Goal: Task Accomplishment & Management: Manage account settings

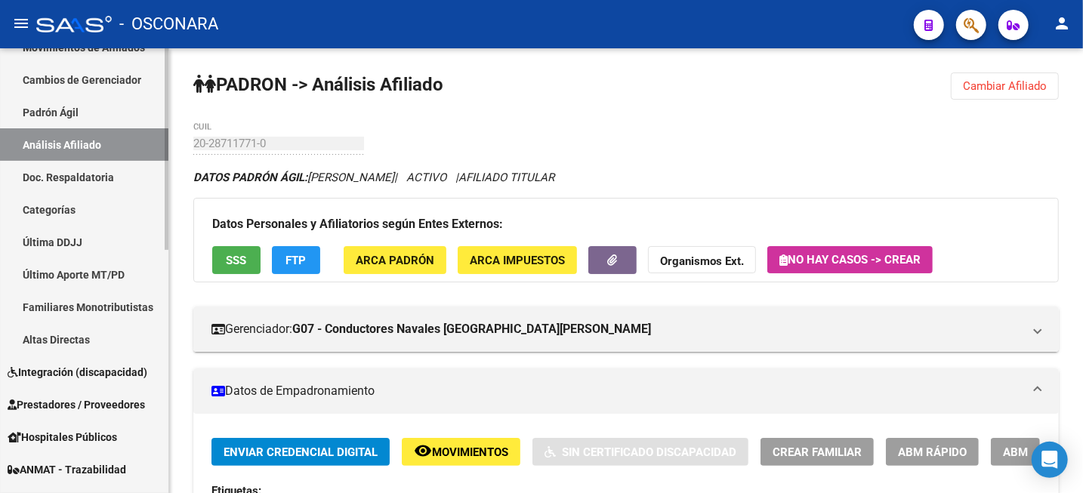
scroll to position [189, 0]
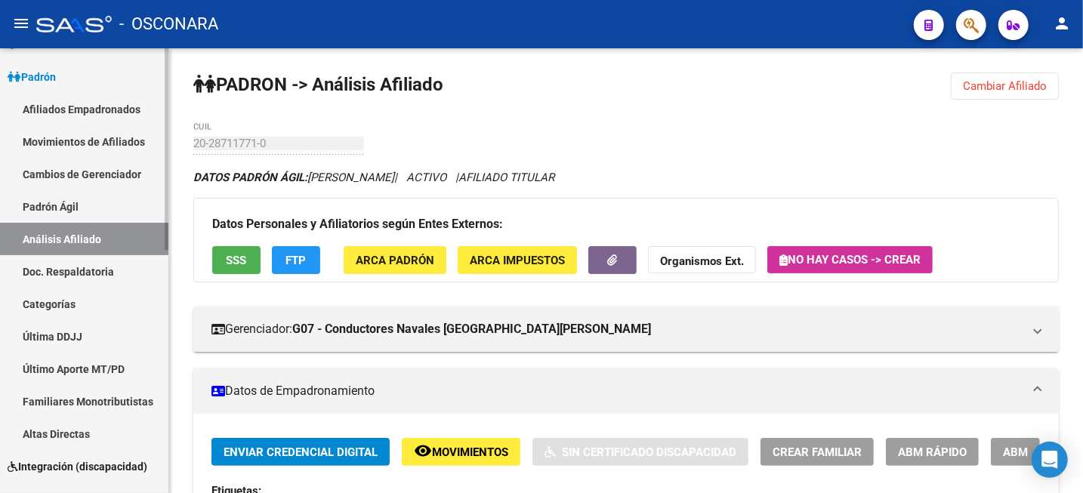
click at [93, 117] on link "Afiliados Empadronados" at bounding box center [84, 109] width 168 height 32
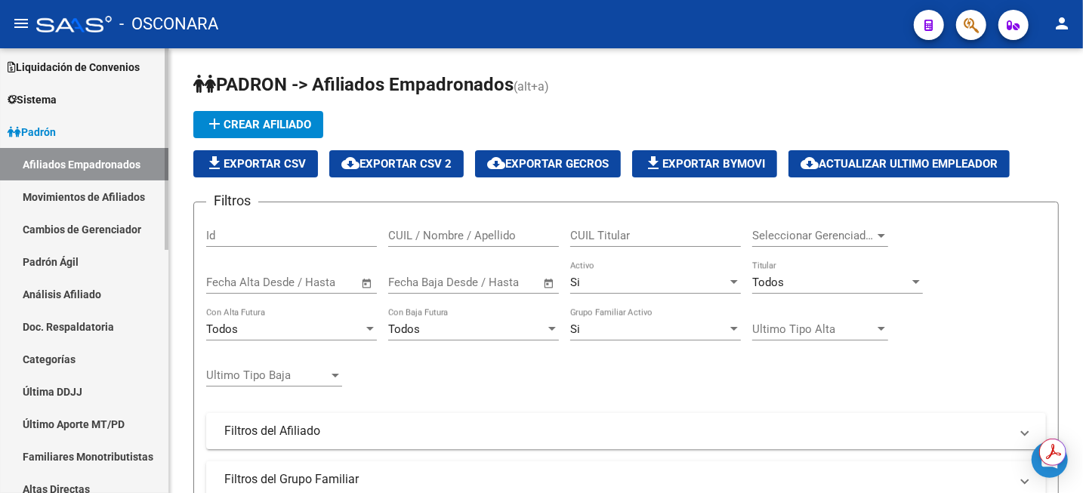
scroll to position [94, 0]
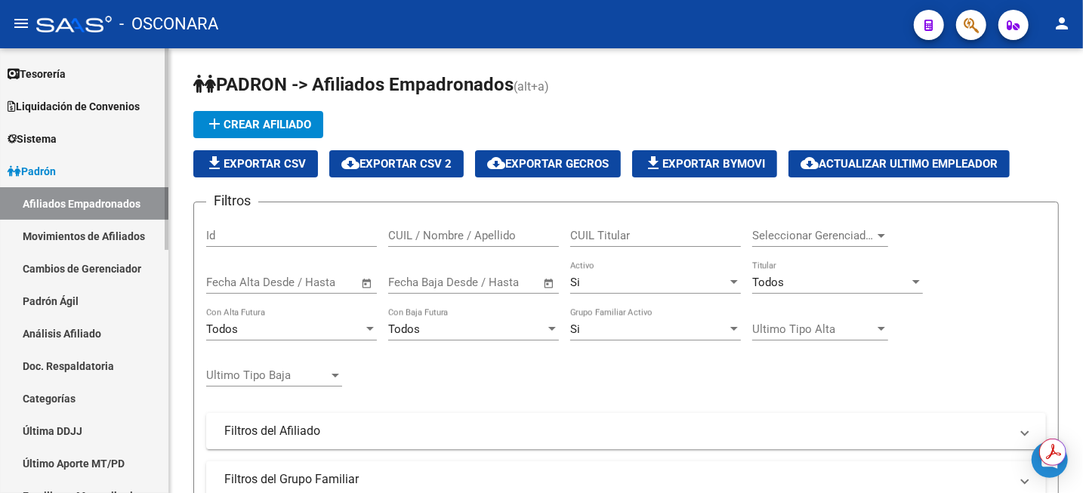
click at [116, 302] on link "Padrón Ágil" at bounding box center [84, 301] width 168 height 32
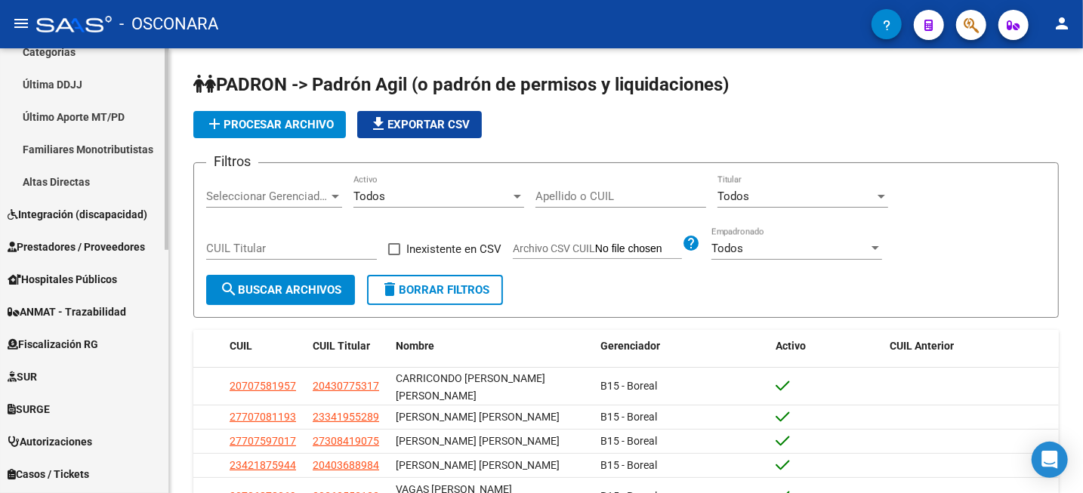
scroll to position [157, 0]
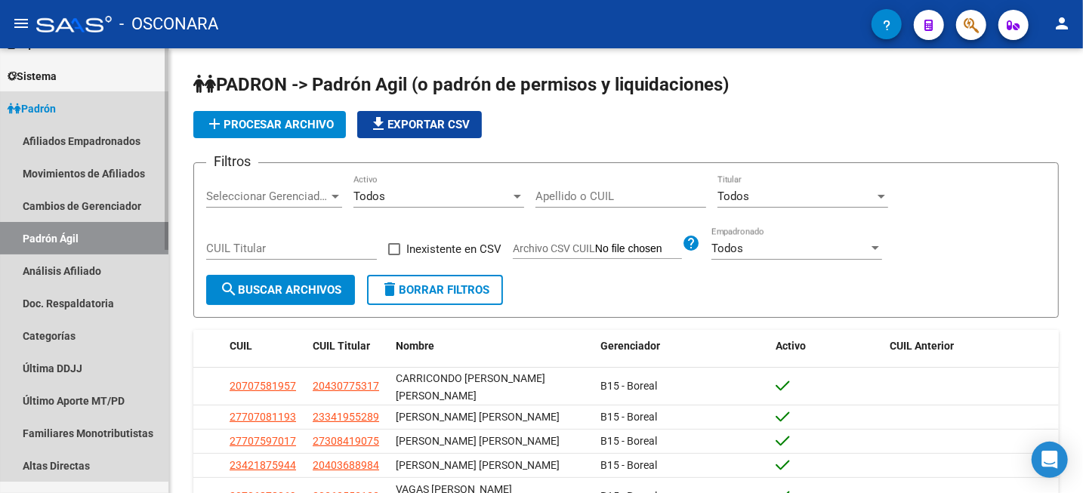
click at [49, 111] on span "Padrón" at bounding box center [32, 108] width 48 height 17
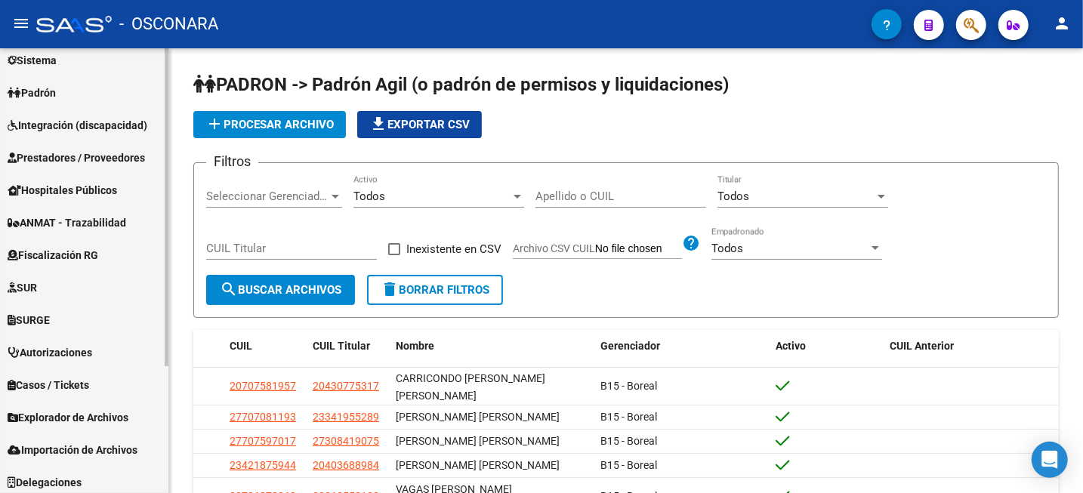
scroll to position [178, 0]
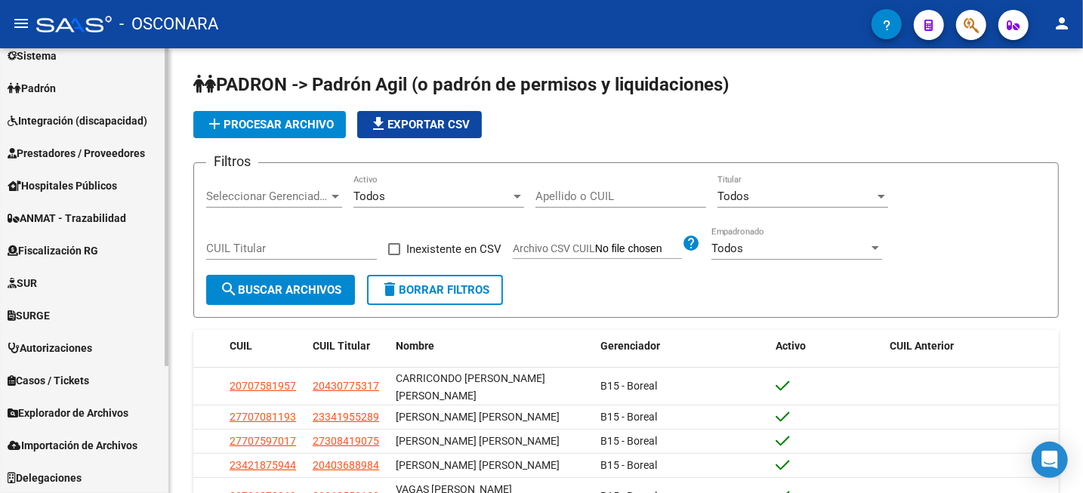
click at [122, 411] on span "Explorador de Archivos" at bounding box center [68, 413] width 121 height 17
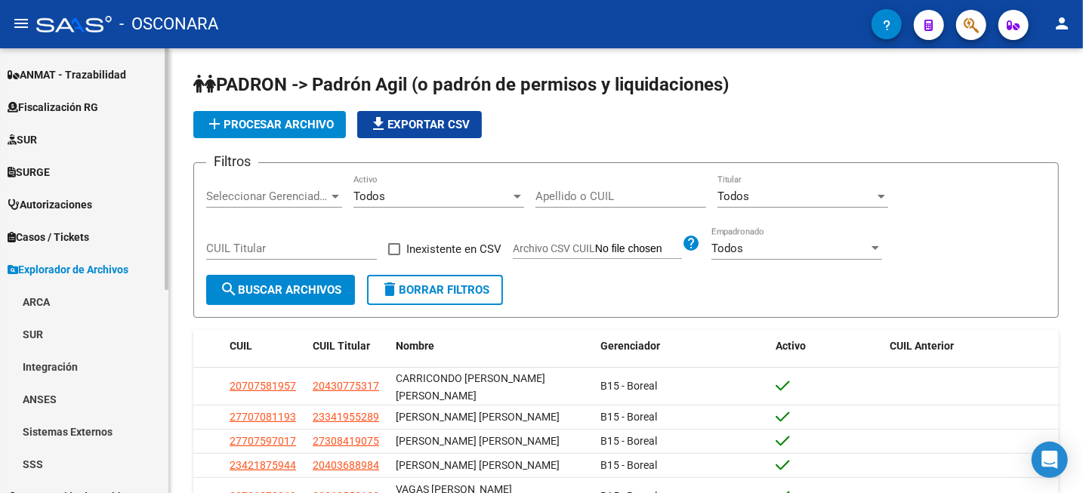
scroll to position [373, 0]
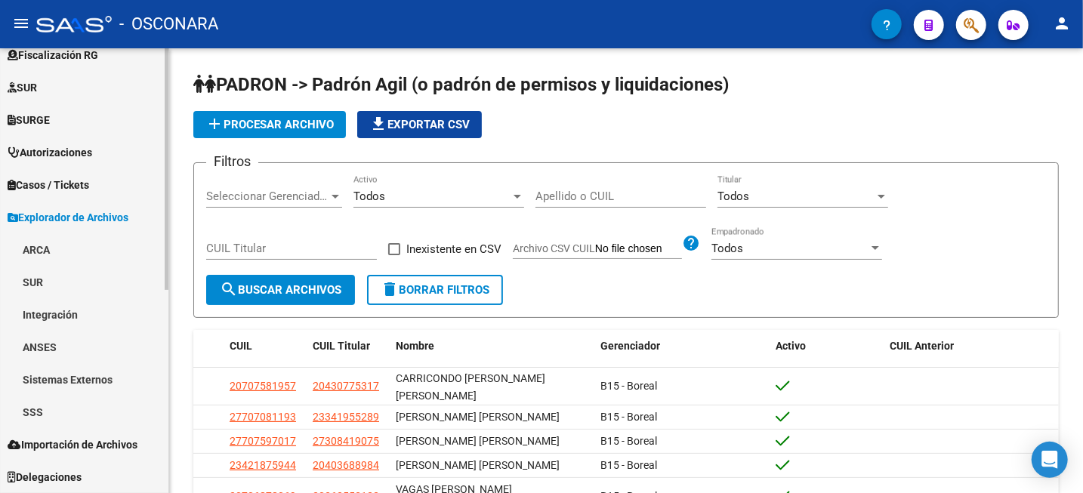
click at [36, 415] on link "SSS" at bounding box center [84, 412] width 168 height 32
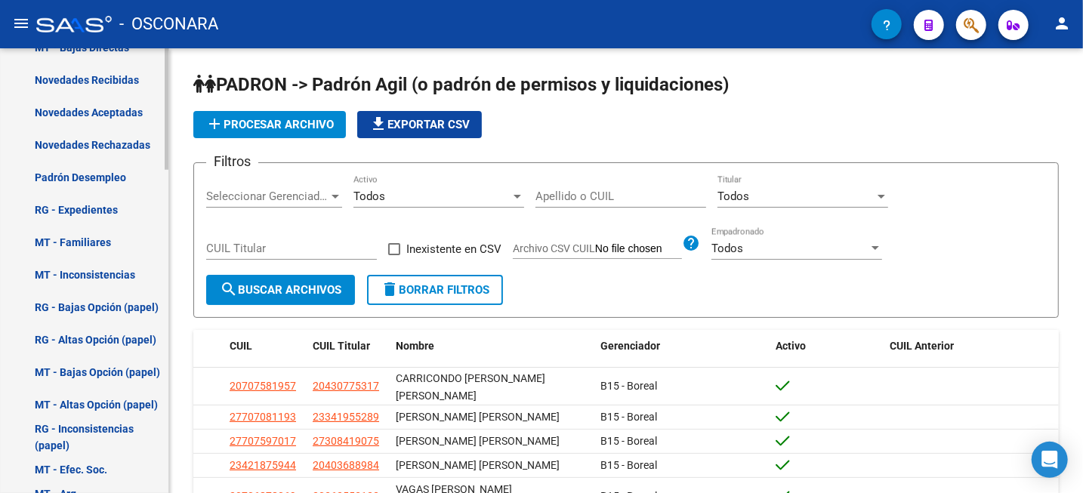
scroll to position [996, 0]
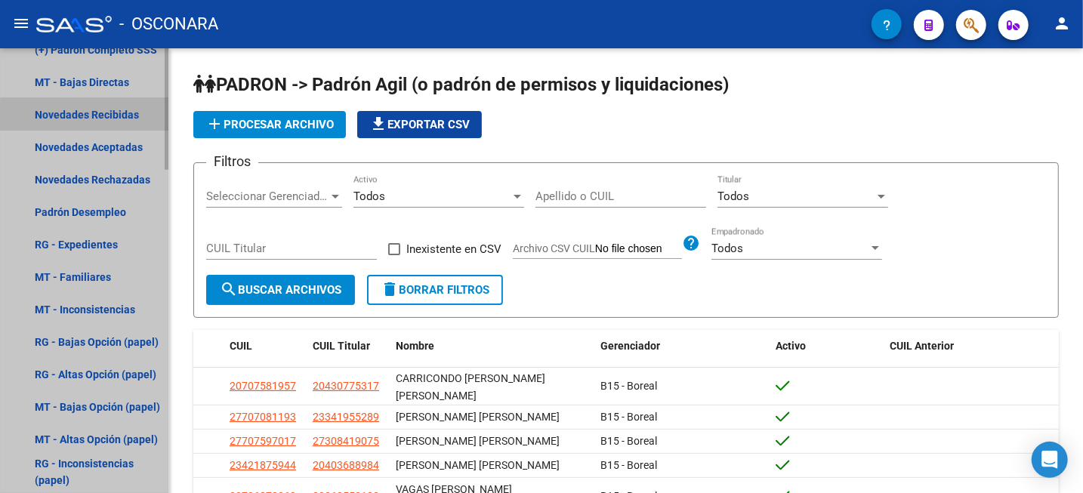
click at [113, 117] on link "Novedades Recibidas" at bounding box center [84, 114] width 168 height 32
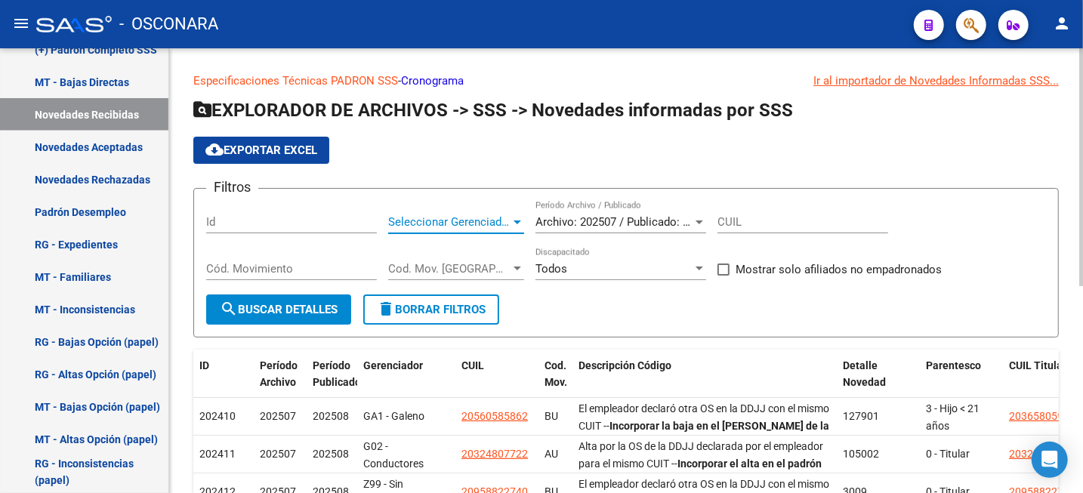
click at [517, 220] on div at bounding box center [518, 222] width 14 height 12
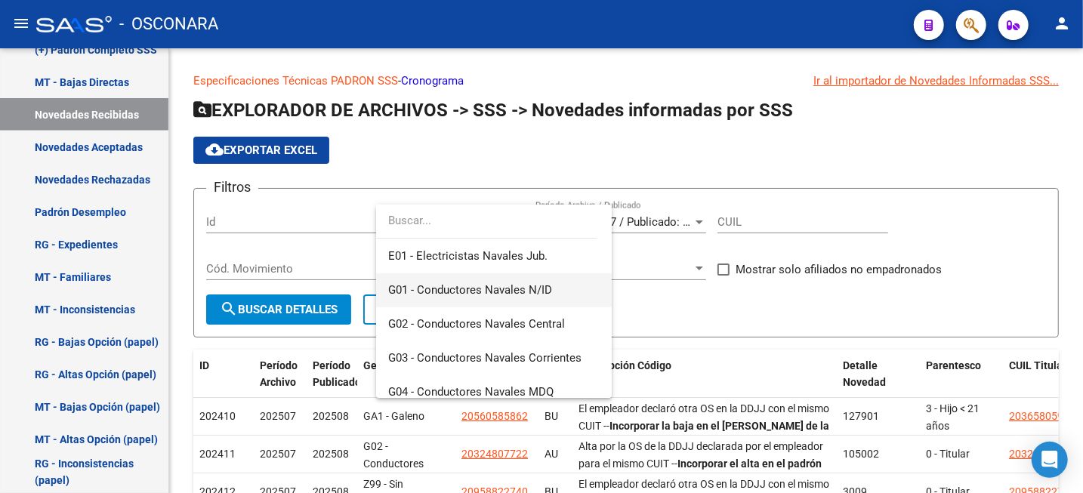
scroll to position [283, 0]
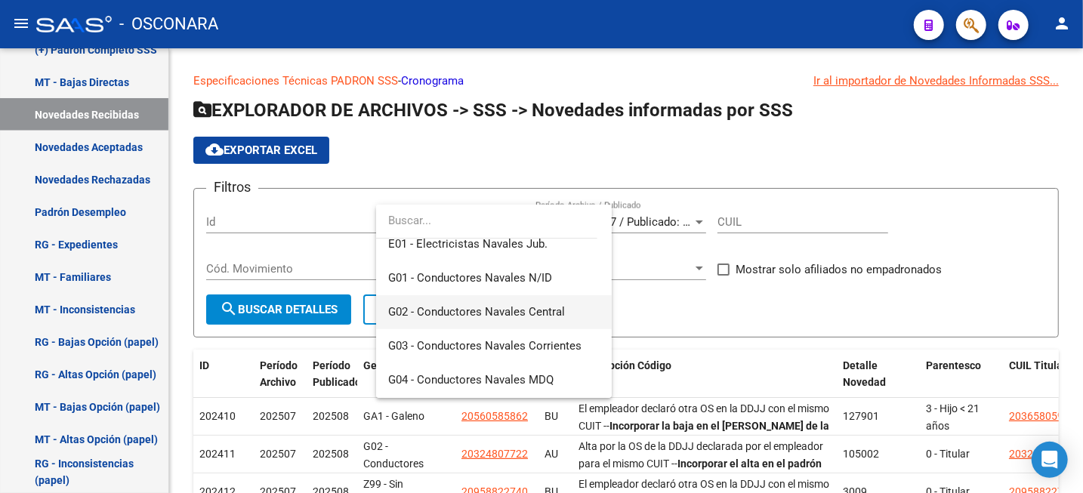
click at [480, 320] on span "G02 - Conductores Navales Central" at bounding box center [494, 312] width 212 height 34
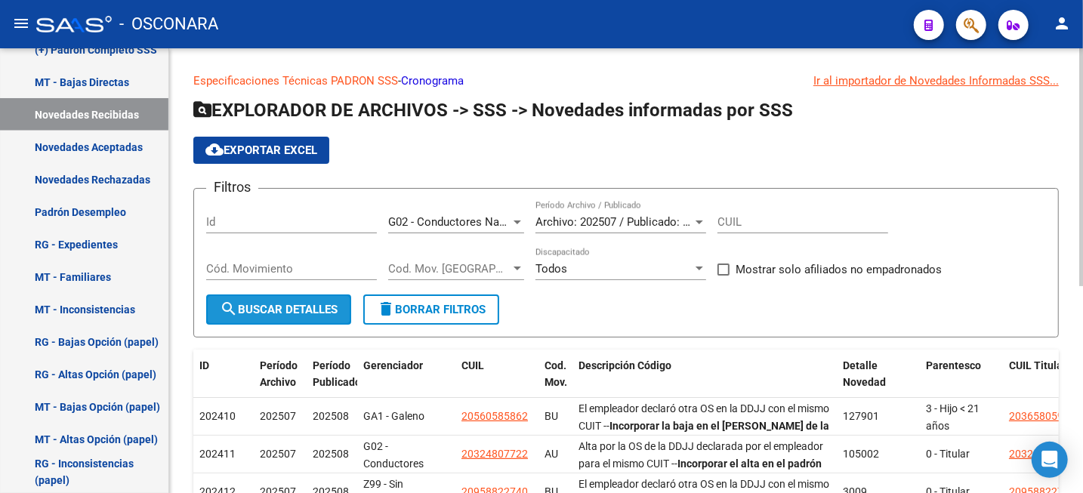
click at [278, 314] on span "search Buscar Detalles" at bounding box center [279, 310] width 118 height 14
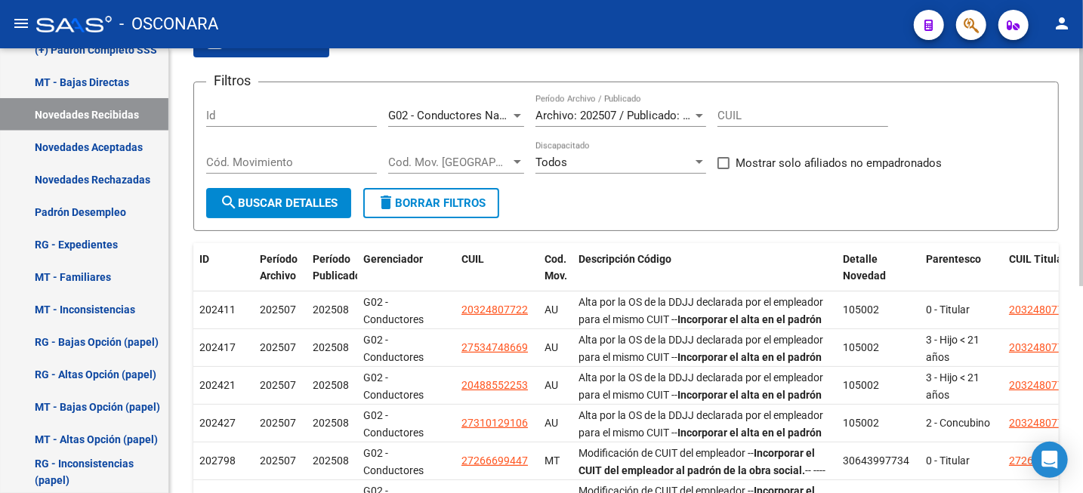
scroll to position [94, 0]
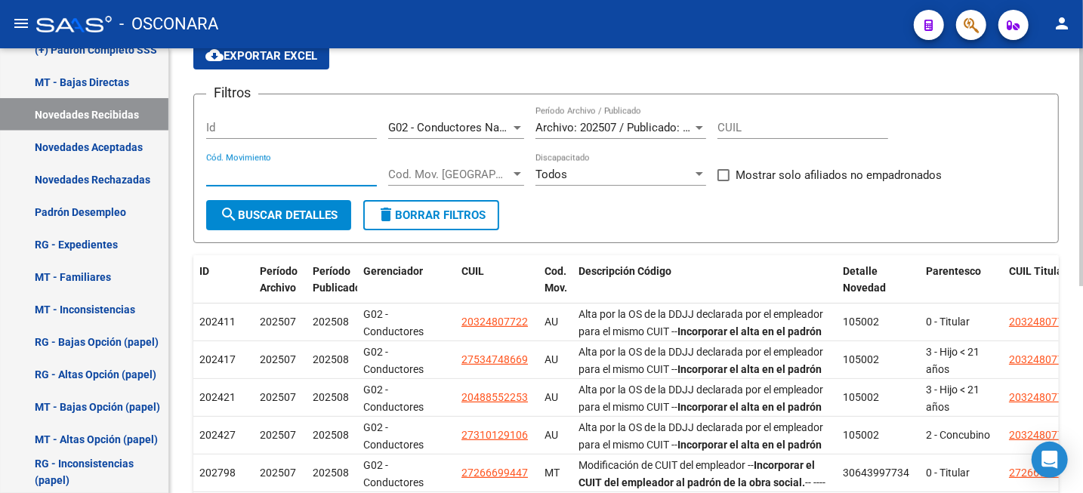
click at [308, 168] on input "Cód. Movimiento" at bounding box center [291, 175] width 171 height 14
click at [462, 169] on span "Cod. Mov. Categoria" at bounding box center [449, 175] width 122 height 14
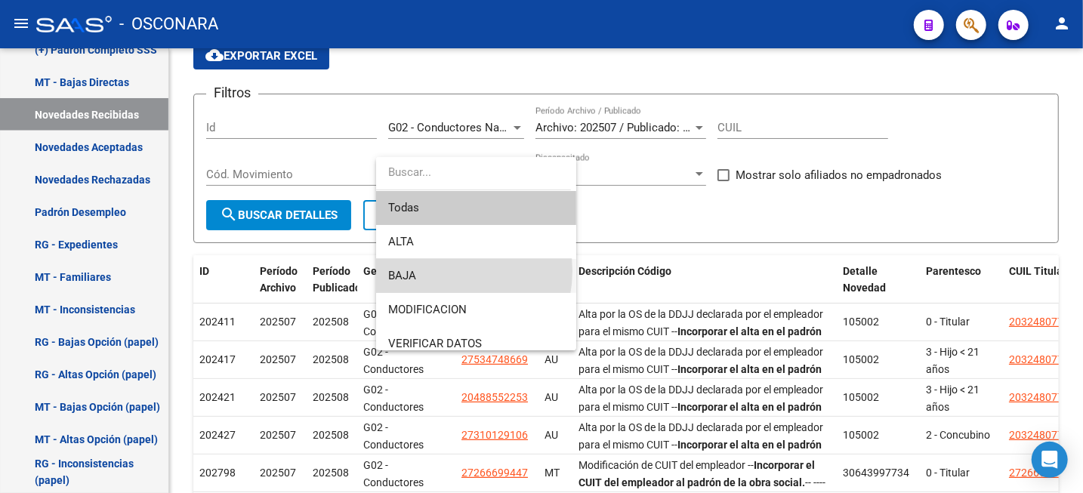
click at [438, 271] on span "BAJA" at bounding box center [476, 276] width 176 height 34
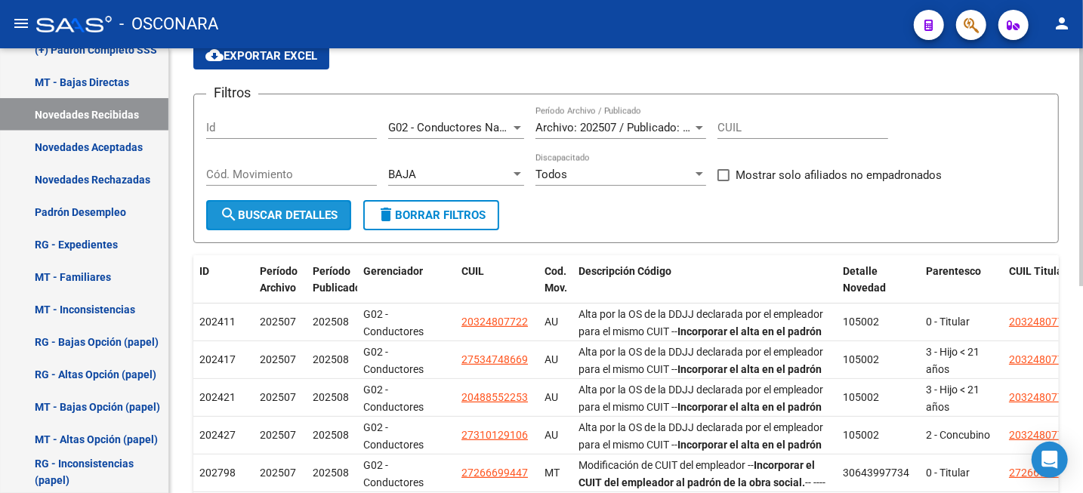
click at [289, 219] on span "search Buscar Detalles" at bounding box center [279, 215] width 118 height 14
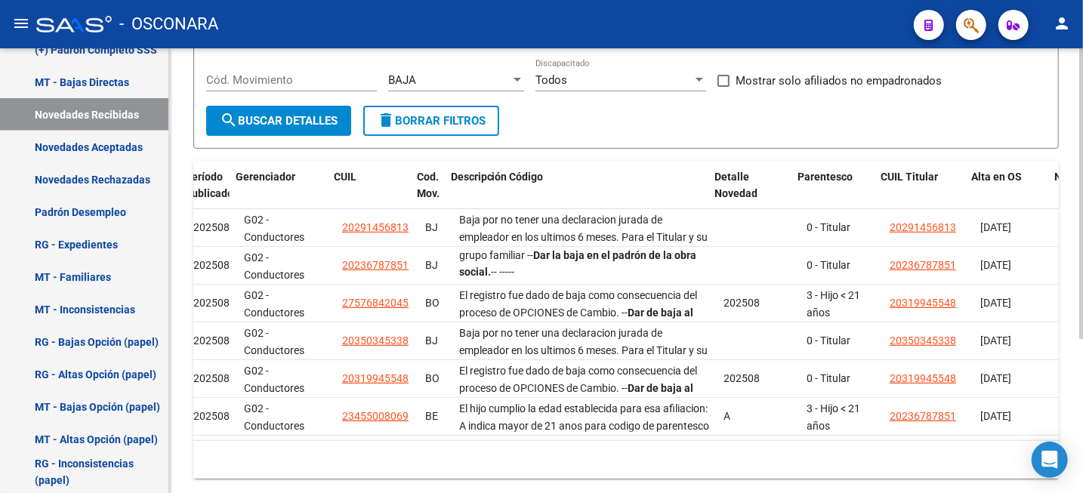
scroll to position [0, 184]
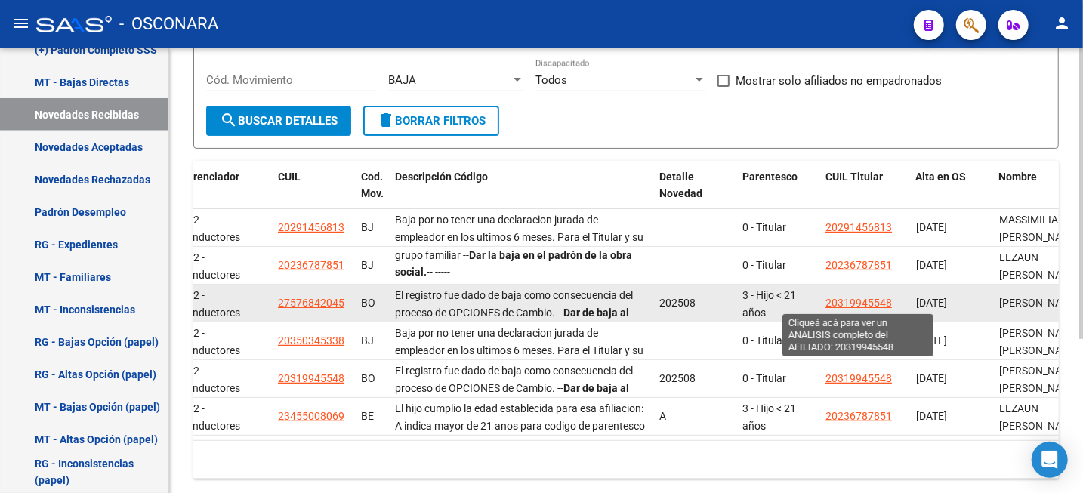
click at [867, 302] on span "20319945548" at bounding box center [859, 303] width 66 height 12
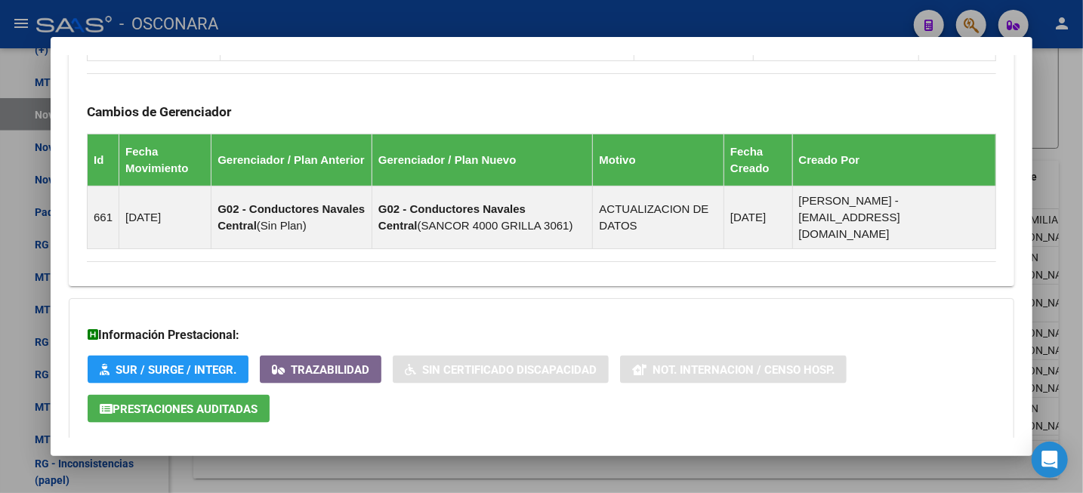
scroll to position [1036, 0]
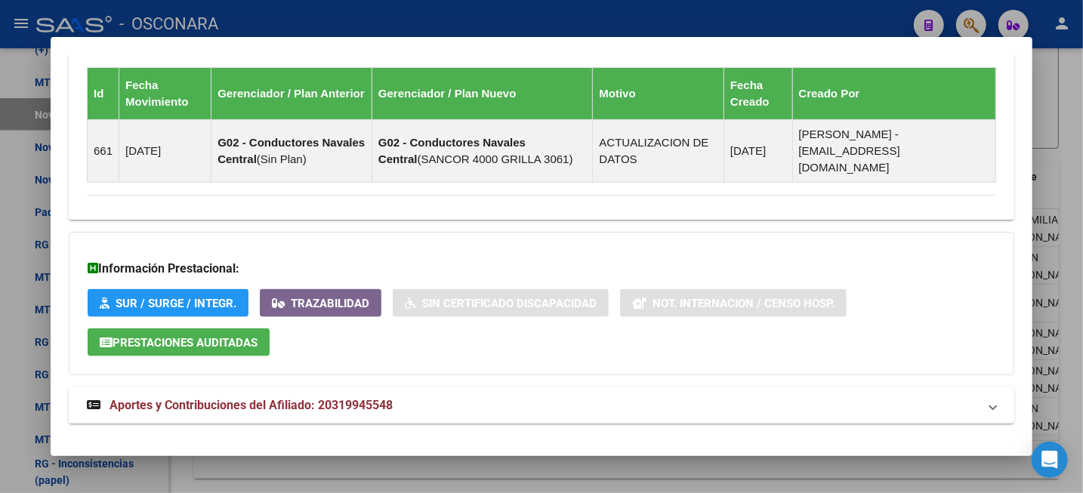
click at [307, 398] on span "Aportes y Contribuciones del Afiliado: 20319945548" at bounding box center [251, 405] width 283 height 14
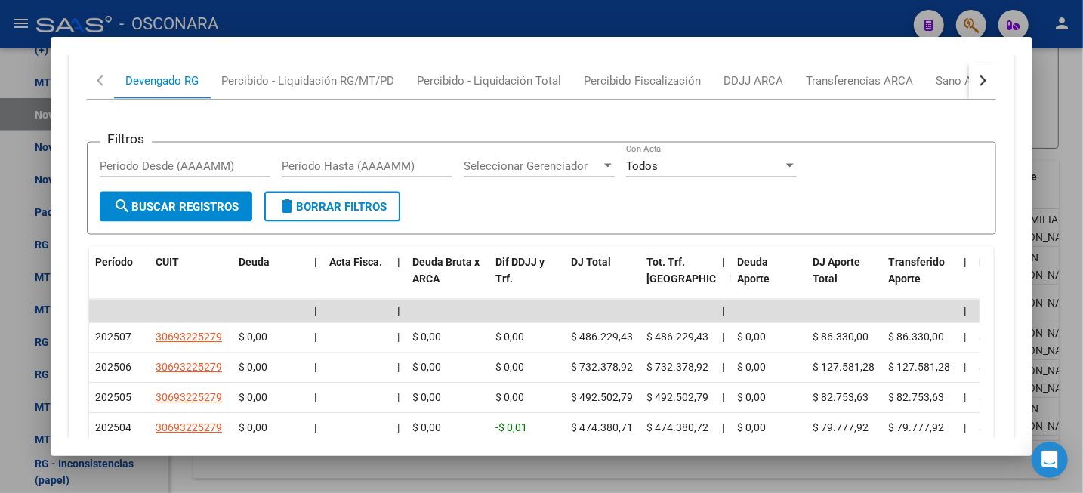
scroll to position [1508, 0]
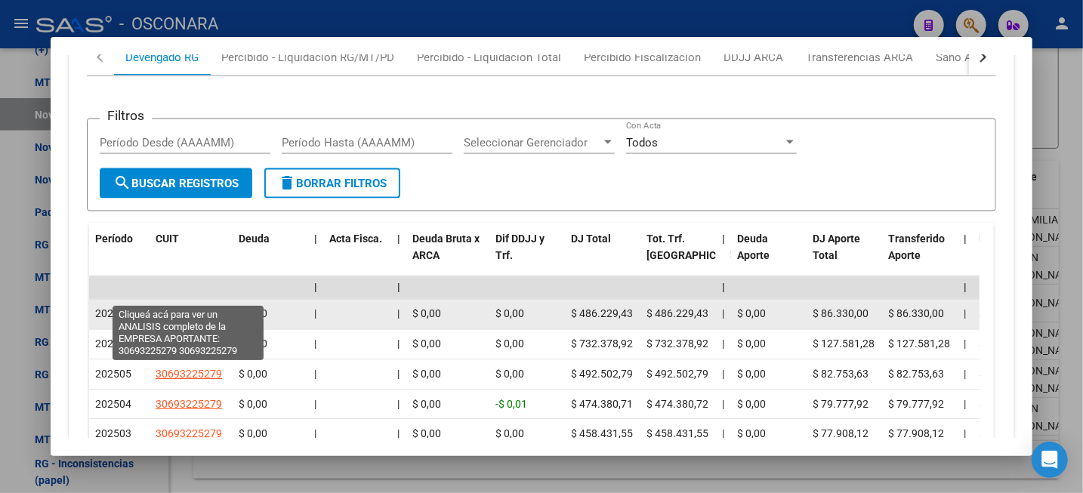
click at [180, 308] on span "30693225279" at bounding box center [189, 314] width 66 height 12
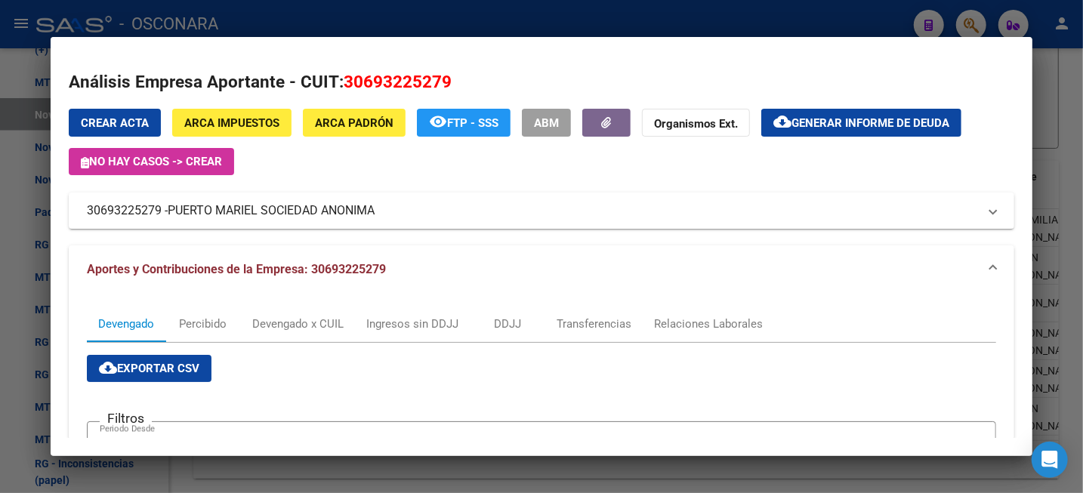
click at [1070, 100] on div at bounding box center [541, 246] width 1083 height 493
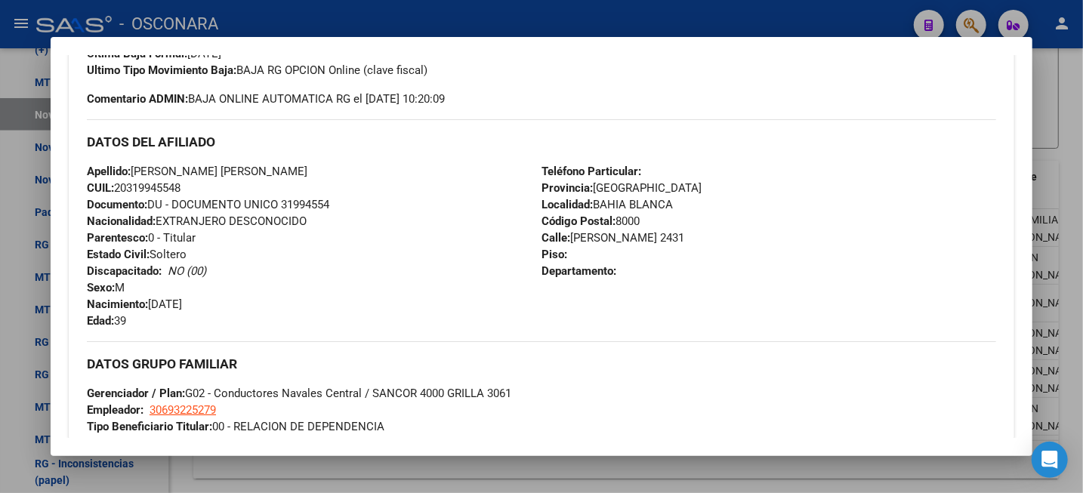
scroll to position [0, 0]
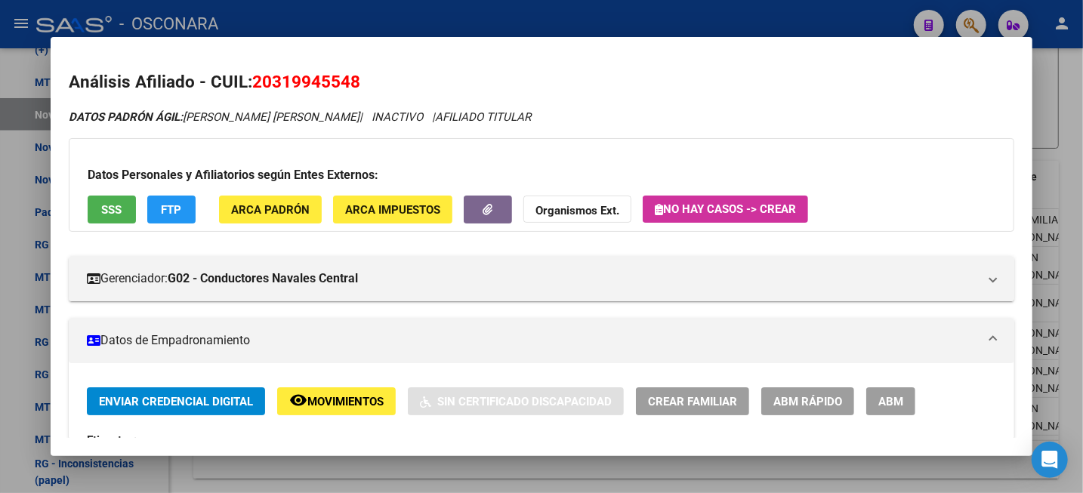
click at [333, 399] on span "Movimientos" at bounding box center [345, 402] width 76 height 14
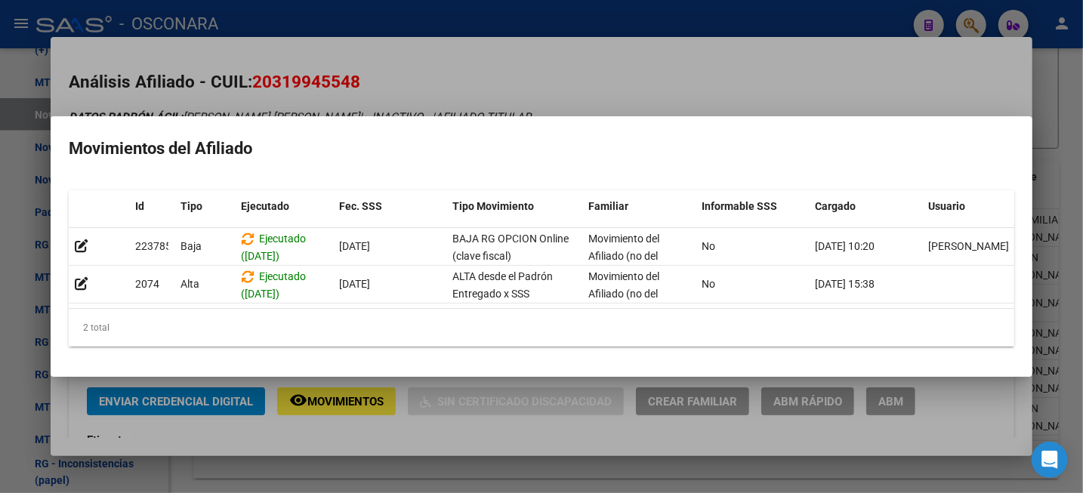
click at [610, 71] on div at bounding box center [541, 246] width 1083 height 493
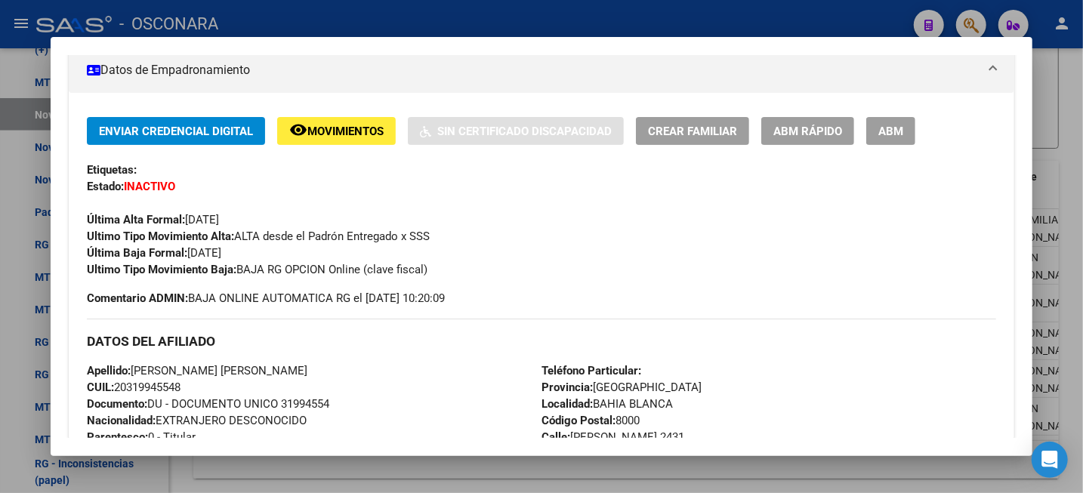
scroll to position [283, 0]
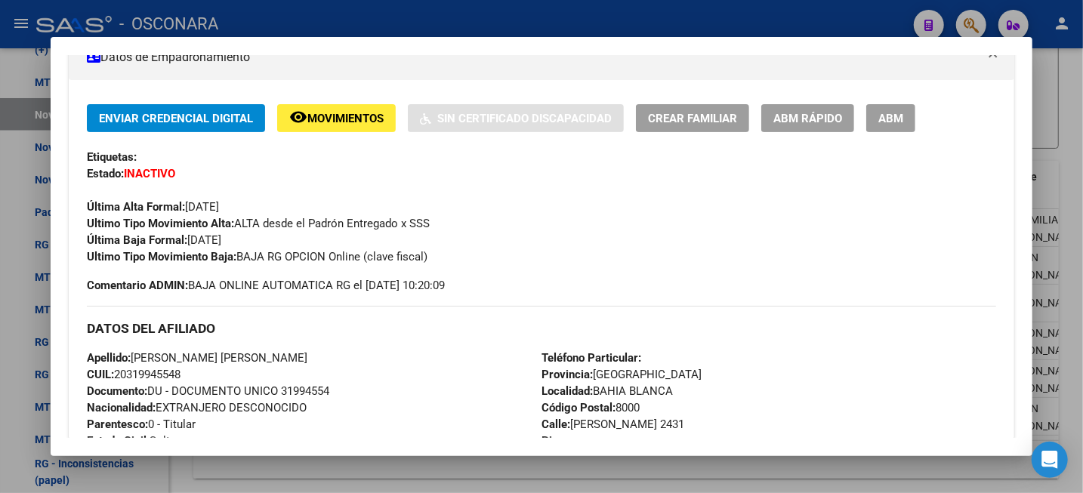
click at [137, 377] on span "CUIL: 20319945548" at bounding box center [134, 375] width 94 height 14
copy span "20319945548"
click at [1082, 65] on div at bounding box center [541, 246] width 1083 height 493
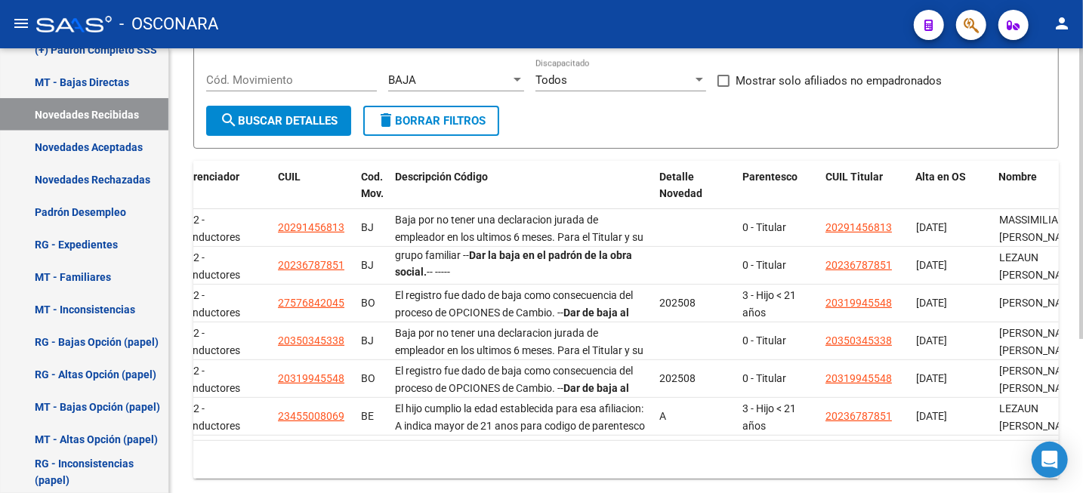
drag, startPoint x: 513, startPoint y: 453, endPoint x: 542, endPoint y: 453, distance: 28.7
click at [542, 453] on div "10 total 1" at bounding box center [626, 460] width 866 height 38
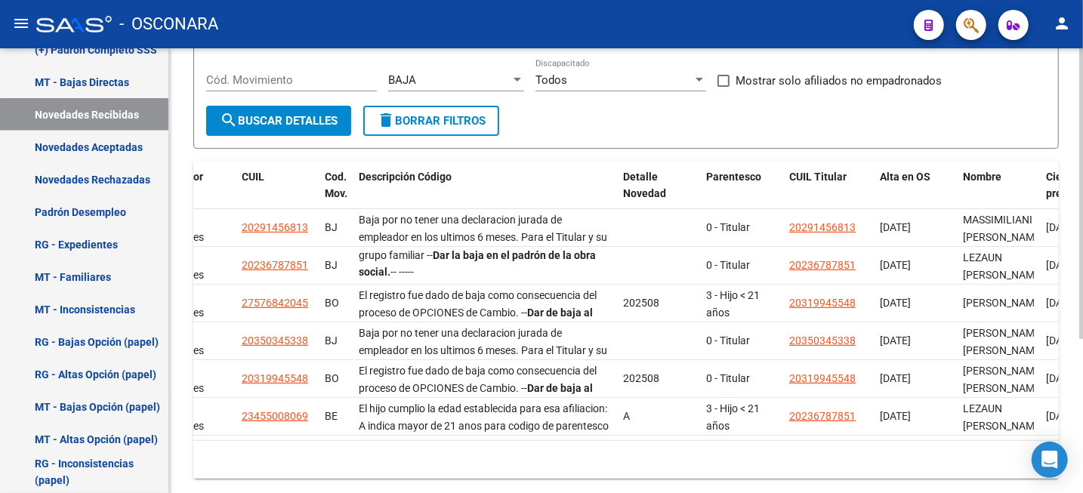
scroll to position [0, 218]
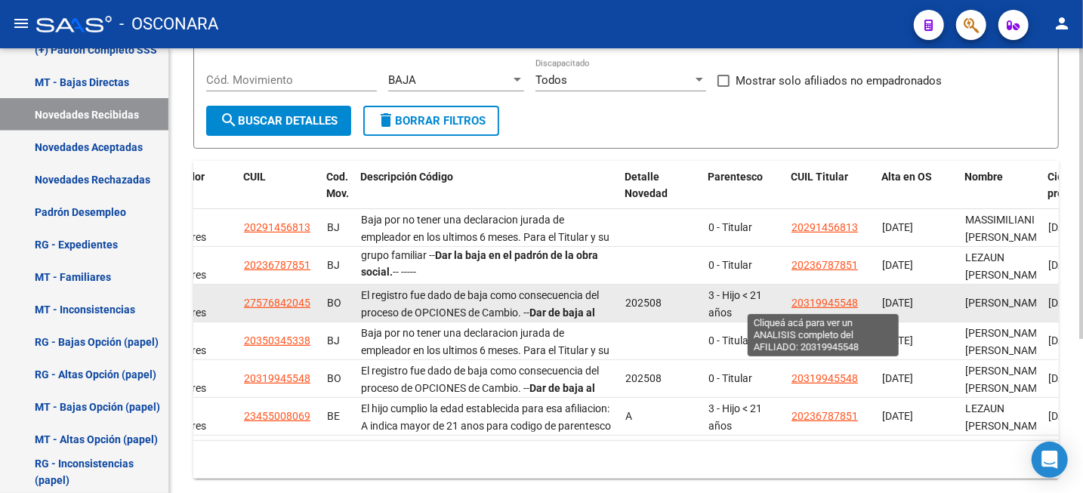
click at [806, 307] on span "20319945548" at bounding box center [825, 303] width 66 height 12
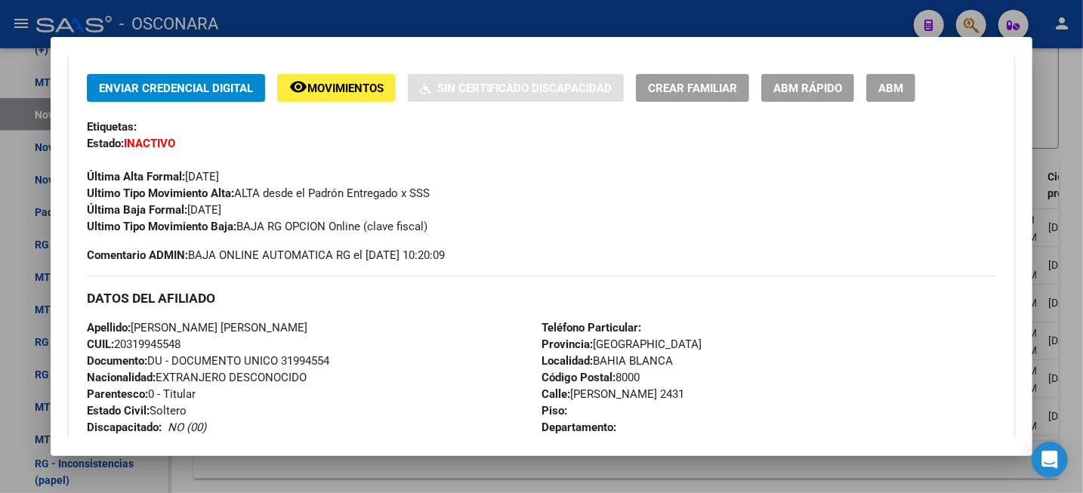
scroll to position [378, 0]
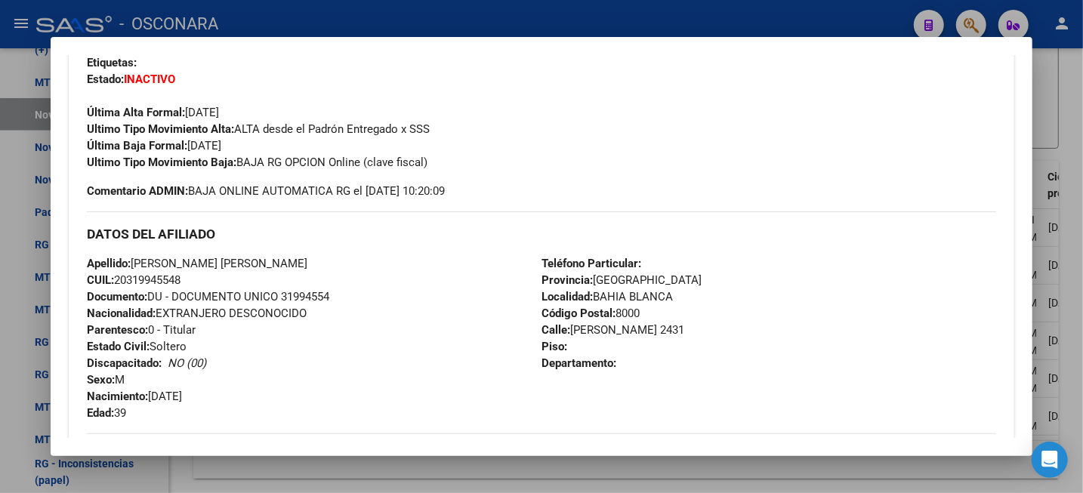
click at [866, 137] on div "Enviar Credencial Digital remove_red_eye Movimientos Sin Certificado Discapacid…" at bounding box center [541, 90] width 909 height 161
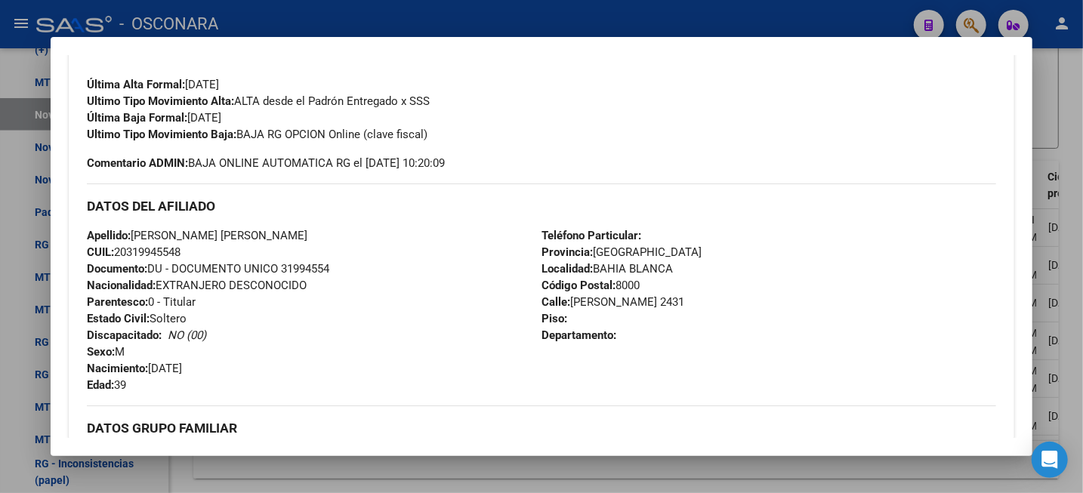
scroll to position [472, 0]
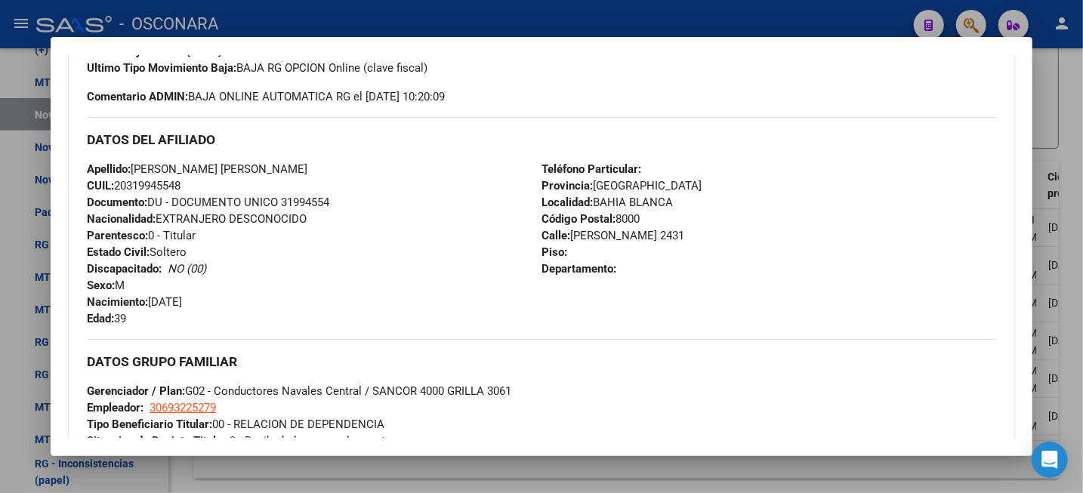
click at [163, 189] on span "CUIL: 20319945548" at bounding box center [134, 186] width 94 height 14
copy span "20319945548"
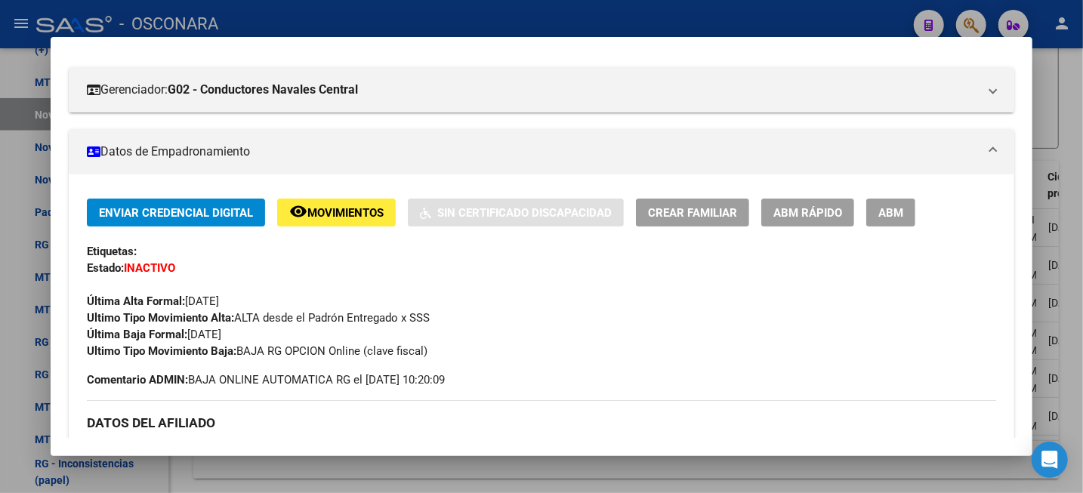
scroll to position [378, 0]
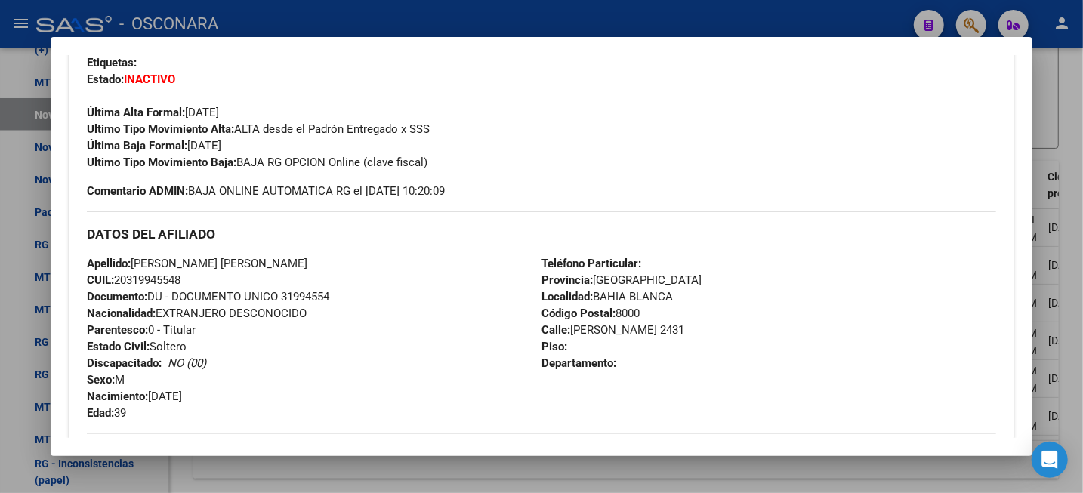
drag, startPoint x: 134, startPoint y: 258, endPoint x: 234, endPoint y: 260, distance: 99.7
click at [234, 260] on div "Apellido: PEREZ DIEGO RAUL CUIL: 20319945548 Documento: DU - DOCUMENTO UNICO 31…" at bounding box center [314, 338] width 455 height 166
copy span "PEREZ DIEGO RAUL"
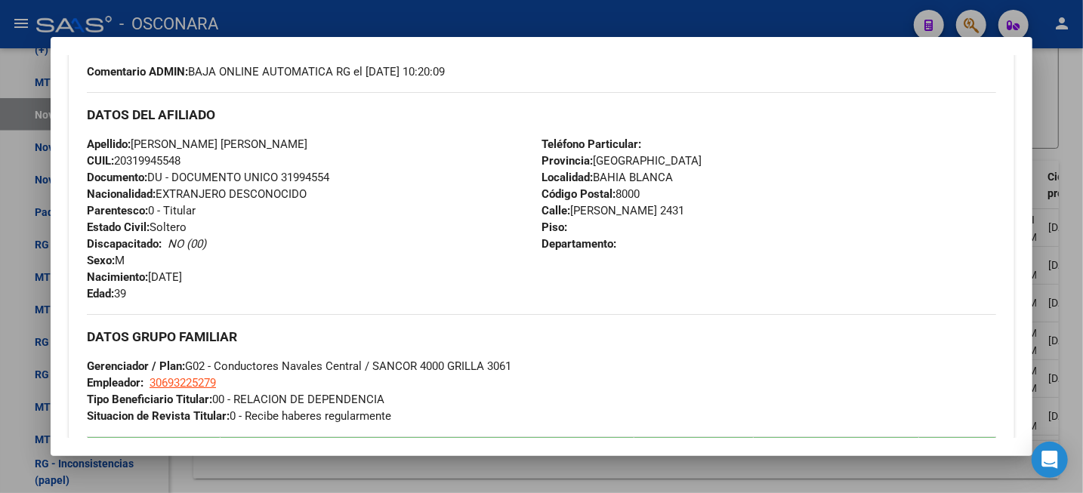
scroll to position [850, 0]
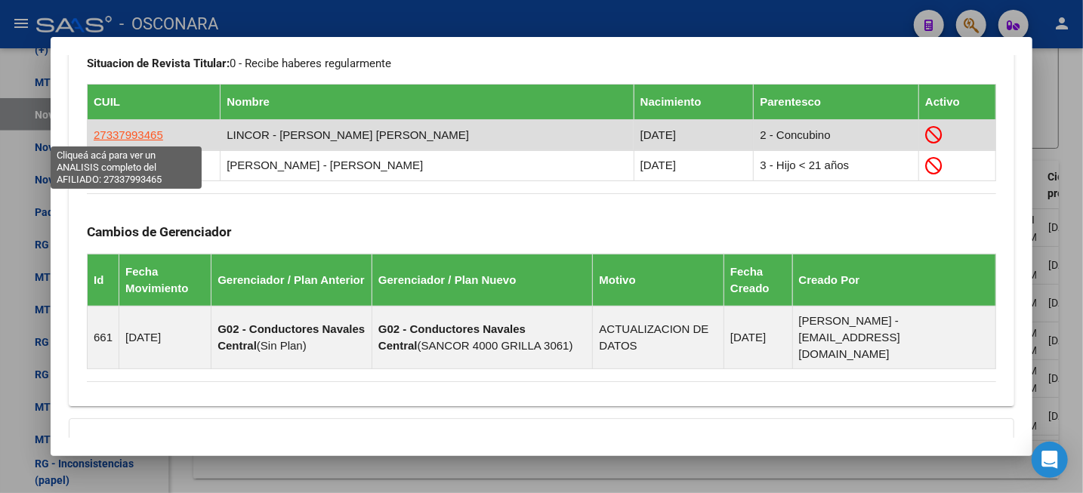
click at [137, 138] on span "27337993465" at bounding box center [128, 134] width 69 height 13
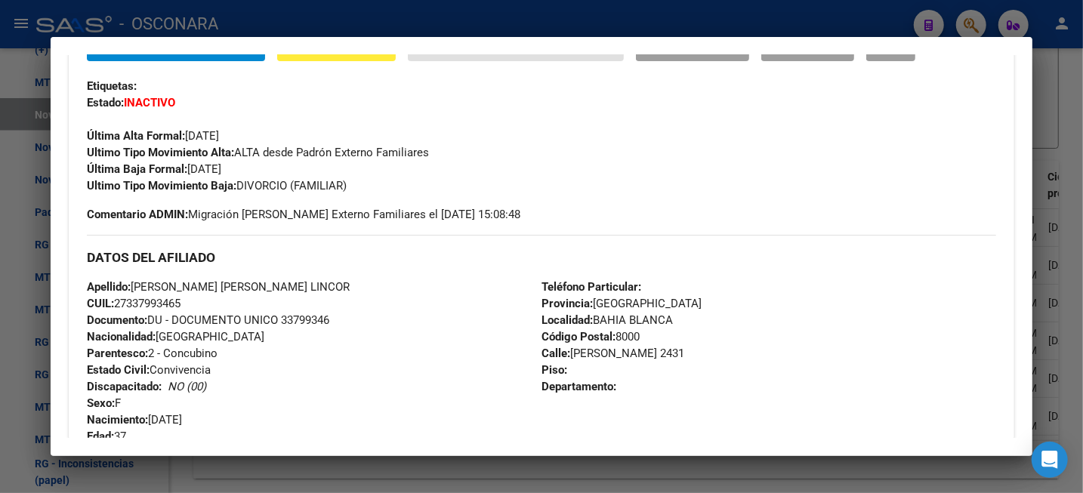
scroll to position [378, 0]
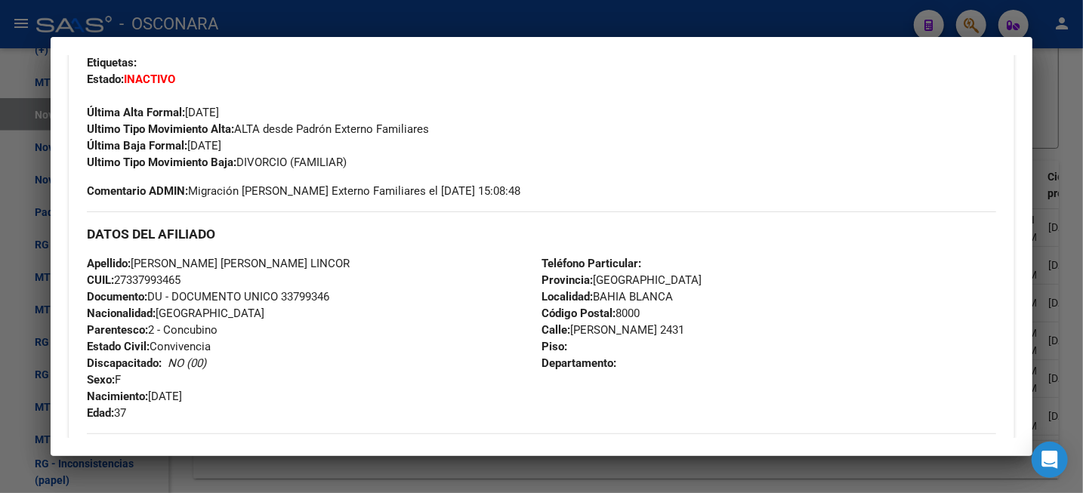
click at [1076, 91] on div at bounding box center [541, 246] width 1083 height 493
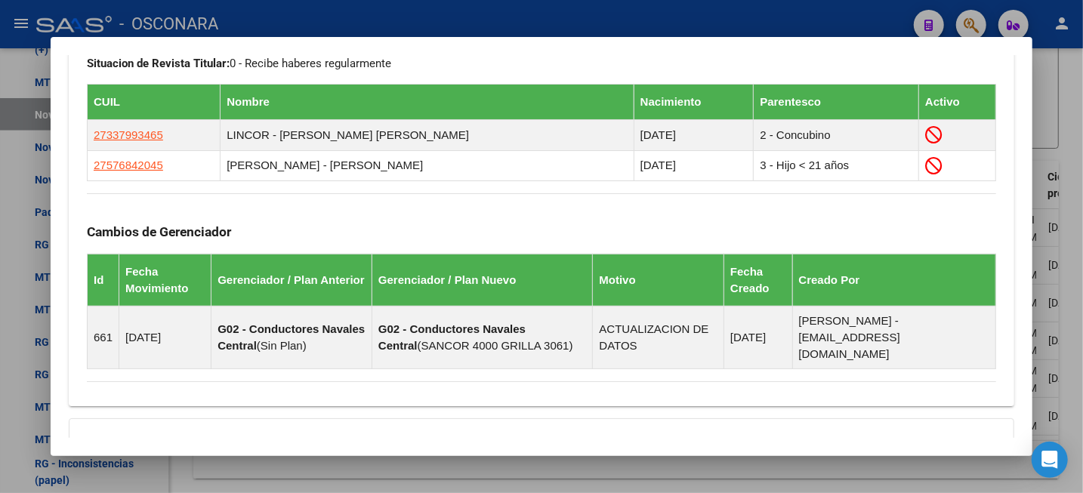
click at [1082, 134] on div at bounding box center [541, 246] width 1083 height 493
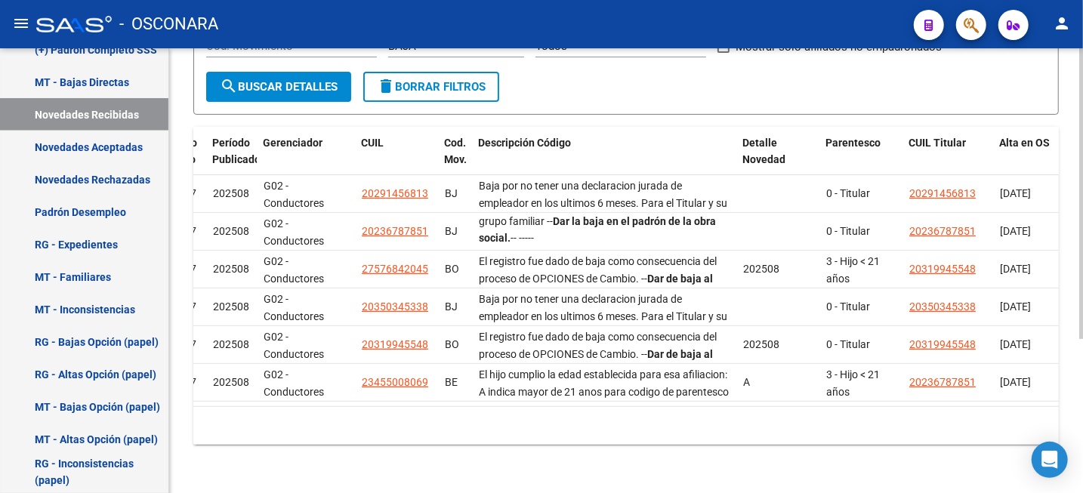
scroll to position [0, 0]
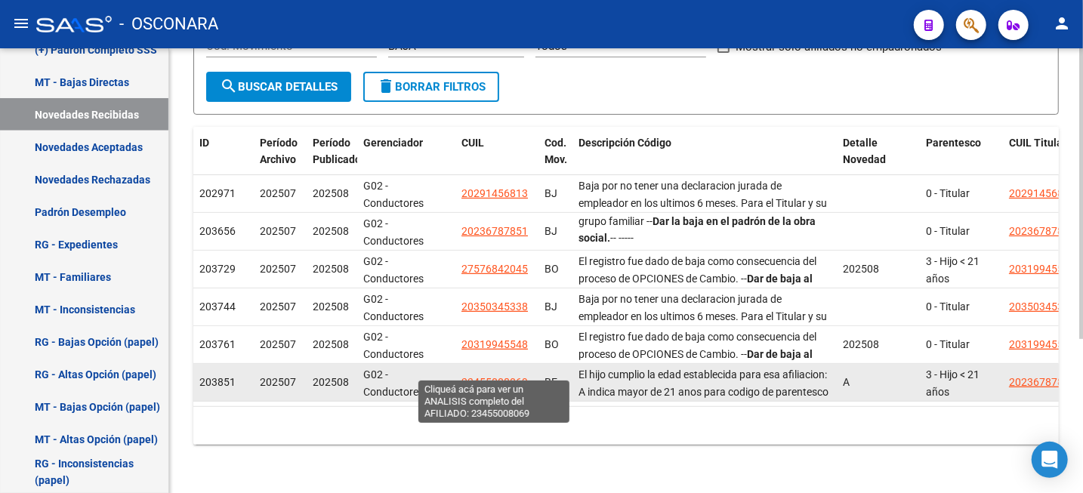
click at [482, 376] on span "23455008069" at bounding box center [495, 382] width 66 height 12
type textarea "23455008069"
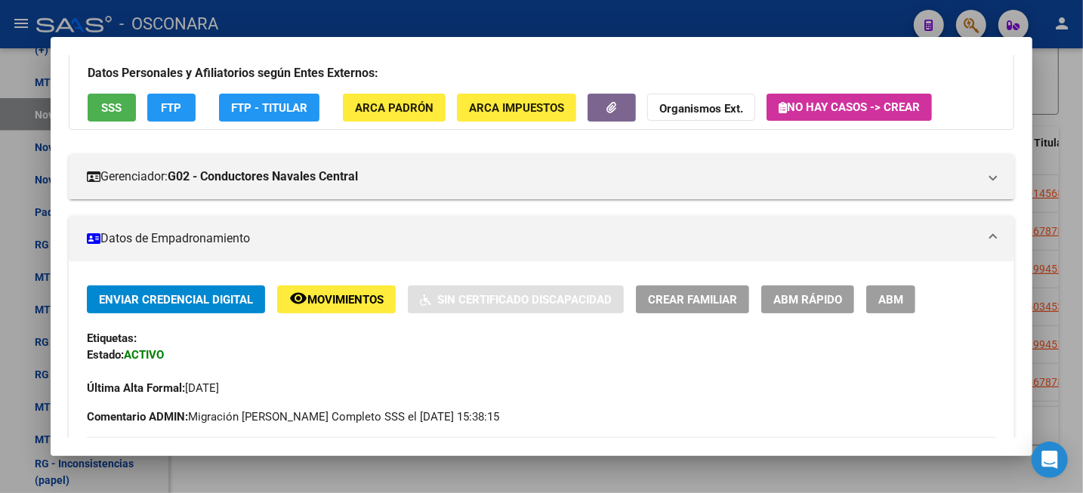
scroll to position [94, 0]
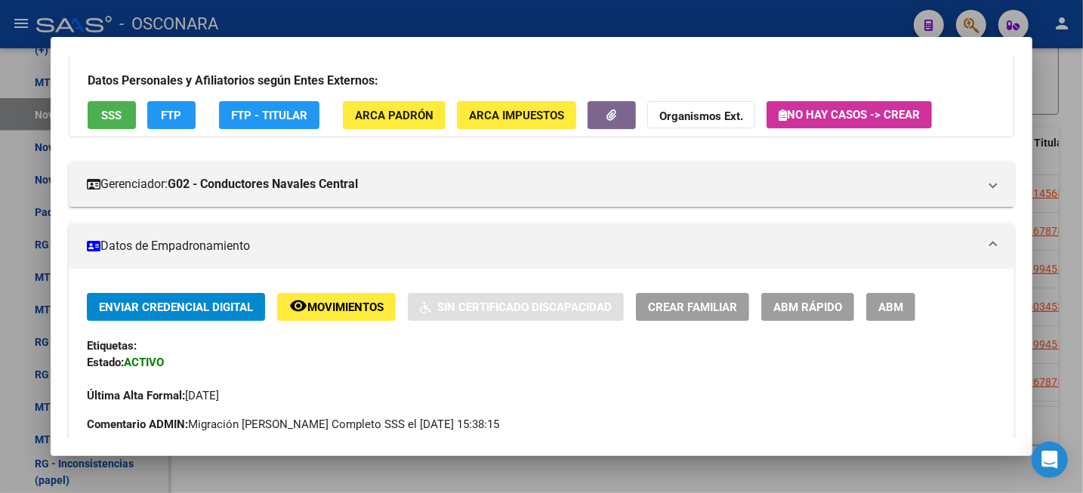
click at [1073, 94] on div at bounding box center [541, 246] width 1083 height 493
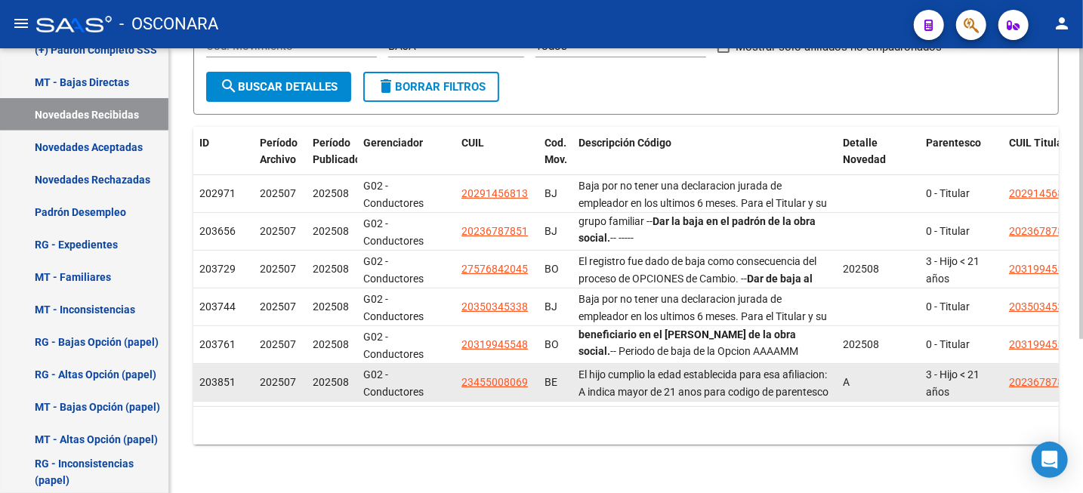
scroll to position [2, 0]
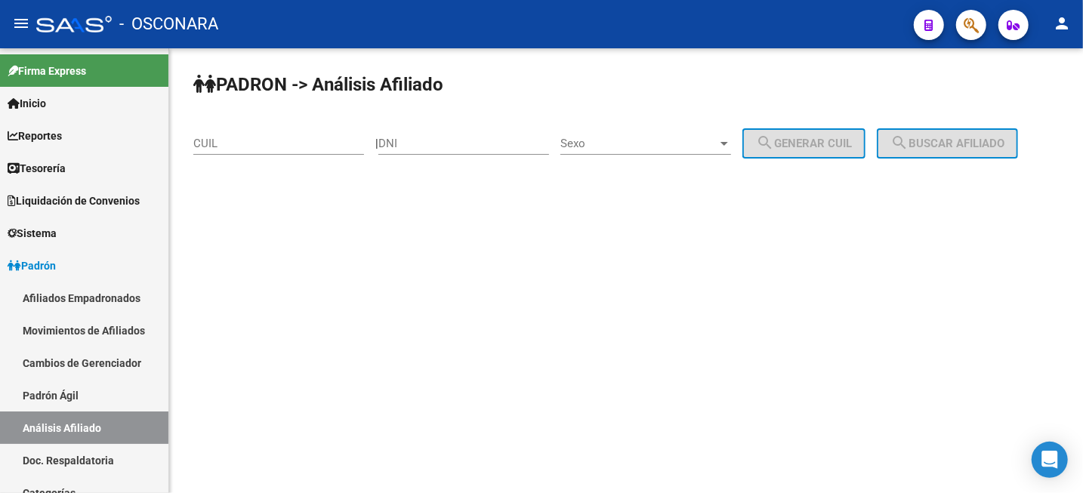
click at [354, 143] on input "CUIL" at bounding box center [278, 144] width 171 height 14
click at [501, 148] on input "DNI" at bounding box center [463, 144] width 171 height 14
click at [464, 143] on input "DNI" at bounding box center [463, 144] width 171 height 14
type input "31950787"
click at [619, 146] on span "Sexo" at bounding box center [638, 144] width 157 height 14
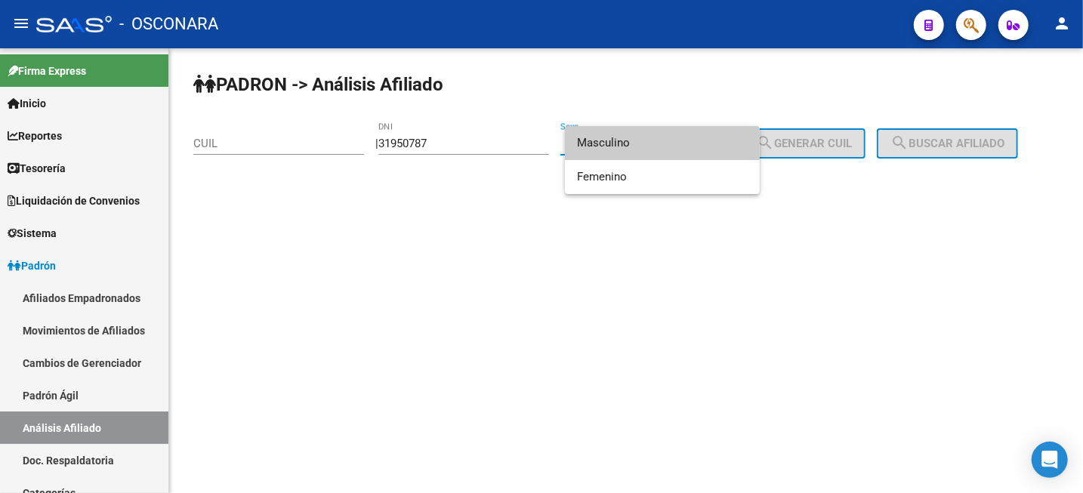
click at [647, 147] on span "Masculino" at bounding box center [662, 143] width 171 height 34
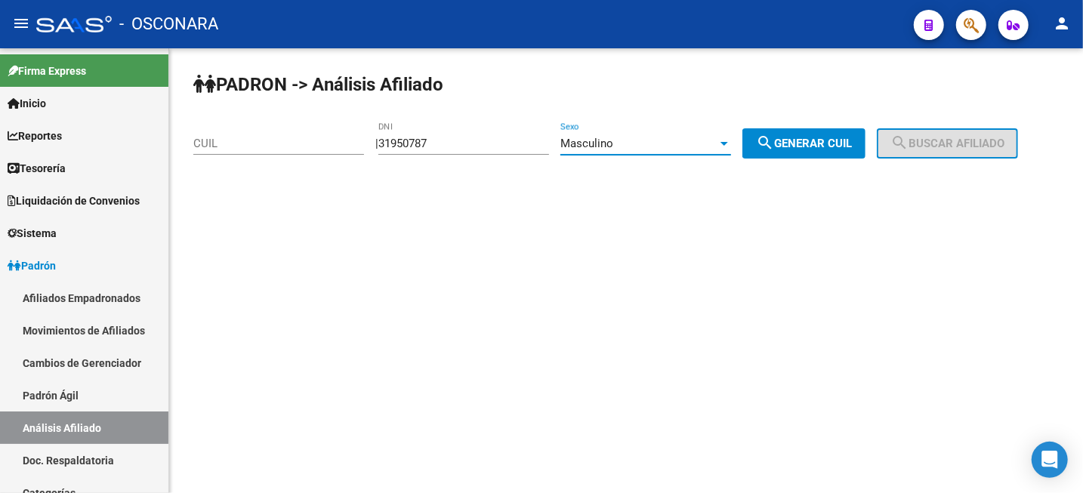
click at [835, 147] on span "search Generar CUIL" at bounding box center [804, 144] width 96 height 14
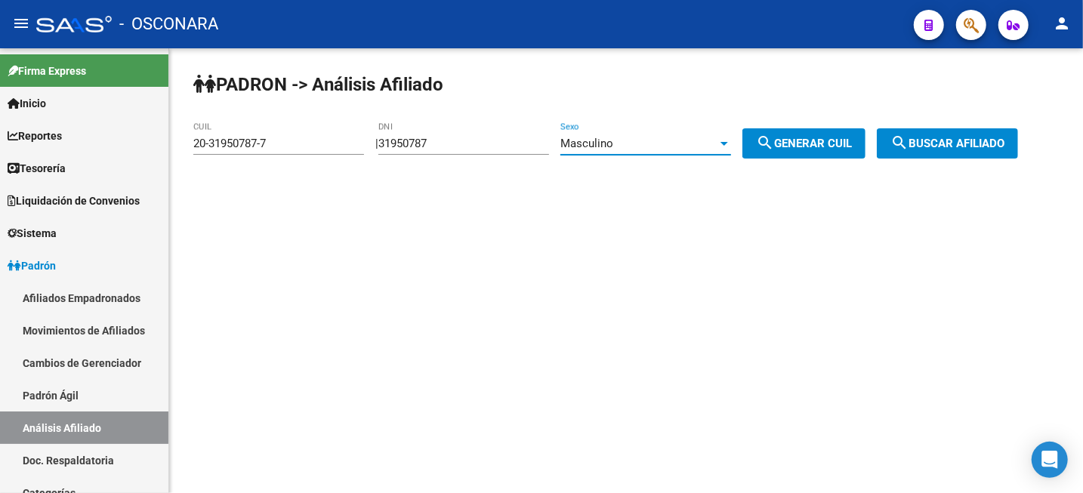
click at [693, 147] on div "Masculino" at bounding box center [638, 144] width 157 height 14
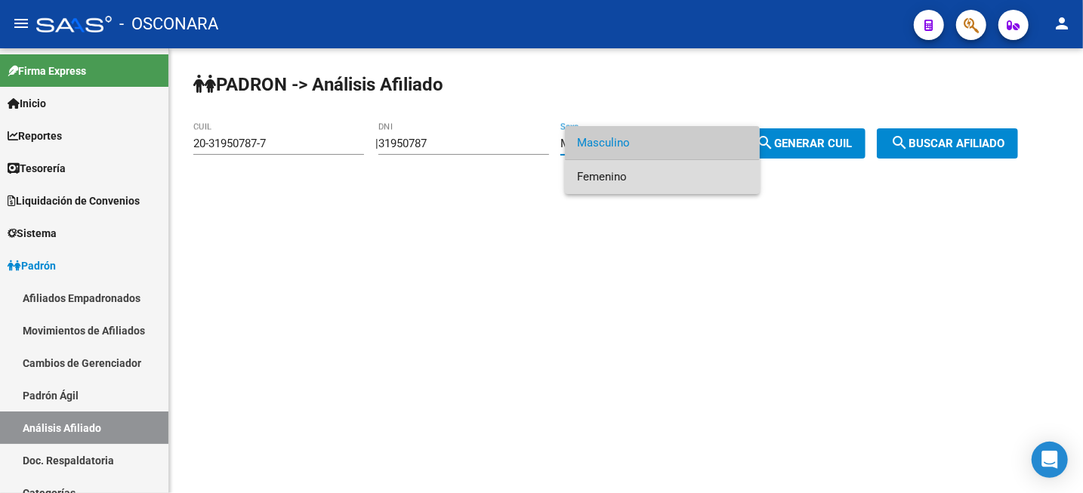
click at [662, 182] on span "Femenino" at bounding box center [662, 177] width 171 height 34
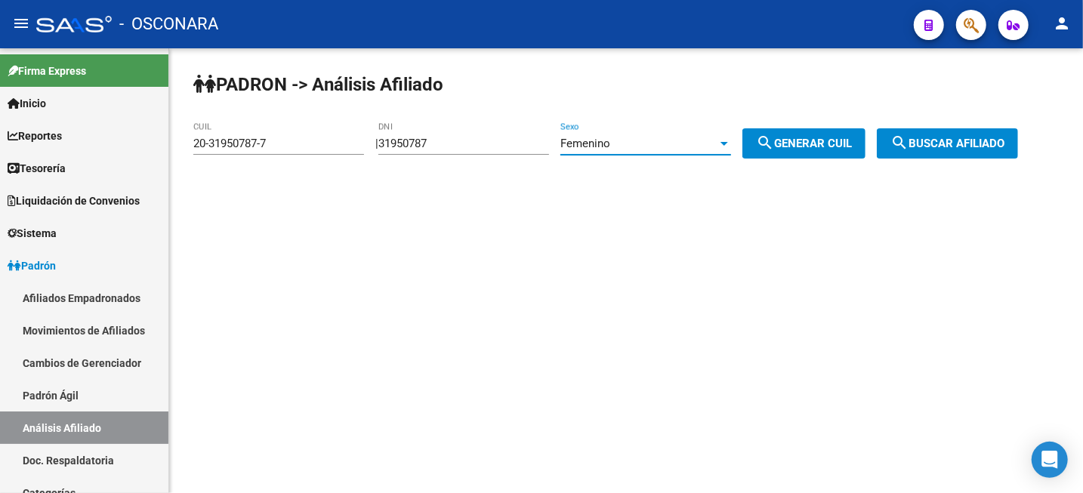
click at [816, 147] on span "search Generar CUIL" at bounding box center [804, 144] width 96 height 14
type input "27-31950787-1"
click at [953, 143] on span "search Buscar afiliado" at bounding box center [948, 144] width 114 height 14
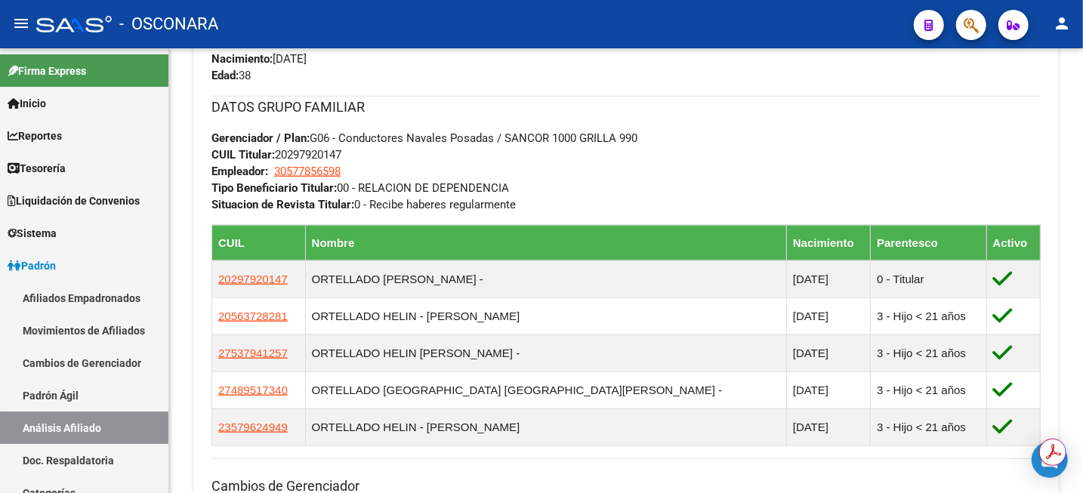
scroll to position [755, 0]
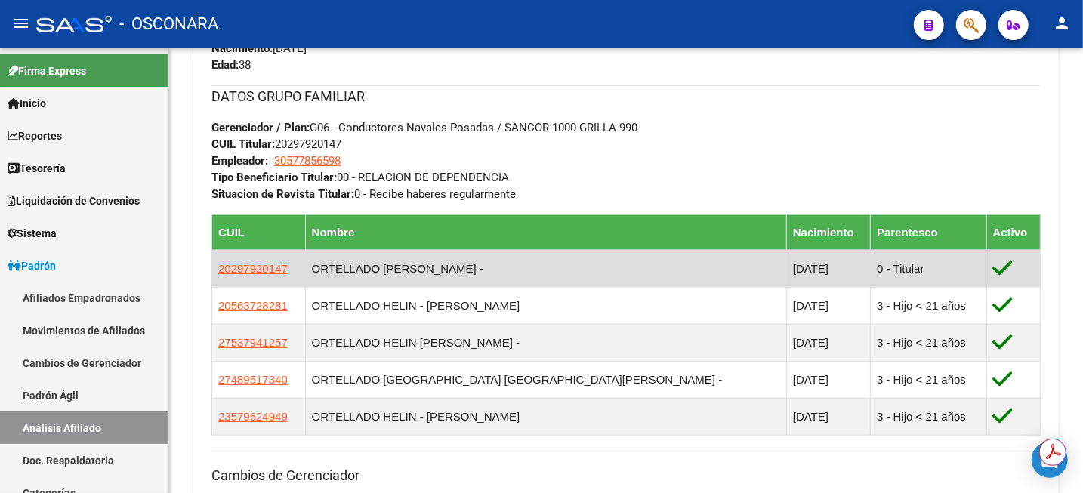
click at [270, 276] on app-link-go-to "20297920147" at bounding box center [252, 269] width 69 height 17
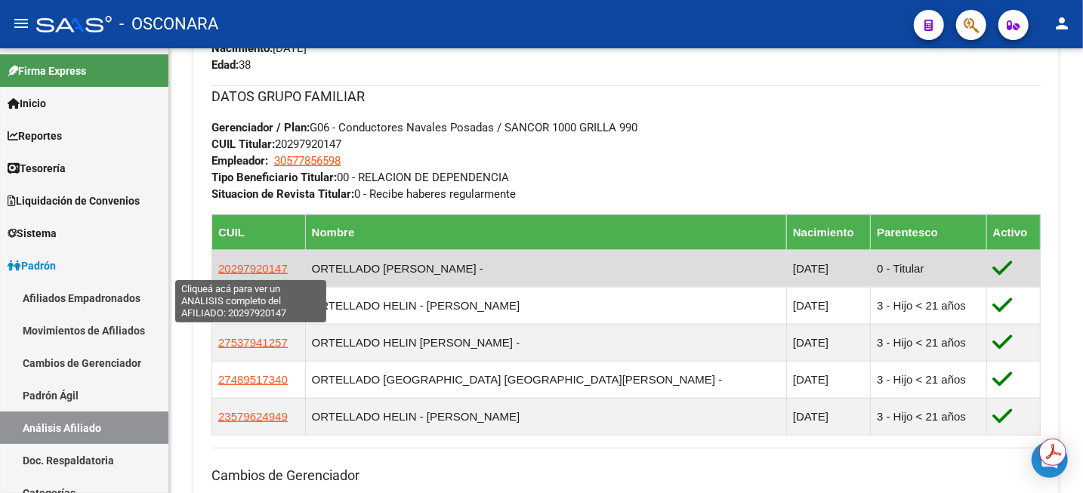
click at [268, 273] on span "20297920147" at bounding box center [252, 268] width 69 height 13
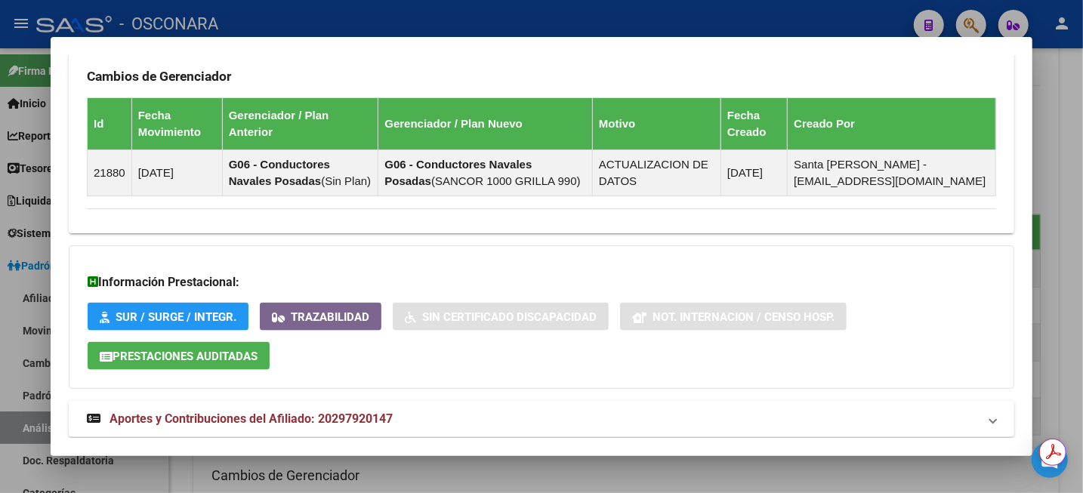
scroll to position [1143, 0]
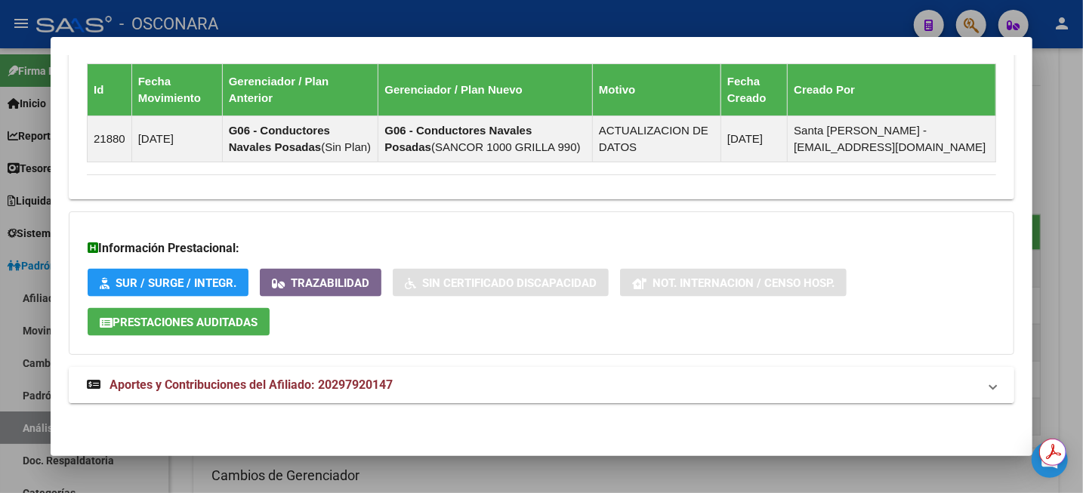
drag, startPoint x: 377, startPoint y: 386, endPoint x: 426, endPoint y: 365, distance: 53.5
click at [377, 385] on span "Aportes y Contribuciones del Afiliado: 20297920147" at bounding box center [251, 385] width 283 height 14
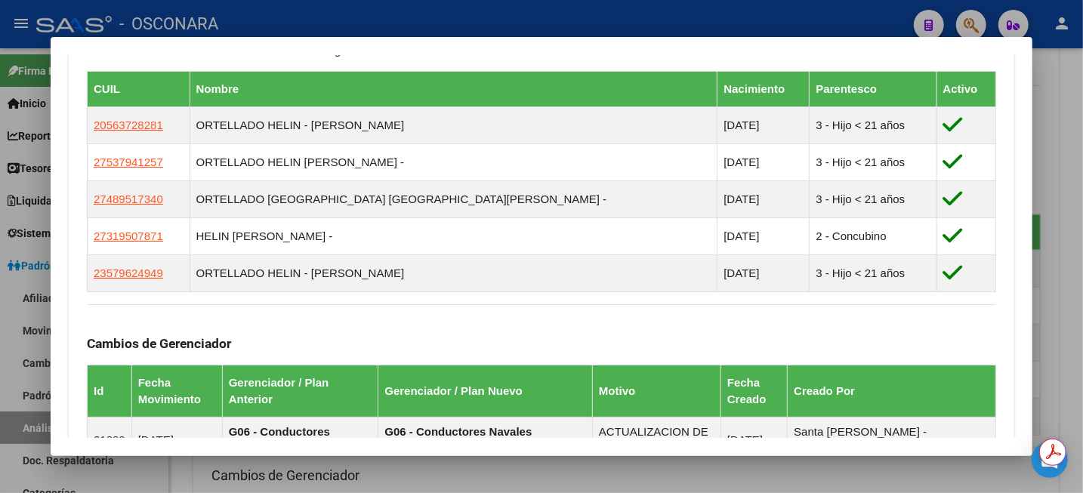
scroll to position [850, 0]
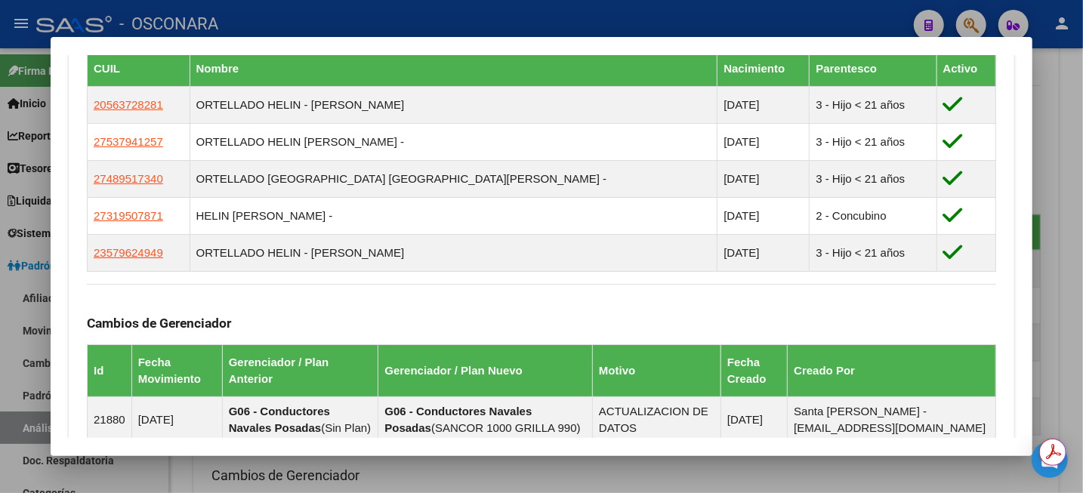
click at [1055, 147] on div at bounding box center [541, 246] width 1083 height 493
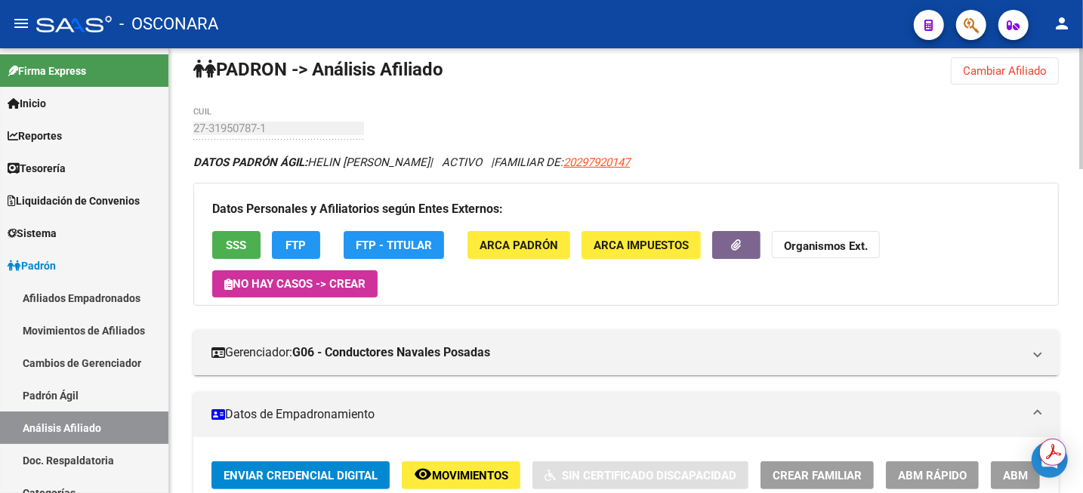
scroll to position [0, 0]
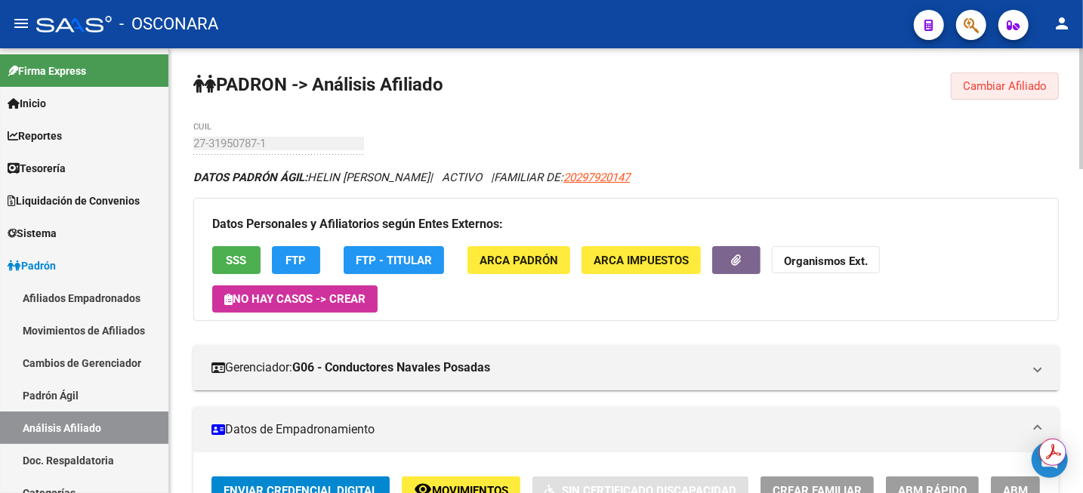
click at [1011, 77] on button "Cambiar Afiliado" at bounding box center [1005, 86] width 108 height 27
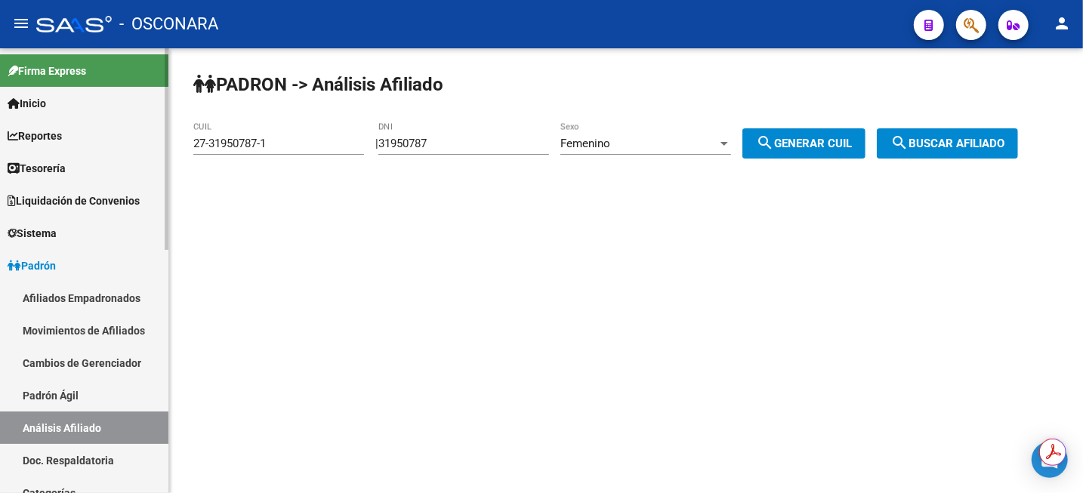
drag, startPoint x: 39, startPoint y: 402, endPoint x: 44, endPoint y: 425, distance: 24.0
click at [39, 402] on link "Padrón Ágil" at bounding box center [84, 395] width 168 height 32
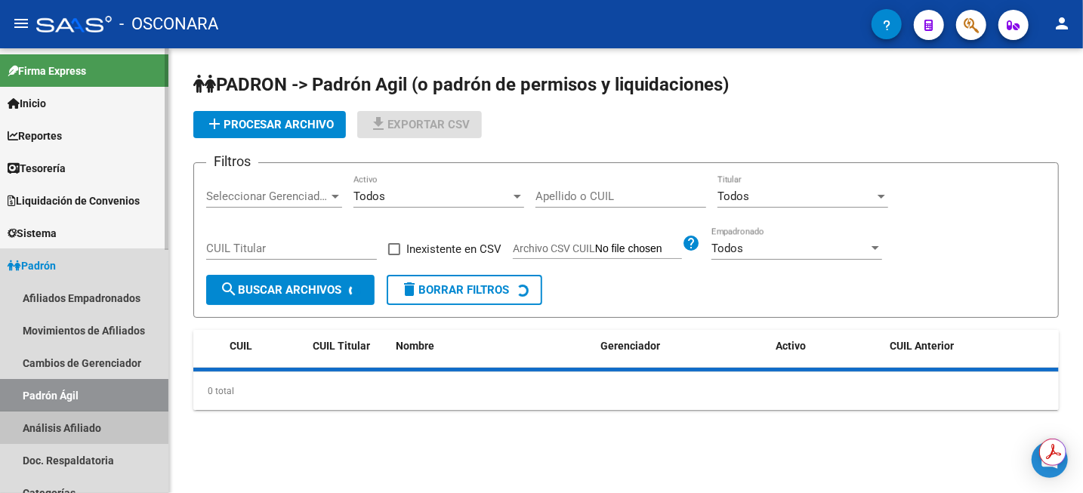
click at [45, 429] on link "Análisis Afiliado" at bounding box center [84, 428] width 168 height 32
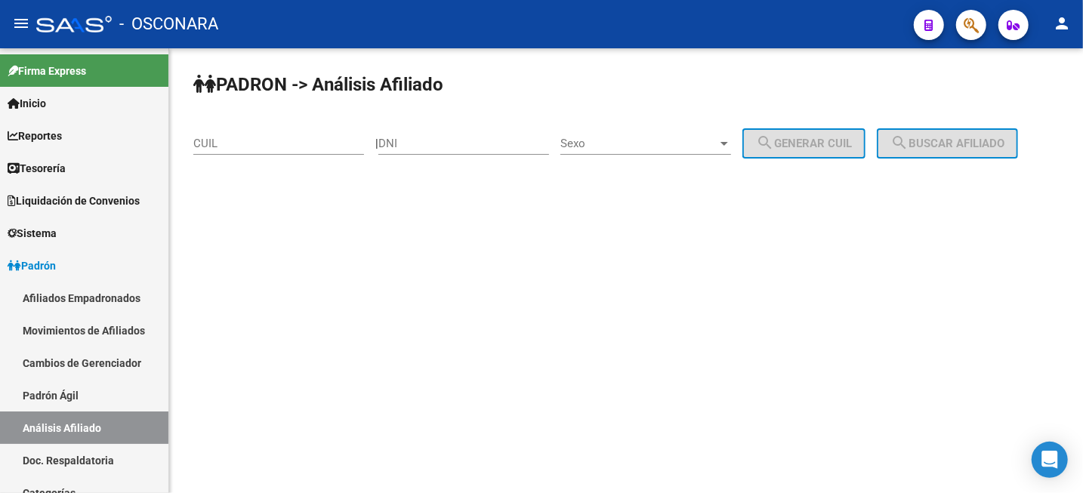
click at [255, 125] on div "CUIL" at bounding box center [278, 138] width 171 height 32
paste input "20-35232081-2"
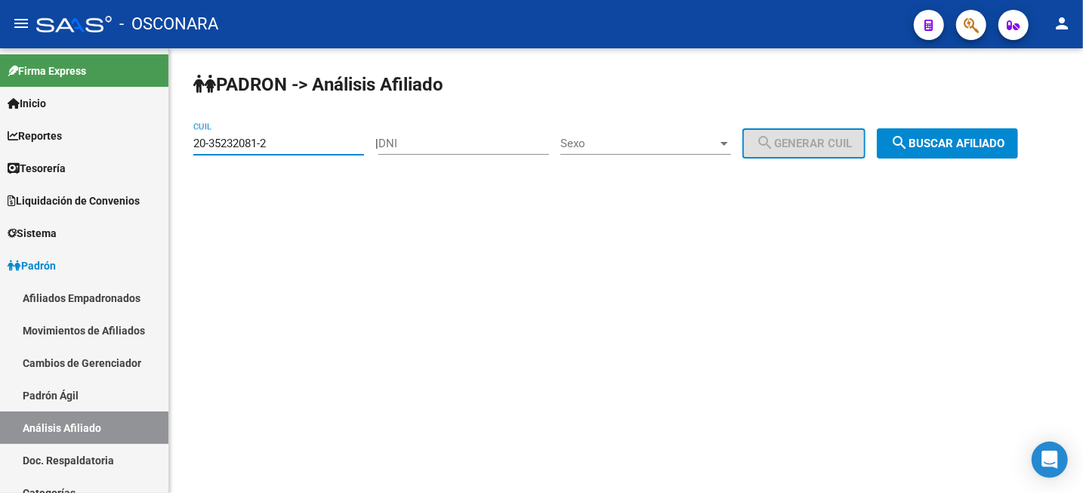
click at [958, 150] on span "search Buscar afiliado" at bounding box center [948, 144] width 114 height 14
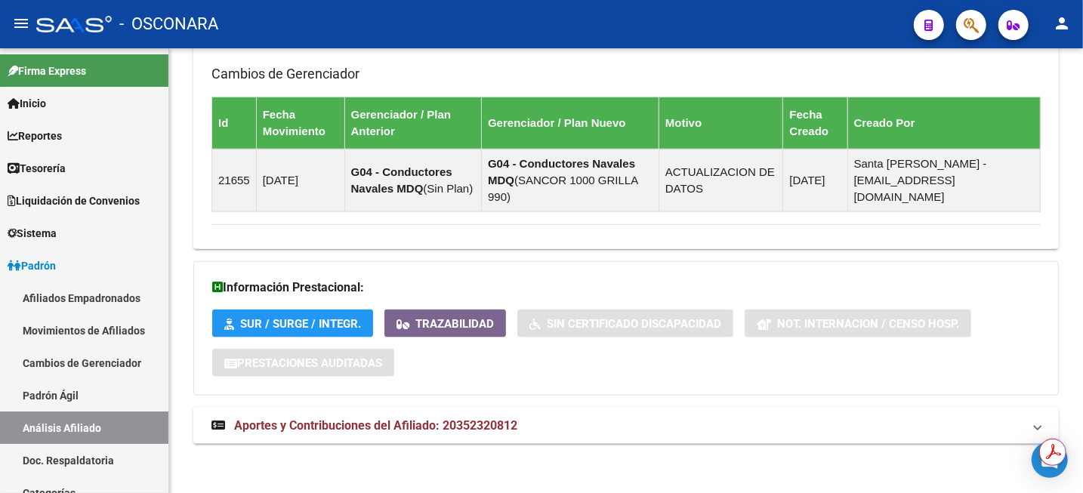
scroll to position [1028, 0]
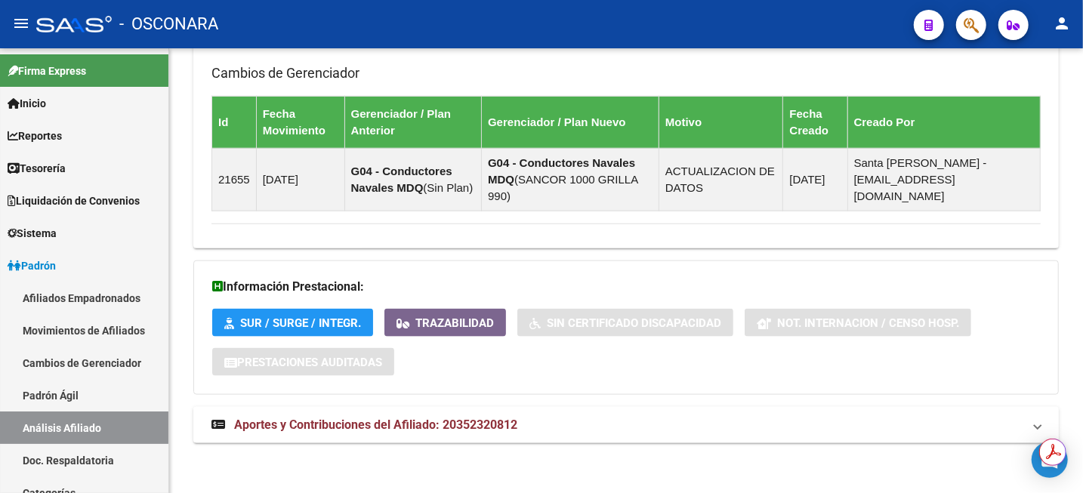
click at [484, 422] on span "Aportes y Contribuciones del Afiliado: 20352320812" at bounding box center [375, 425] width 283 height 14
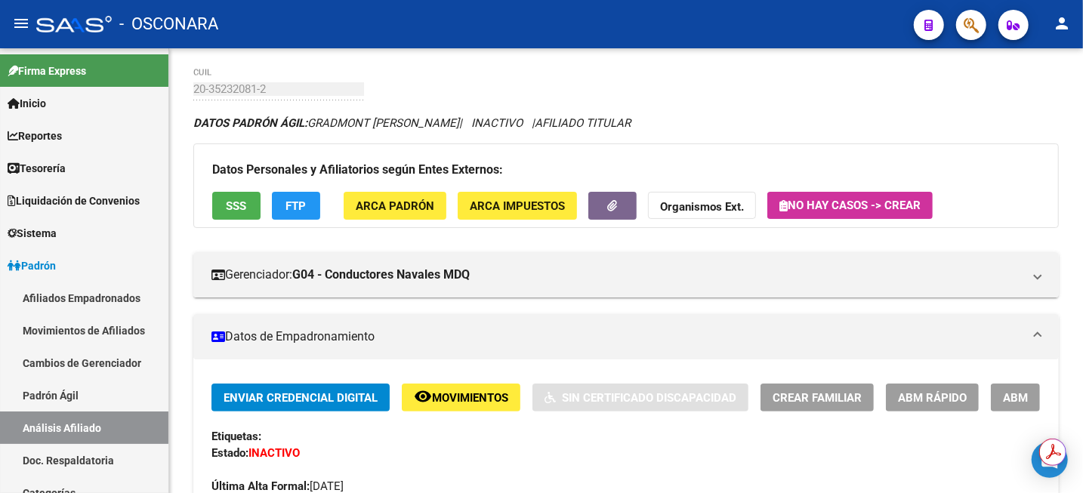
scroll to position [0, 0]
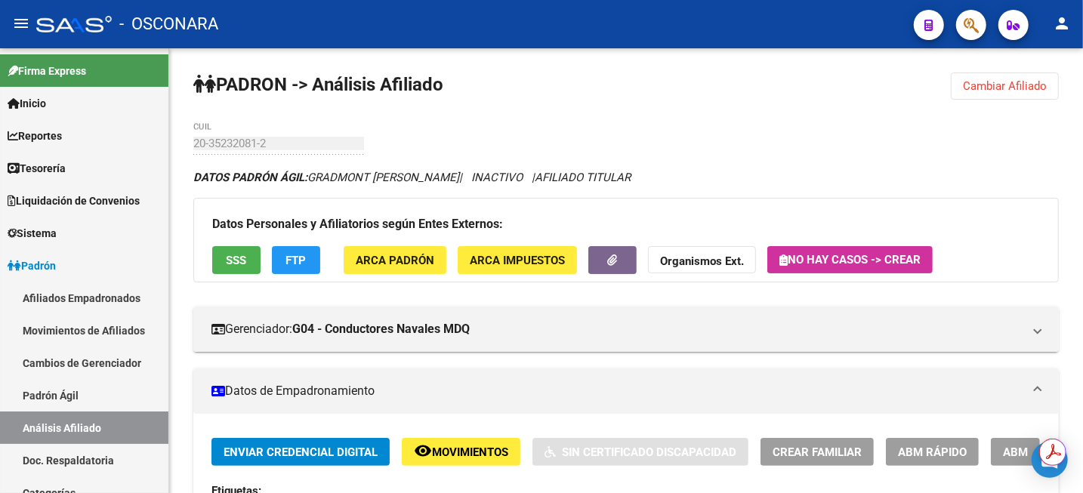
click at [449, 458] on span "Movimientos" at bounding box center [470, 453] width 76 height 14
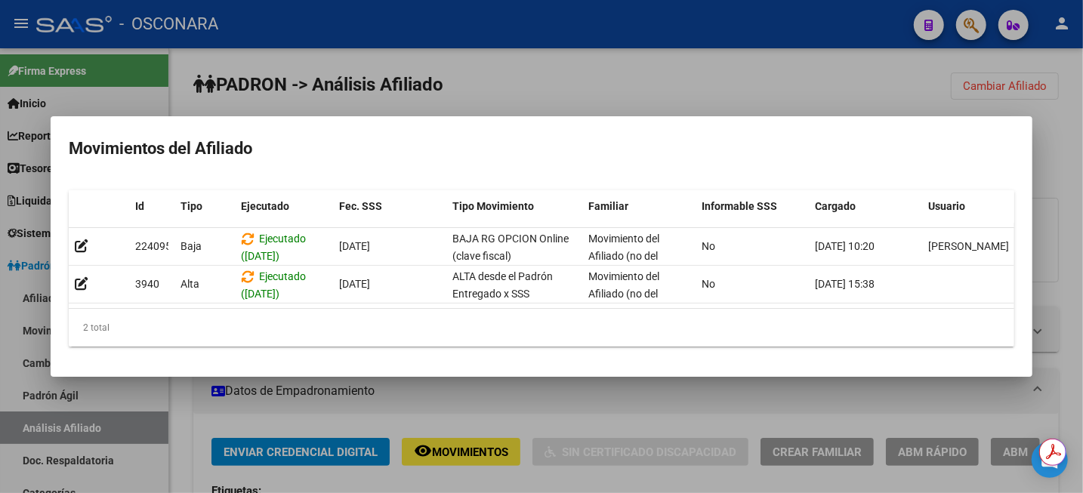
click at [1023, 82] on div at bounding box center [541, 246] width 1083 height 493
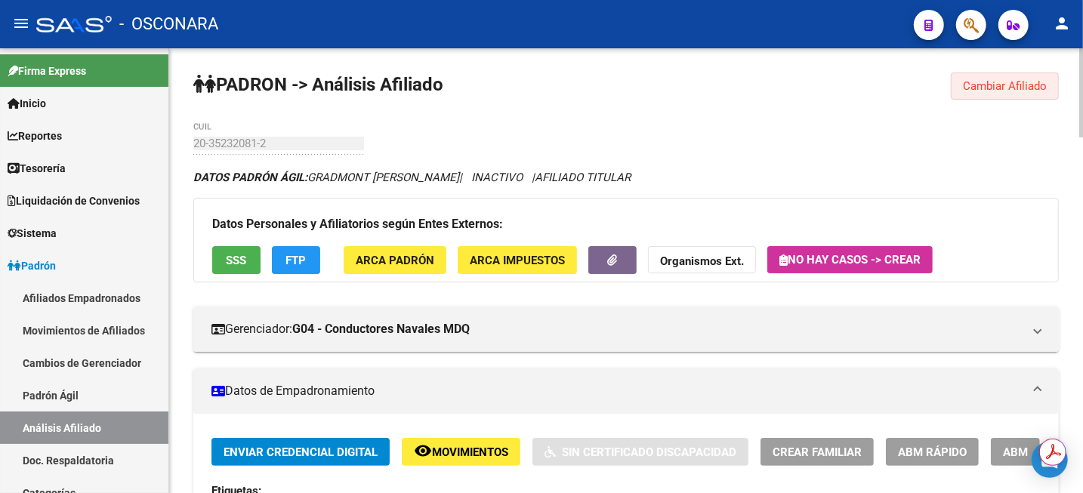
click at [993, 87] on span "Cambiar Afiliado" at bounding box center [1005, 86] width 84 height 14
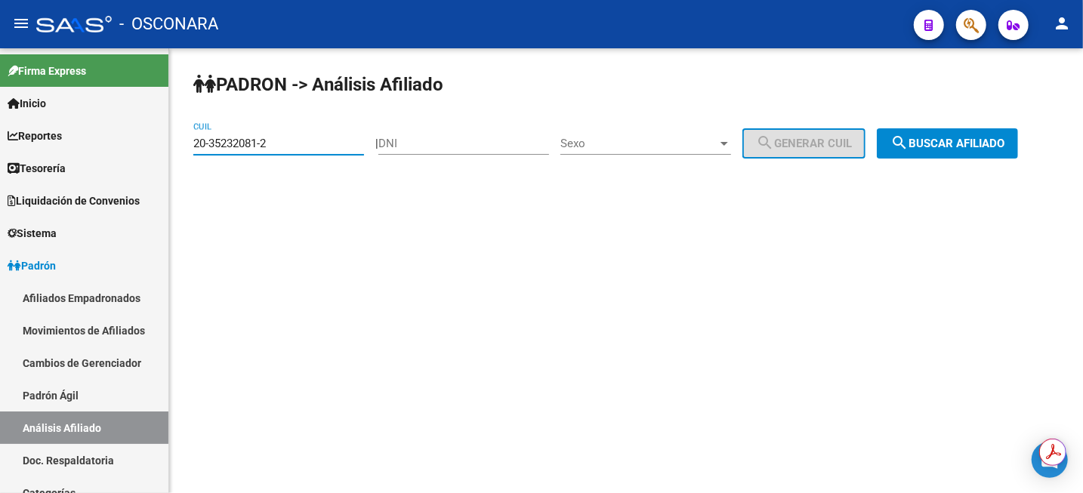
click at [304, 147] on input "20-35232081-2" at bounding box center [278, 144] width 171 height 14
type input "20-40825512-1"
click at [1005, 137] on span "search Buscar afiliado" at bounding box center [948, 144] width 114 height 14
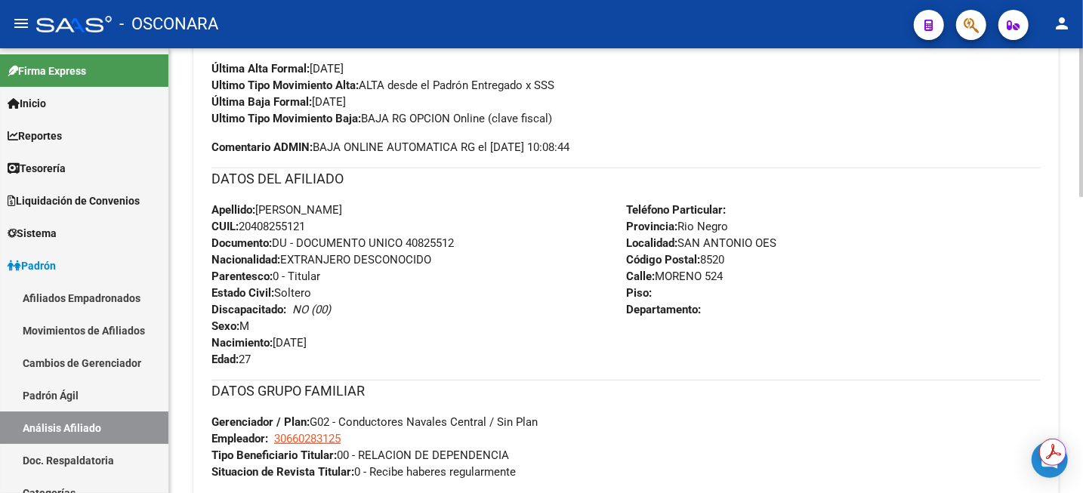
scroll to position [510, 0]
click at [286, 225] on span "CUIL: 20408255121" at bounding box center [259, 228] width 94 height 14
copy span "20408255121"
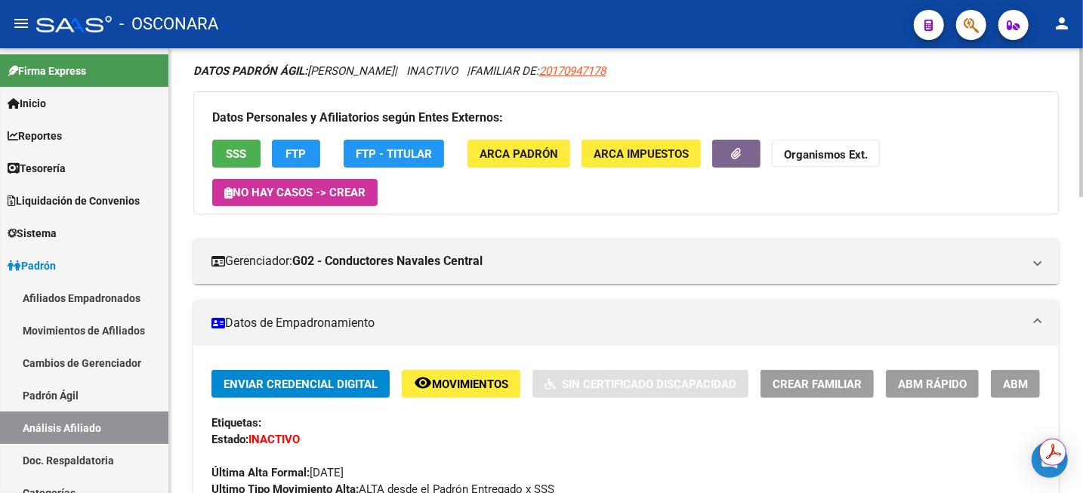
scroll to position [38, 0]
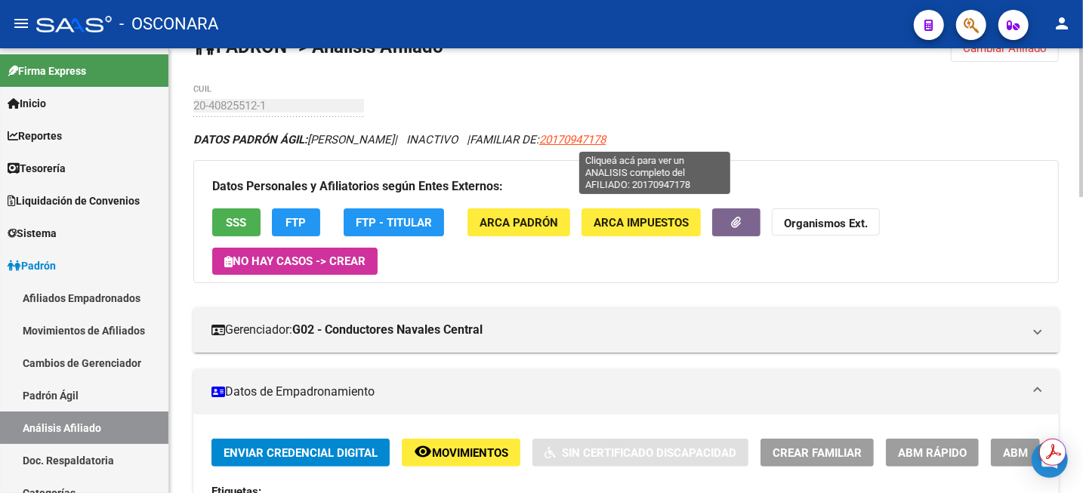
click at [606, 138] on span "20170947178" at bounding box center [572, 140] width 66 height 14
type textarea "20170947178"
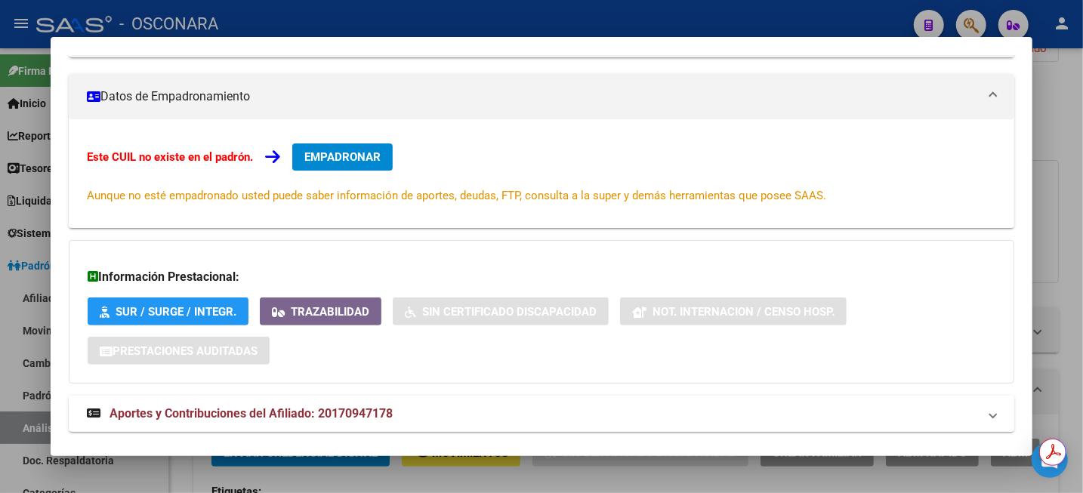
scroll to position [271, 0]
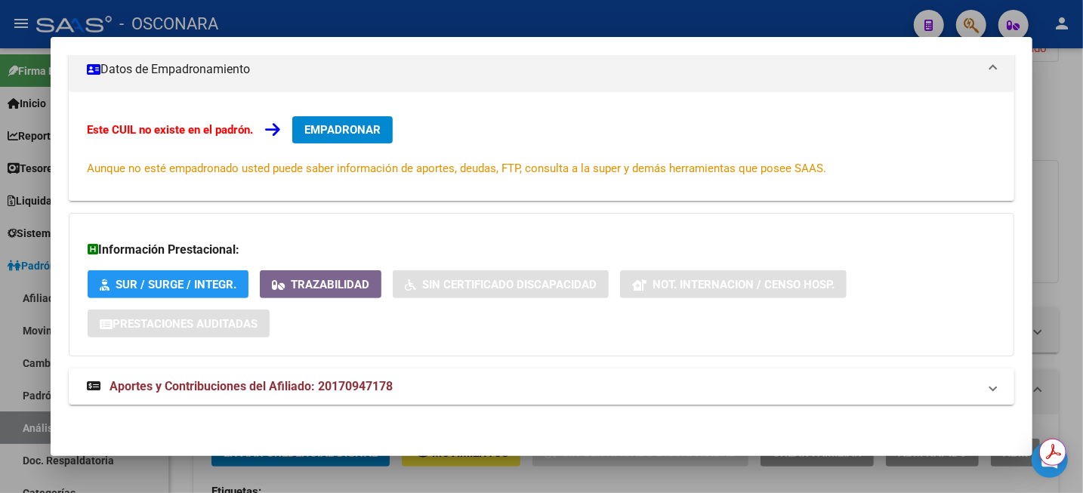
drag, startPoint x: 326, startPoint y: 386, endPoint x: 545, endPoint y: 316, distance: 230.0
click at [329, 386] on span "Aportes y Contribuciones del Afiliado: 20170947178" at bounding box center [251, 386] width 283 height 14
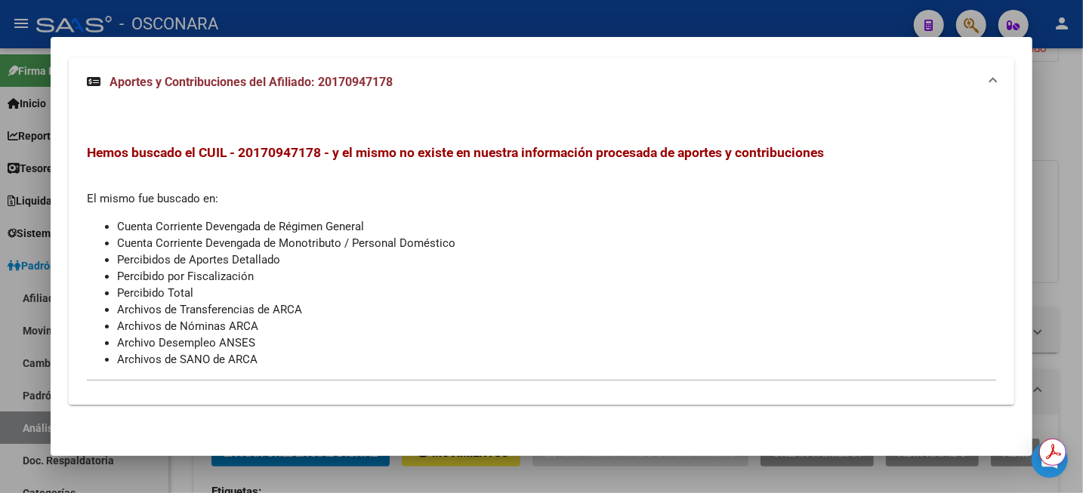
scroll to position [298, 0]
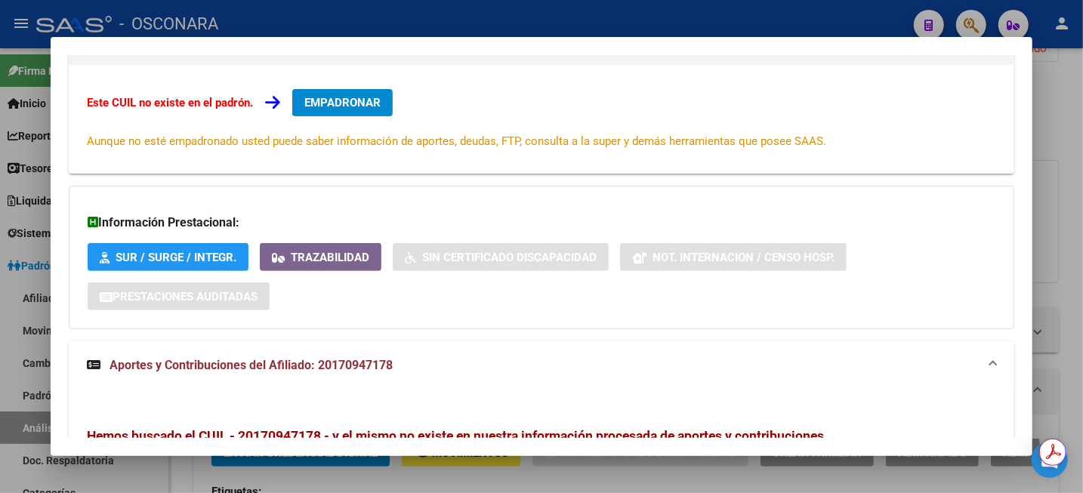
click at [446, 353] on mat-expansion-panel-header "Aportes y Contribuciones del Afiliado: 20170947178" at bounding box center [542, 365] width 946 height 48
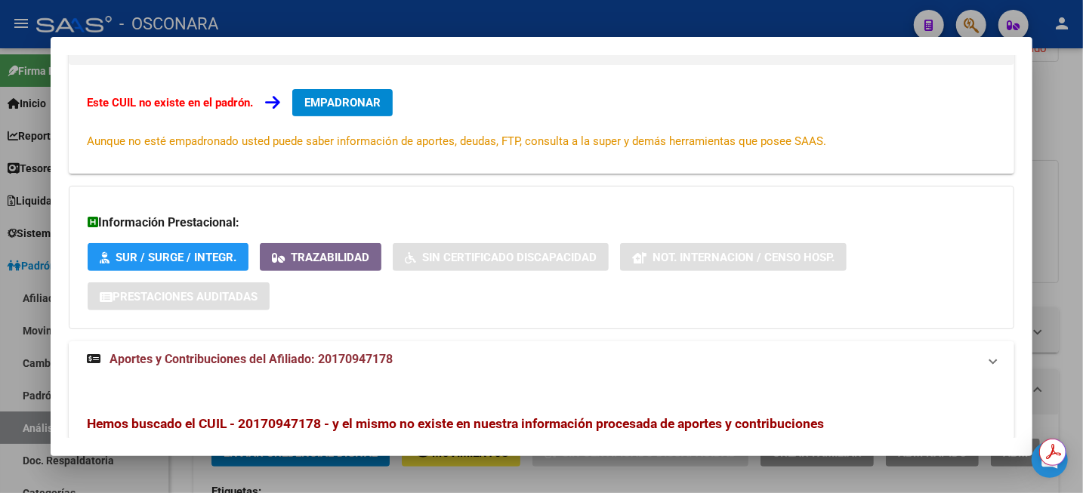
scroll to position [271, 0]
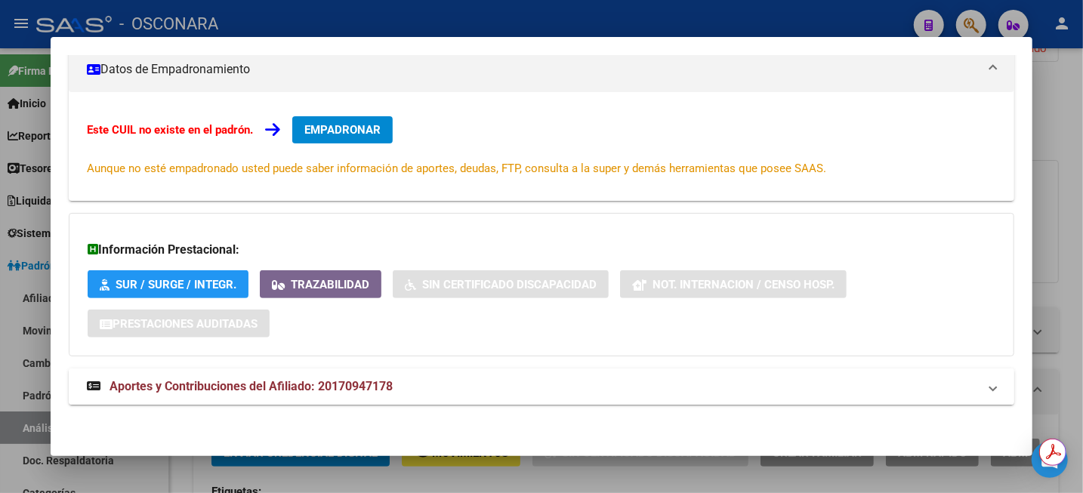
drag, startPoint x: 409, startPoint y: 391, endPoint x: 321, endPoint y: 394, distance: 87.7
click at [321, 394] on mat-panel-title "Aportes y Contribuciones del Afiliado: 20170947178" at bounding box center [532, 387] width 891 height 18
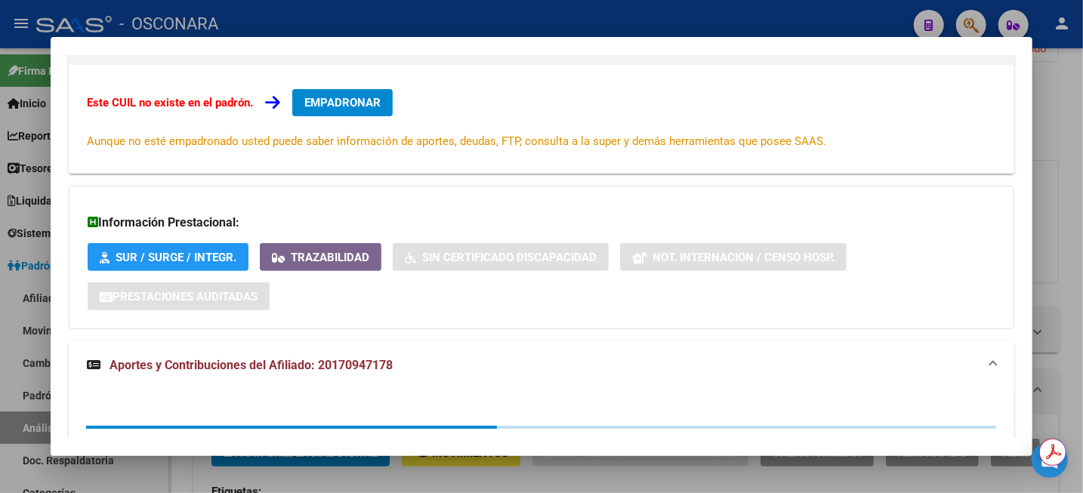
copy span "20170947178"
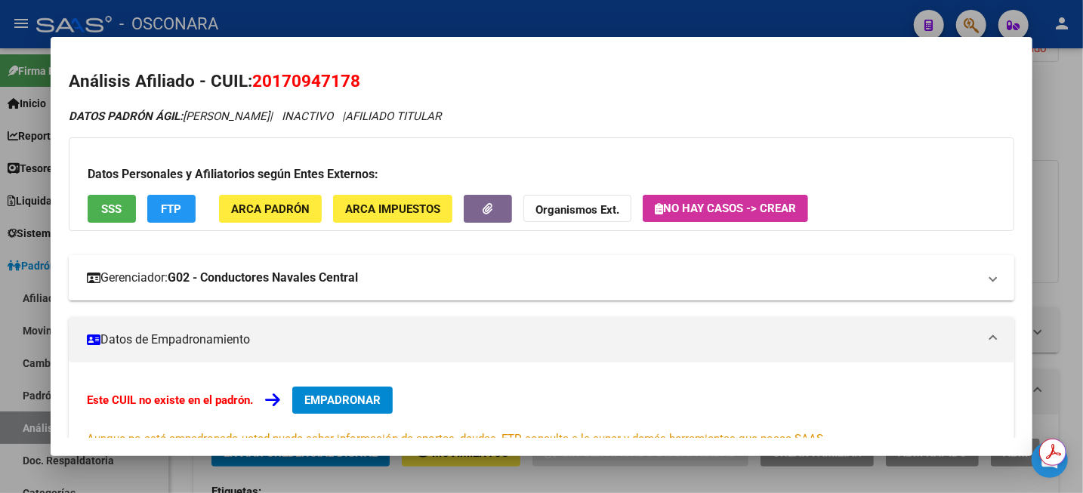
scroll to position [0, 0]
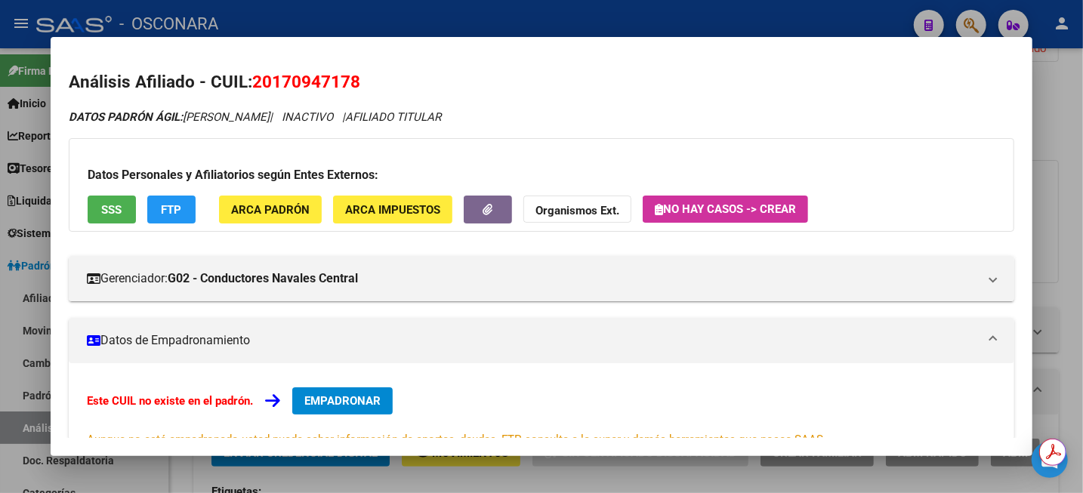
click at [1082, 105] on div at bounding box center [541, 246] width 1083 height 493
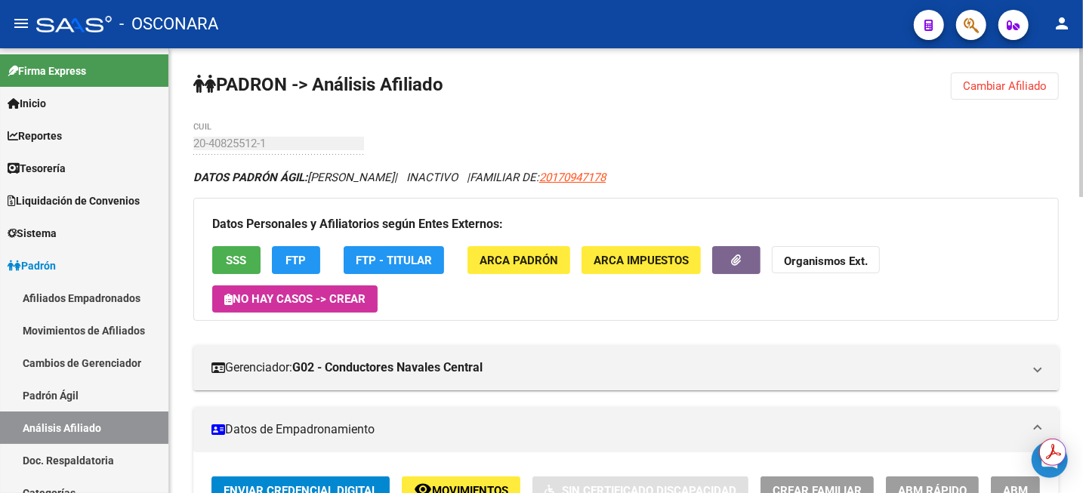
drag, startPoint x: 976, startPoint y: 80, endPoint x: 959, endPoint y: 89, distance: 18.9
click at [959, 89] on button "Cambiar Afiliado" at bounding box center [1005, 86] width 108 height 27
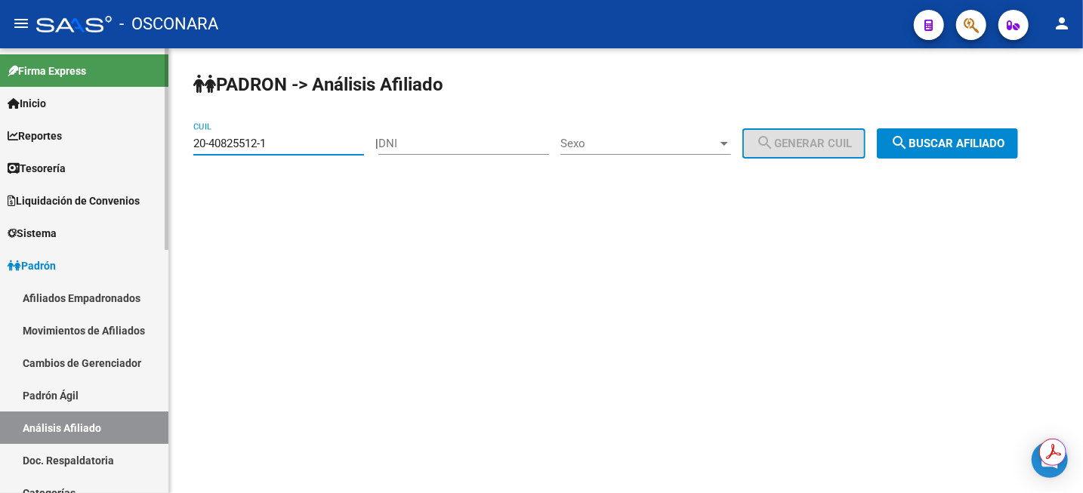
drag, startPoint x: 317, startPoint y: 144, endPoint x: 114, endPoint y: 147, distance: 203.2
click at [114, 147] on mat-sidenav-container "Firma Express Inicio Calendario SSS Instructivos Contacto OS Reportes Tablero d…" at bounding box center [541, 270] width 1083 height 445
type input "23-32954598-9"
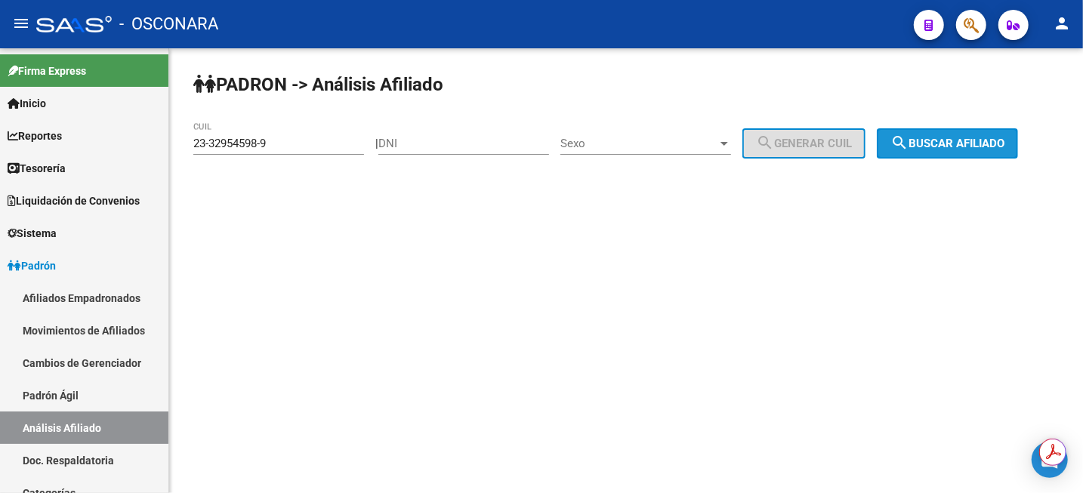
click at [968, 147] on span "search Buscar afiliado" at bounding box center [948, 144] width 114 height 14
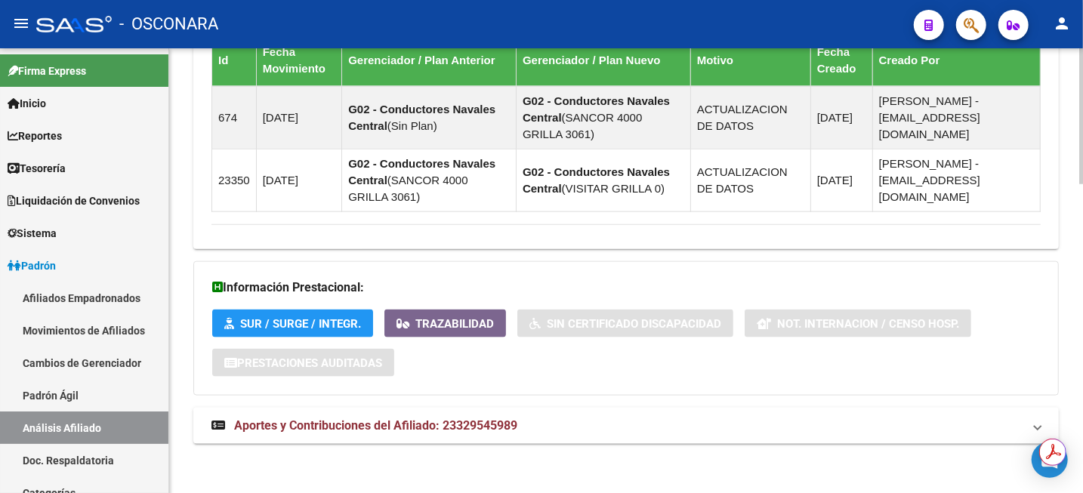
scroll to position [1011, 0]
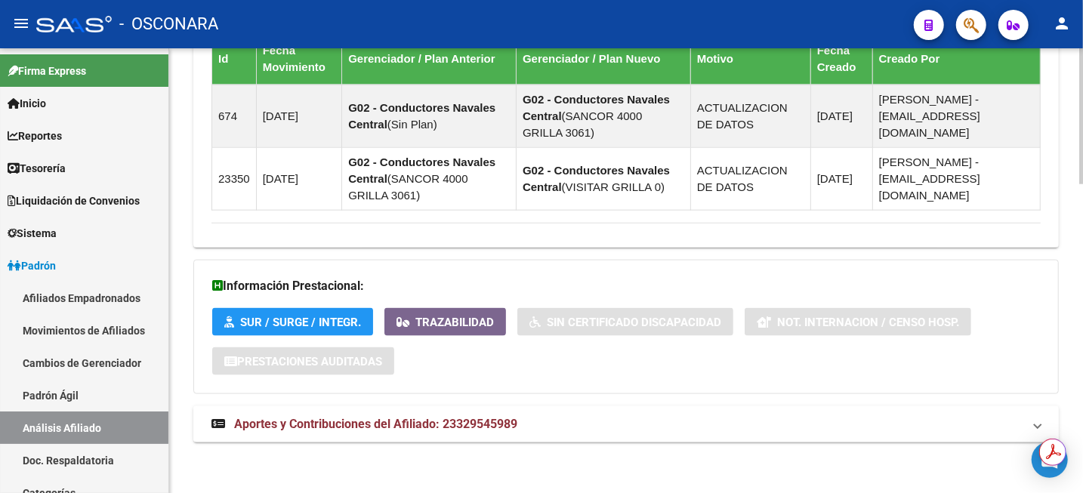
click at [511, 413] on mat-expansion-panel-header "Aportes y Contribuciones del Afiliado: 23329545989" at bounding box center [626, 424] width 866 height 36
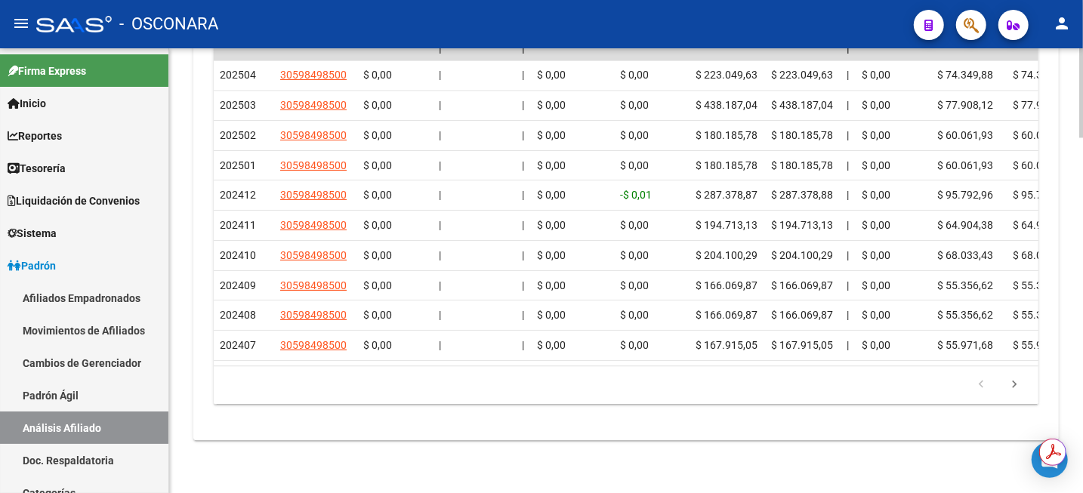
scroll to position [1728, 0]
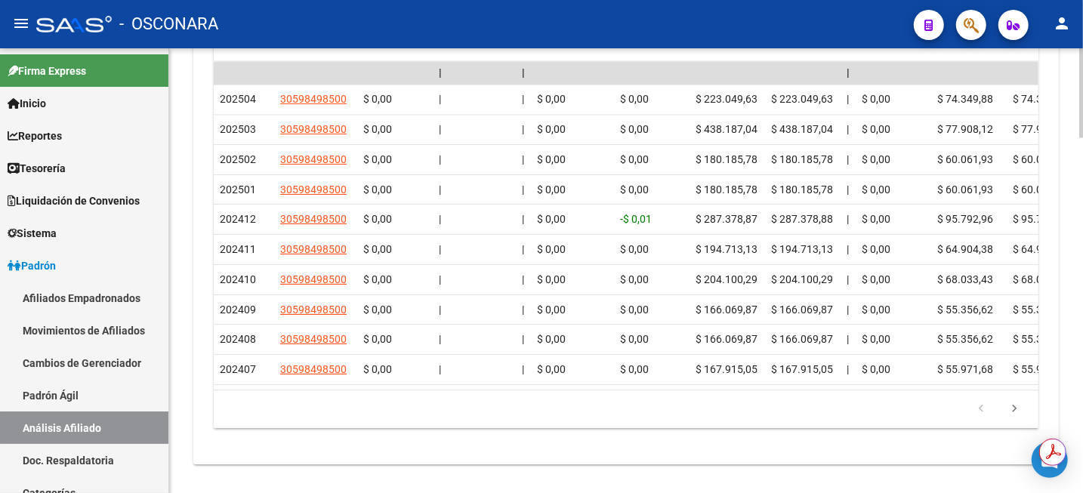
click at [1079, 407] on div at bounding box center [1081, 443] width 4 height 89
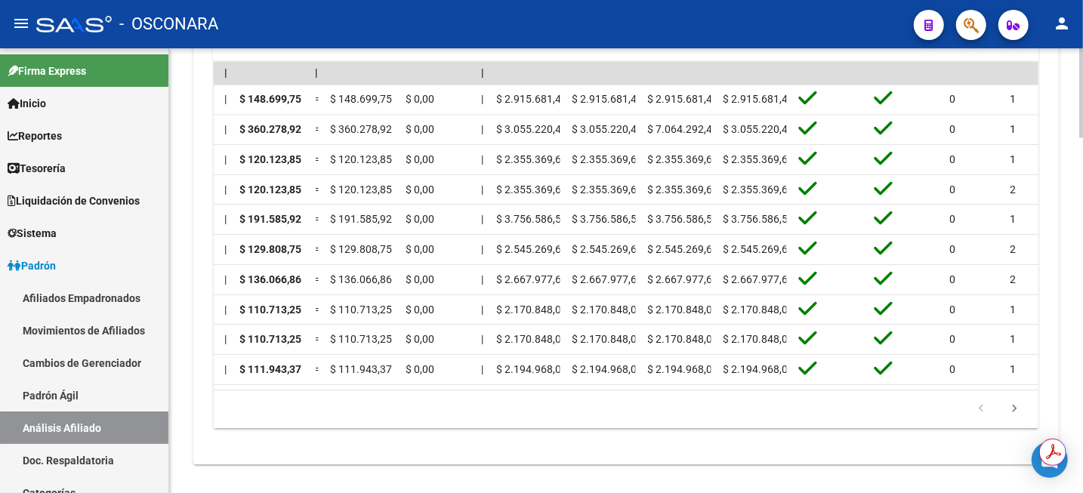
scroll to position [0, 0]
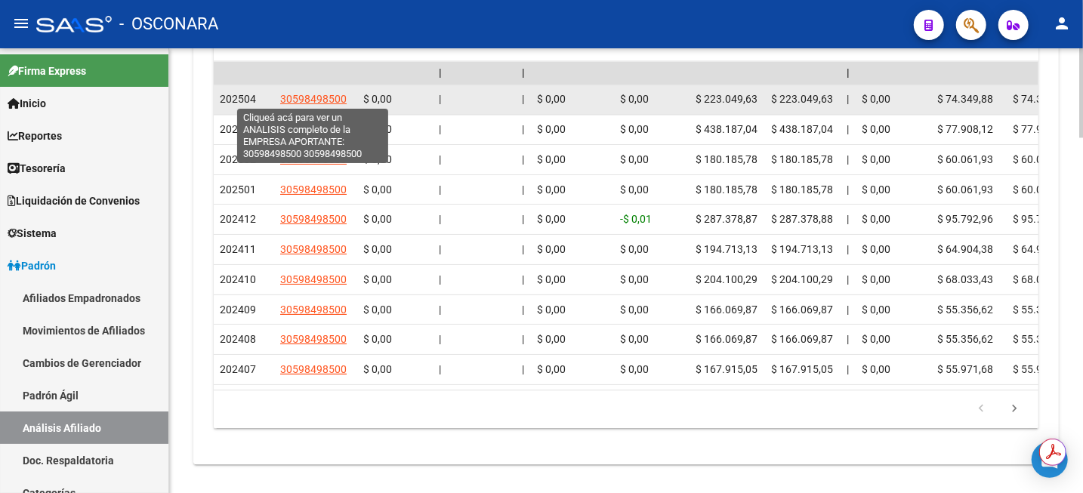
click at [326, 97] on span "30598498500" at bounding box center [313, 99] width 66 height 12
type textarea "30598498500"
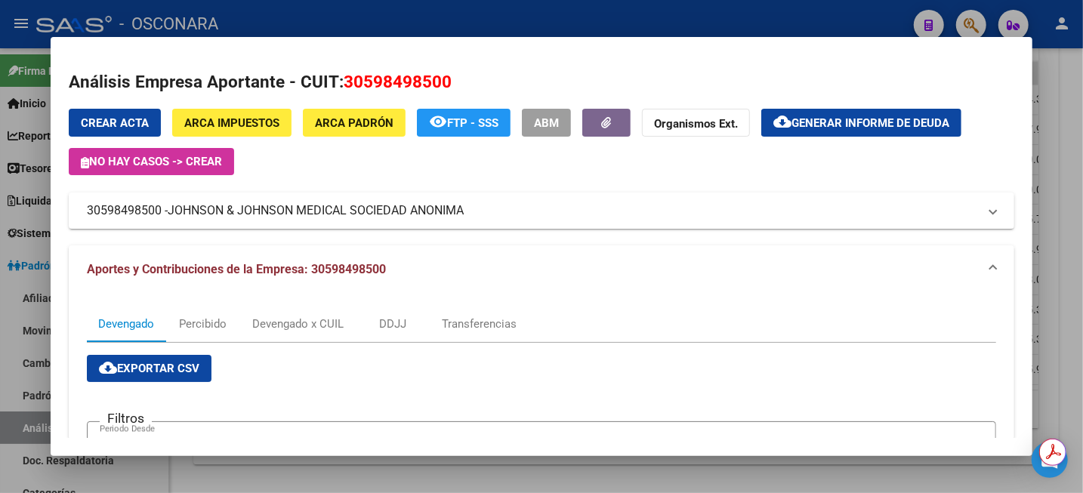
click at [1082, 132] on div at bounding box center [541, 246] width 1083 height 493
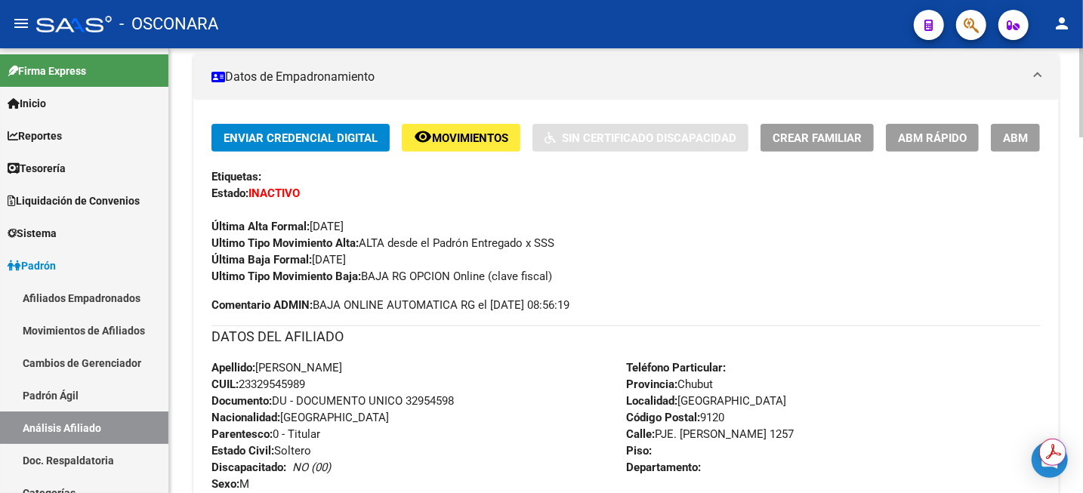
scroll to position [311, 0]
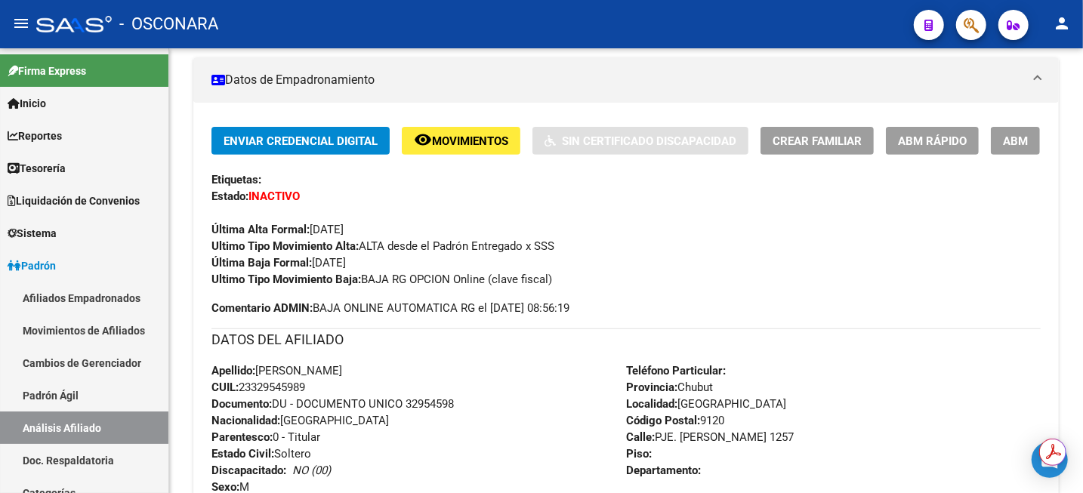
click at [1032, 147] on button "ABM" at bounding box center [1015, 141] width 49 height 28
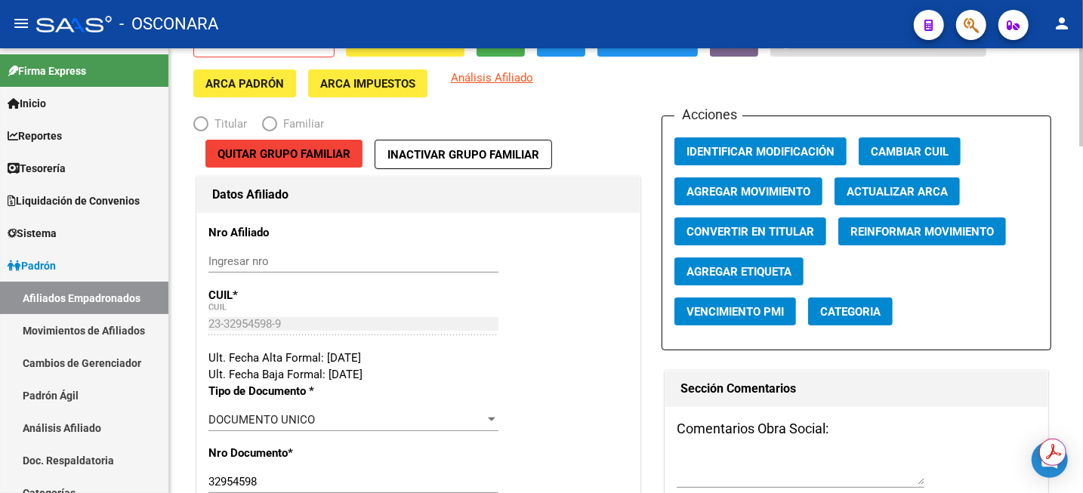
radio input "true"
type input "30-59849850-0"
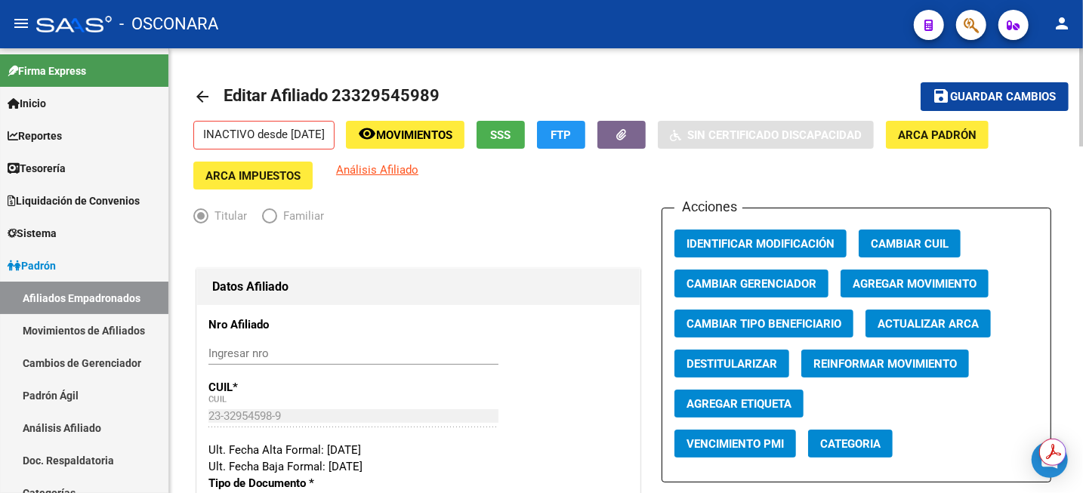
click at [381, 86] on span "Editar Afiliado 23329545989" at bounding box center [332, 95] width 216 height 19
copy h1 "23329545989"
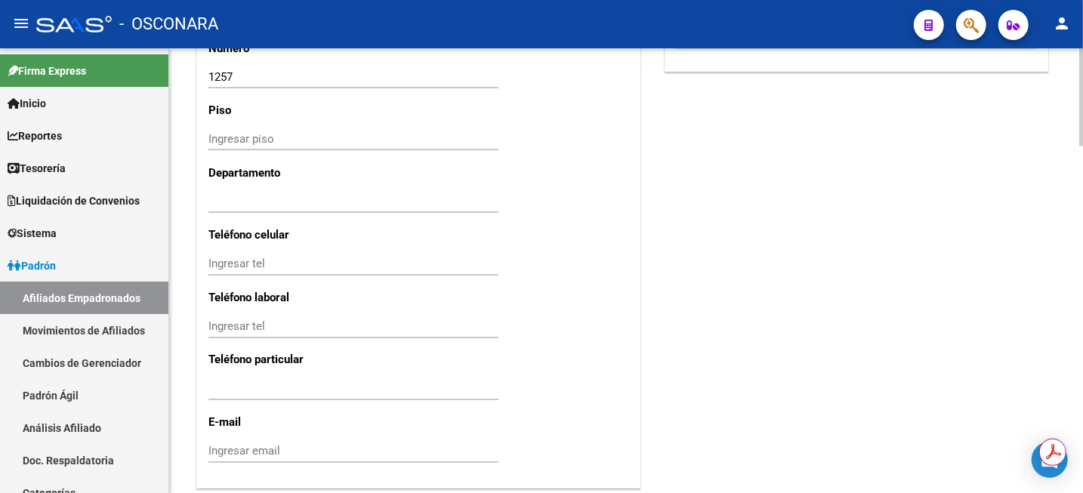
scroll to position [1577, 0]
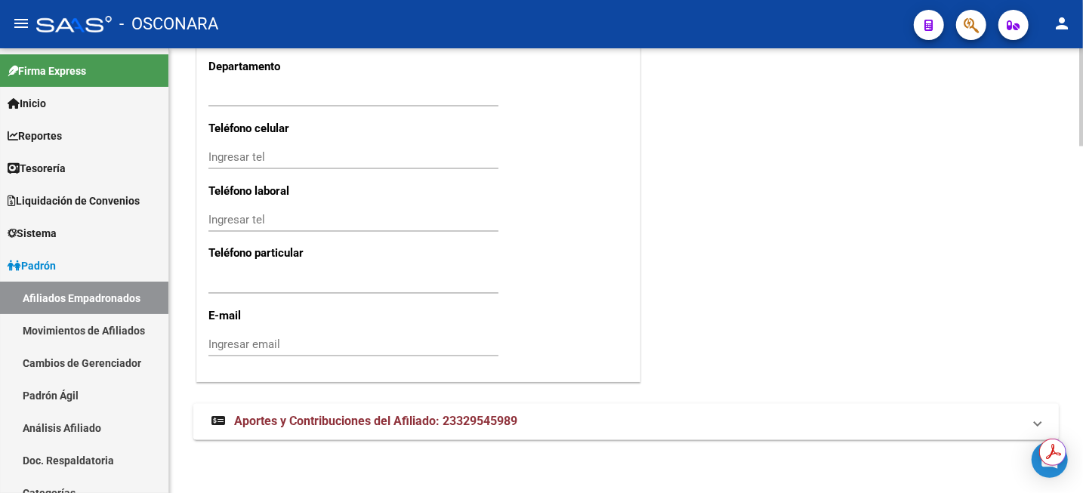
click at [477, 428] on mat-expansion-panel-header "Aportes y Contribuciones del Afiliado: 23329545989" at bounding box center [626, 422] width 866 height 36
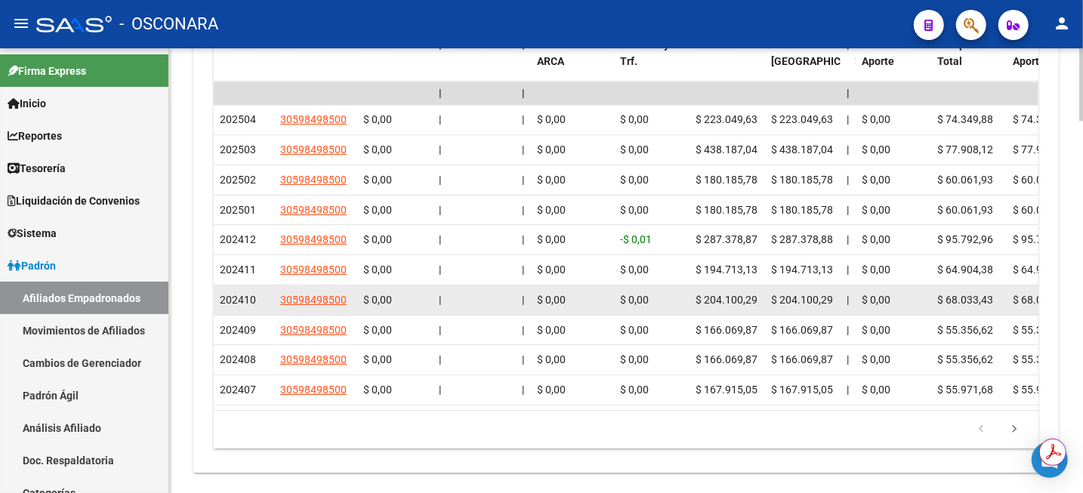
scroll to position [2238, 0]
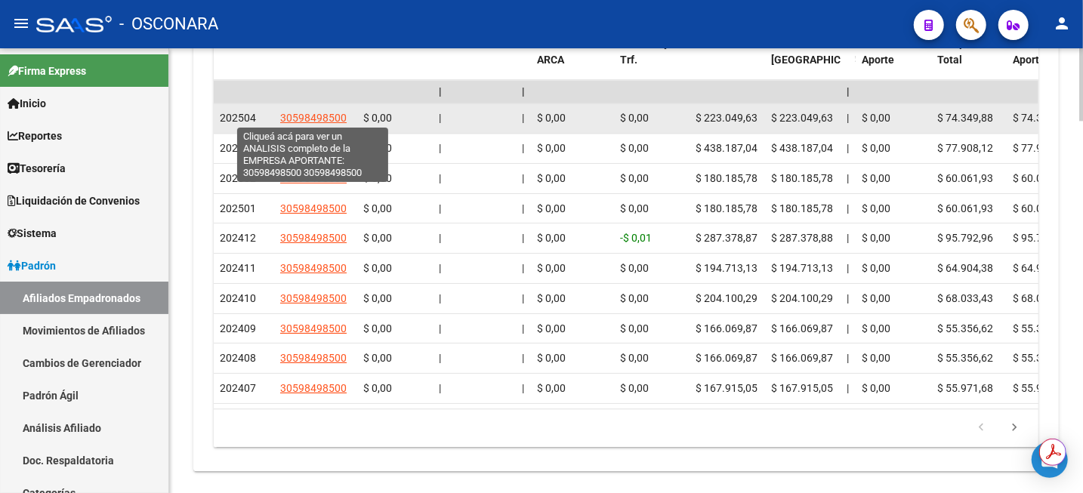
click at [305, 117] on span "30598498500" at bounding box center [313, 118] width 66 height 12
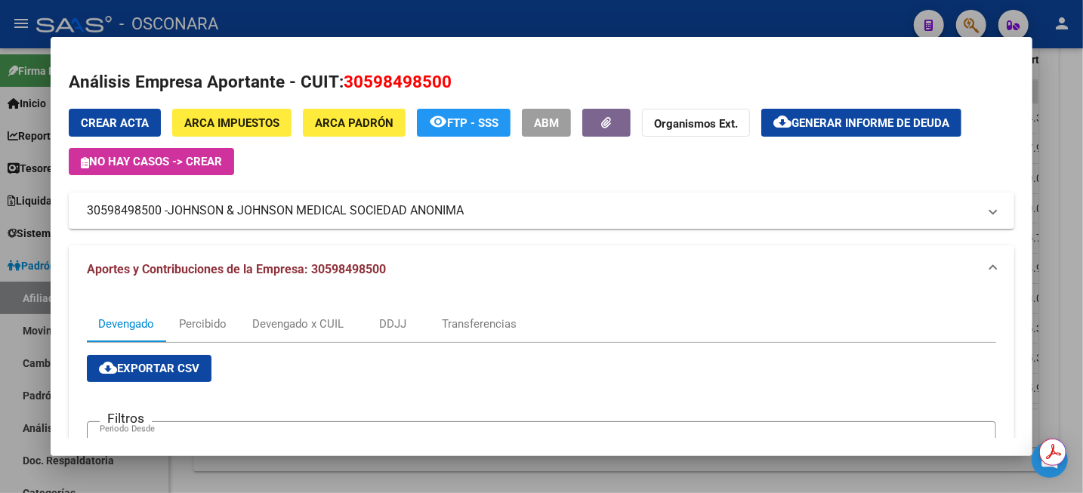
click at [1082, 85] on div at bounding box center [541, 246] width 1083 height 493
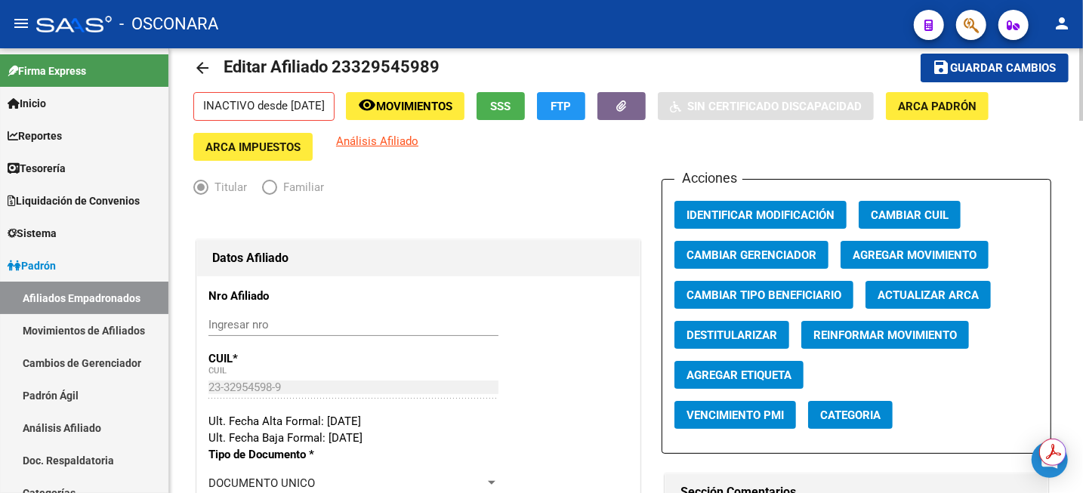
scroll to position [0, 0]
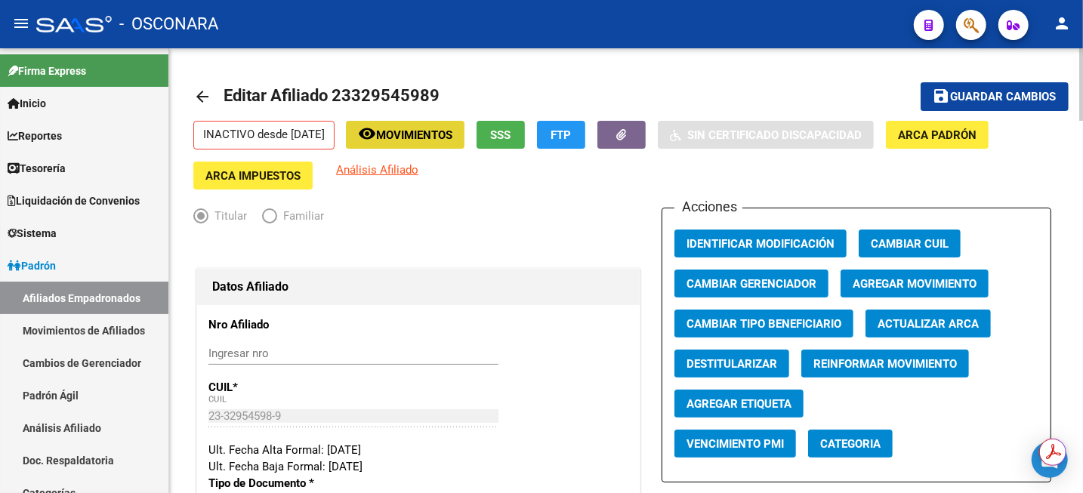
click at [434, 138] on span "Movimientos" at bounding box center [414, 135] width 76 height 14
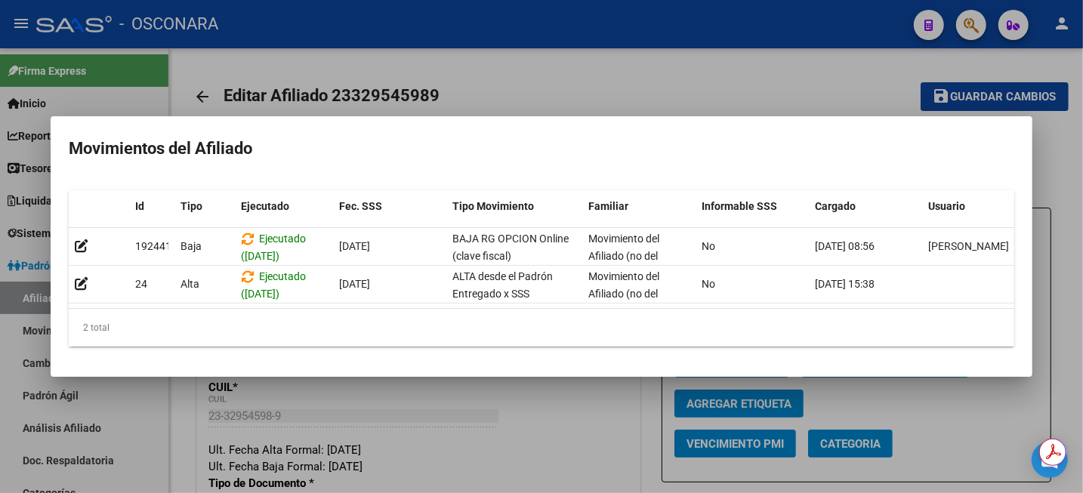
click at [733, 54] on div at bounding box center [541, 246] width 1083 height 493
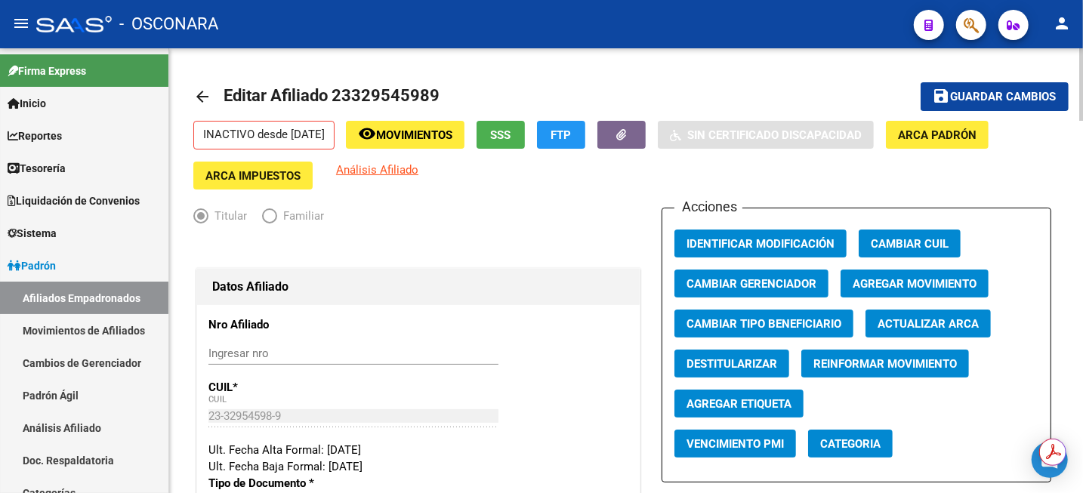
click at [1041, 99] on span "Guardar cambios" at bounding box center [1004, 98] width 106 height 14
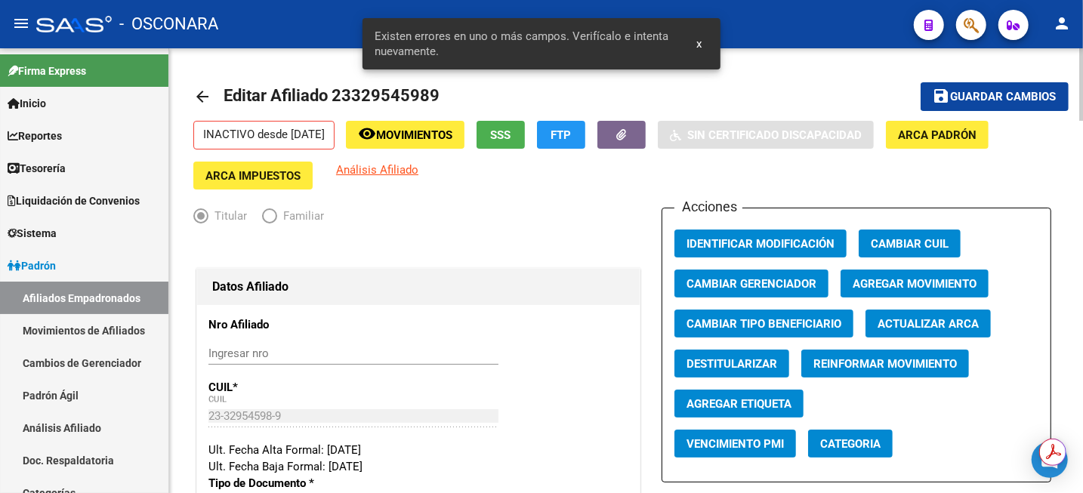
drag, startPoint x: 863, startPoint y: 76, endPoint x: 827, endPoint y: 83, distance: 36.3
click at [862, 76] on mat-toolbar-row "arrow_back Editar Afiliado 23329545989" at bounding box center [530, 97] width 675 height 48
click at [82, 431] on link "Análisis Afiliado" at bounding box center [84, 428] width 168 height 32
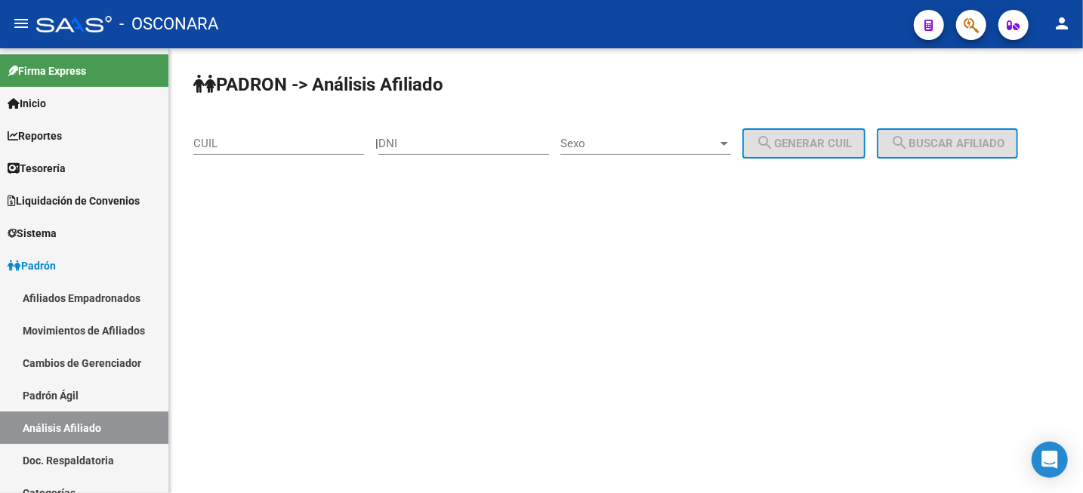
click at [341, 131] on div "CUIL" at bounding box center [278, 138] width 171 height 32
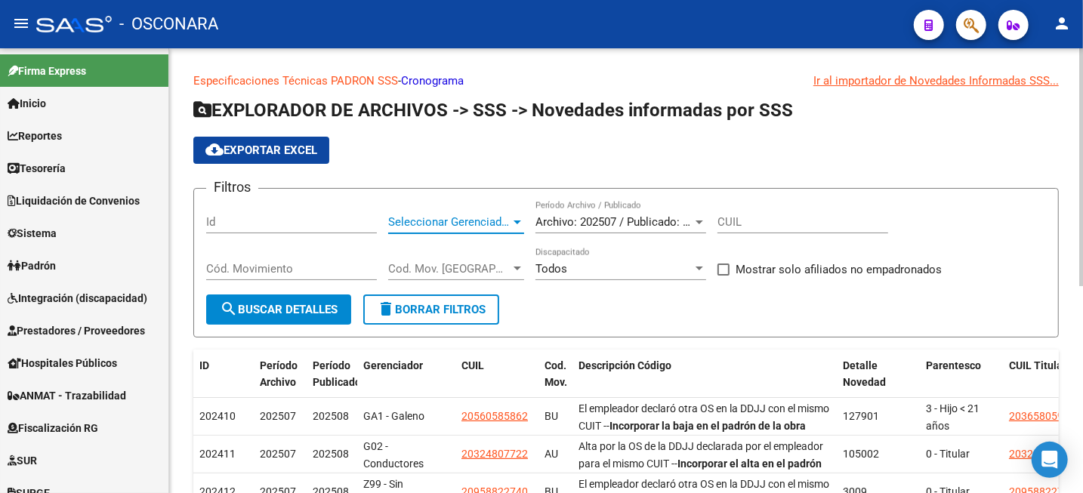
click at [513, 226] on div at bounding box center [518, 222] width 14 height 12
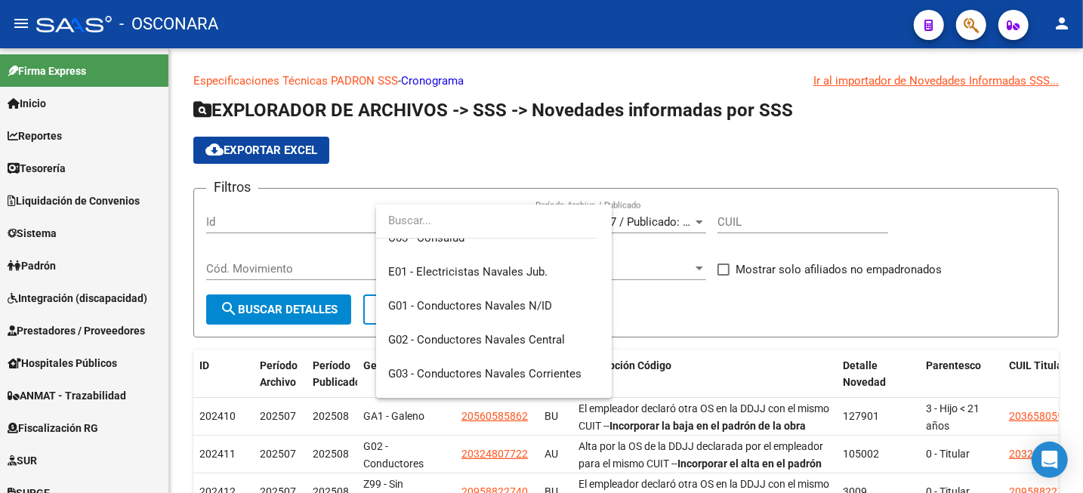
scroll to position [283, 0]
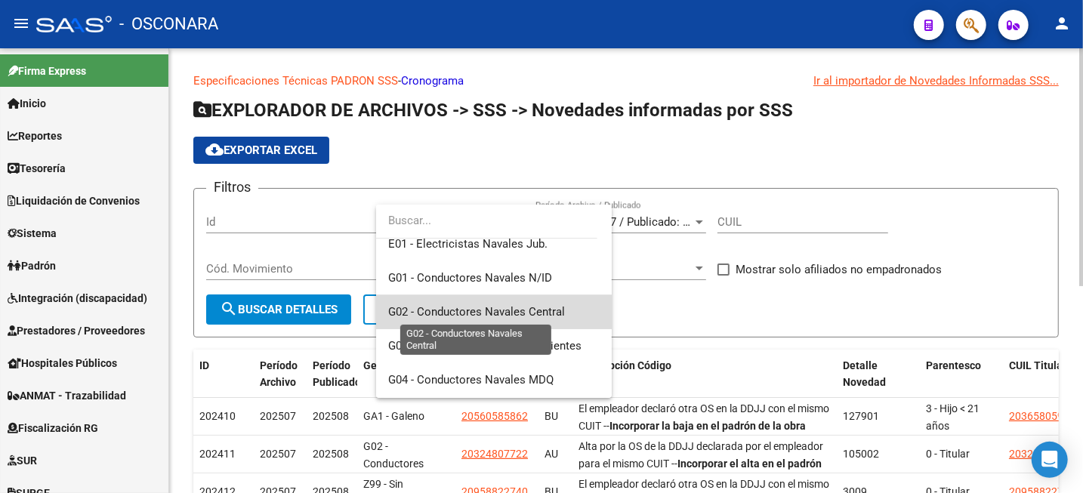
click at [524, 317] on span "G02 - Conductores Navales Central" at bounding box center [476, 312] width 177 height 14
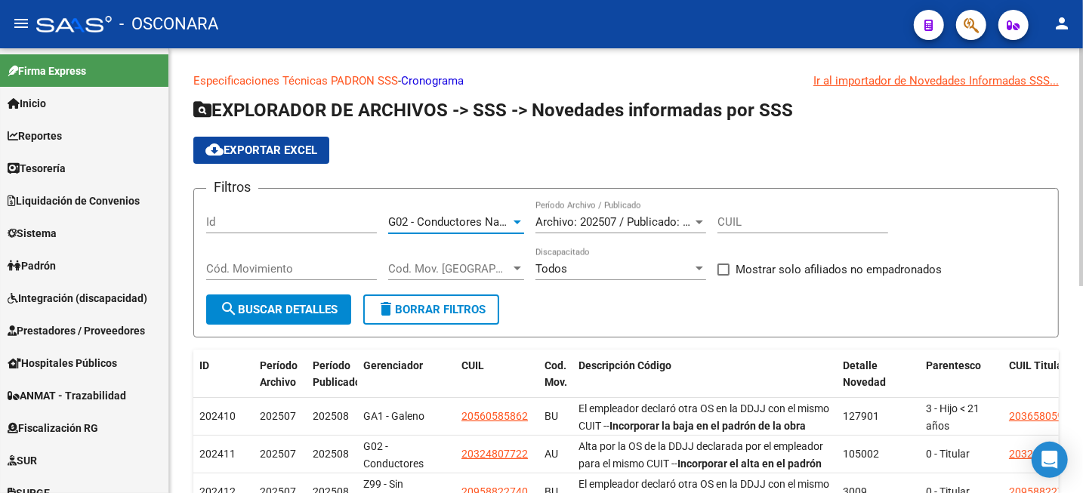
click at [424, 271] on span "Cod. Mov. Categoria" at bounding box center [449, 269] width 122 height 14
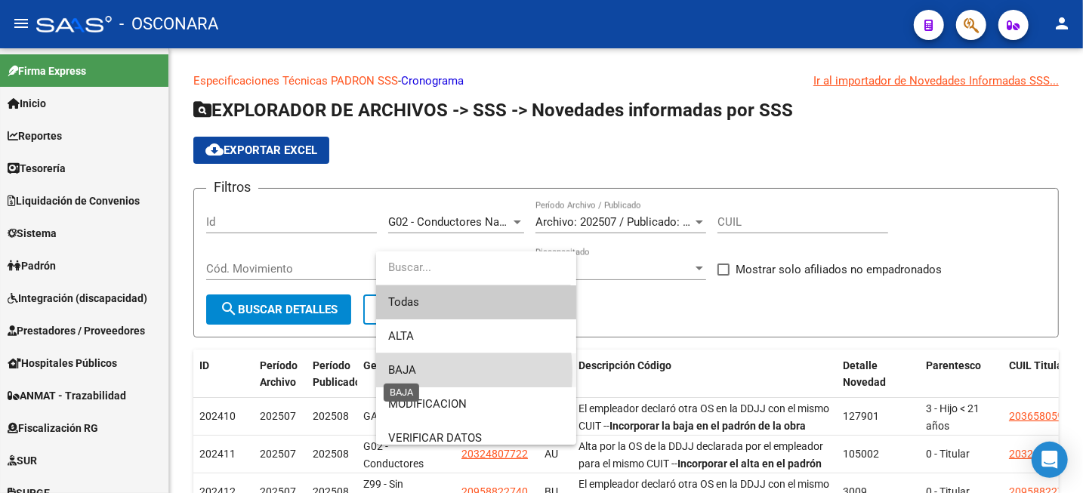
click at [403, 373] on span "BAJA" at bounding box center [402, 370] width 28 height 14
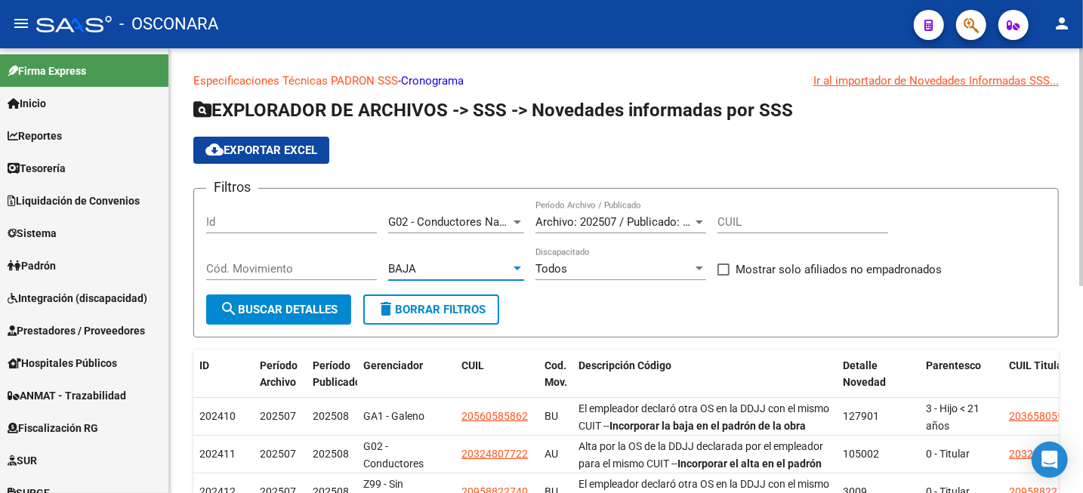
click at [300, 312] on span "search Buscar Detalles" at bounding box center [279, 310] width 118 height 14
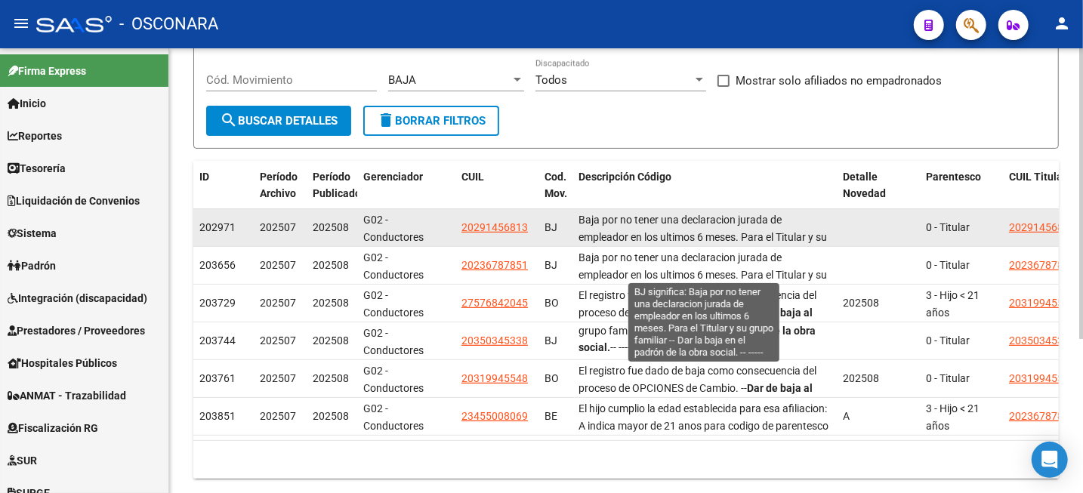
scroll to position [94, 0]
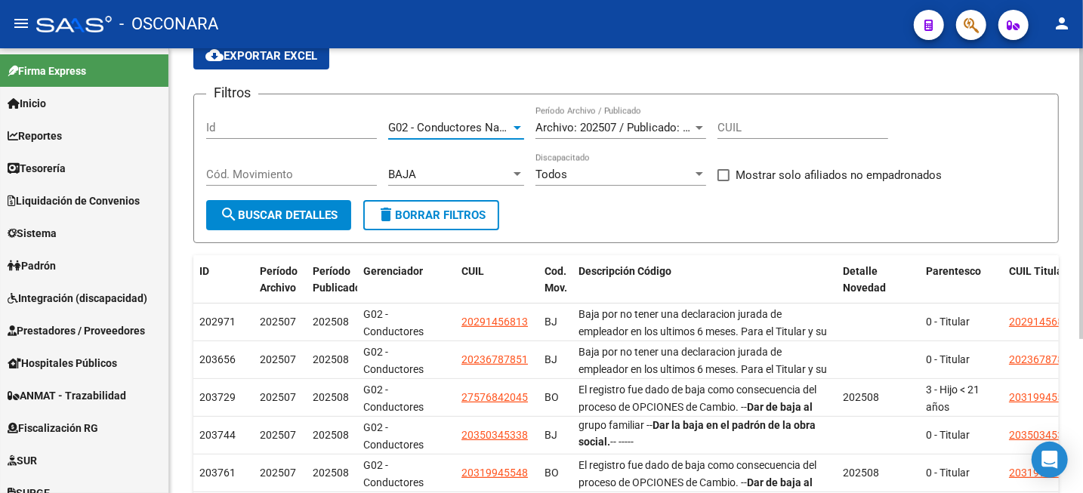
click at [520, 128] on div at bounding box center [518, 128] width 8 height 4
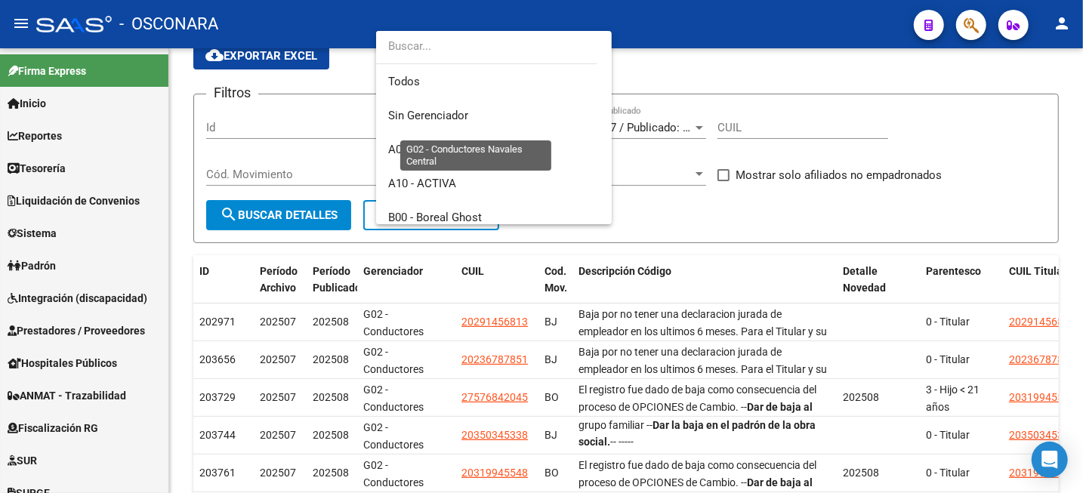
scroll to position [294, 0]
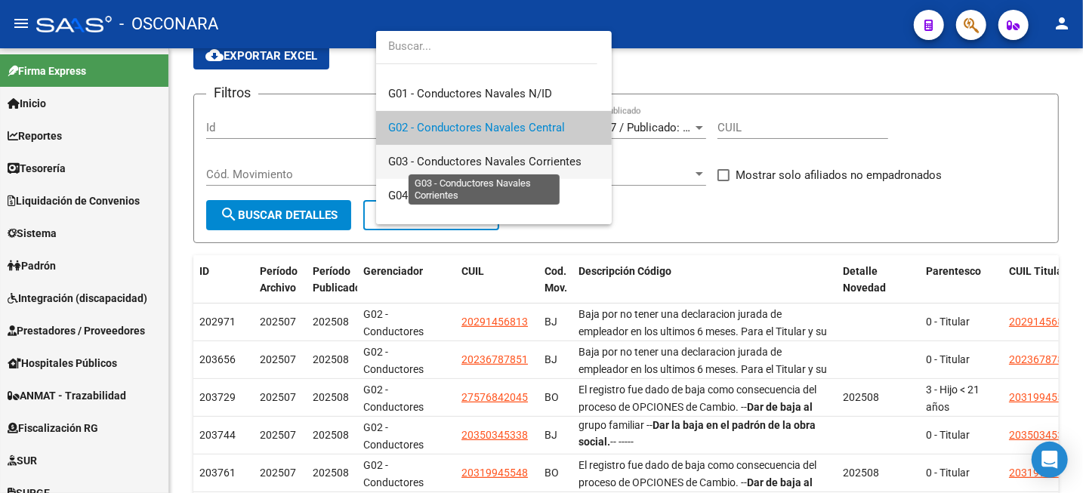
click at [556, 162] on span "G03 - Conductores Navales Corrientes" at bounding box center [484, 162] width 193 height 14
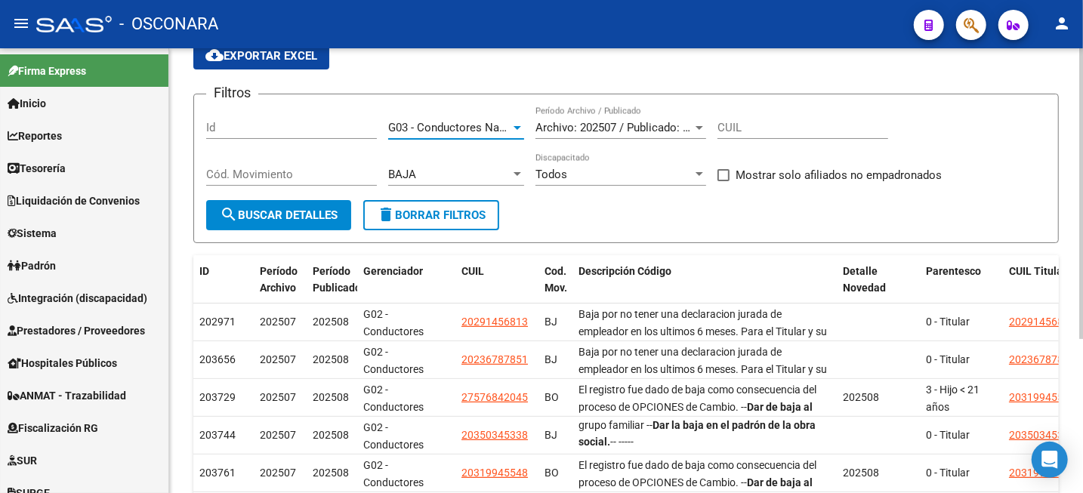
click at [242, 194] on div "Cód. Movimiento" at bounding box center [291, 176] width 171 height 47
click at [248, 213] on span "search Buscar Detalles" at bounding box center [279, 215] width 118 height 14
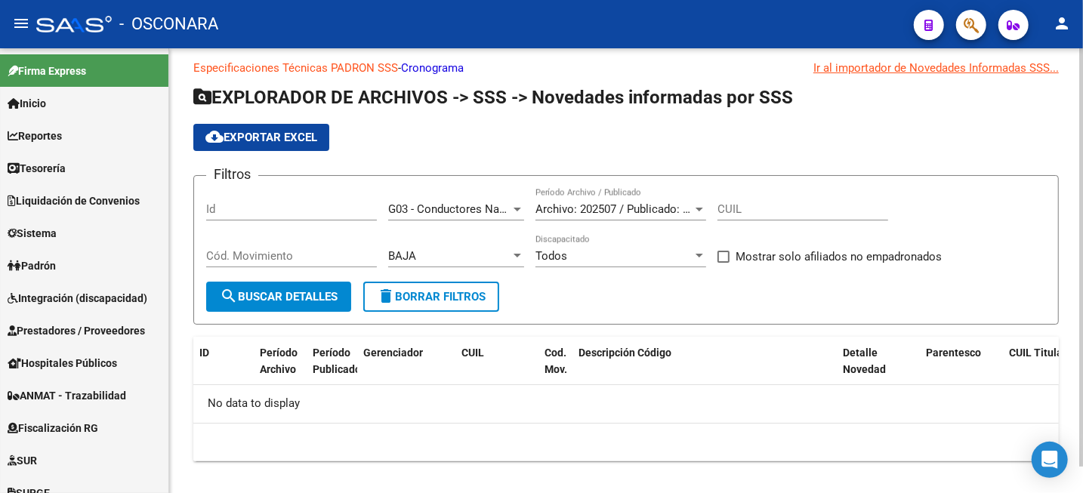
scroll to position [0, 0]
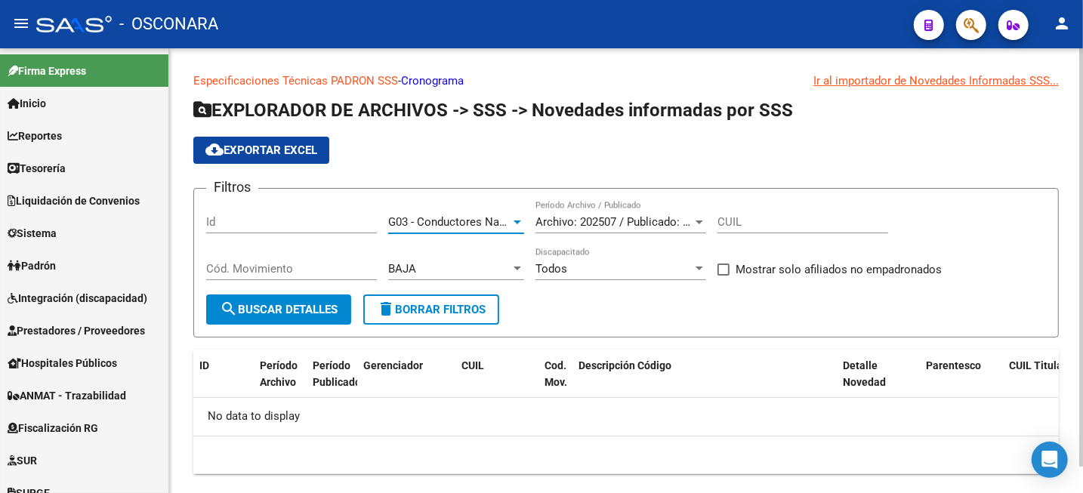
click at [511, 222] on div at bounding box center [518, 222] width 14 height 12
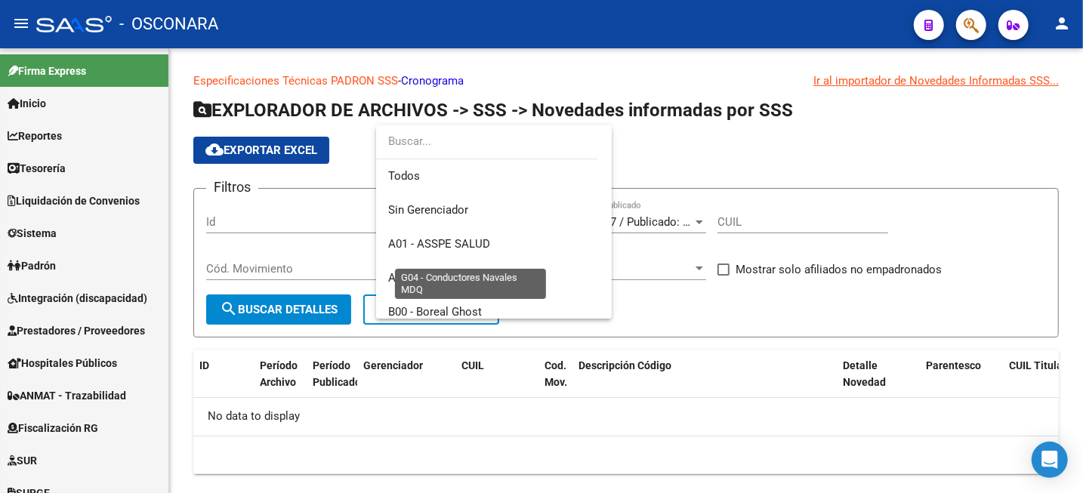
scroll to position [328, 0]
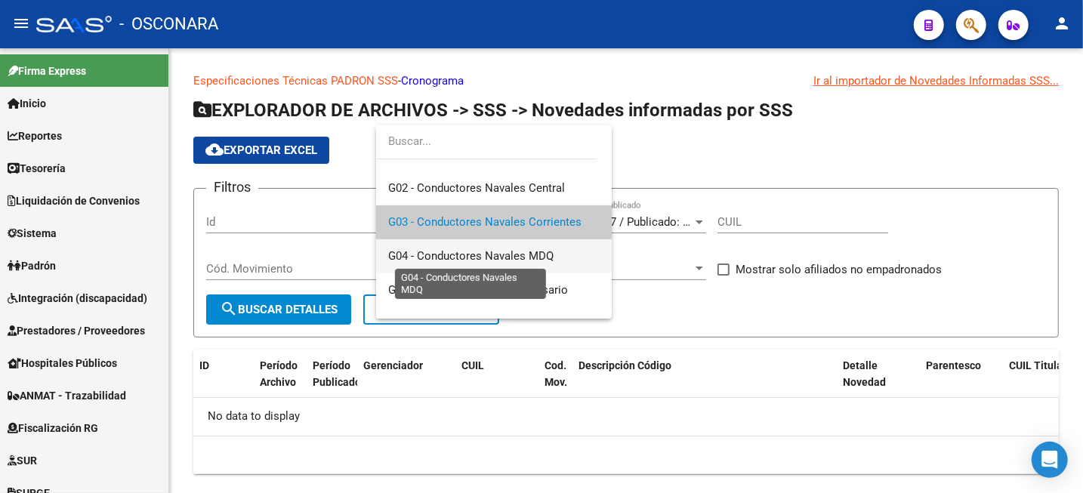
click at [538, 262] on span "G04 - Conductores Navales MDQ" at bounding box center [470, 256] width 165 height 14
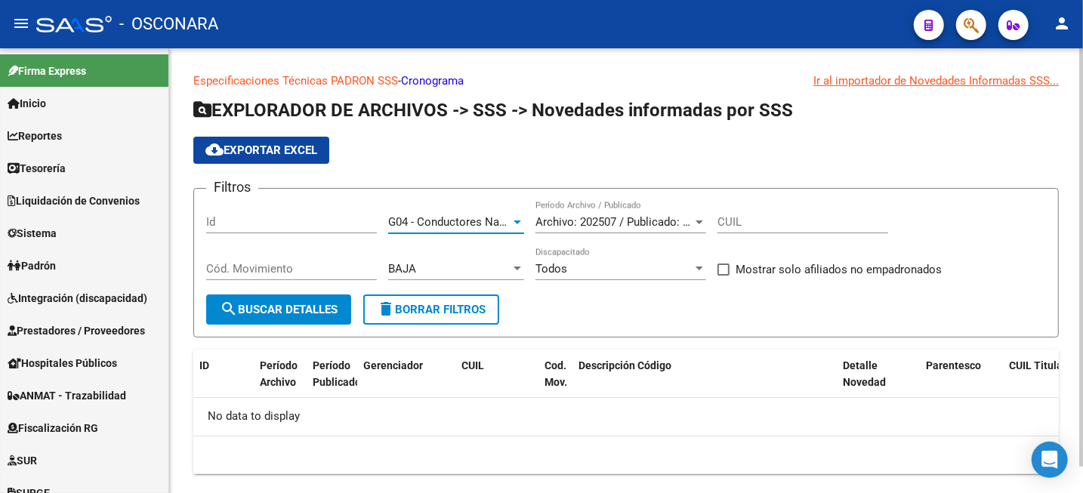
click at [302, 300] on button "search Buscar Detalles" at bounding box center [278, 310] width 145 height 30
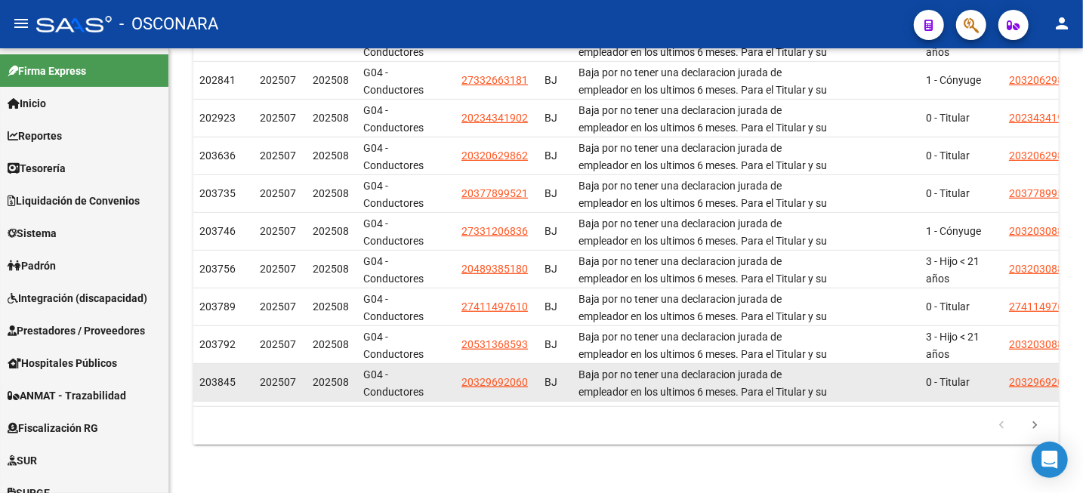
scroll to position [387, 0]
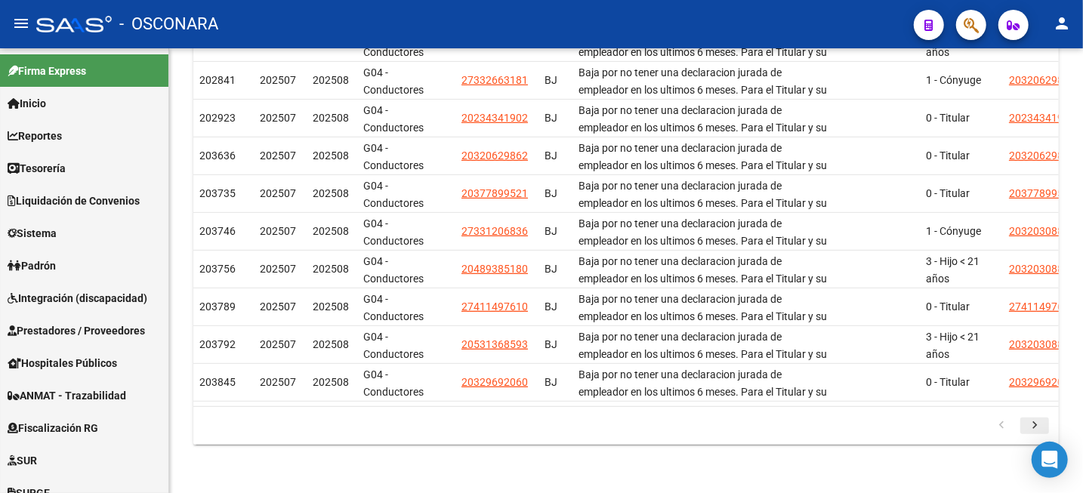
click at [1039, 422] on icon "go to next page" at bounding box center [1035, 427] width 20 height 18
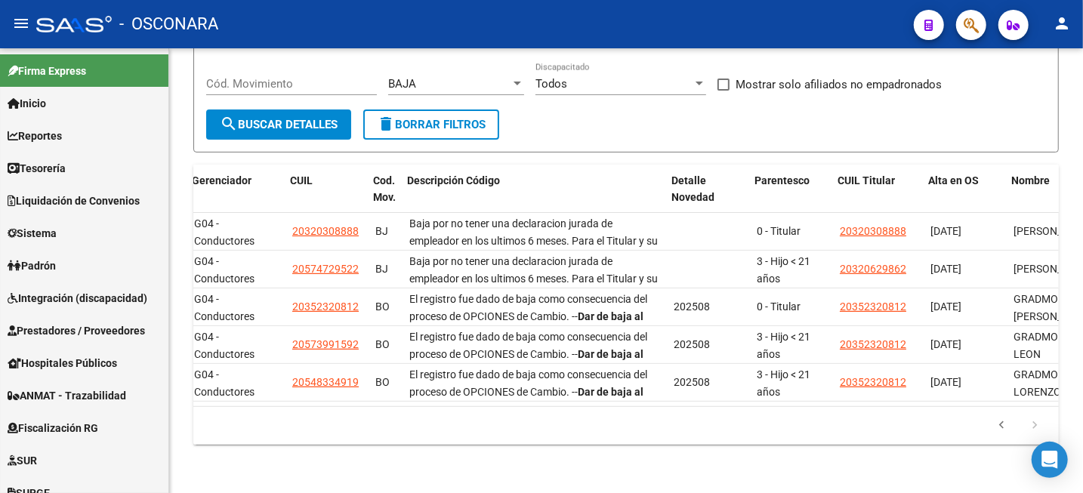
scroll to position [0, 280]
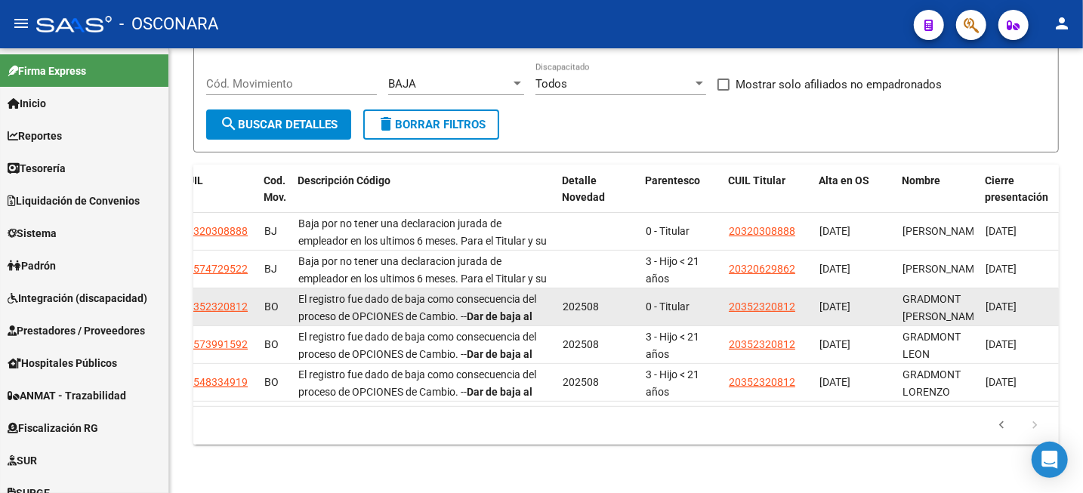
click at [776, 300] on app-link-go-to "20352320812" at bounding box center [762, 306] width 66 height 17
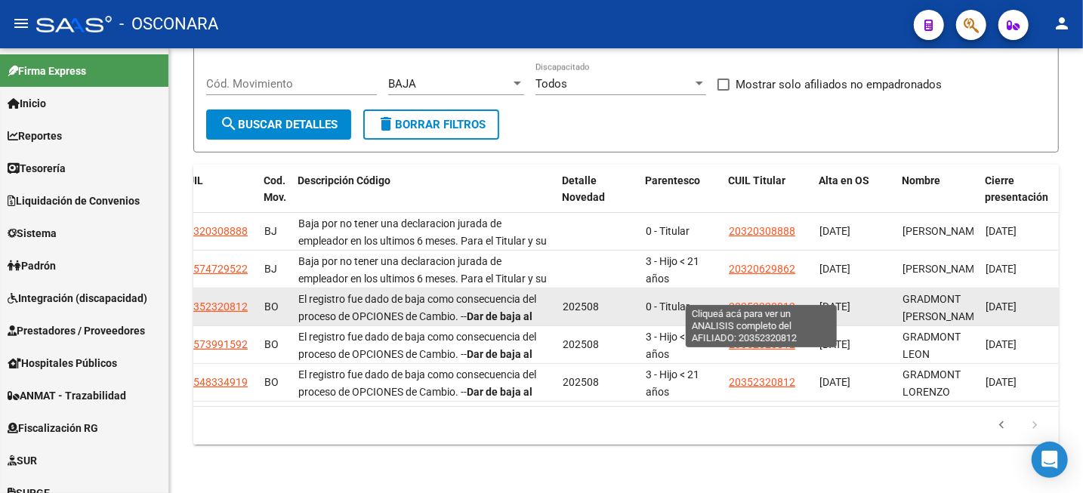
click at [761, 301] on span "20352320812" at bounding box center [762, 307] width 66 height 12
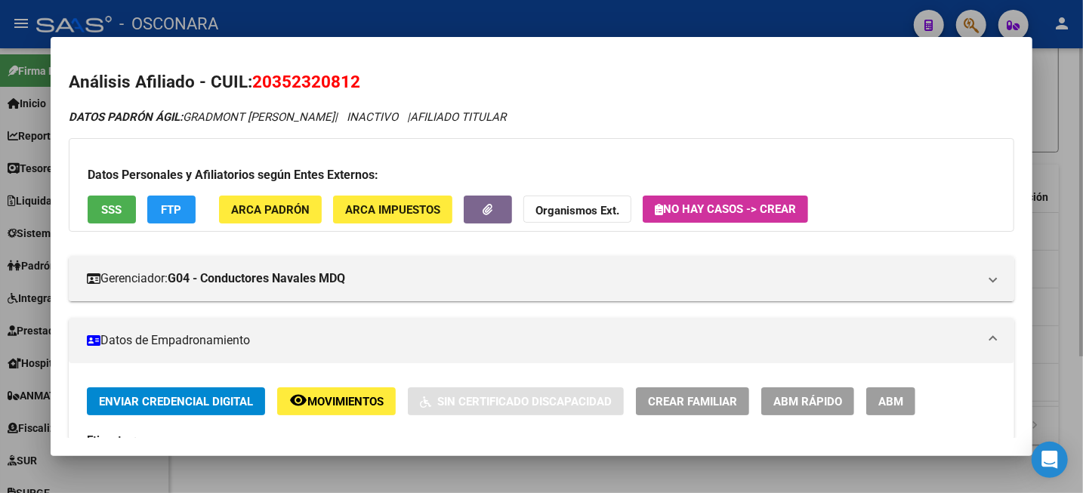
click at [1071, 60] on div at bounding box center [541, 246] width 1083 height 493
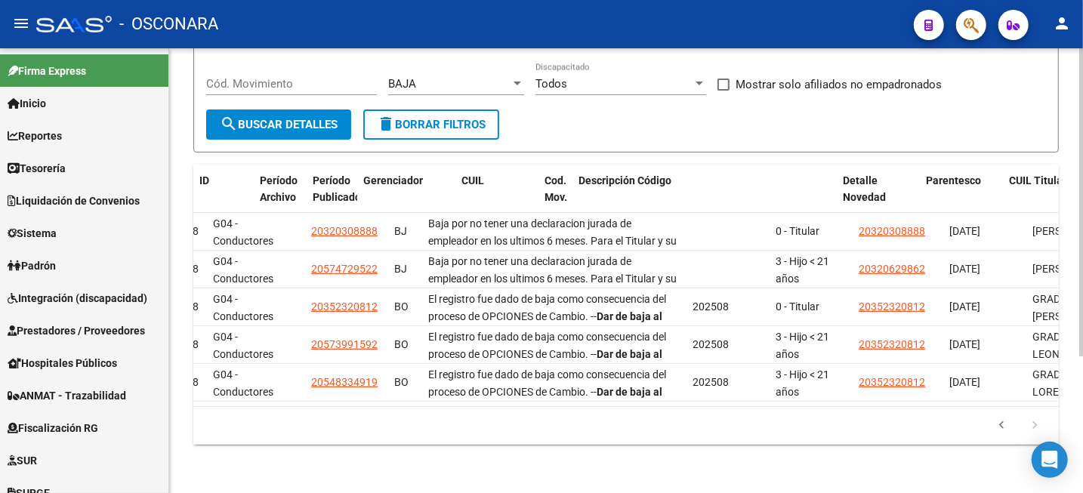
scroll to position [0, 0]
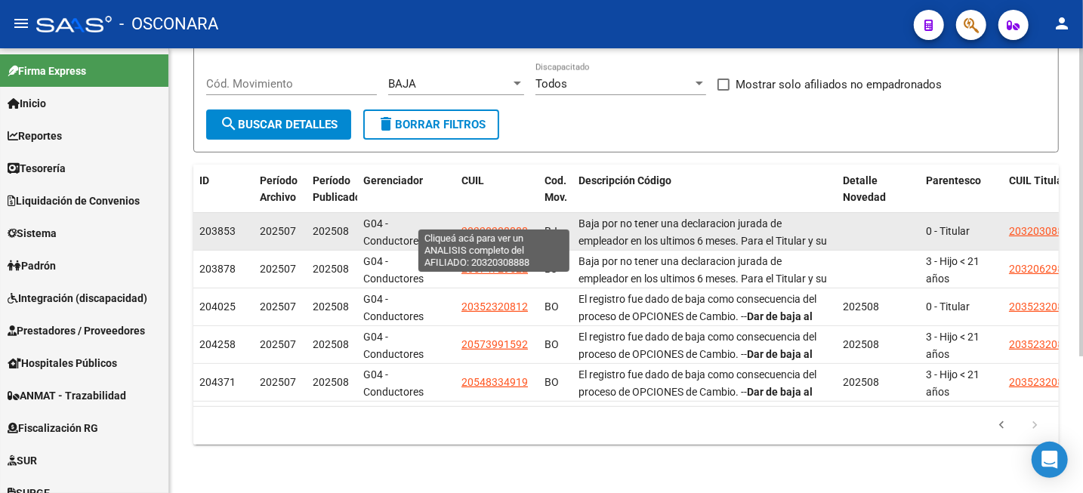
click at [505, 225] on span "20320308888" at bounding box center [495, 231] width 66 height 12
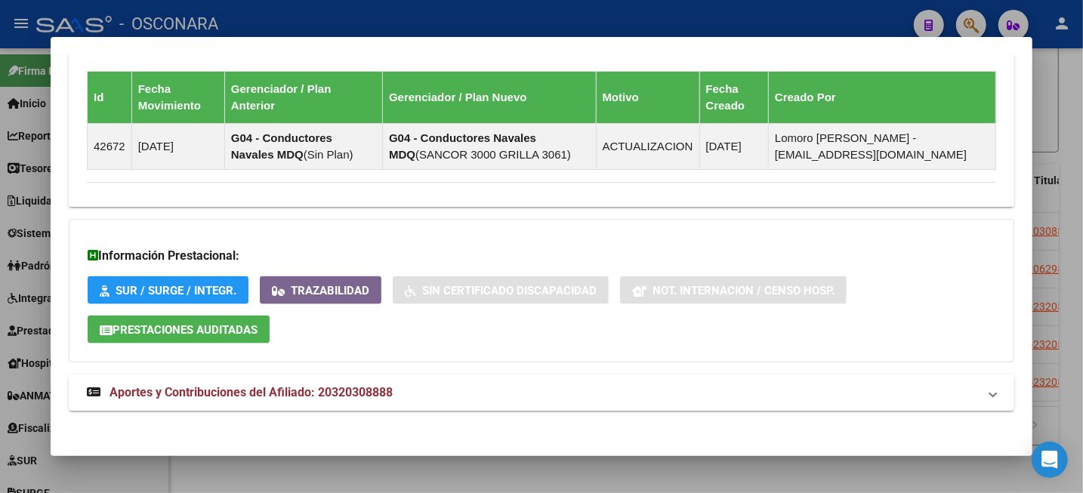
scroll to position [1053, 0]
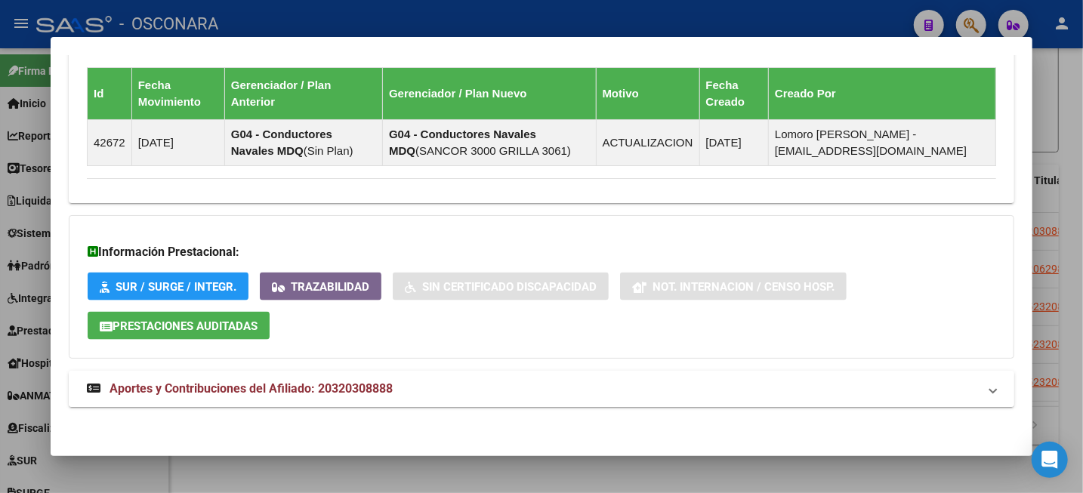
click at [350, 380] on strong "Aportes y Contribuciones del Afiliado: 20320308888" at bounding box center [240, 389] width 306 height 18
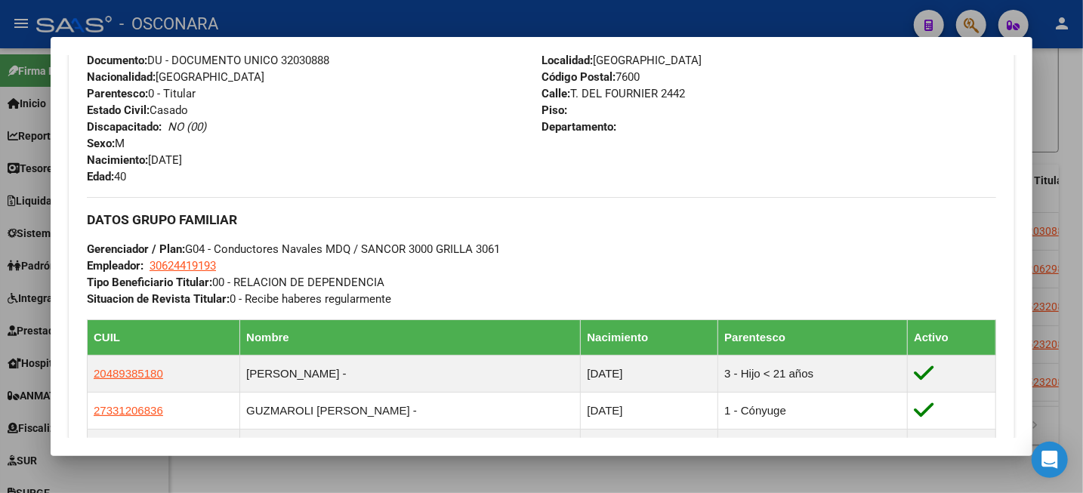
scroll to position [486, 0]
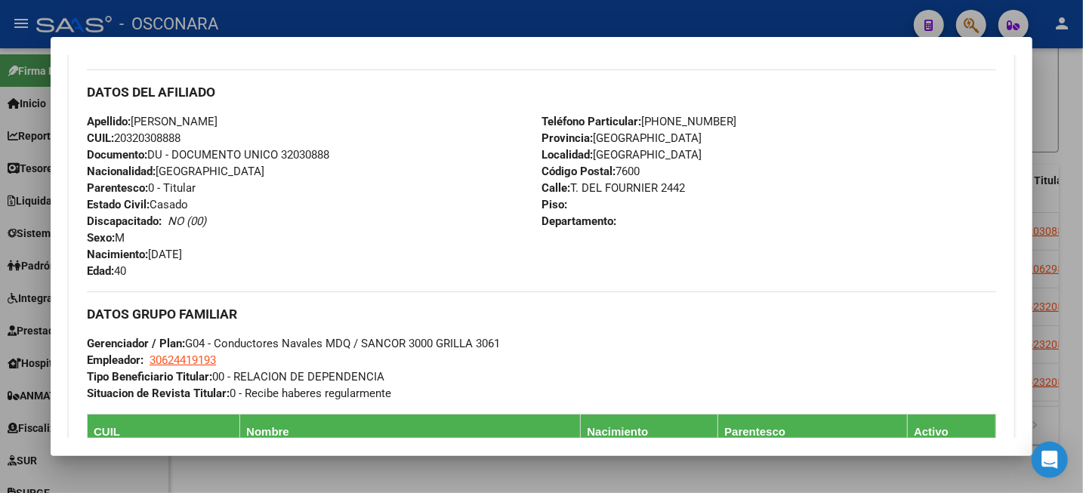
click at [167, 128] on div "Apellido: JONATAN FRANCISCO LIO CUIL: 20320308888 Documento: DU - DOCUMENTO UNI…" at bounding box center [314, 196] width 455 height 166
click at [164, 137] on span "CUIL: 20320308888" at bounding box center [134, 138] width 94 height 14
copy span "20320308888"
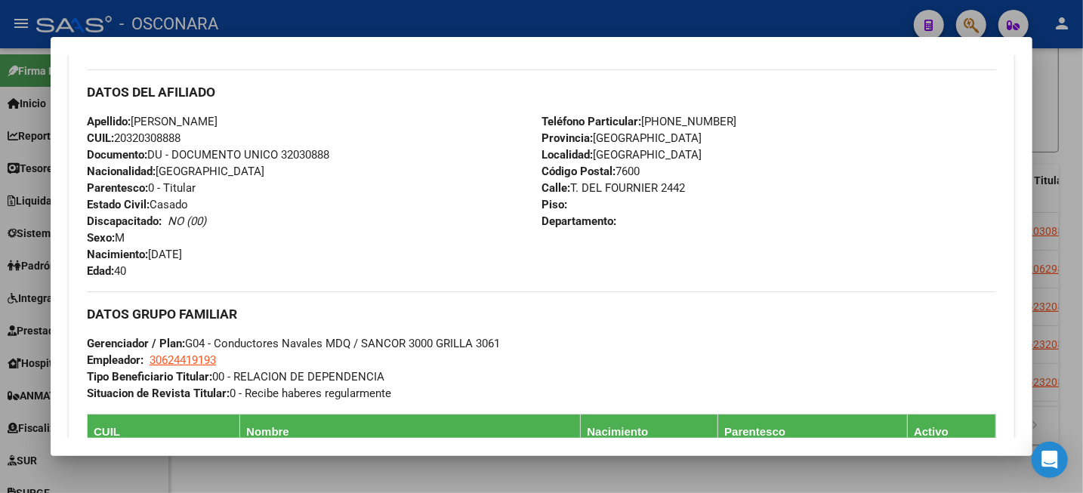
click at [1082, 91] on div at bounding box center [541, 246] width 1083 height 493
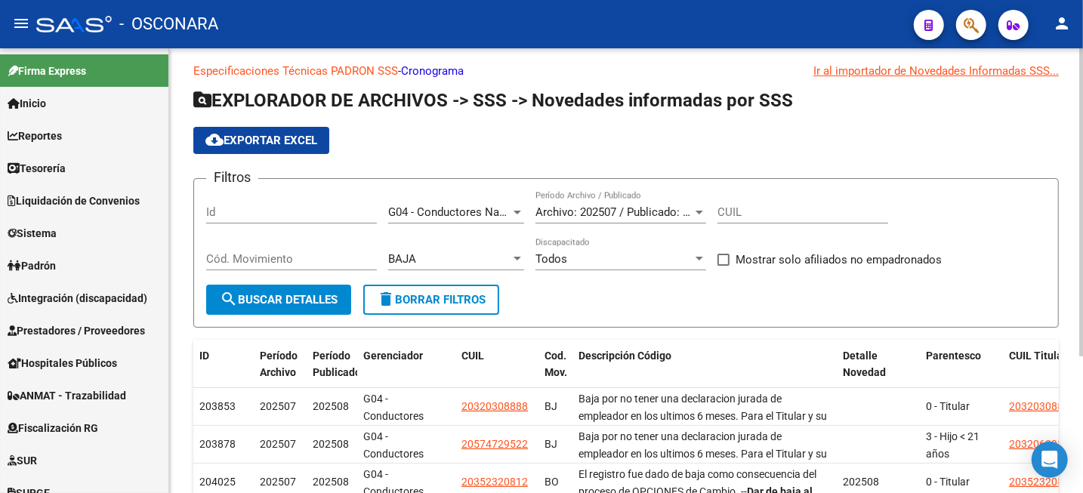
scroll to position [0, 0]
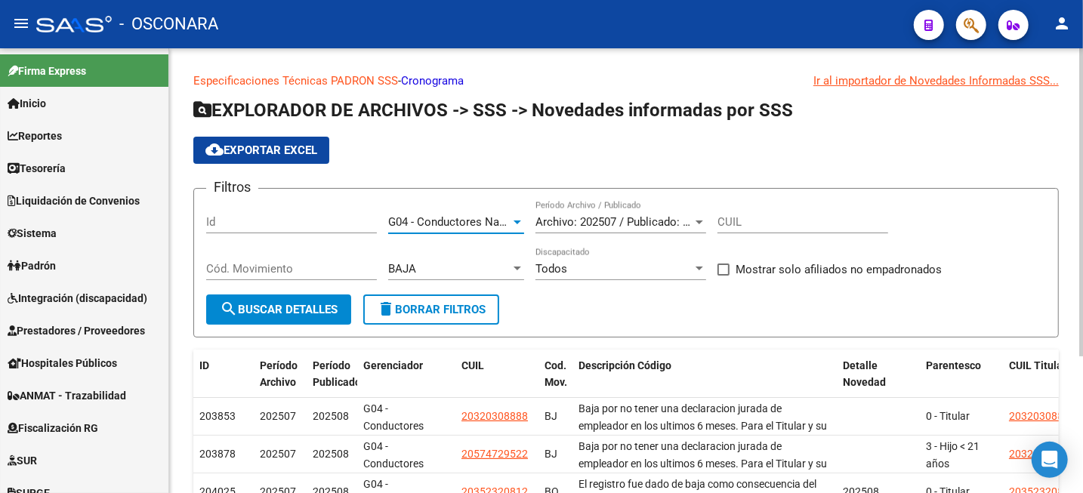
click at [511, 227] on div at bounding box center [518, 222] width 14 height 12
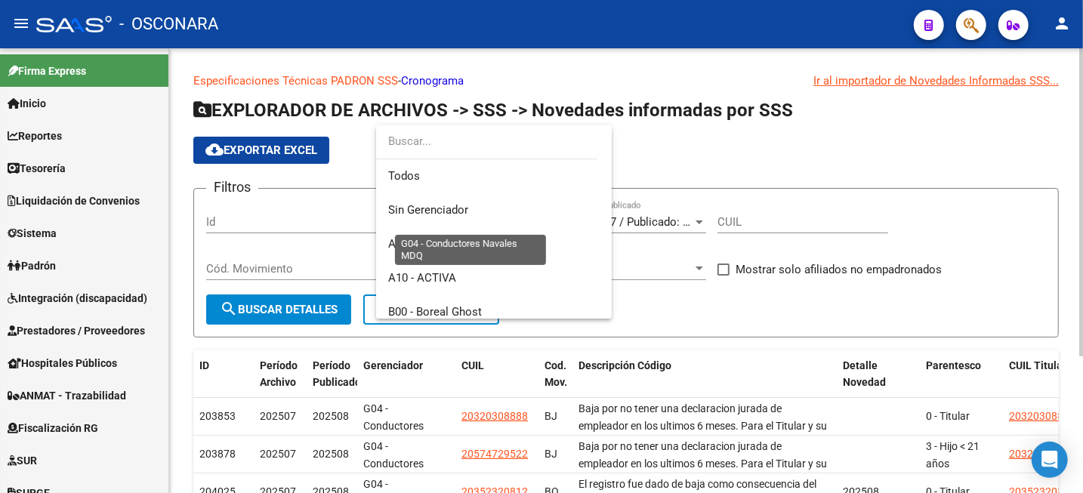
scroll to position [362, 0]
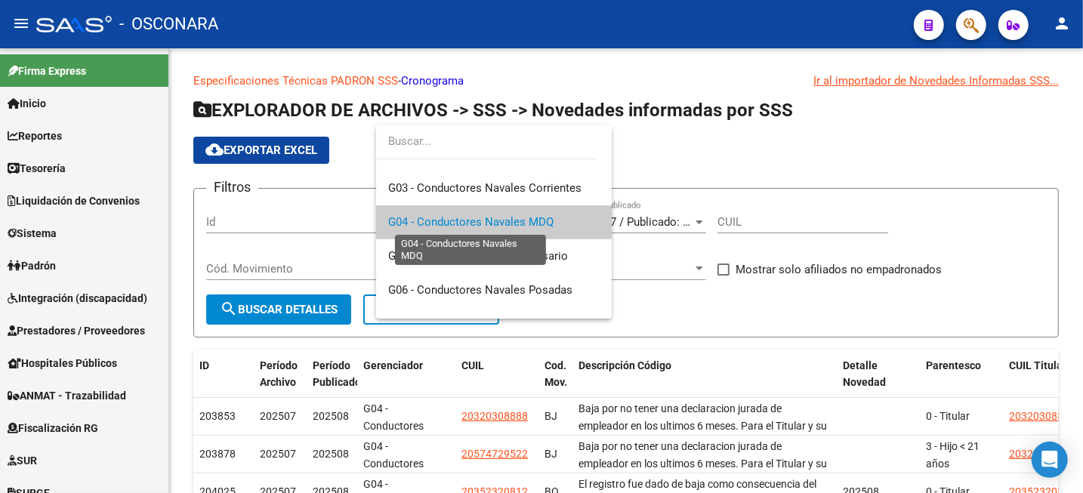
click at [544, 225] on span "G04 - Conductores Navales MDQ" at bounding box center [470, 222] width 165 height 14
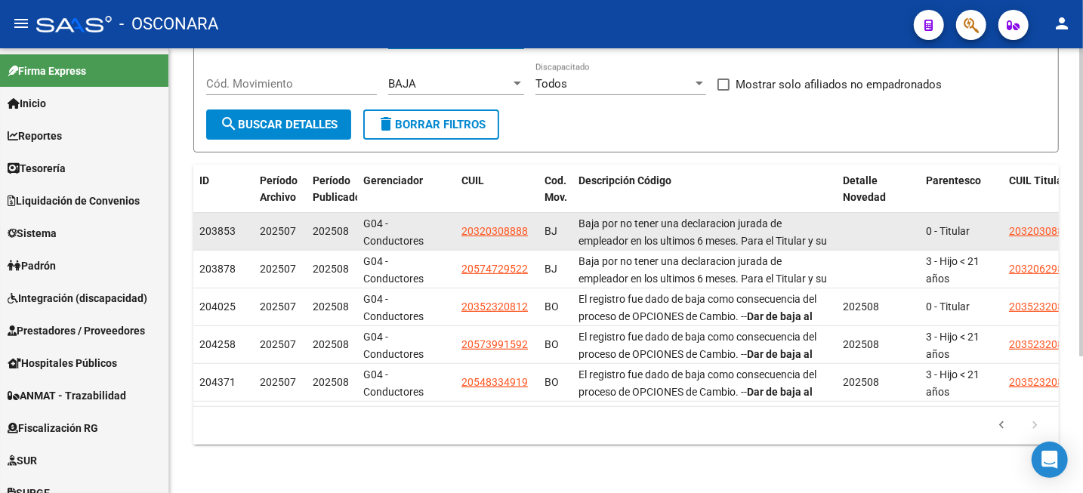
scroll to position [198, 0]
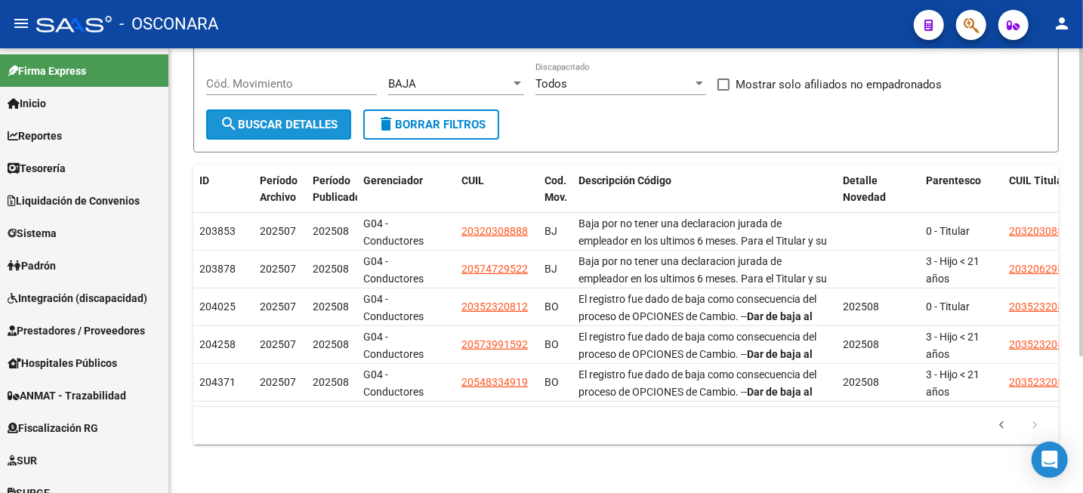
click at [335, 119] on button "search Buscar Detalles" at bounding box center [278, 125] width 145 height 30
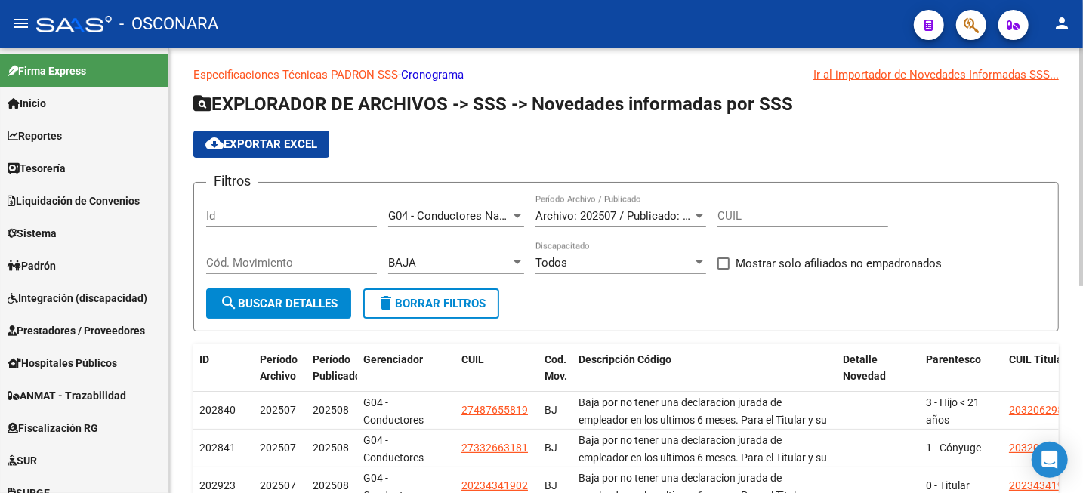
scroll to position [0, 0]
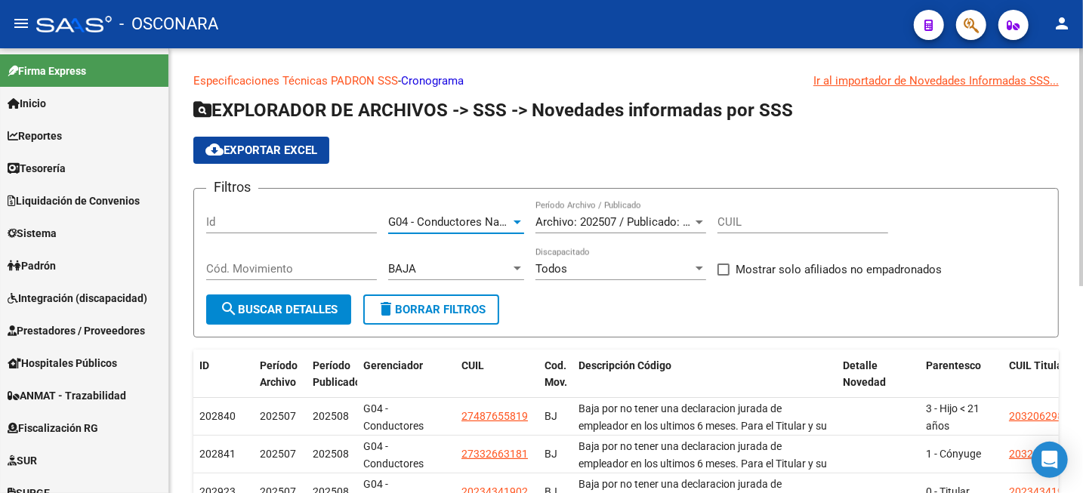
click at [517, 220] on div at bounding box center [518, 222] width 14 height 12
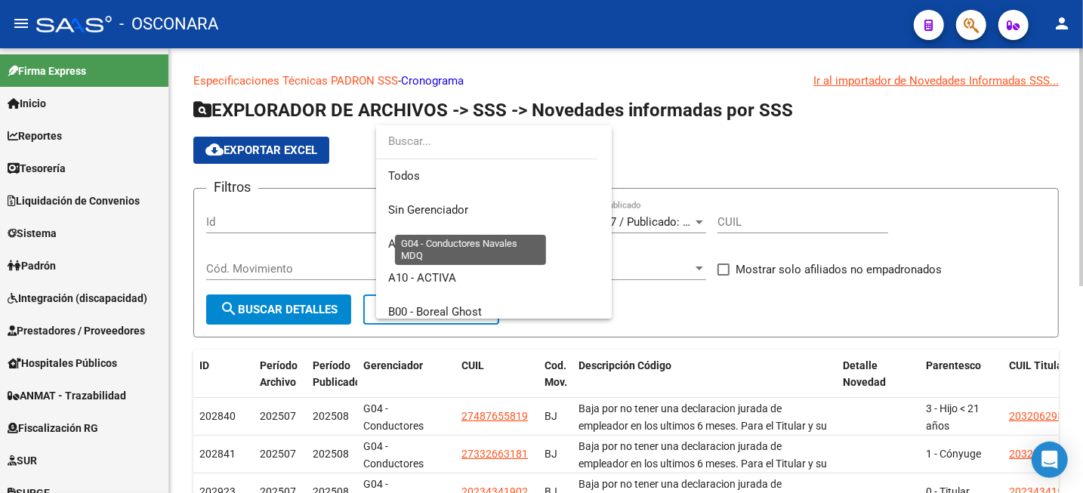
scroll to position [362, 0]
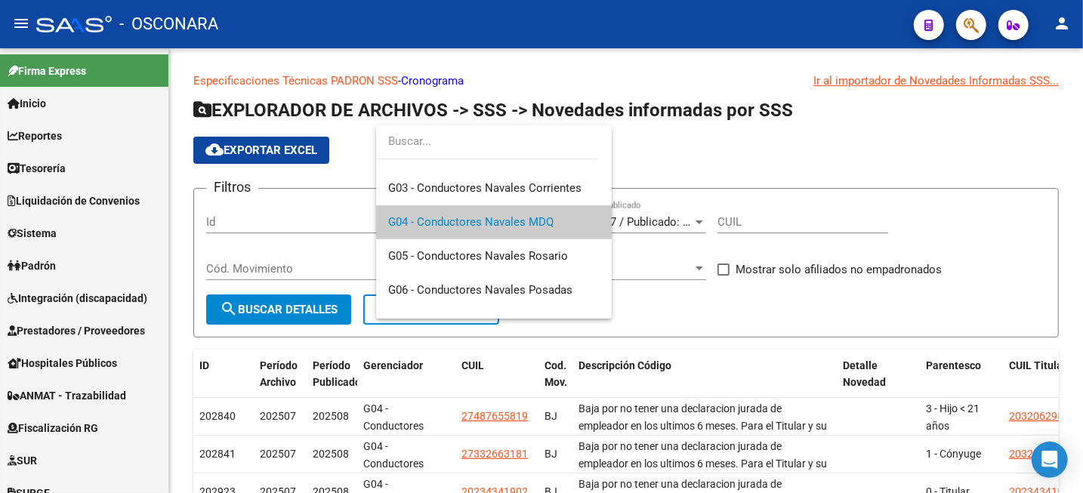
click at [738, 368] on div at bounding box center [541, 246] width 1083 height 493
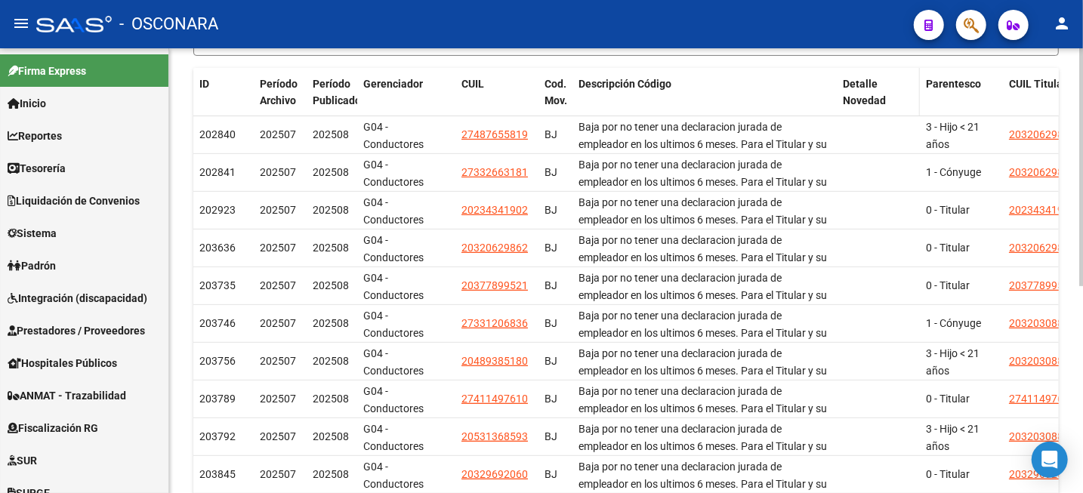
scroll to position [378, 0]
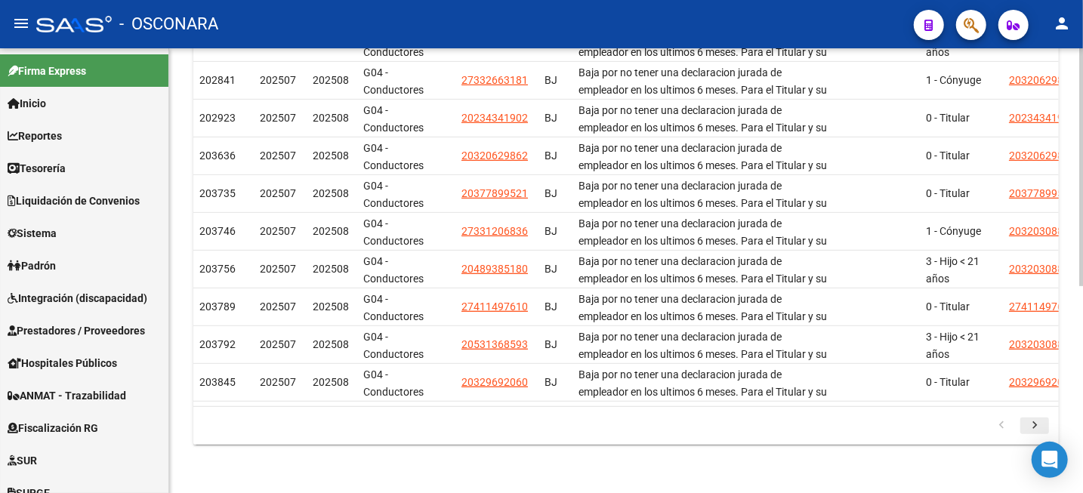
click at [1035, 434] on icon "go to next page" at bounding box center [1035, 427] width 20 height 18
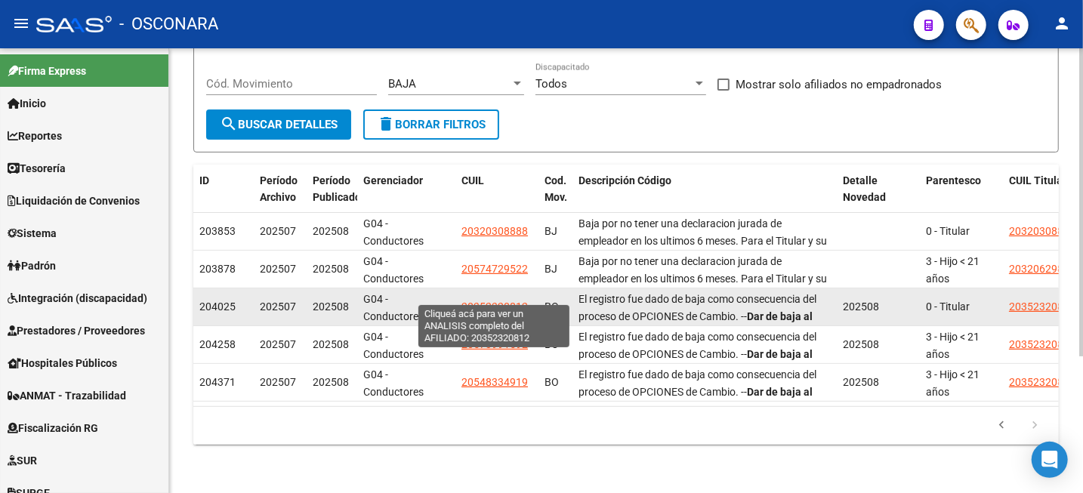
click at [503, 301] on span "20352320812" at bounding box center [495, 307] width 66 height 12
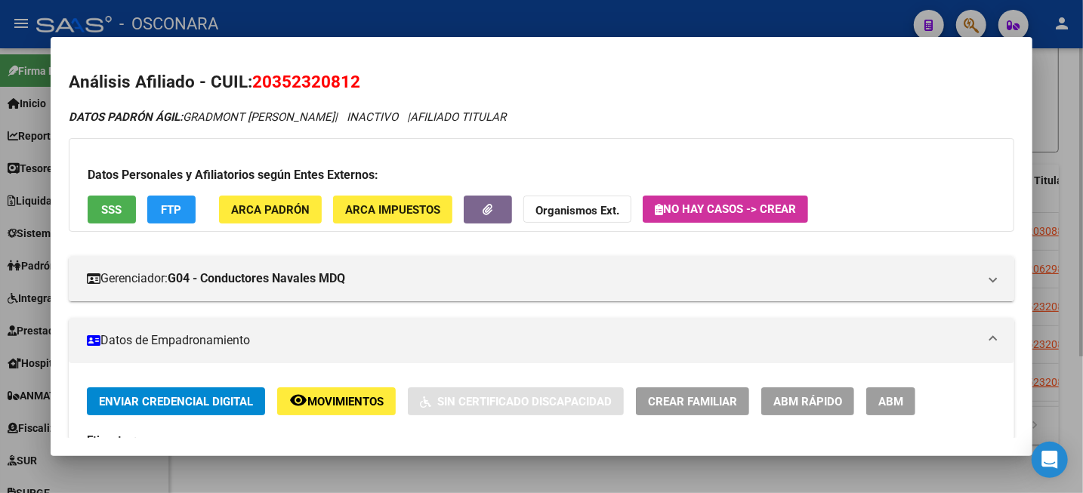
click at [1067, 86] on div at bounding box center [541, 246] width 1083 height 493
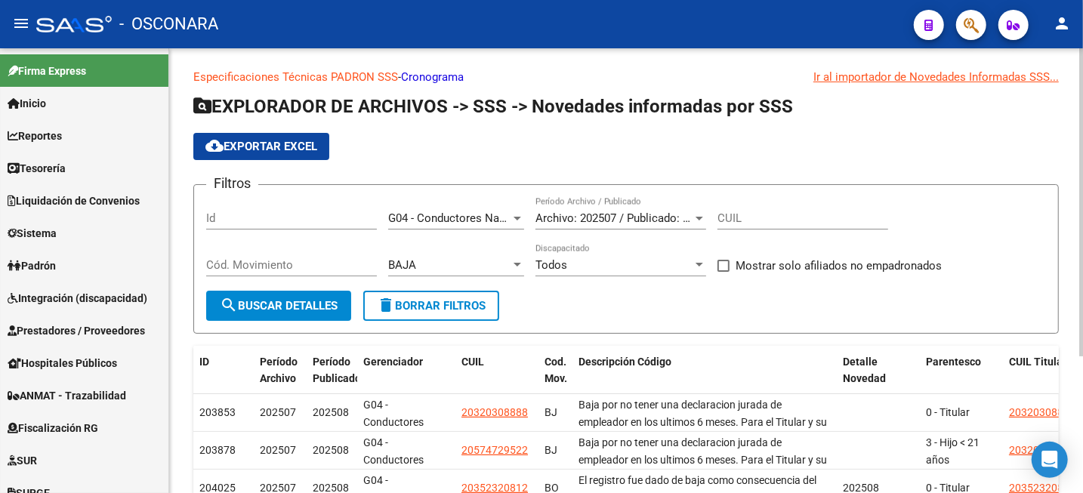
scroll to position [0, 0]
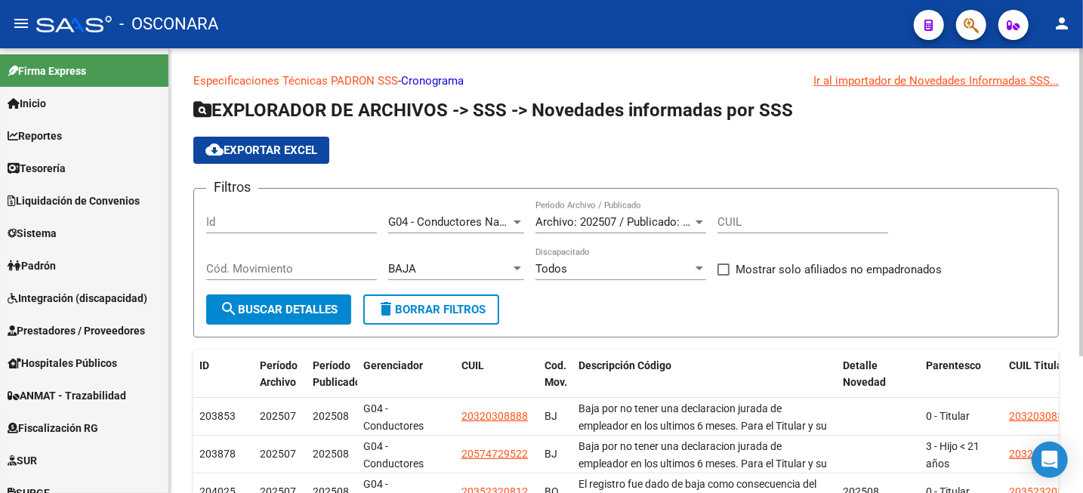
click at [515, 221] on div at bounding box center [518, 223] width 8 height 4
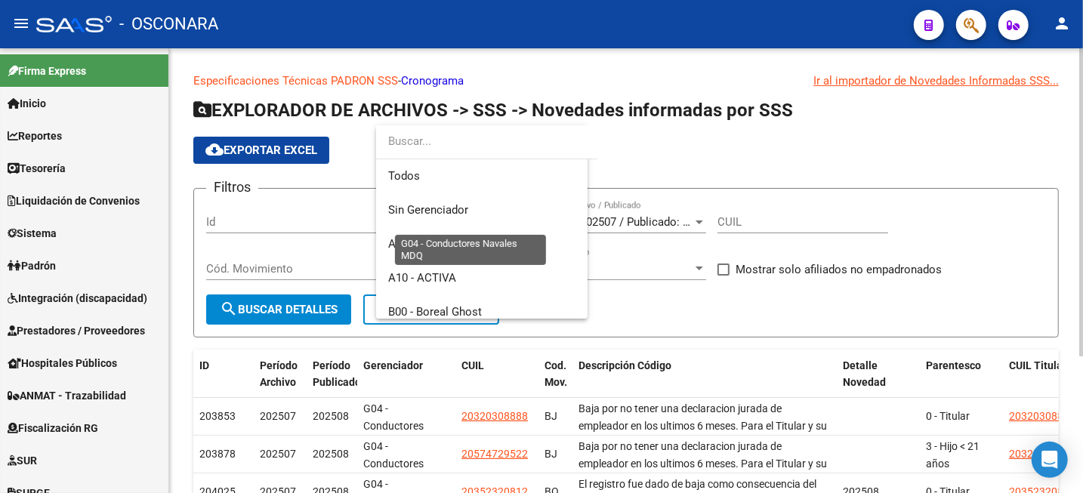
scroll to position [362, 0]
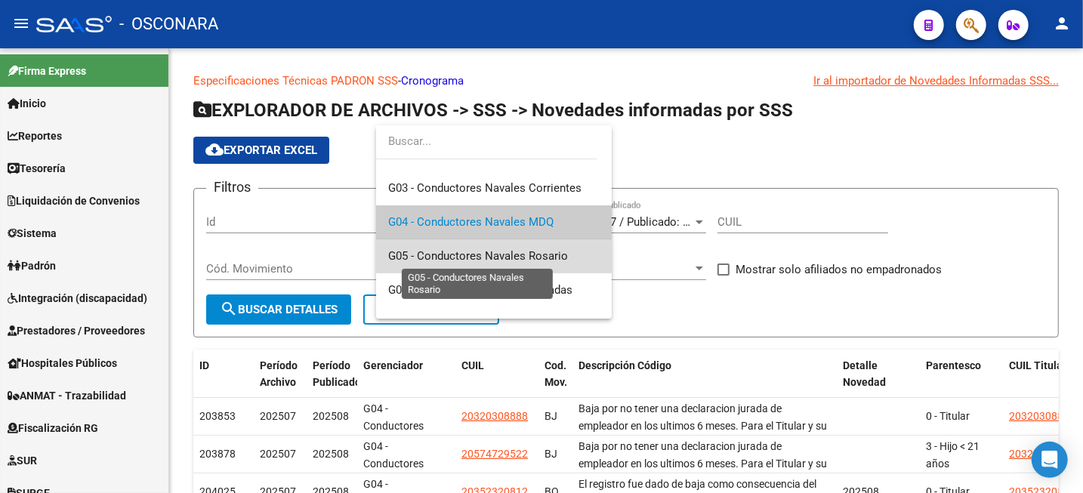
click at [535, 250] on span "G05 - Conductores Navales Rosario" at bounding box center [478, 256] width 180 height 14
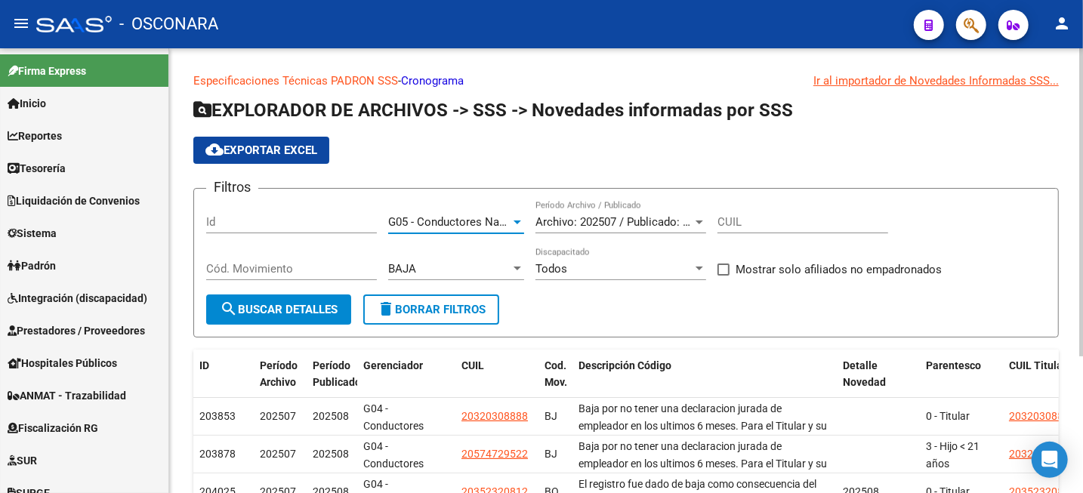
click at [266, 320] on button "search Buscar Detalles" at bounding box center [278, 310] width 145 height 30
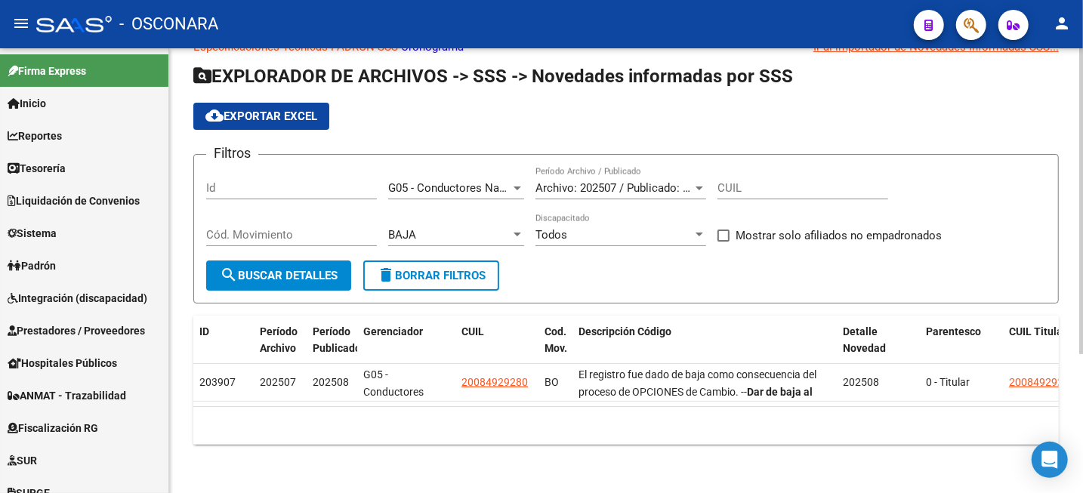
scroll to position [47, 0]
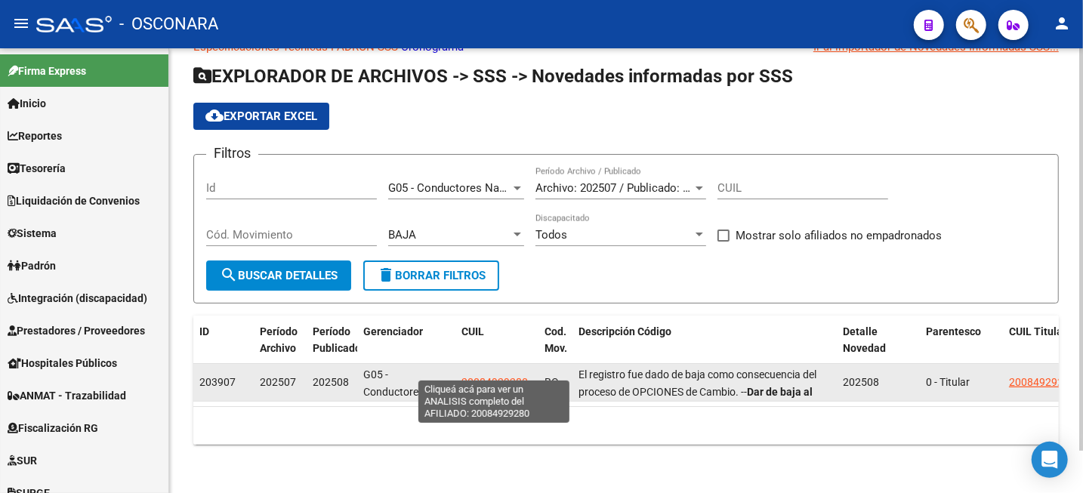
click at [489, 376] on span "20084929280" at bounding box center [495, 382] width 66 height 12
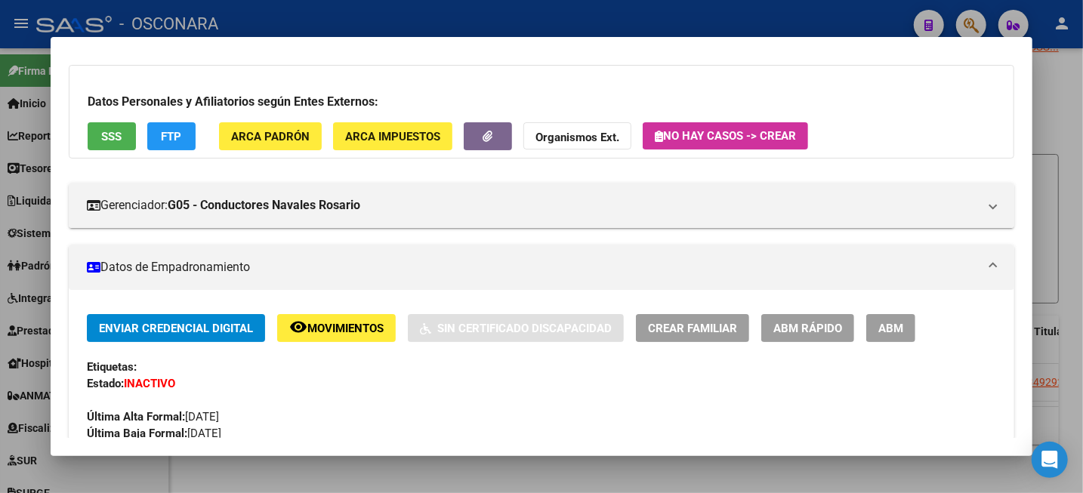
scroll to position [283, 0]
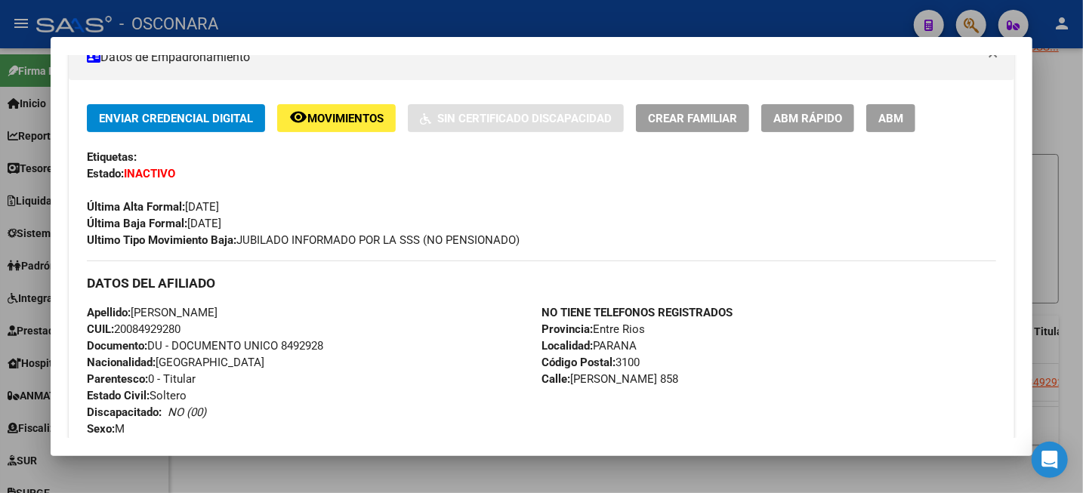
click at [363, 107] on button "remove_red_eye Movimientos" at bounding box center [336, 118] width 119 height 28
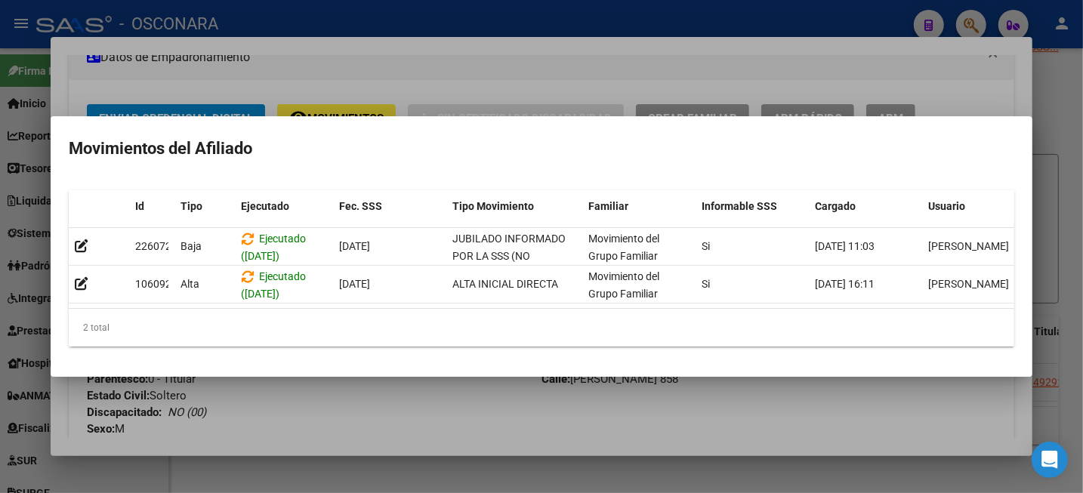
click at [1028, 116] on mat-dialog-container "Movimientos del Afiliado Id Tipo Ejecutado Fec. SSS Tipo Movimiento Familiar In…" at bounding box center [542, 246] width 982 height 261
click at [1082, 80] on div at bounding box center [541, 246] width 1083 height 493
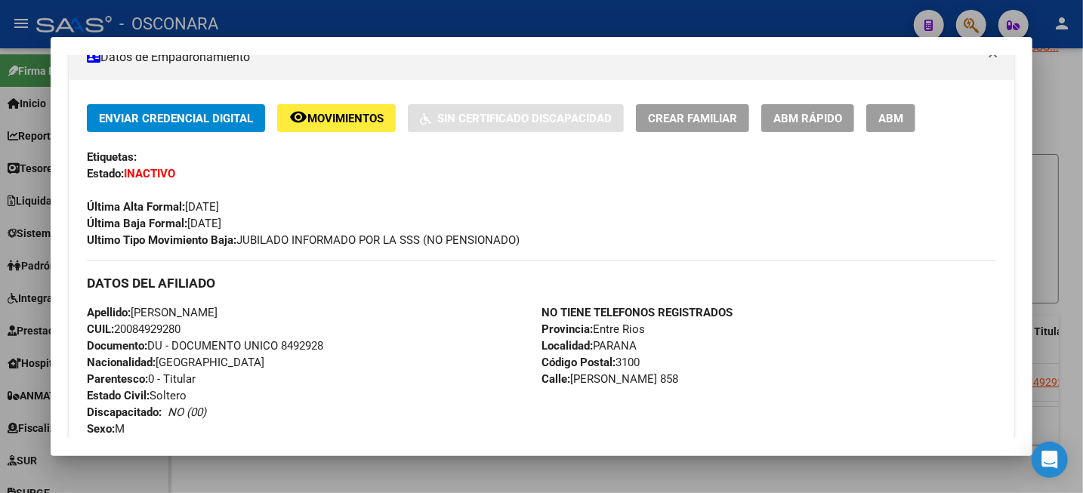
click at [137, 329] on span "CUIL: 20084929280" at bounding box center [134, 330] width 94 height 14
copy span "20084929280"
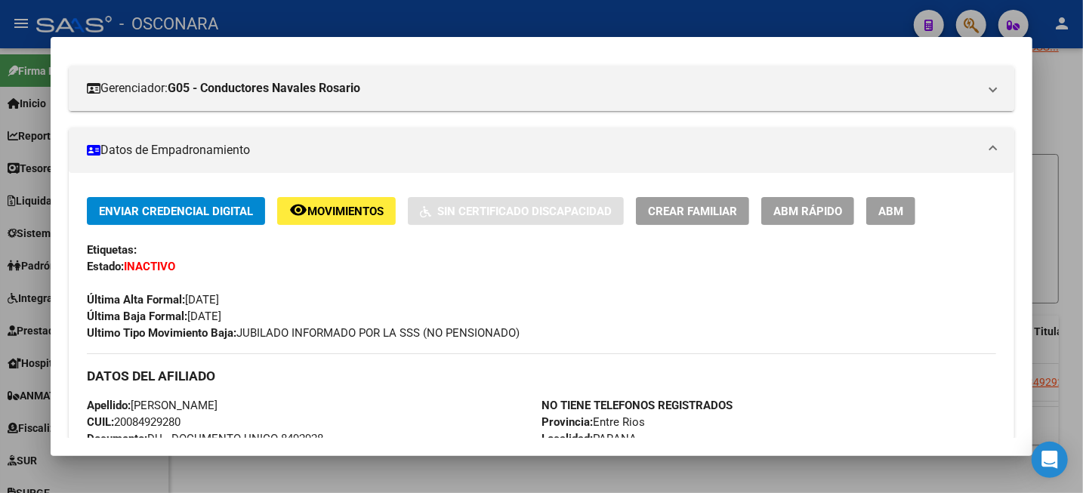
scroll to position [94, 0]
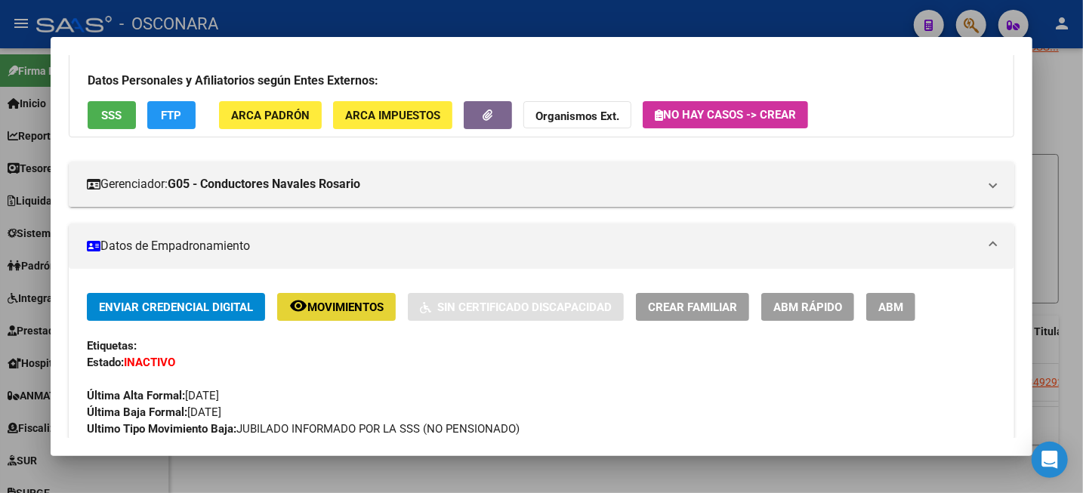
click at [333, 301] on span "Movimientos" at bounding box center [345, 308] width 76 height 14
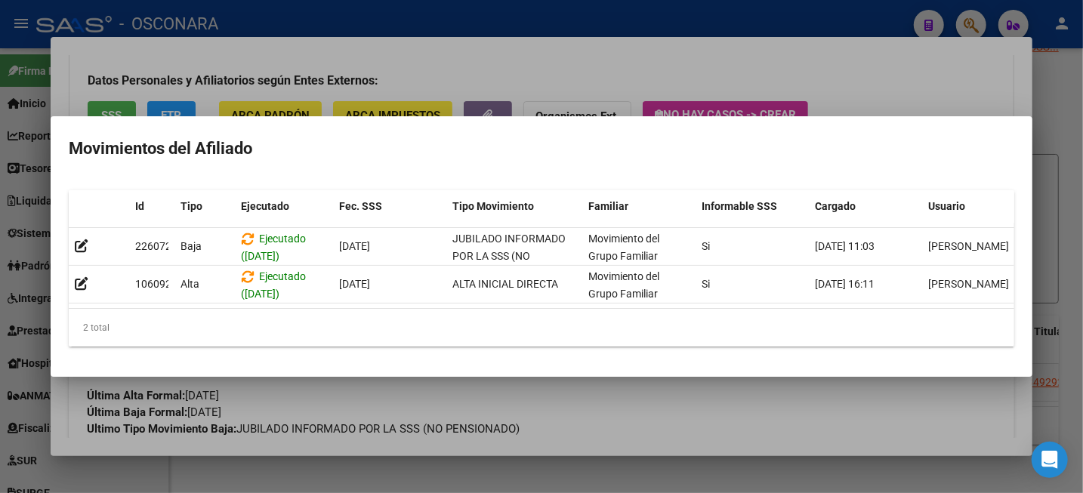
click at [1074, 153] on div at bounding box center [541, 246] width 1083 height 493
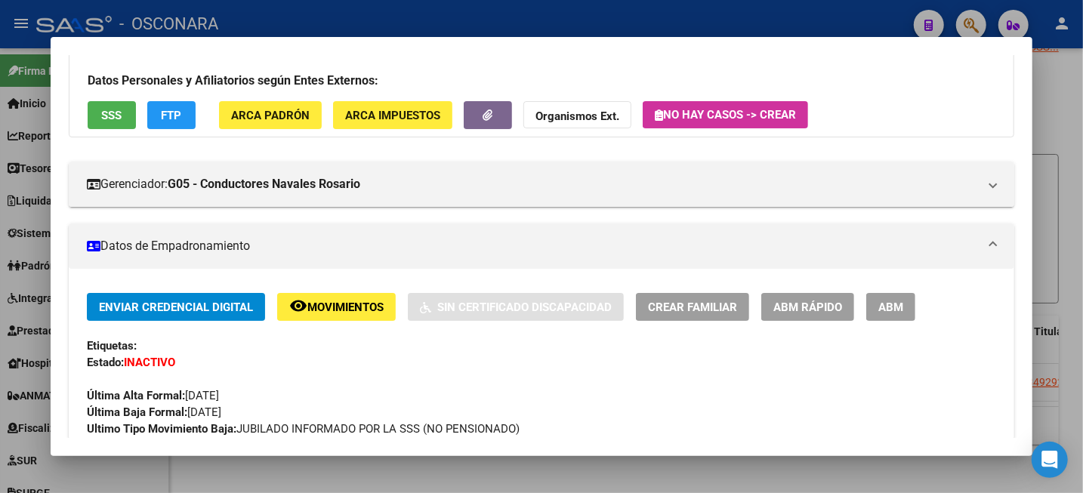
click at [1067, 134] on div at bounding box center [541, 246] width 1083 height 493
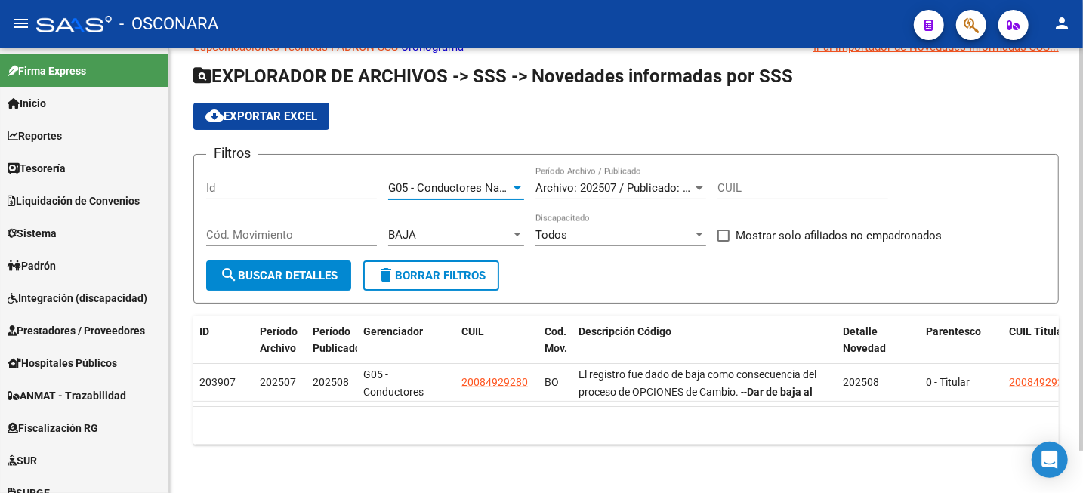
click at [517, 187] on div at bounding box center [518, 189] width 8 height 4
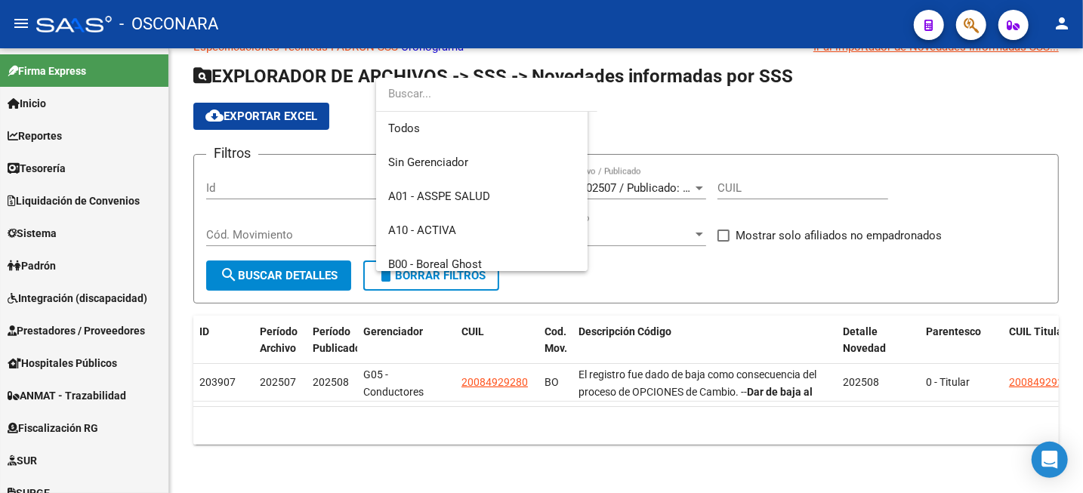
scroll to position [396, 0]
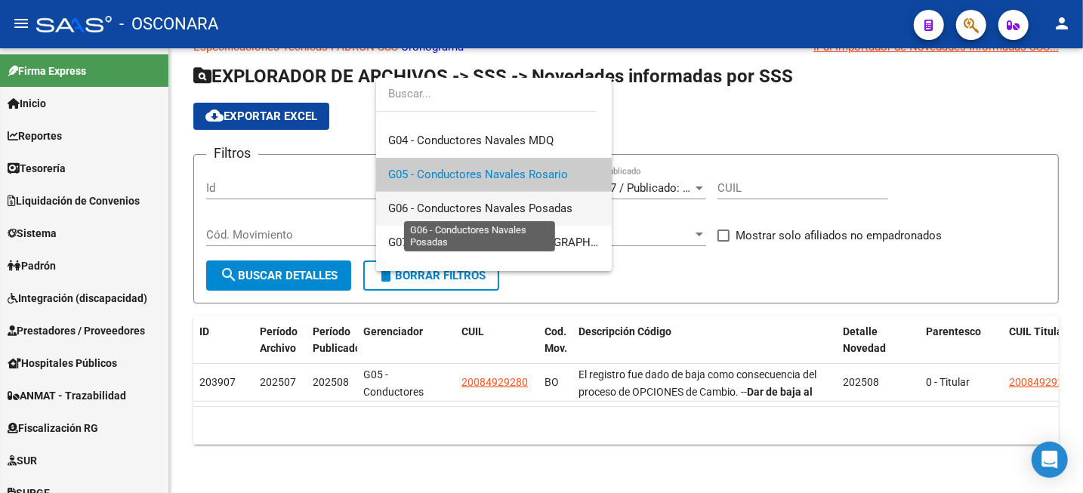
click at [542, 208] on span "G06 - Conductores Navales Posadas" at bounding box center [480, 209] width 184 height 14
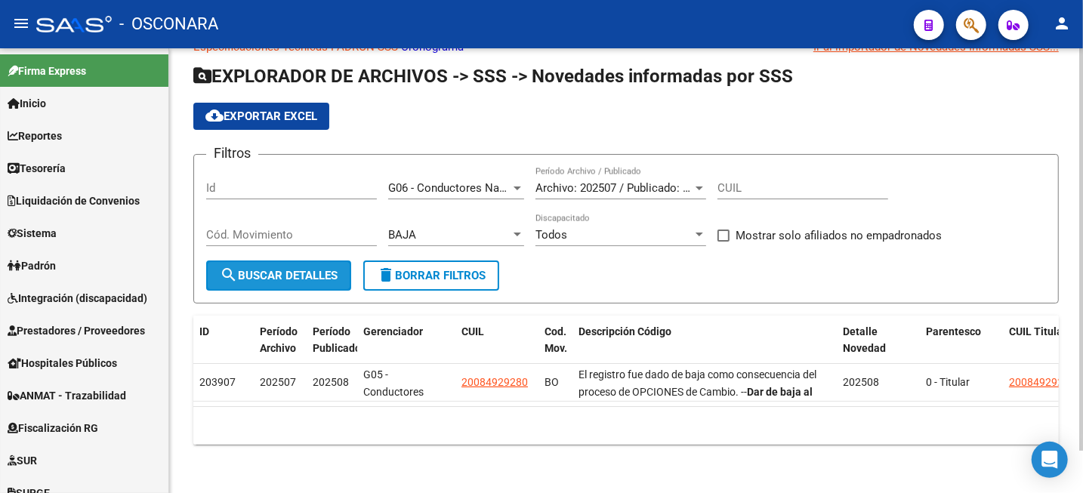
click at [317, 269] on span "search Buscar Detalles" at bounding box center [279, 276] width 118 height 14
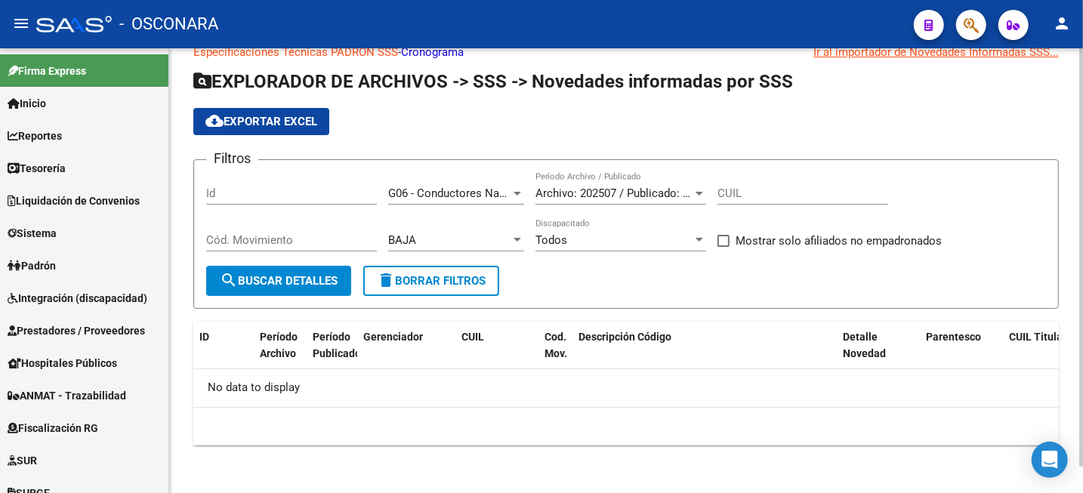
scroll to position [28, 0]
click at [516, 193] on div at bounding box center [518, 195] width 8 height 4
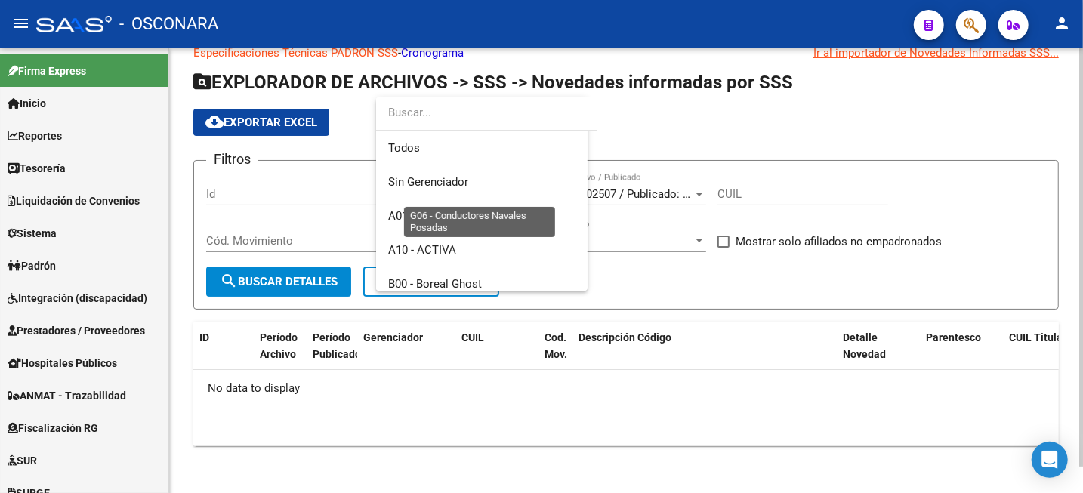
scroll to position [430, 0]
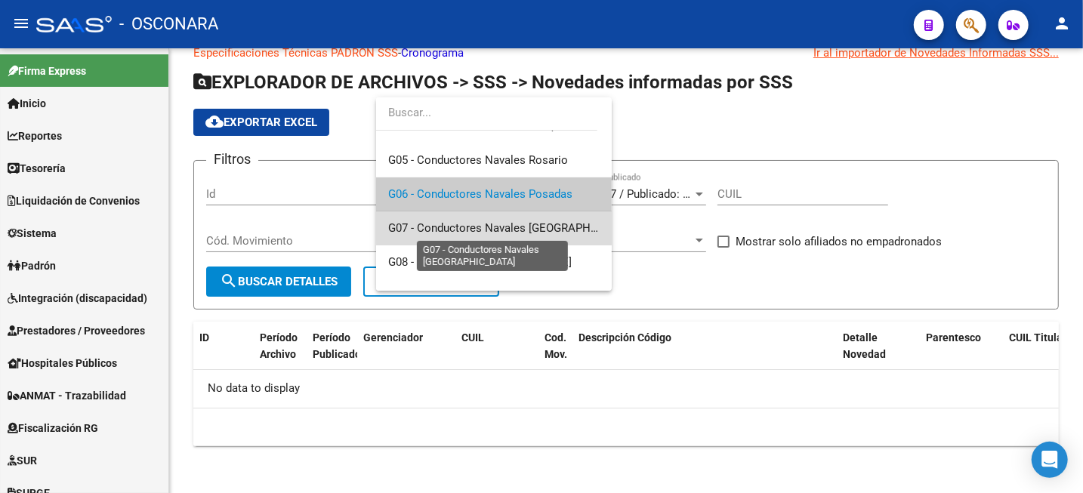
click at [537, 226] on span "G07 - Conductores Navales [GEOGRAPHIC_DATA]" at bounding box center [512, 228] width 249 height 14
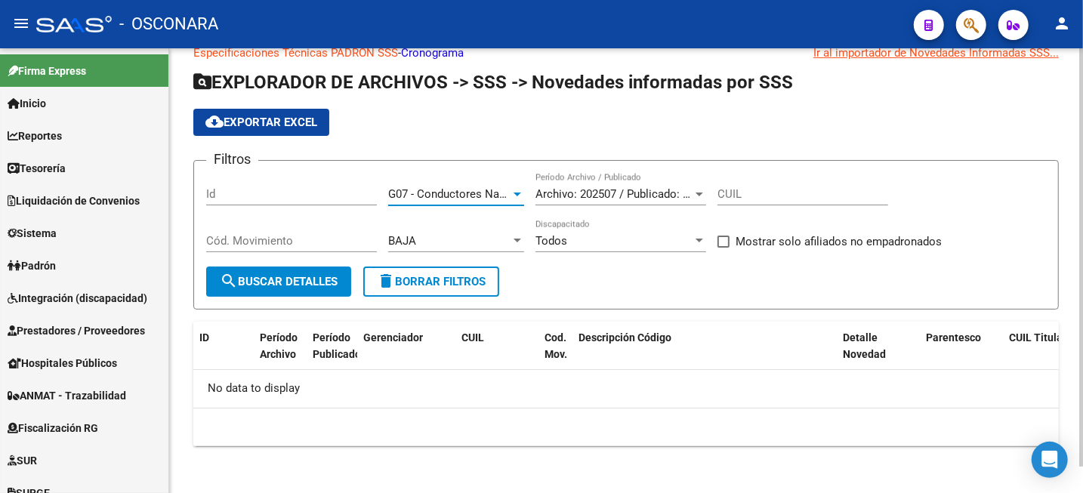
click at [322, 280] on span "search Buscar Detalles" at bounding box center [279, 282] width 118 height 14
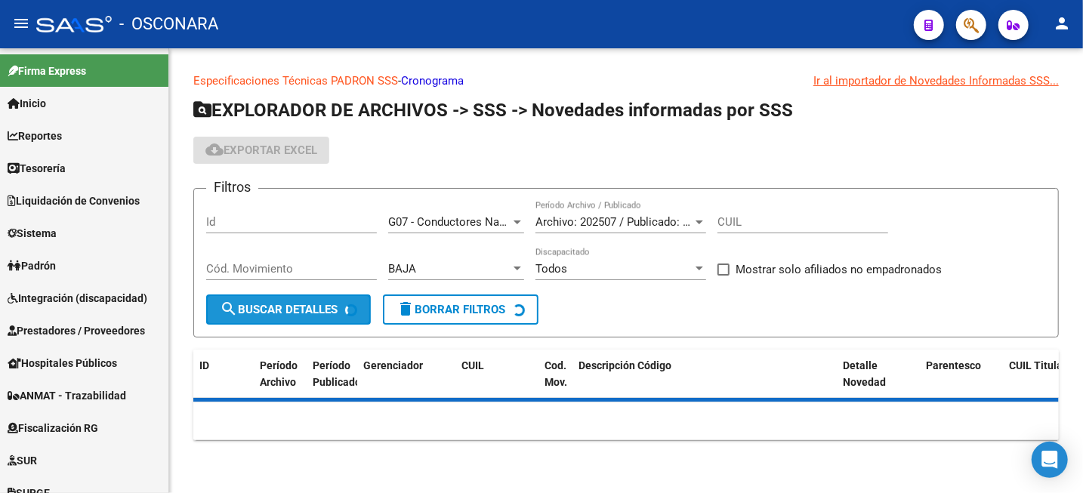
scroll to position [0, 0]
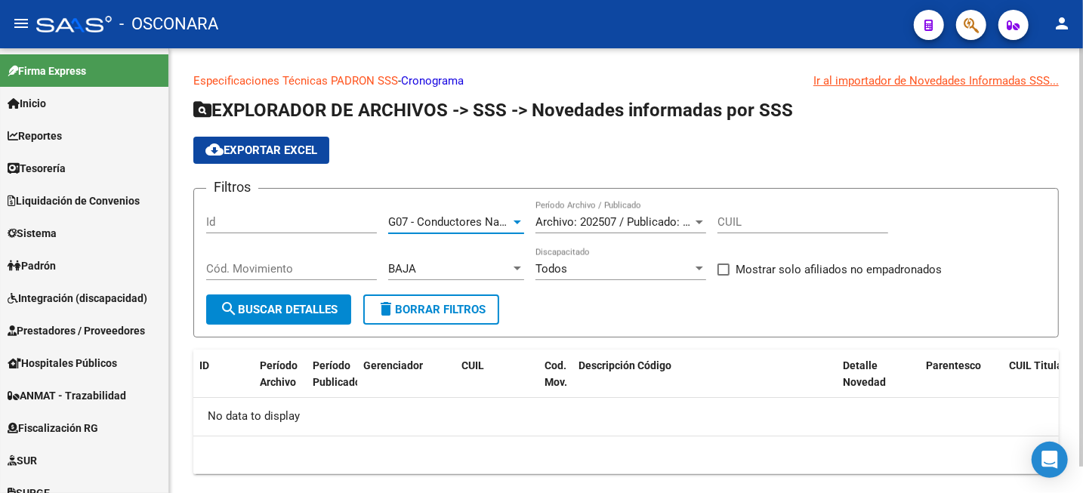
click at [478, 226] on span "G07 - Conductores Navales [GEOGRAPHIC_DATA]" at bounding box center [512, 222] width 249 height 14
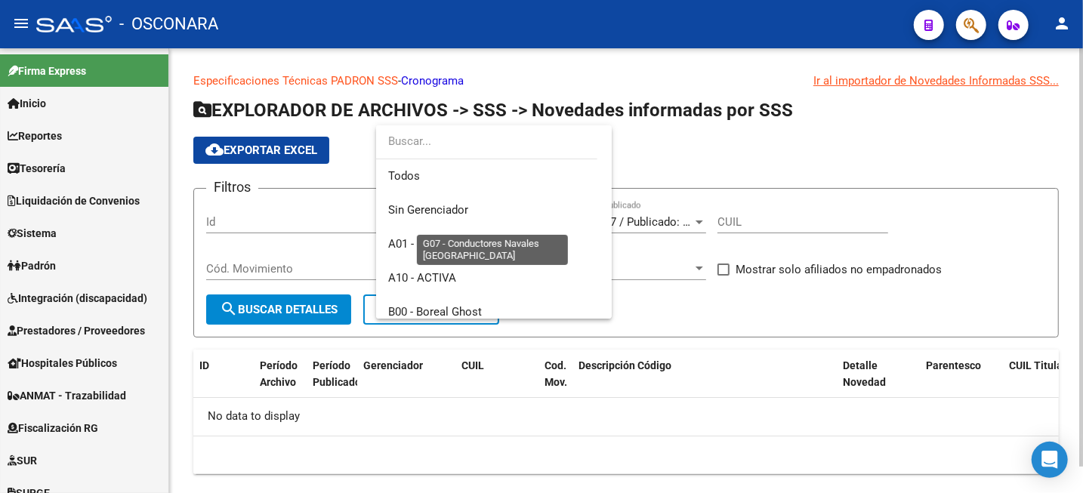
scroll to position [464, 0]
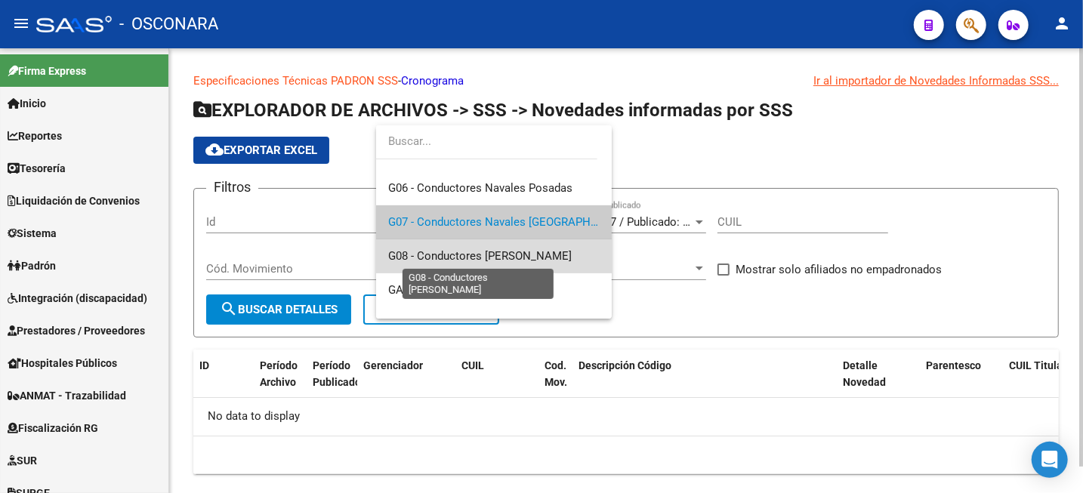
click at [549, 253] on span "G08 - Conductores [PERSON_NAME]" at bounding box center [480, 256] width 184 height 14
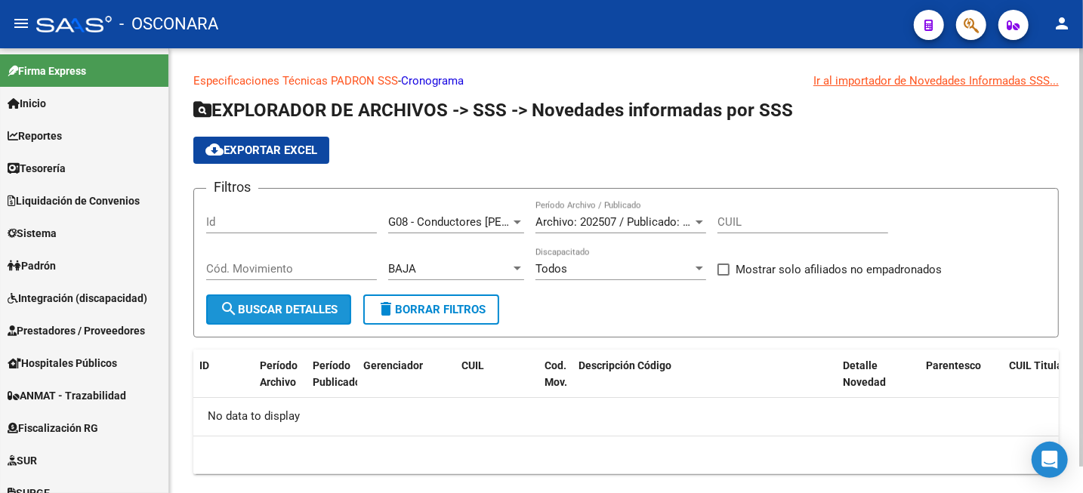
click at [313, 318] on button "search Buscar Detalles" at bounding box center [278, 310] width 145 height 30
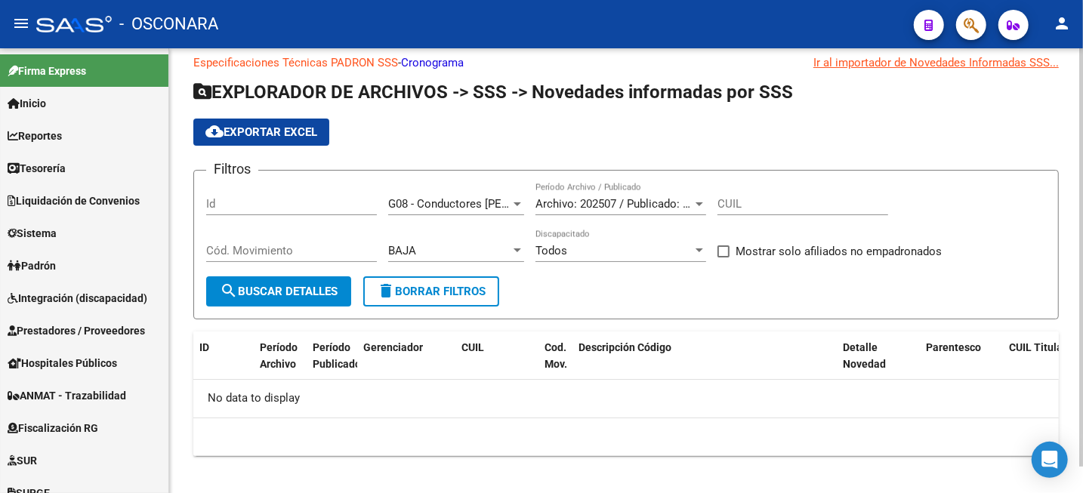
scroll to position [28, 0]
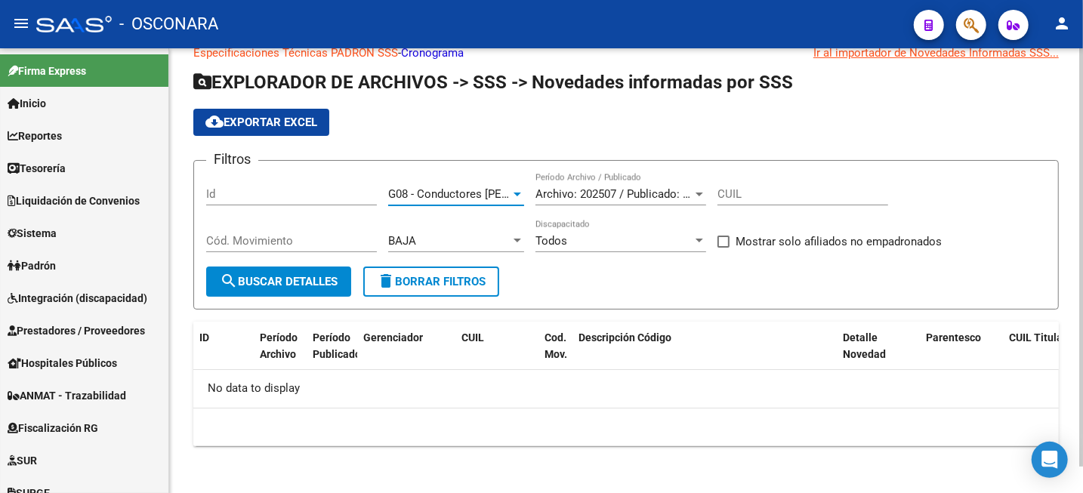
click at [521, 193] on div at bounding box center [518, 194] width 14 height 12
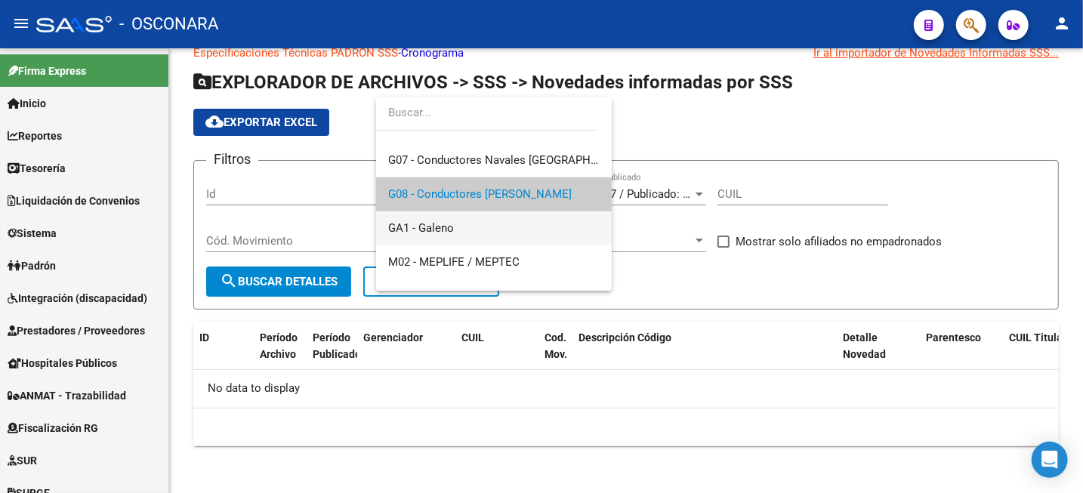
scroll to position [593, 0]
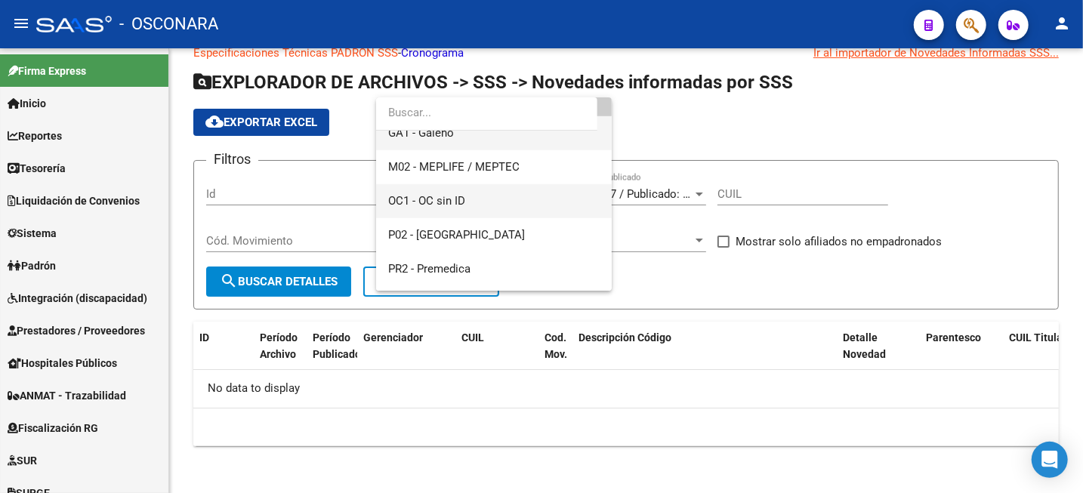
click at [526, 211] on span "OC1 - OC sin ID" at bounding box center [494, 201] width 212 height 34
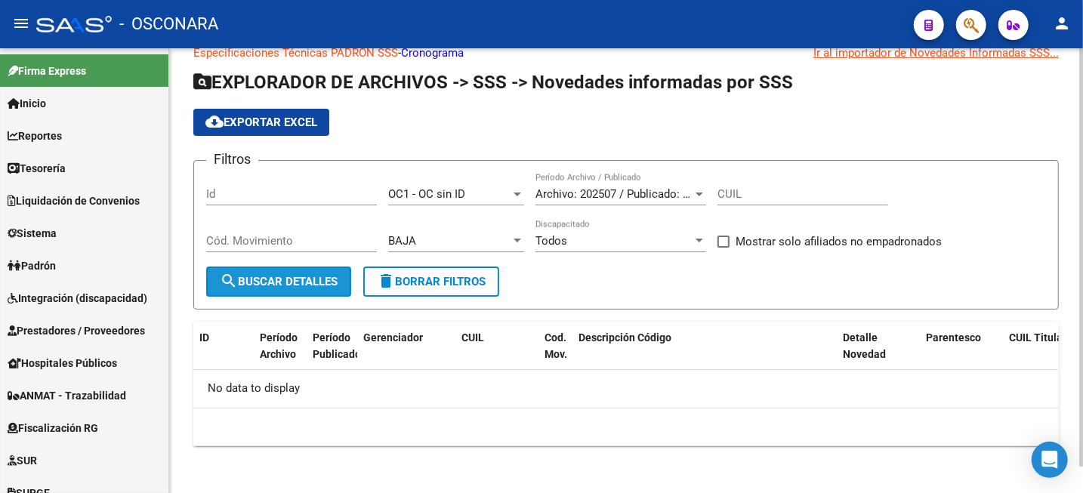
click at [314, 282] on span "search Buscar Detalles" at bounding box center [279, 282] width 118 height 14
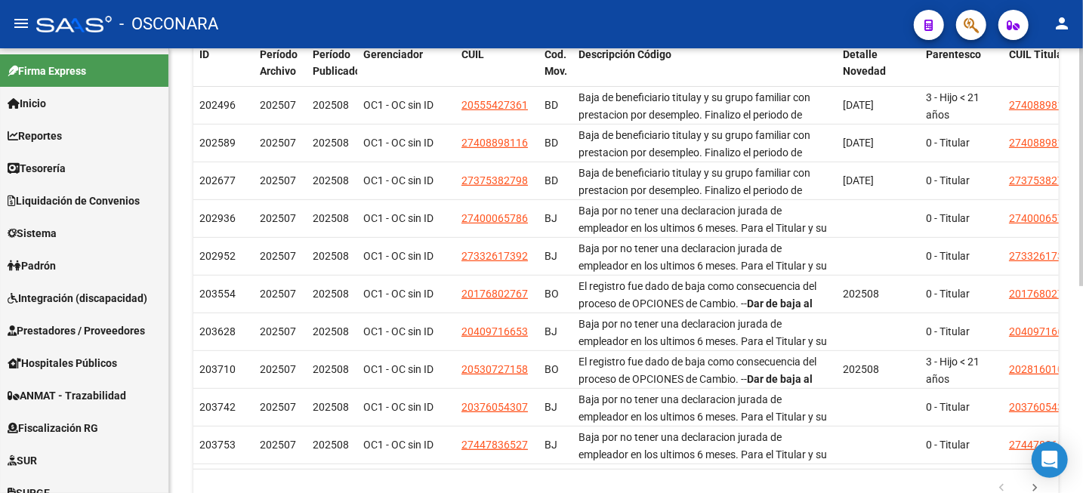
scroll to position [378, 0]
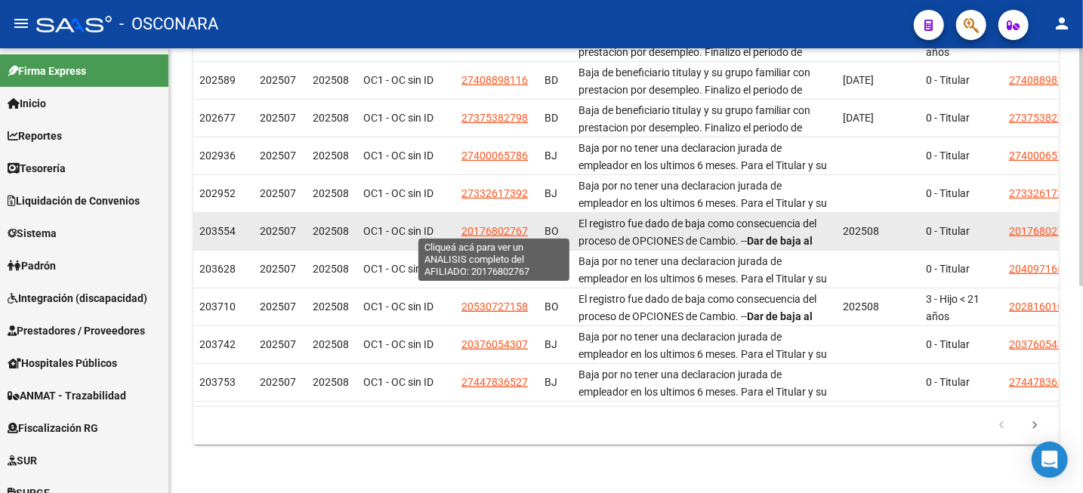
click at [503, 229] on span "20176802767" at bounding box center [495, 231] width 66 height 12
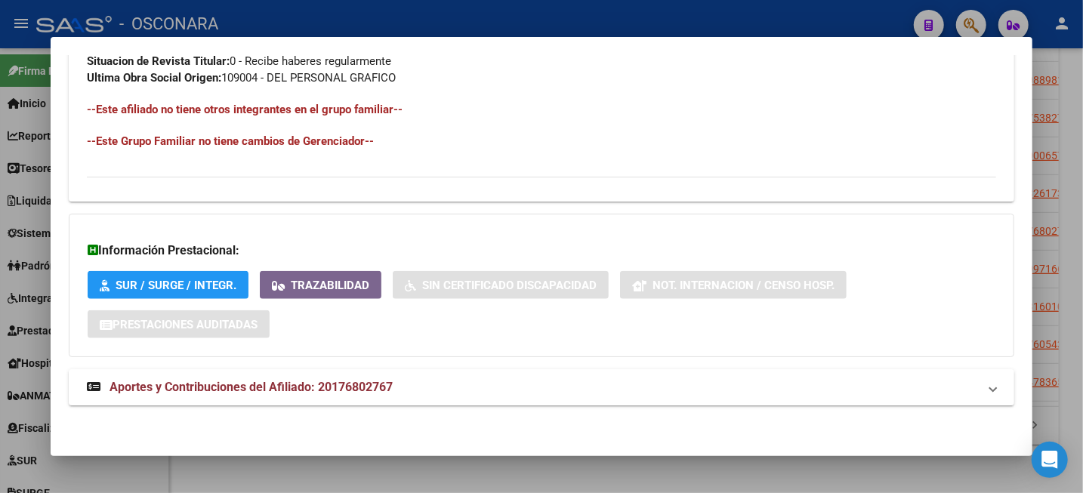
scroll to position [853, 0]
click at [289, 382] on span "Aportes y Contribuciones del Afiliado: 20176802767" at bounding box center [251, 386] width 283 height 14
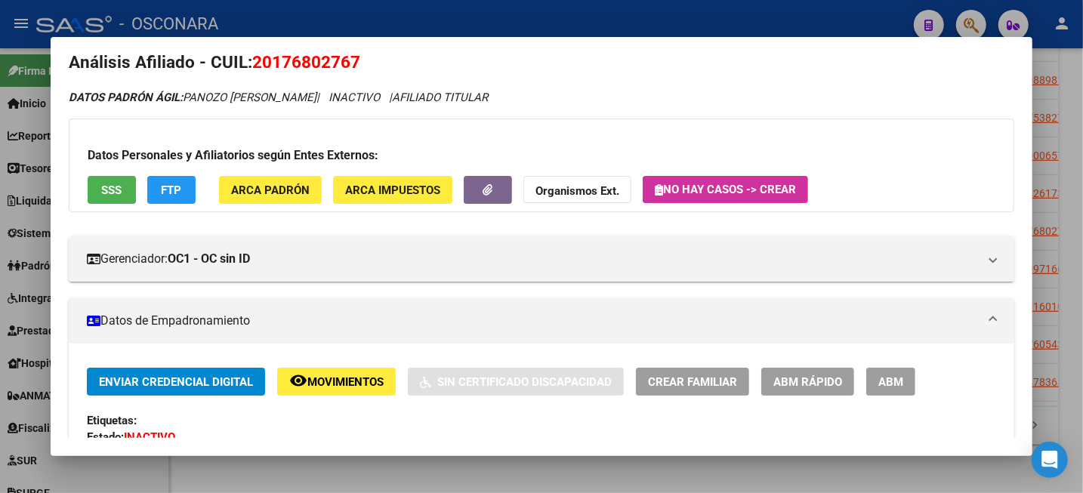
scroll to position [0, 0]
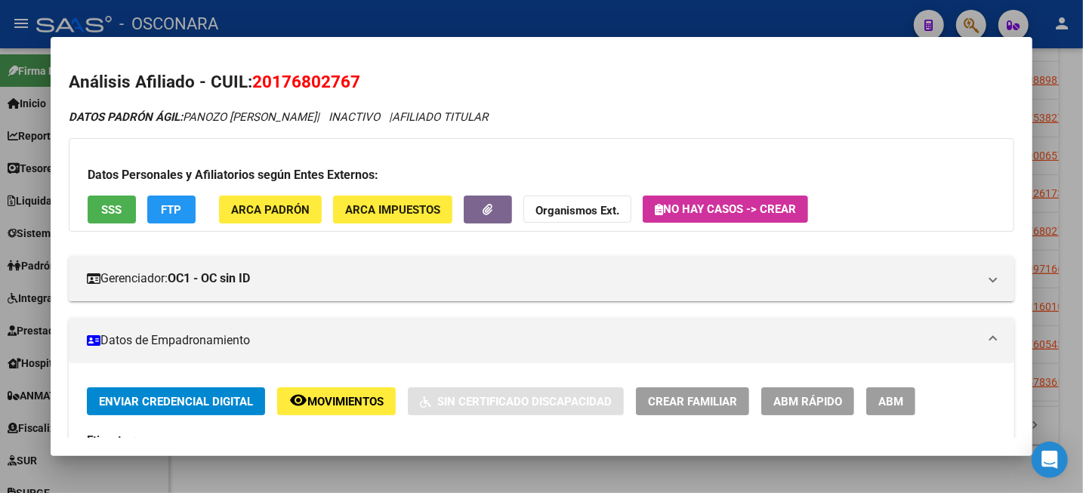
click at [363, 400] on span "Movimientos" at bounding box center [345, 402] width 76 height 14
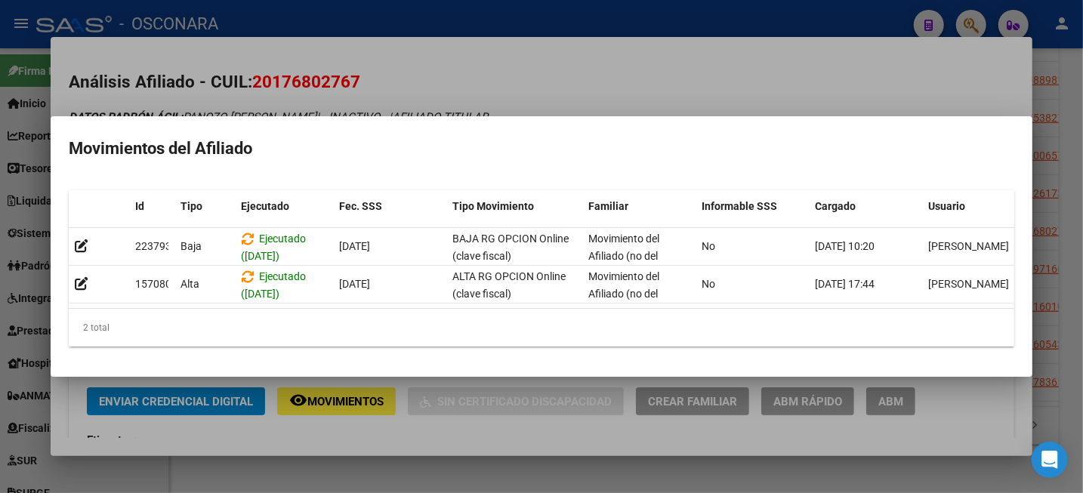
click at [1039, 113] on div at bounding box center [541, 246] width 1083 height 493
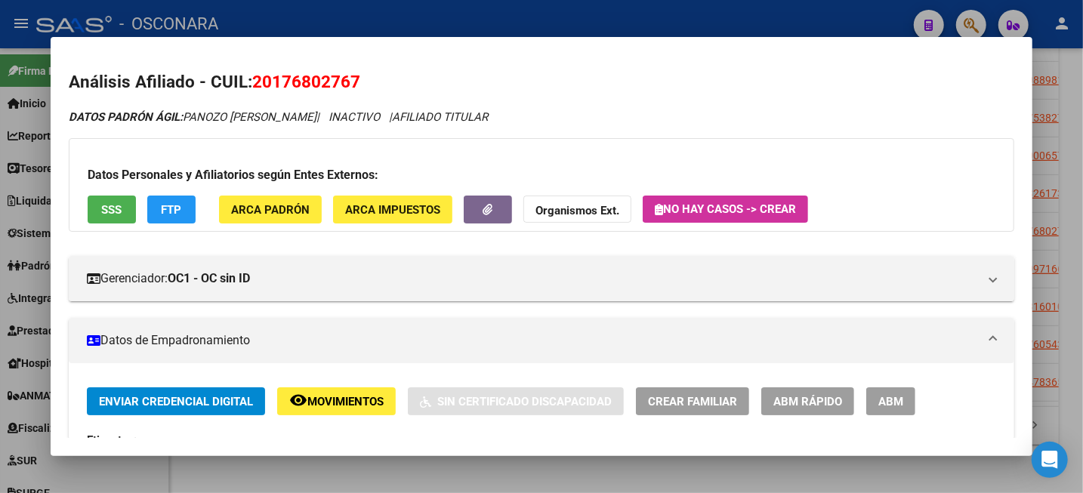
click at [1082, 98] on div at bounding box center [541, 246] width 1083 height 493
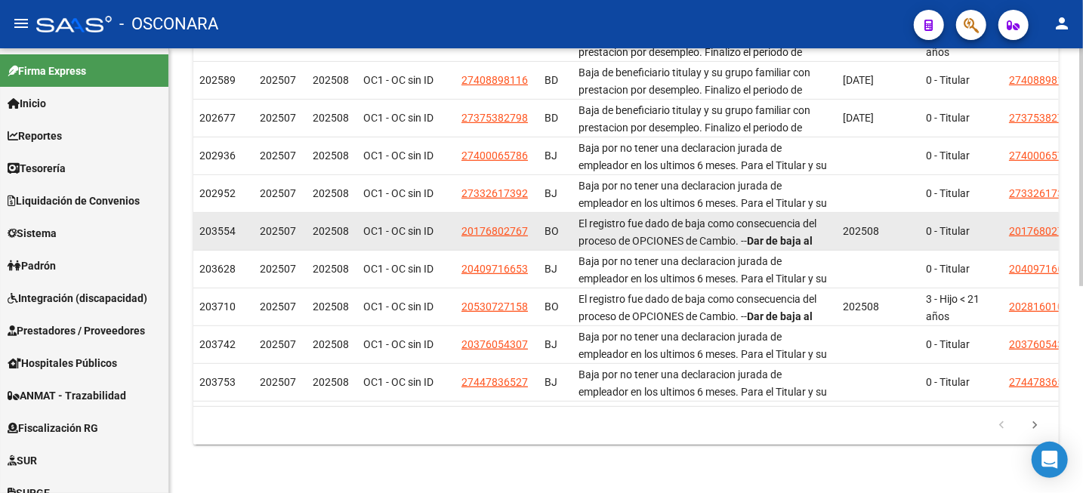
scroll to position [283, 0]
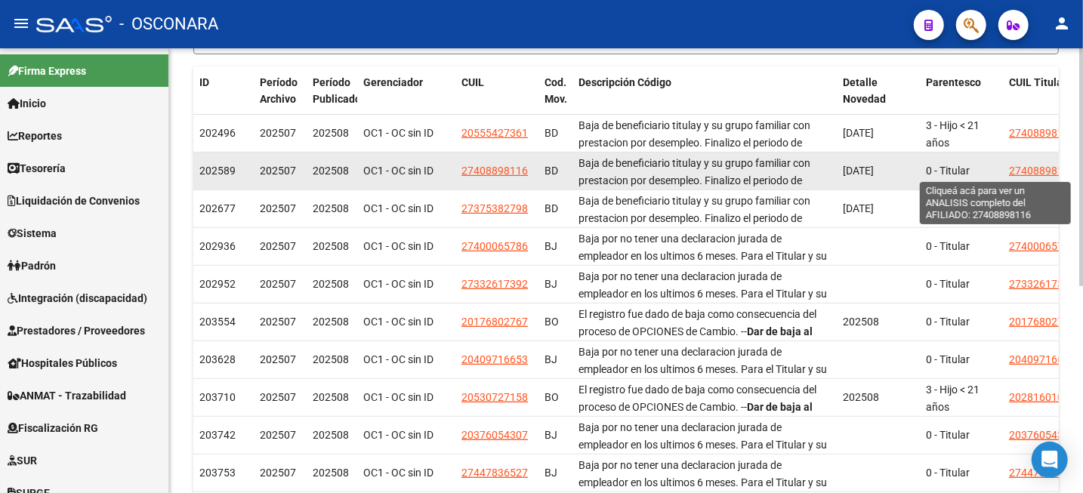
click at [1026, 172] on span "27408898116" at bounding box center [1042, 171] width 66 height 12
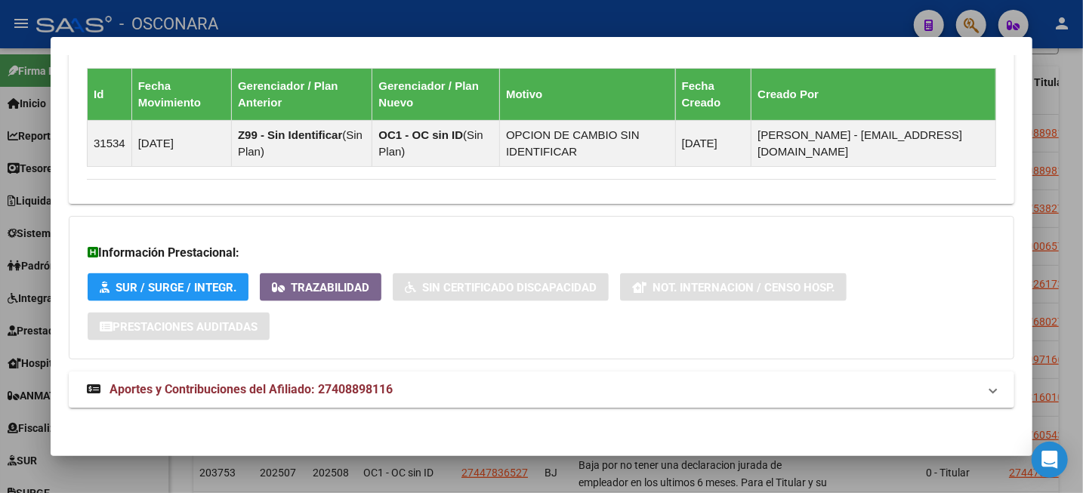
scroll to position [1023, 0]
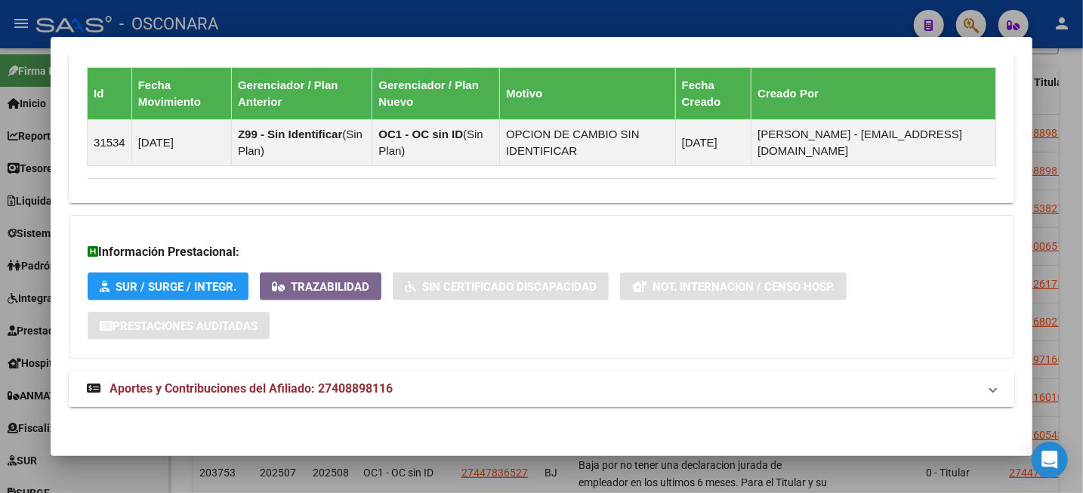
click at [342, 385] on span "Aportes y Contribuciones del Afiliado: 27408898116" at bounding box center [251, 388] width 283 height 14
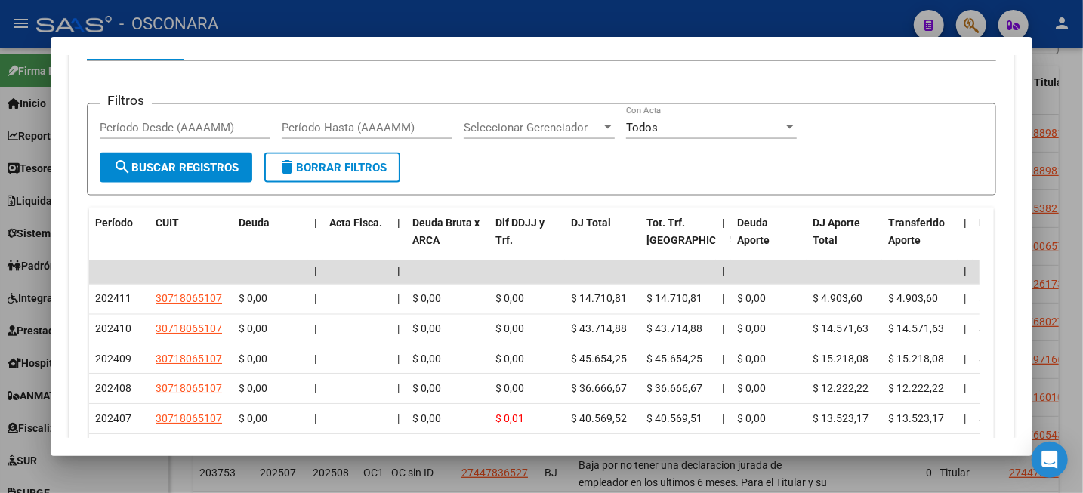
scroll to position [1495, 0]
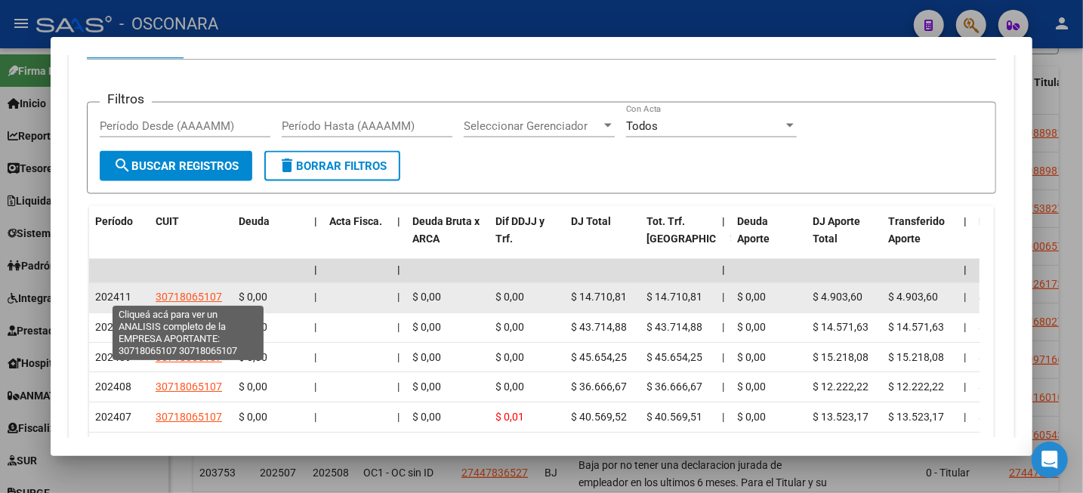
click at [210, 297] on span "30718065107" at bounding box center [189, 298] width 66 height 12
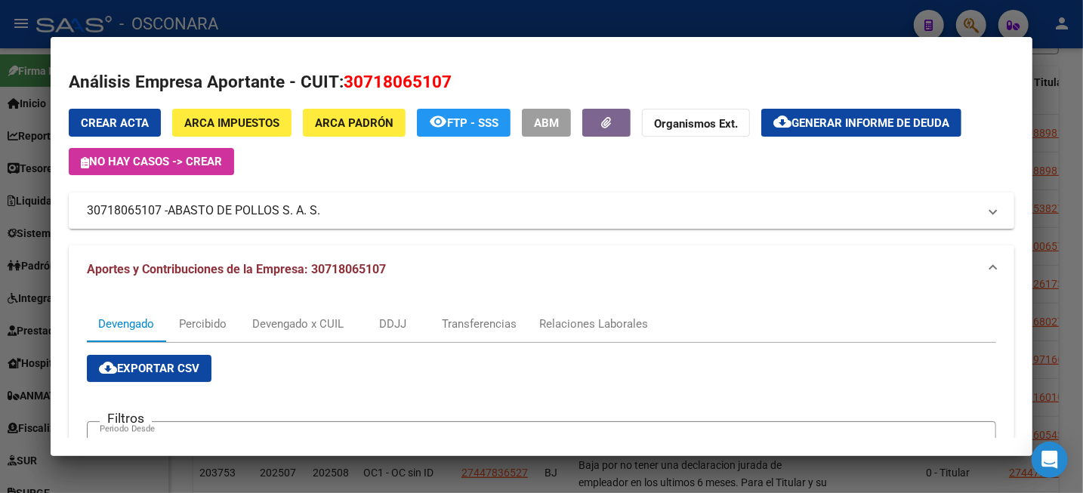
click at [1082, 67] on div at bounding box center [541, 246] width 1083 height 493
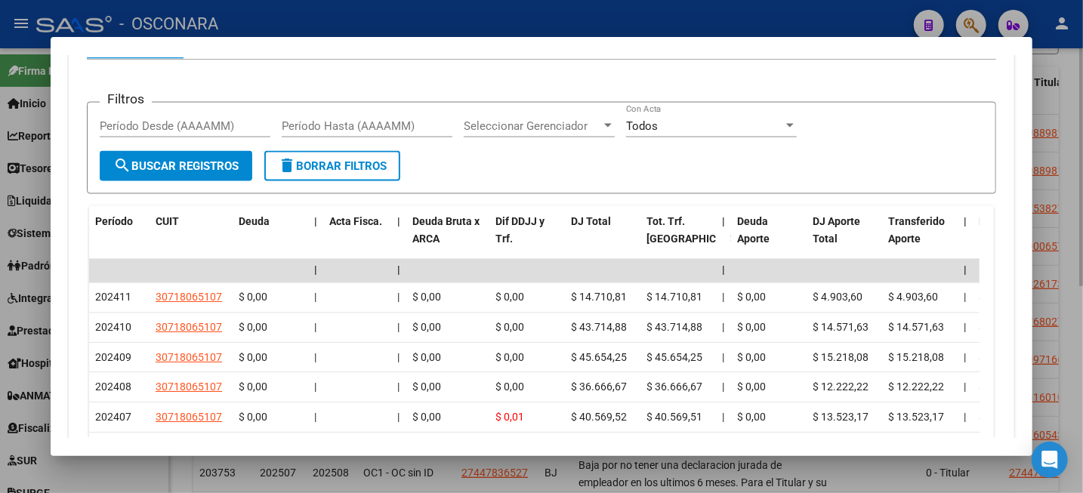
click at [1079, 65] on div at bounding box center [541, 246] width 1083 height 493
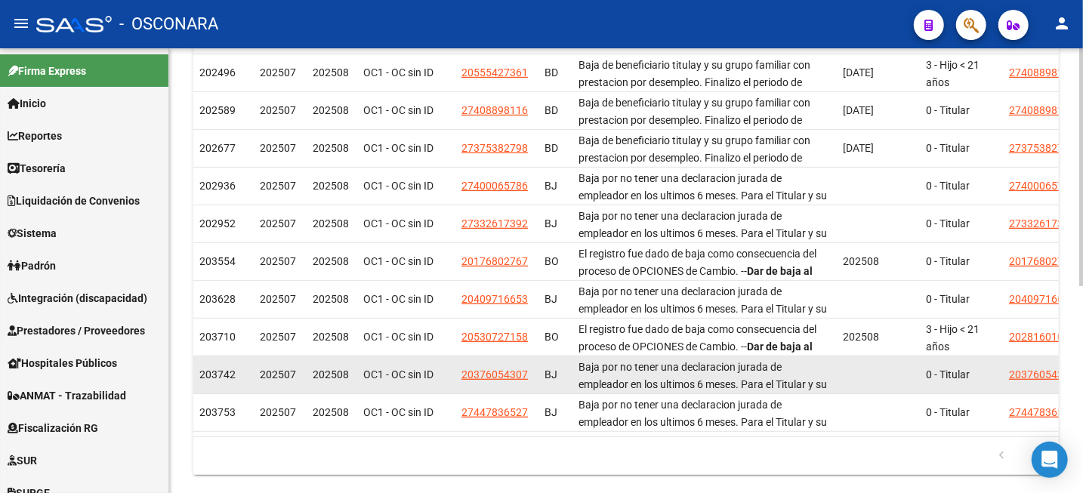
scroll to position [378, 0]
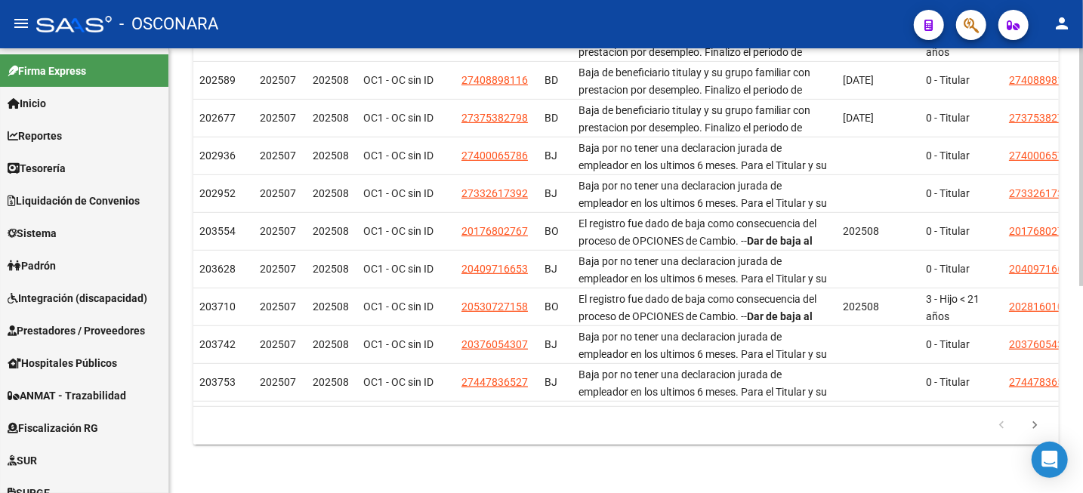
click at [1037, 433] on icon "go to next page" at bounding box center [1035, 427] width 20 height 18
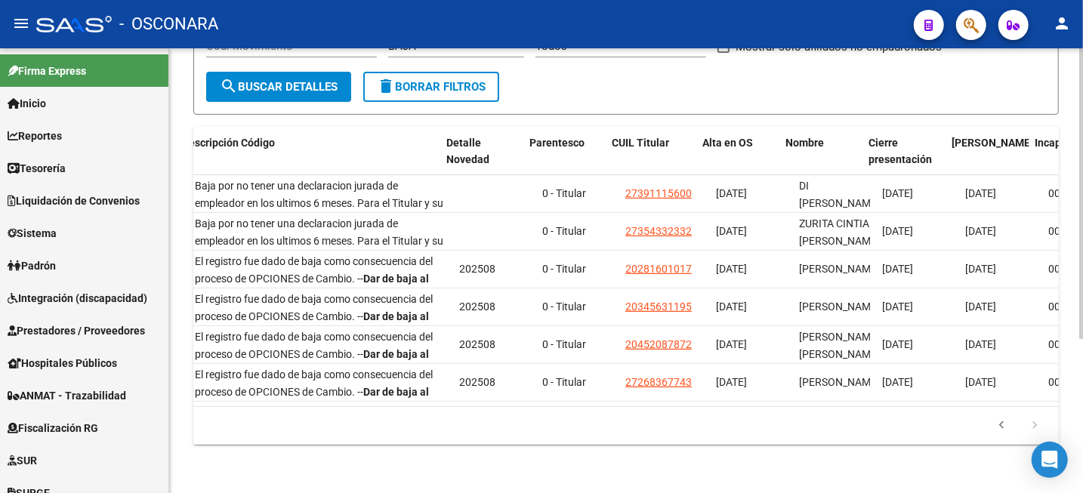
scroll to position [0, 398]
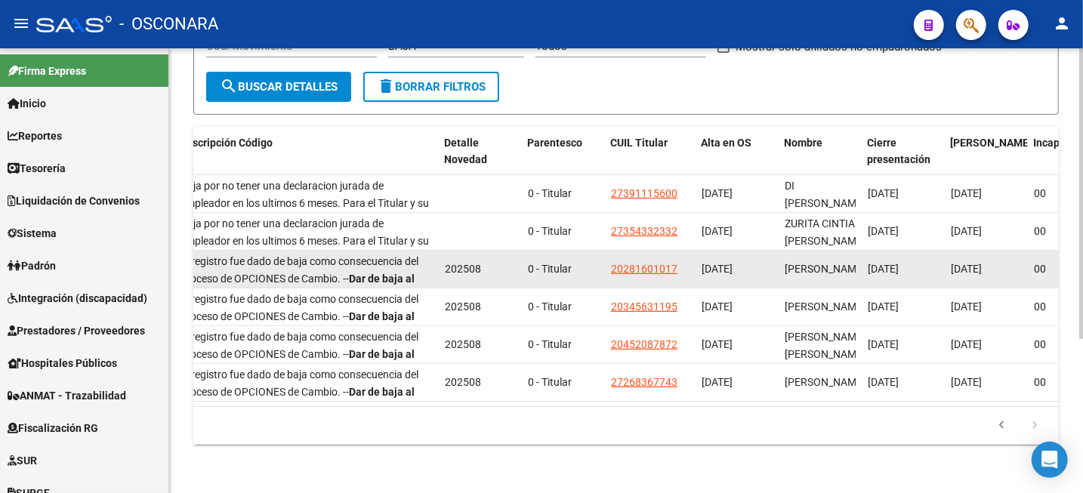
click at [635, 264] on datatable-body-cell "20281601017" at bounding box center [650, 269] width 91 height 37
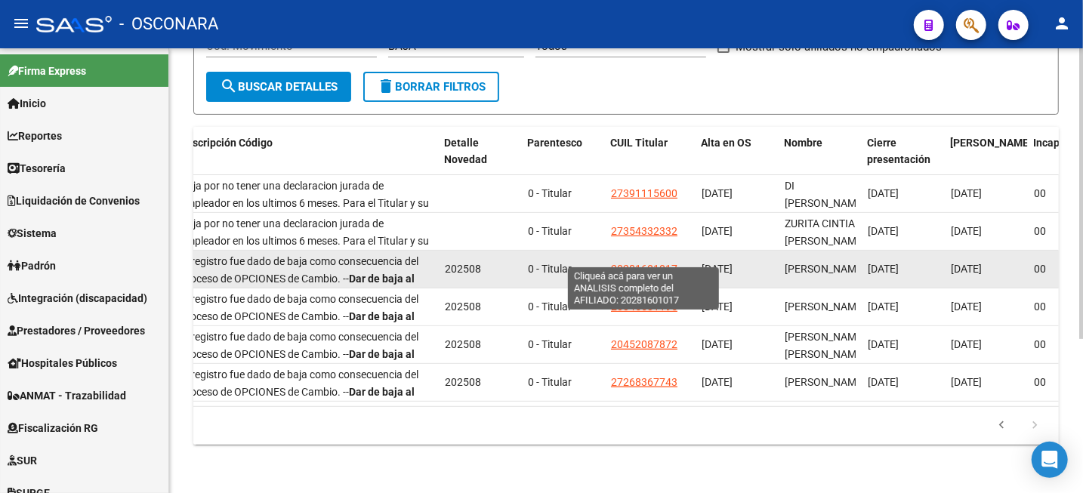
click at [635, 263] on span "20281601017" at bounding box center [644, 269] width 66 height 12
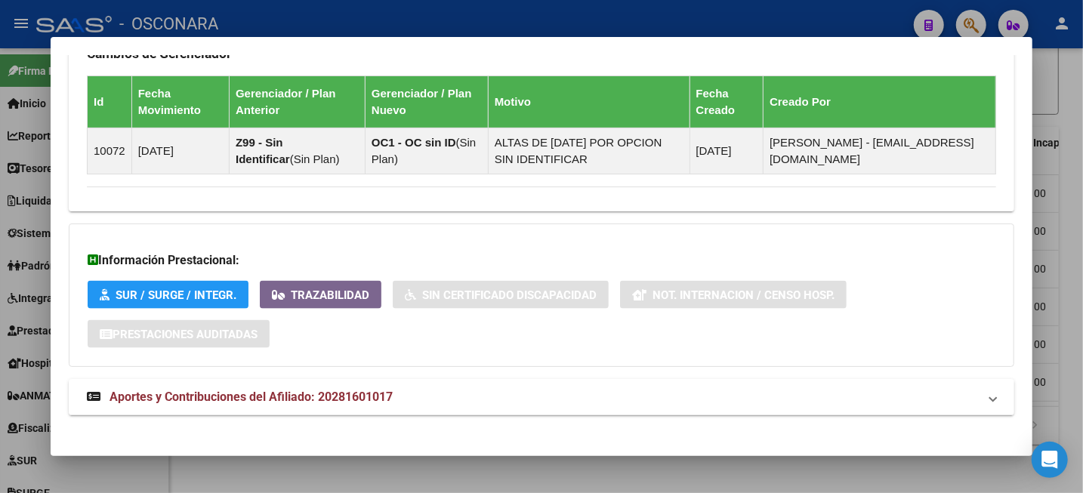
scroll to position [1053, 0]
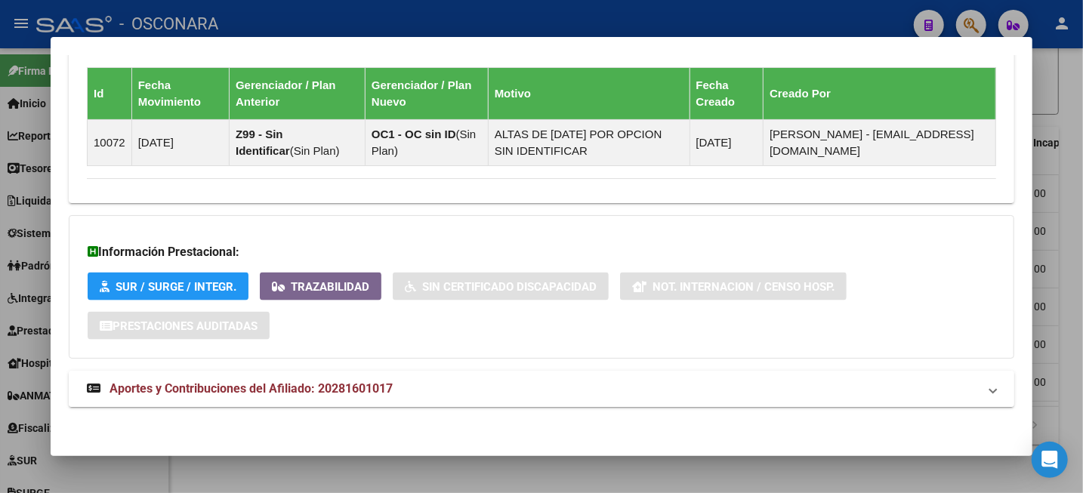
click at [329, 396] on mat-expansion-panel-header "Aportes y Contribuciones del Afiliado: 20281601017" at bounding box center [542, 389] width 946 height 36
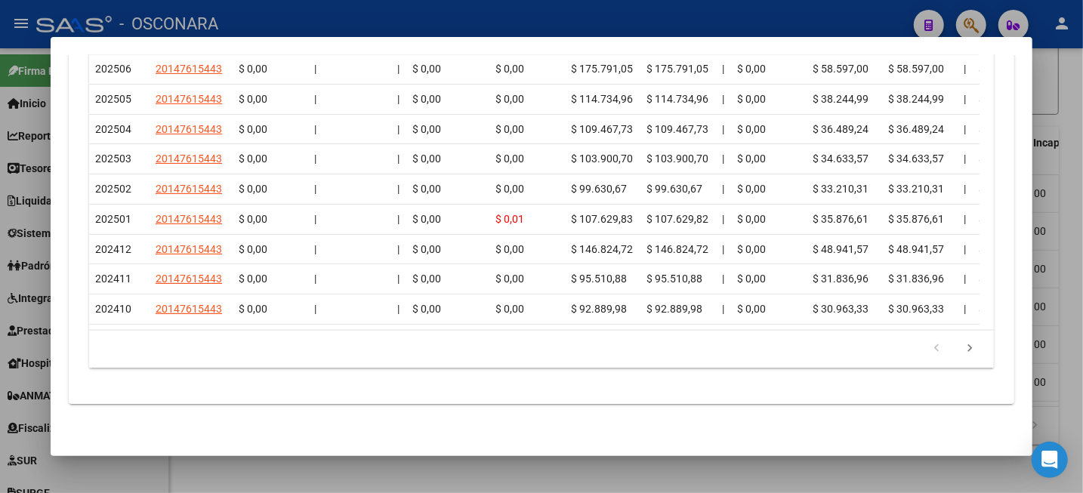
scroll to position [1610, 0]
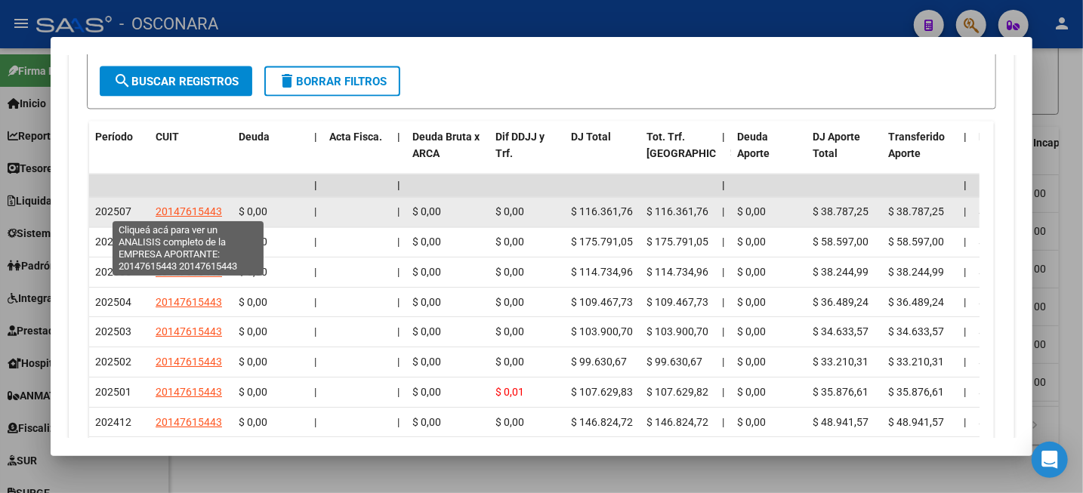
click at [199, 207] on span "20147615443" at bounding box center [189, 212] width 66 height 12
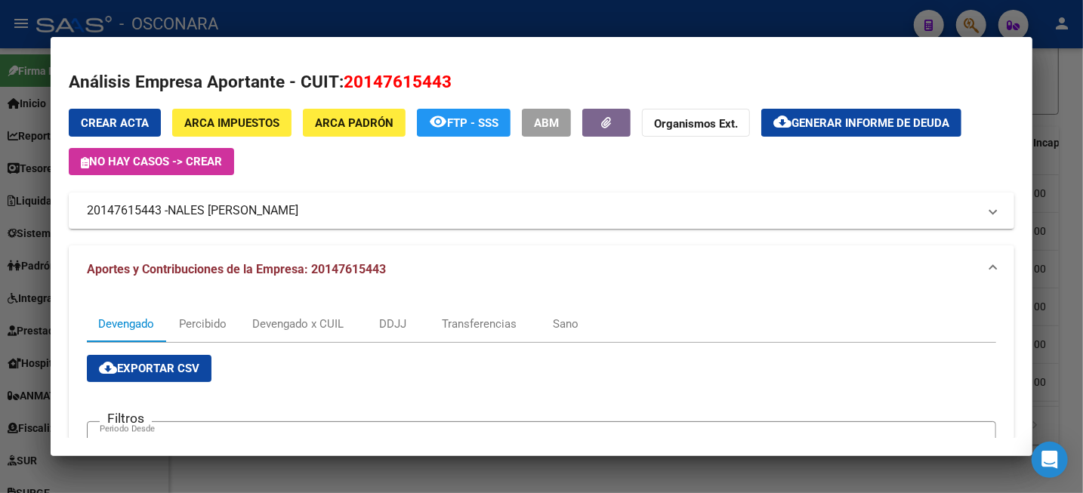
click at [1068, 90] on div at bounding box center [541, 246] width 1083 height 493
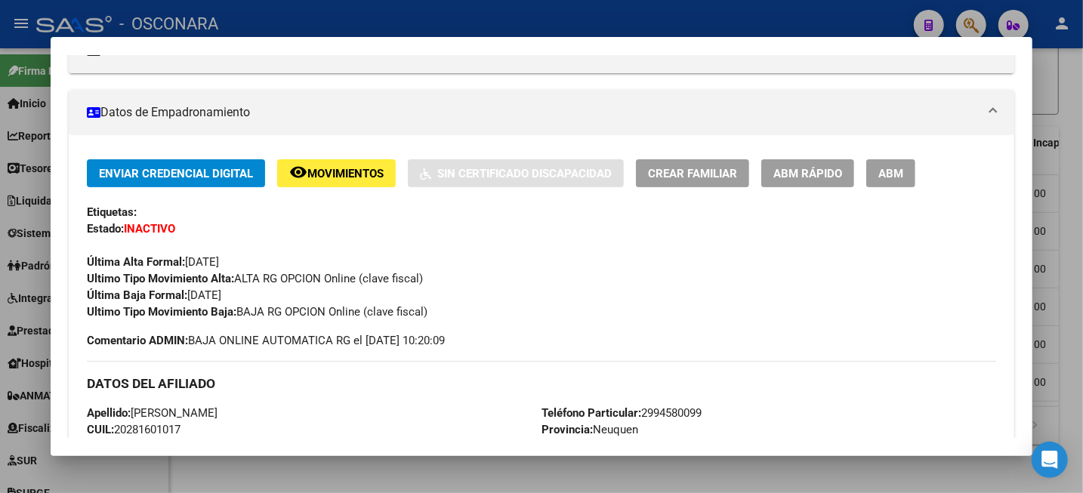
scroll to position [5, 0]
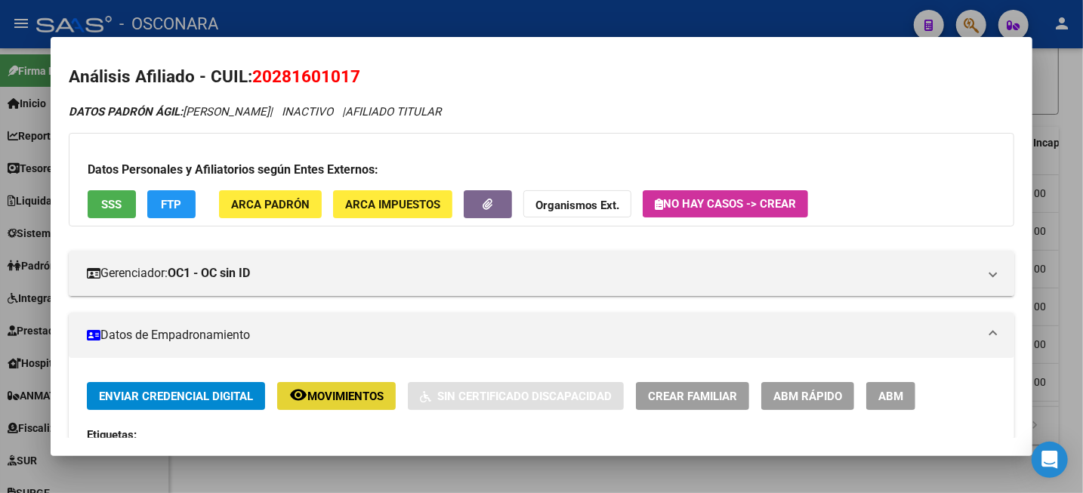
click at [357, 393] on span "Movimientos" at bounding box center [345, 397] width 76 height 14
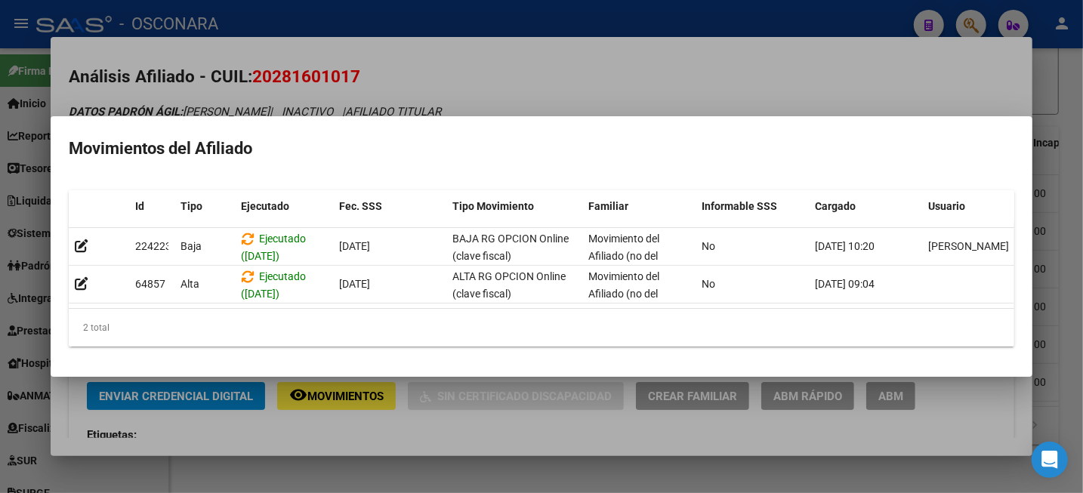
click at [789, 65] on div at bounding box center [541, 246] width 1083 height 493
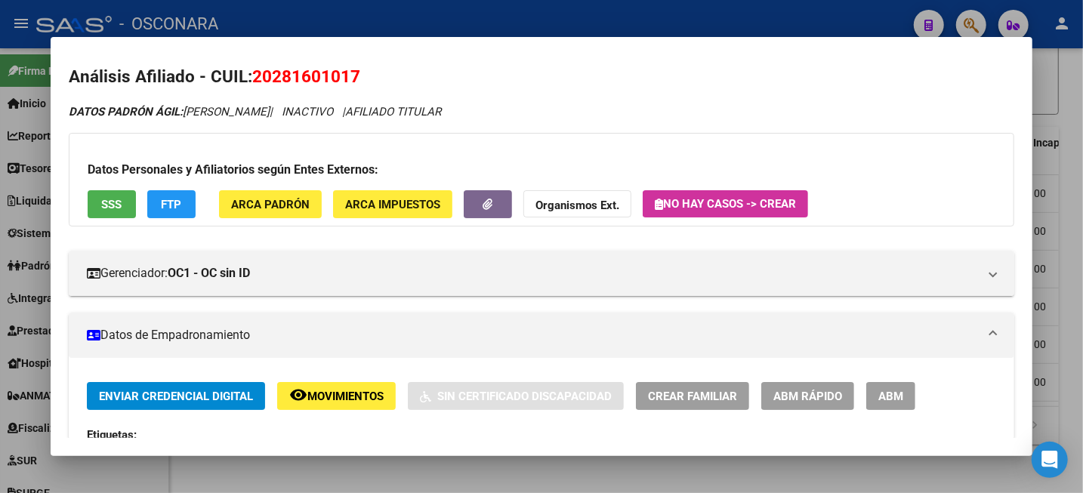
click at [348, 73] on span "20281601017" at bounding box center [306, 76] width 108 height 20
click at [347, 73] on span "20281601017" at bounding box center [306, 76] width 108 height 20
copy span "20281601017"
click at [1066, 68] on div at bounding box center [541, 246] width 1083 height 493
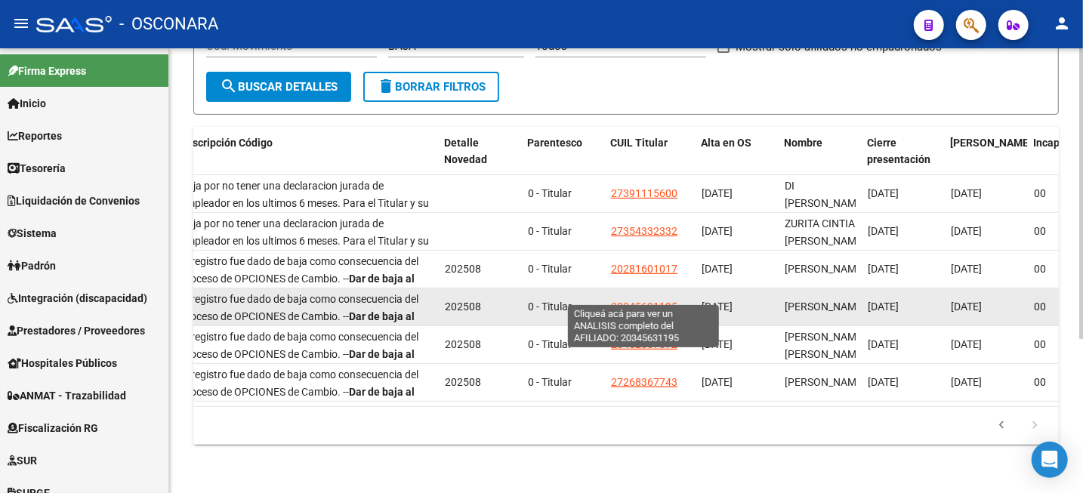
click at [655, 301] on span "20345631195" at bounding box center [644, 307] width 66 height 12
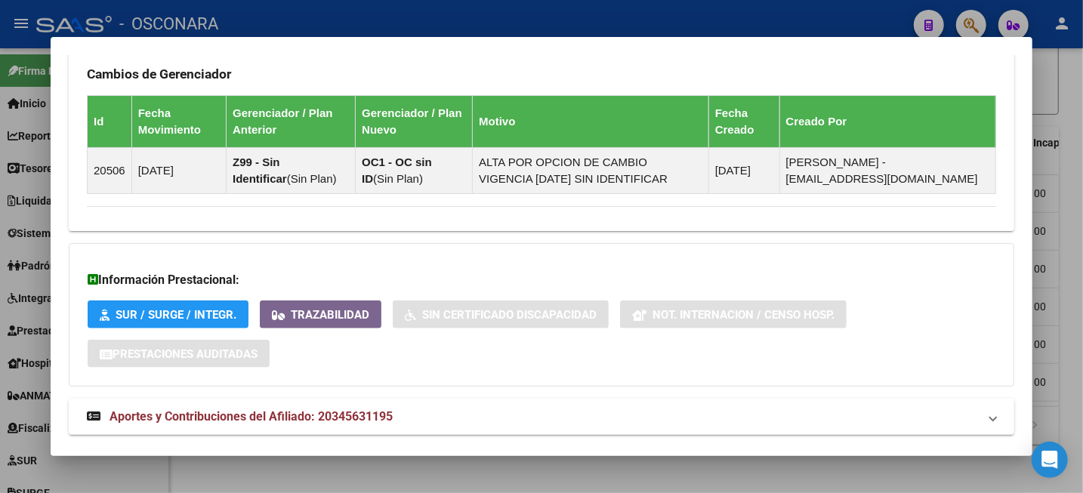
scroll to position [980, 0]
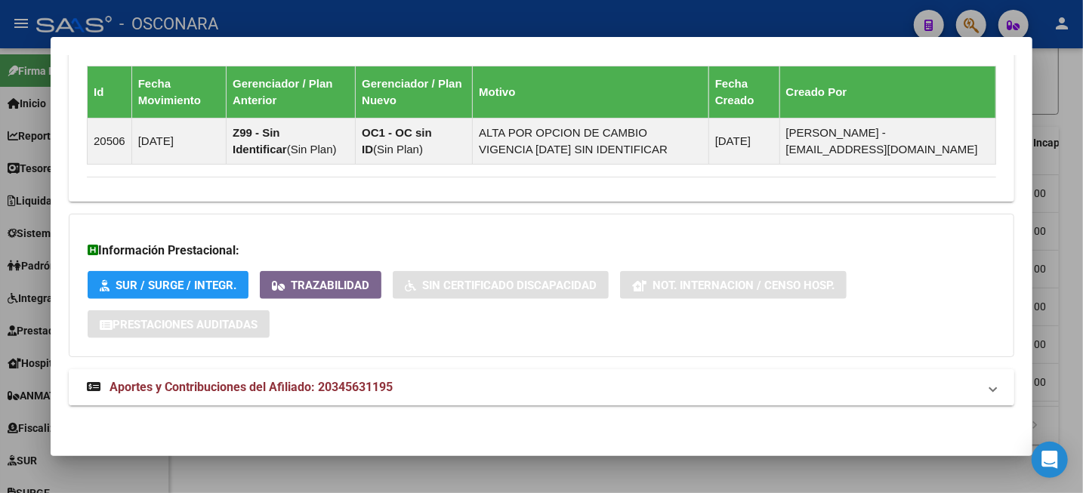
click at [363, 394] on strong "Aportes y Contribuciones del Afiliado: 20345631195" at bounding box center [240, 387] width 306 height 18
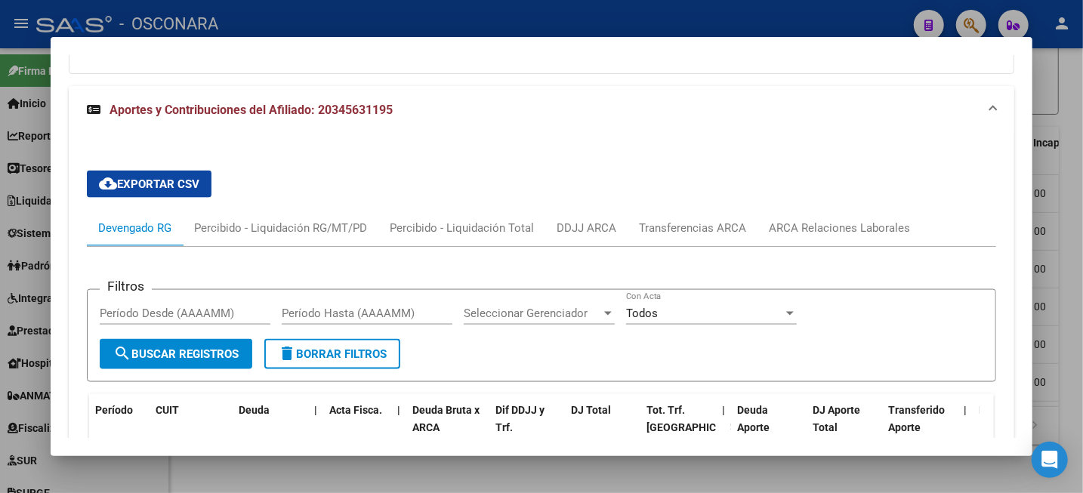
scroll to position [1452, 0]
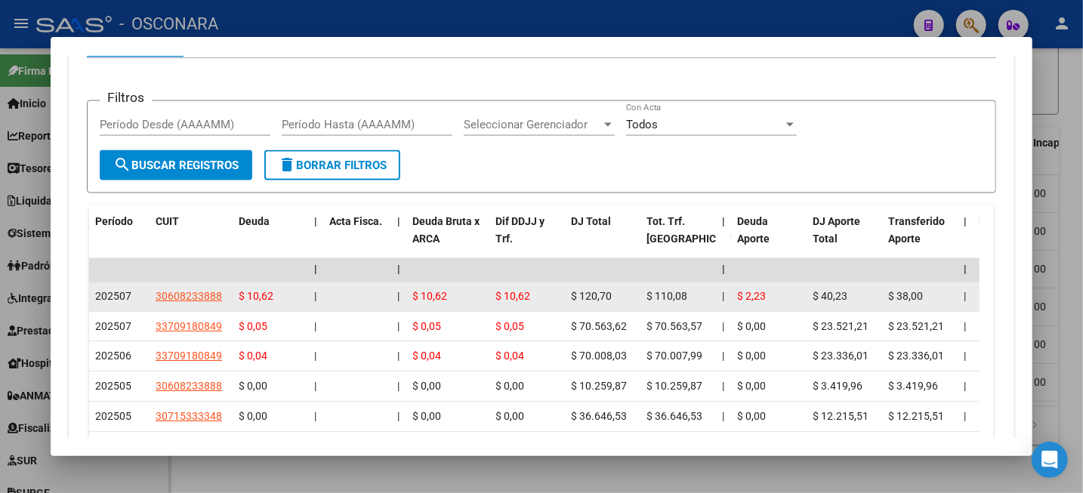
click at [204, 304] on datatable-body-cell "30608233888" at bounding box center [191, 297] width 83 height 29
click at [204, 300] on app-link-go-to "30608233888" at bounding box center [189, 297] width 66 height 17
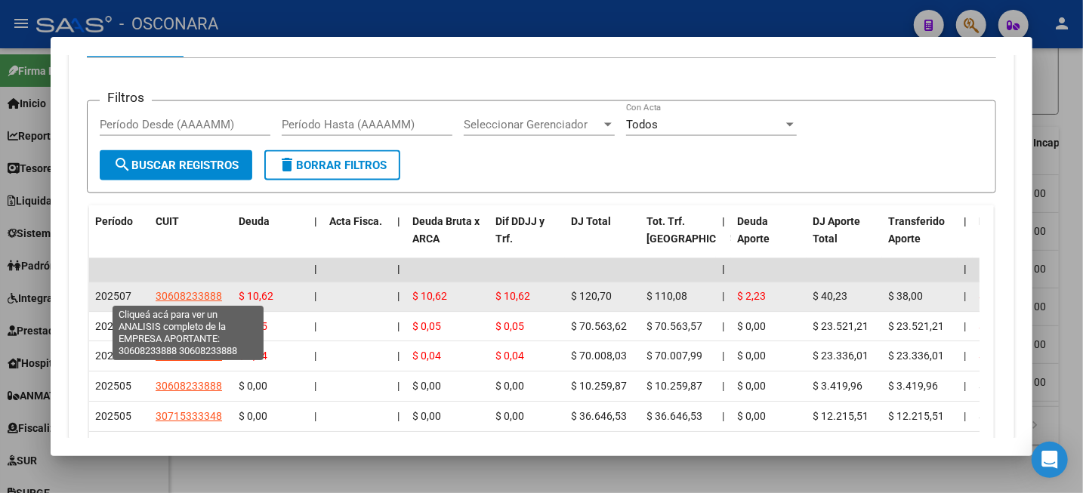
click at [206, 298] on span "30608233888" at bounding box center [189, 297] width 66 height 12
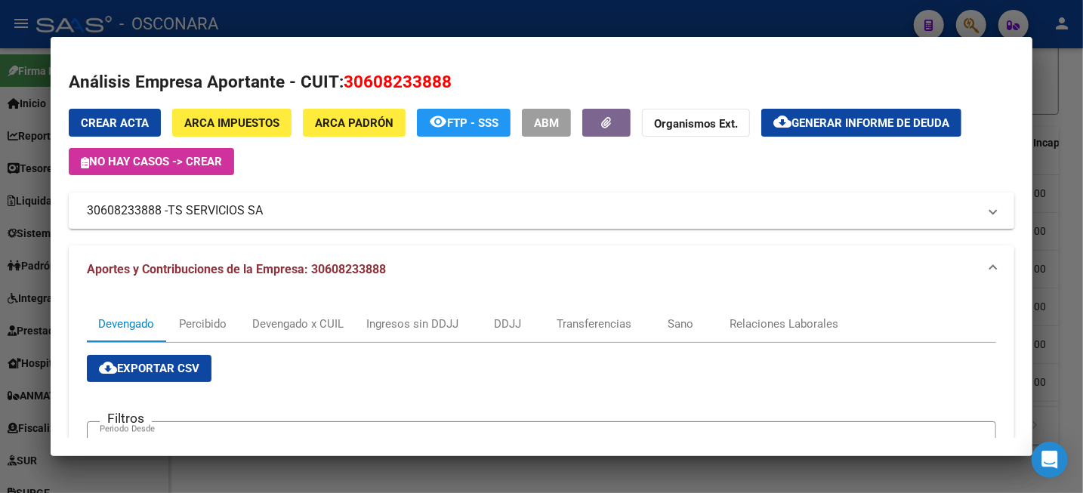
click at [1064, 174] on div at bounding box center [541, 246] width 1083 height 493
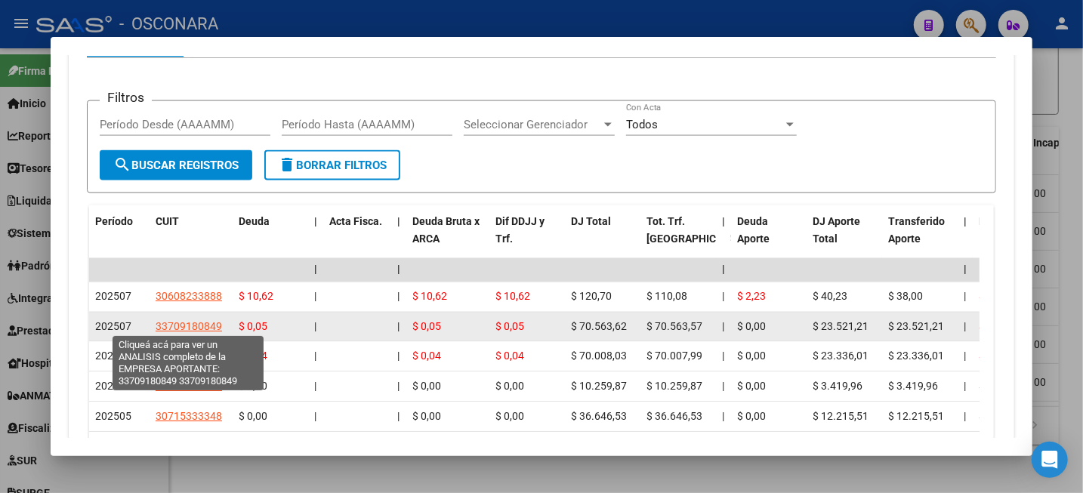
click at [195, 321] on span "33709180849" at bounding box center [189, 327] width 66 height 12
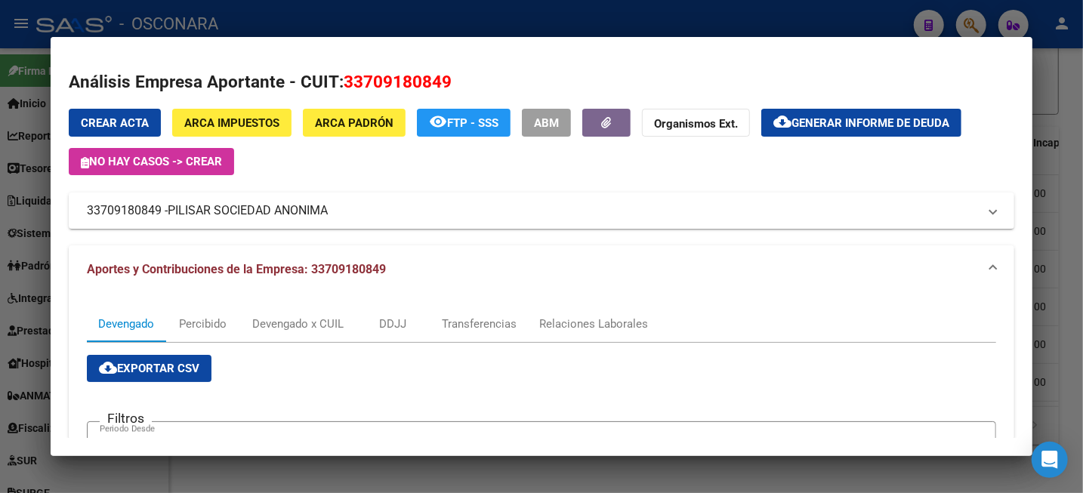
click at [1070, 140] on div at bounding box center [541, 246] width 1083 height 493
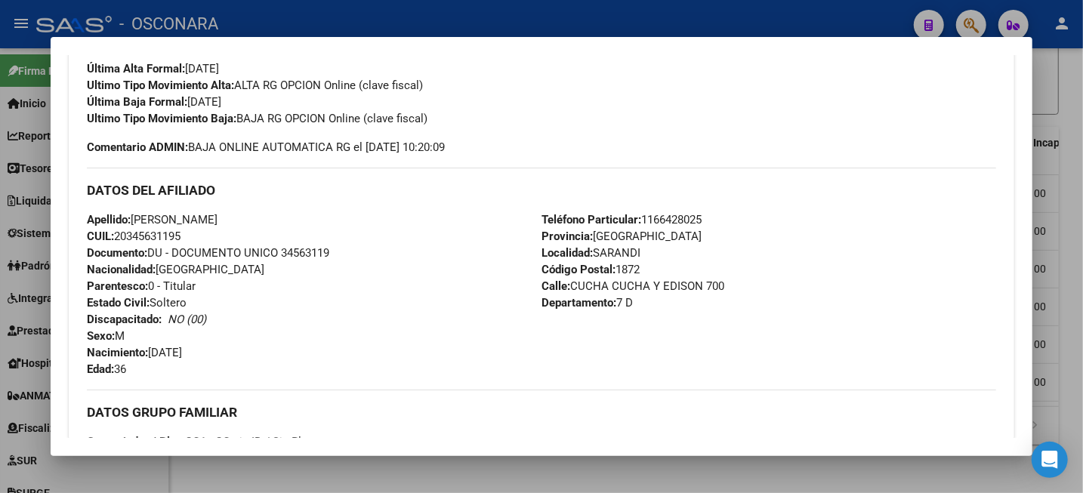
scroll to position [319, 0]
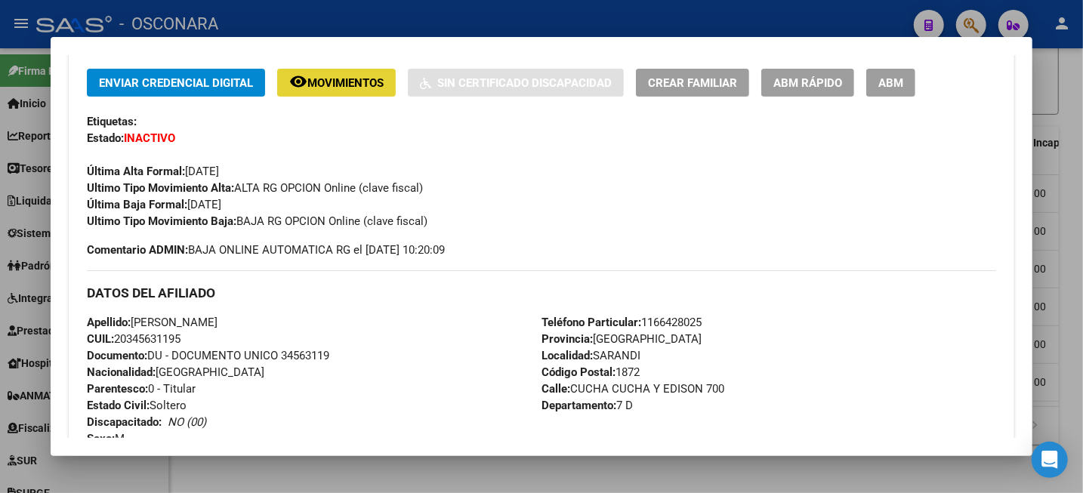
click at [366, 76] on span "Movimientos" at bounding box center [345, 83] width 76 height 14
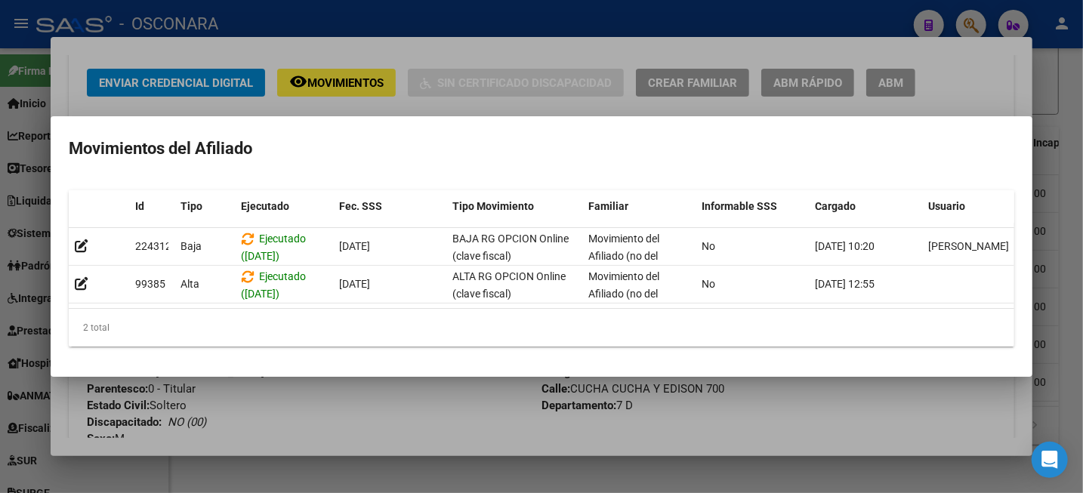
click at [1082, 78] on div at bounding box center [541, 246] width 1083 height 493
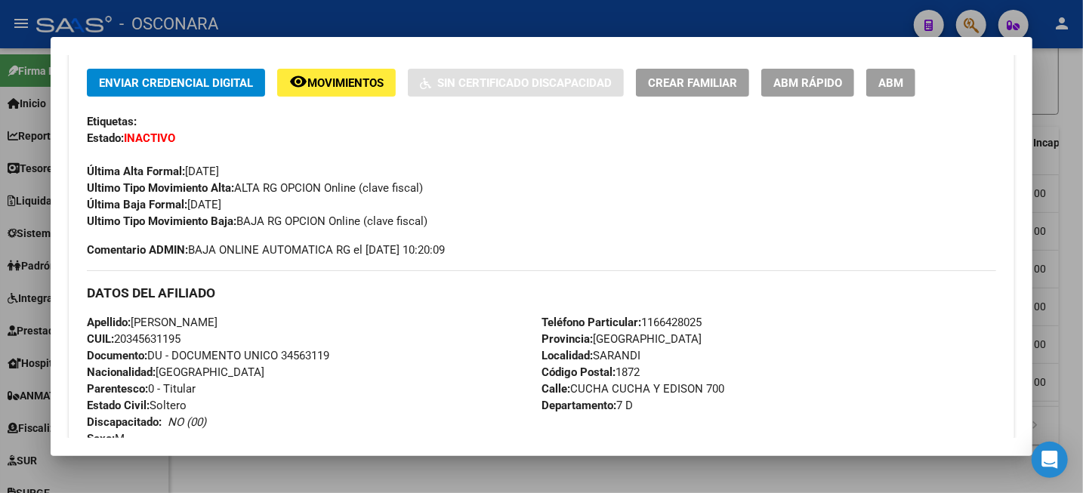
click at [1082, 113] on div at bounding box center [541, 246] width 1083 height 493
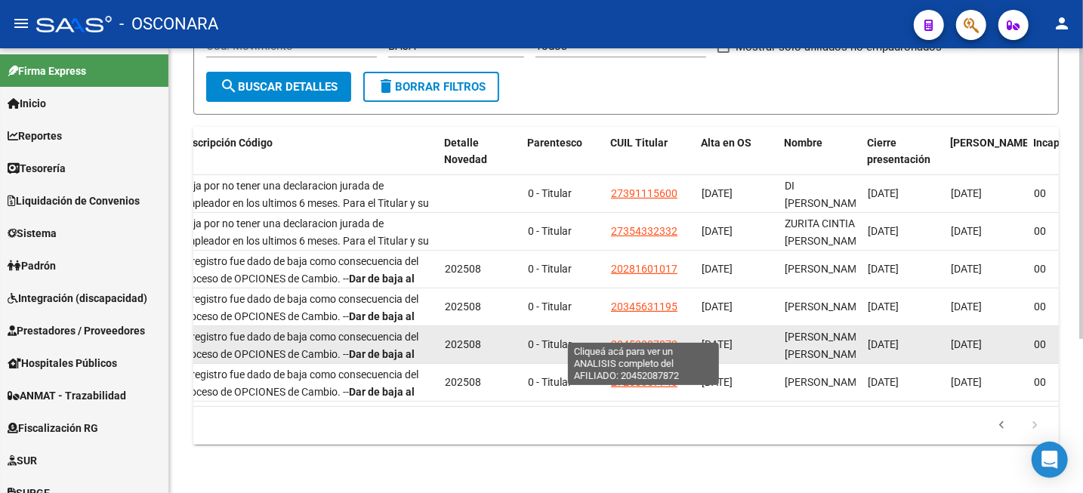
click at [659, 338] on span "20452087872" at bounding box center [644, 344] width 66 height 12
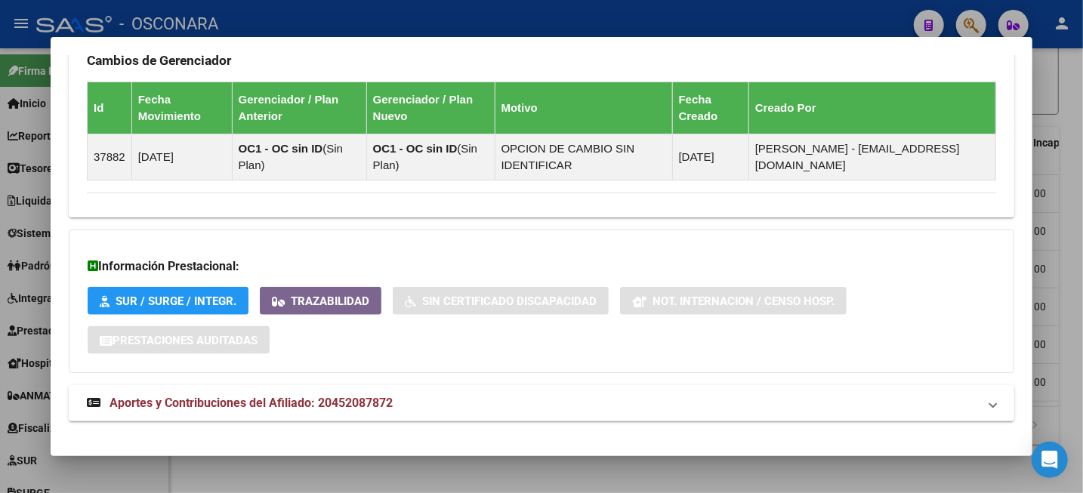
scroll to position [980, 0]
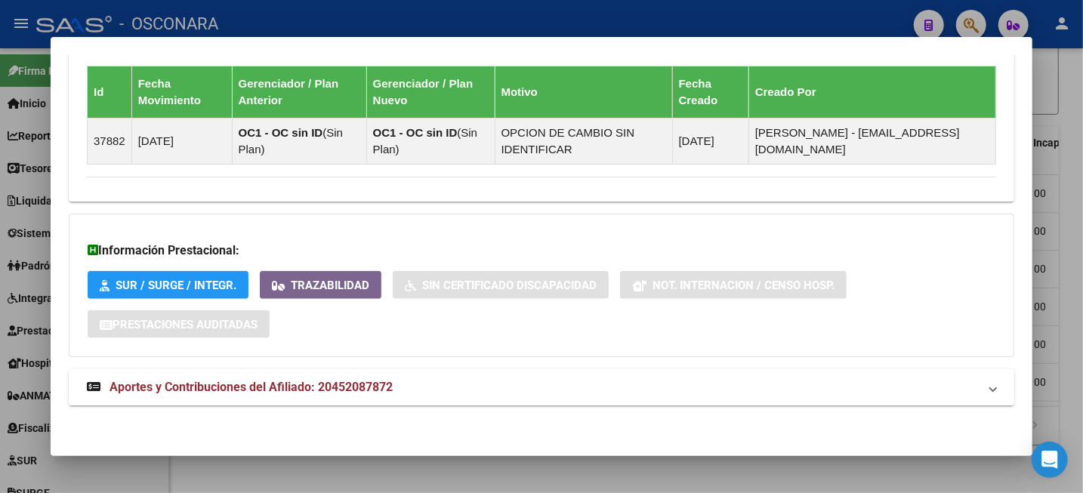
click at [397, 380] on mat-panel-title "Aportes y Contribuciones del Afiliado: 20452087872" at bounding box center [532, 387] width 891 height 18
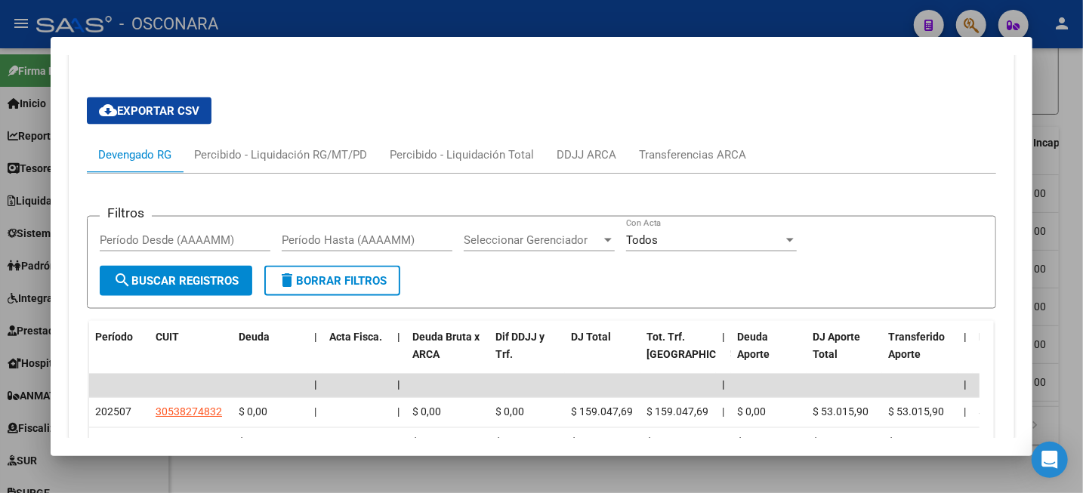
scroll to position [1357, 0]
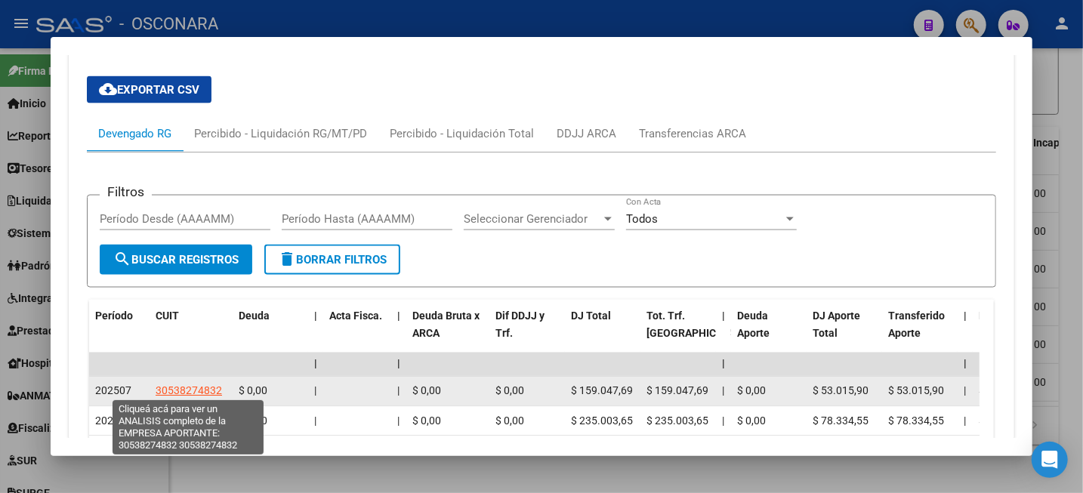
click at [193, 391] on span "30538274832" at bounding box center [189, 391] width 66 height 12
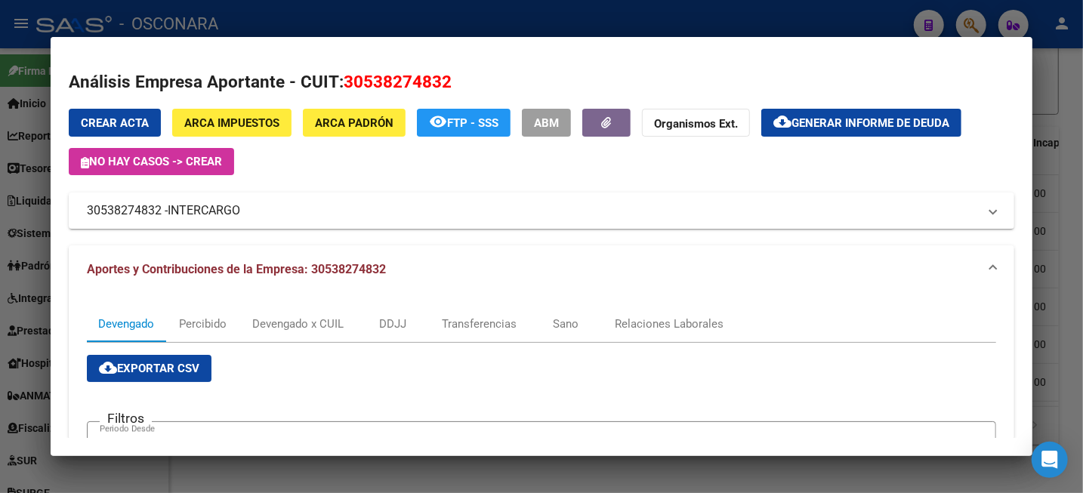
click at [1082, 169] on div at bounding box center [541, 246] width 1083 height 493
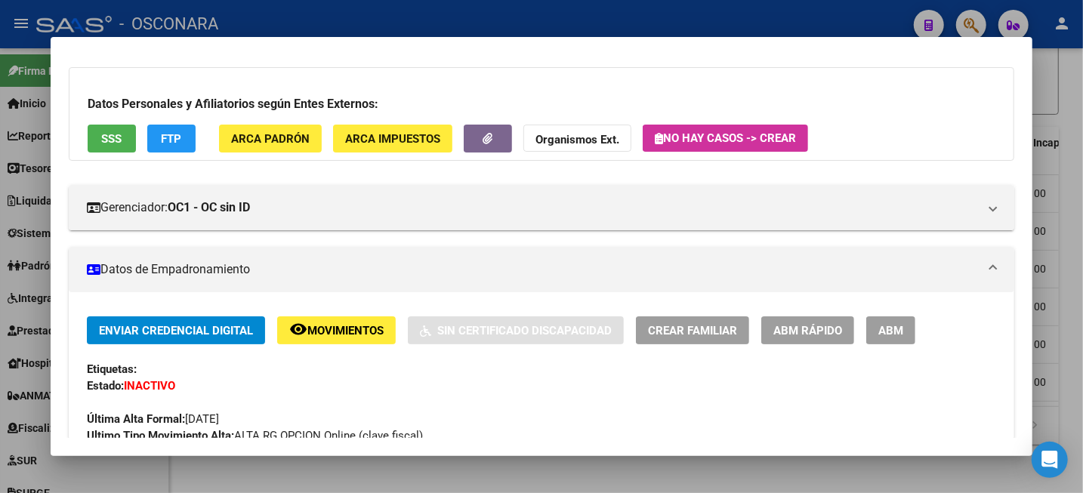
scroll to position [94, 0]
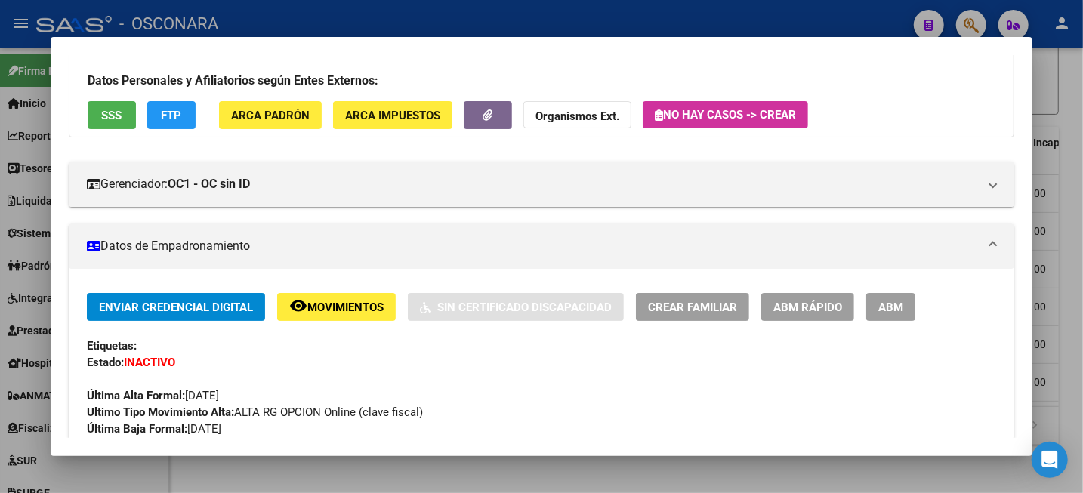
click at [364, 302] on span "Movimientos" at bounding box center [345, 308] width 76 height 14
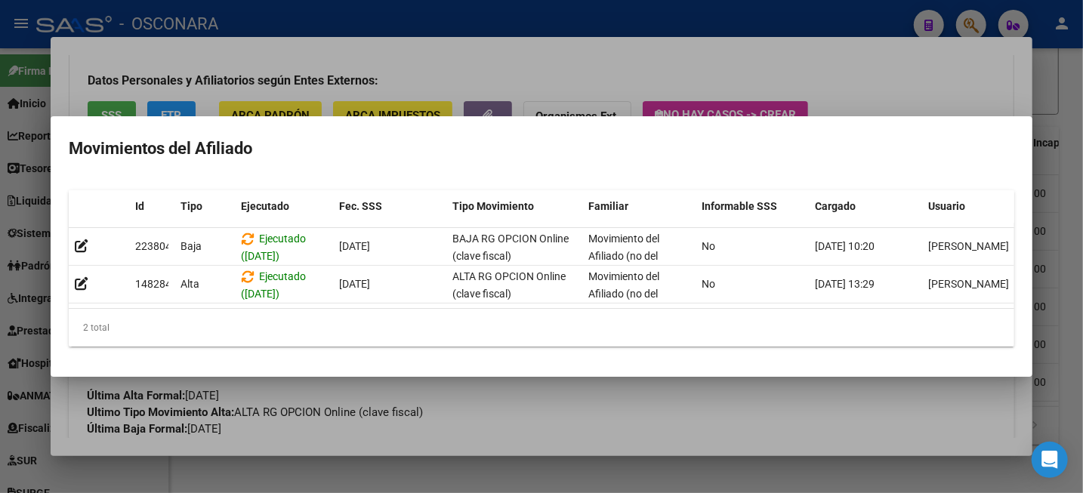
click at [1079, 164] on div at bounding box center [541, 246] width 1083 height 493
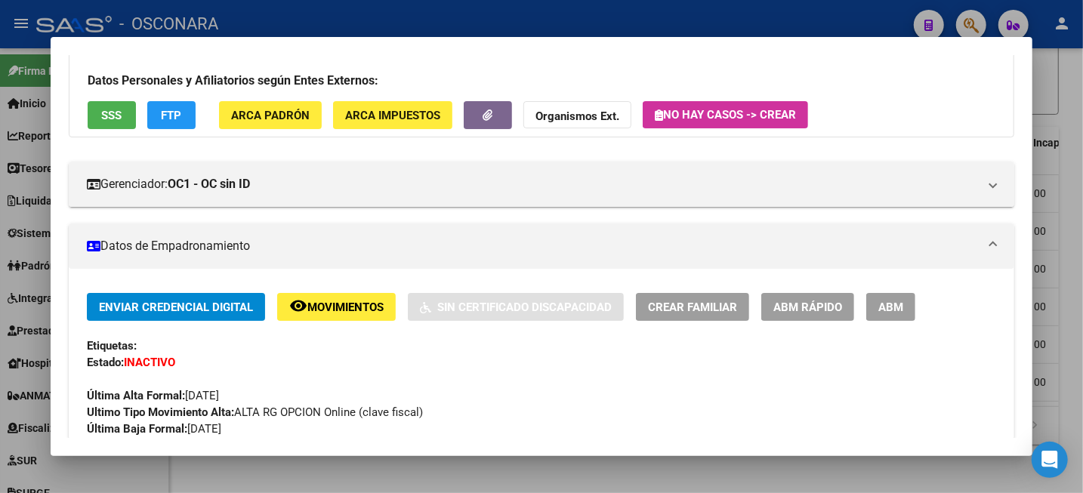
click at [1079, 164] on div at bounding box center [541, 246] width 1083 height 493
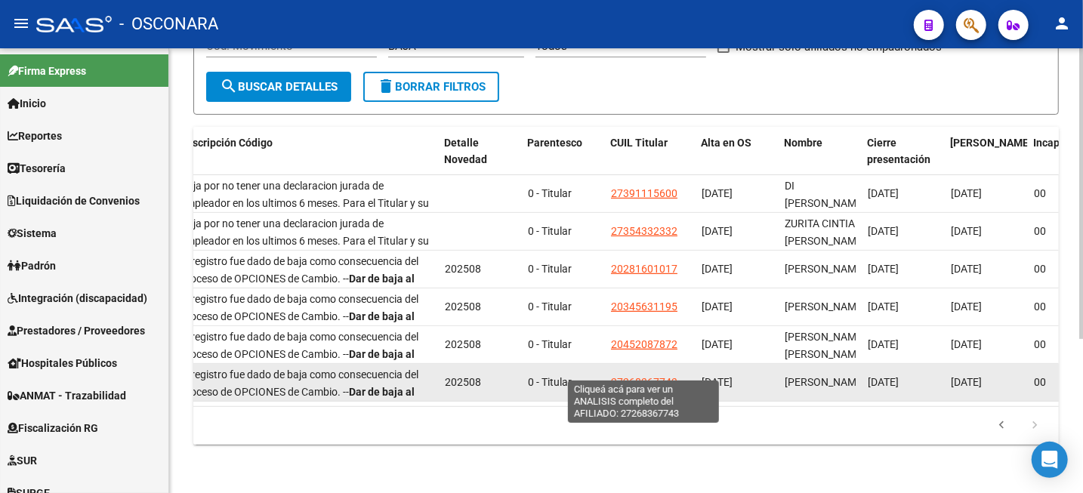
click at [646, 376] on span "27268367743" at bounding box center [644, 382] width 66 height 12
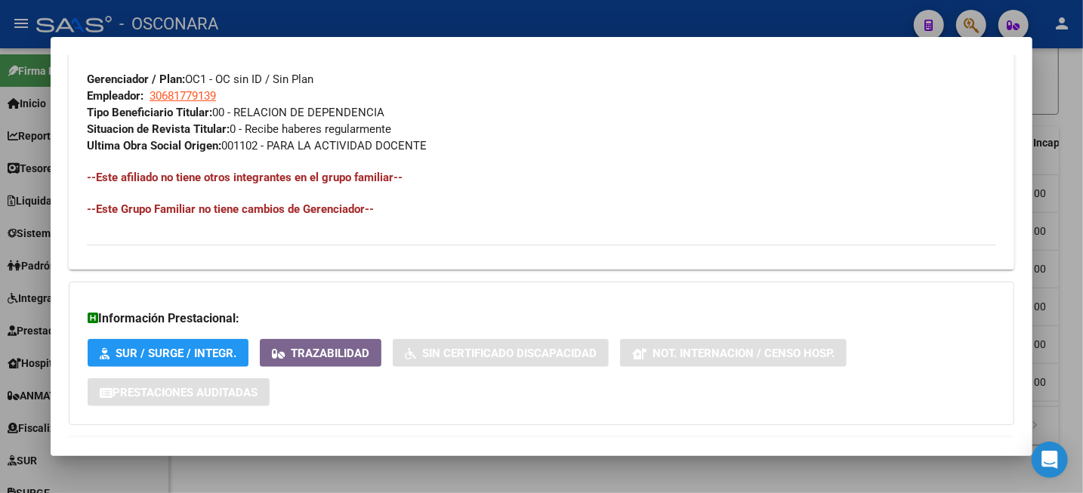
scroll to position [853, 0]
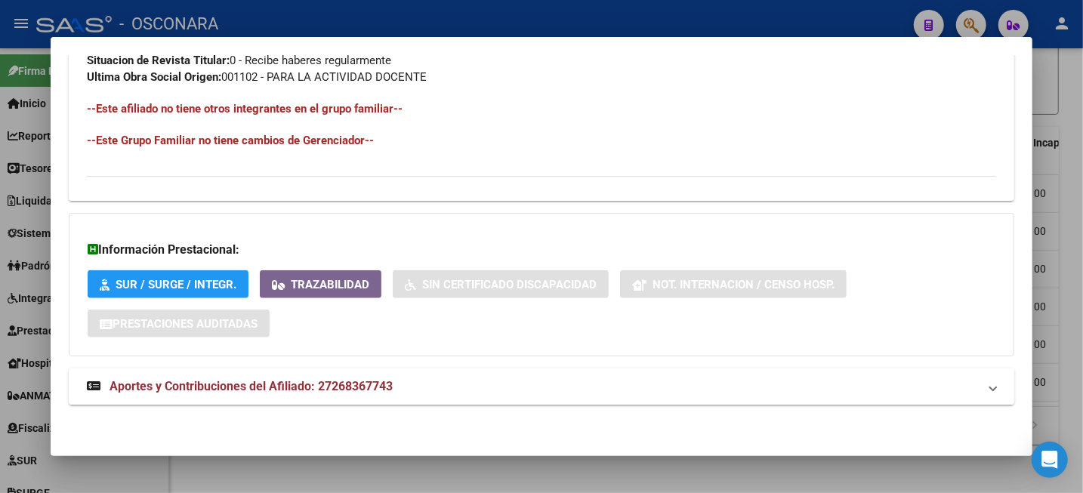
click at [455, 389] on mat-panel-title "Aportes y Contribuciones del Afiliado: 27268367743" at bounding box center [532, 387] width 891 height 18
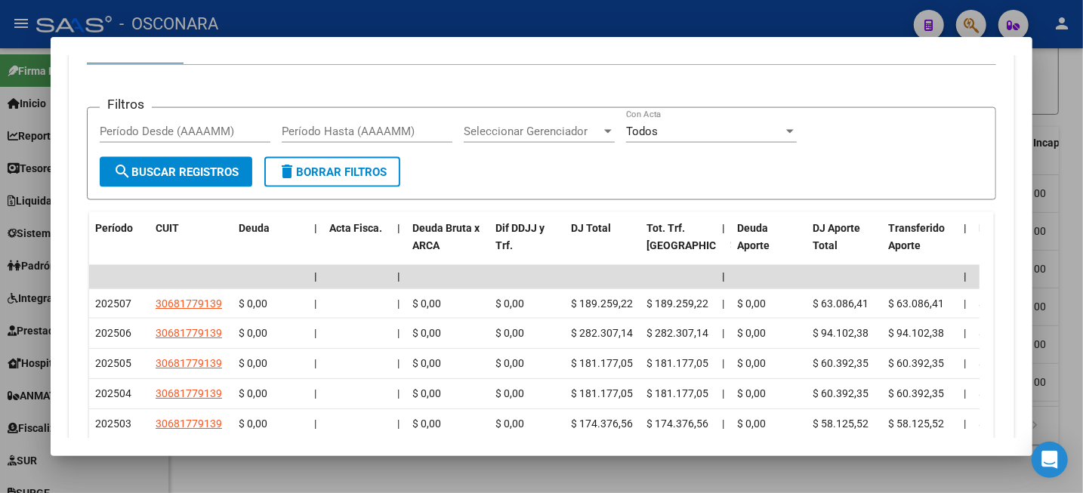
scroll to position [1514, 0]
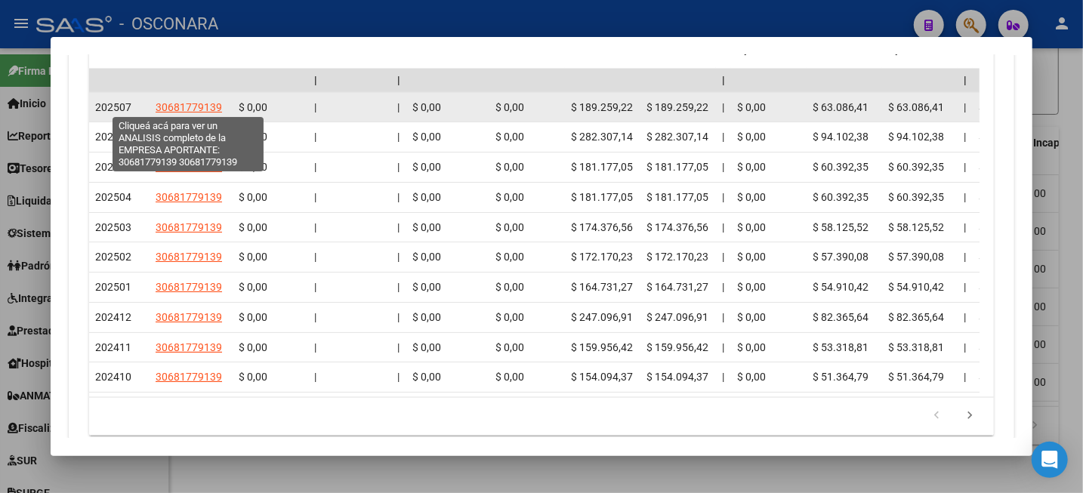
click at [181, 107] on span "30681779139" at bounding box center [189, 107] width 66 height 12
type textarea "30681779139"
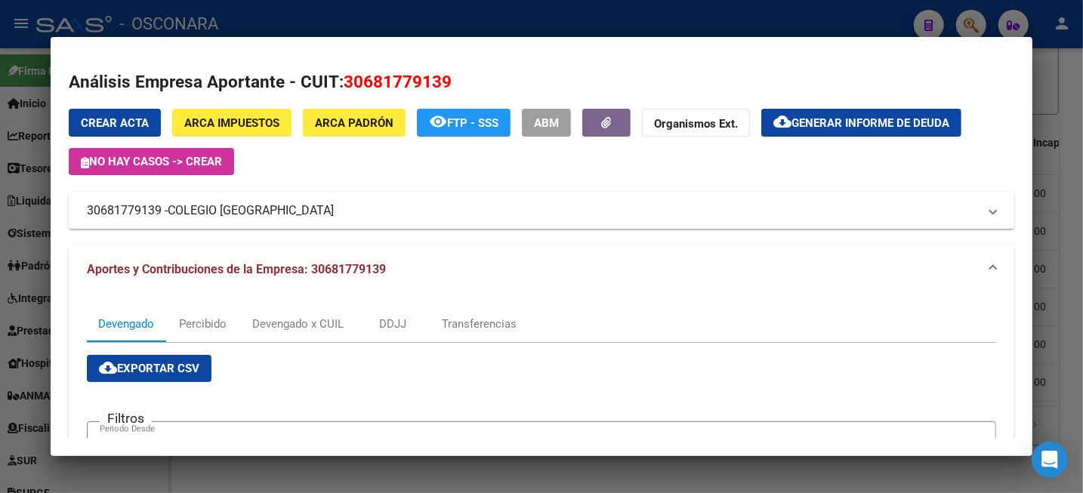
click at [1070, 107] on div at bounding box center [541, 246] width 1083 height 493
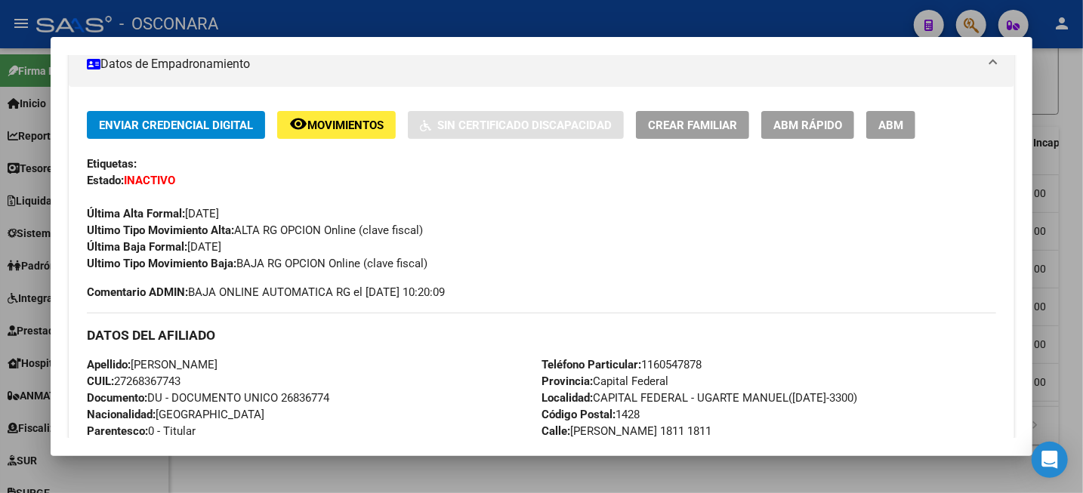
scroll to position [88, 0]
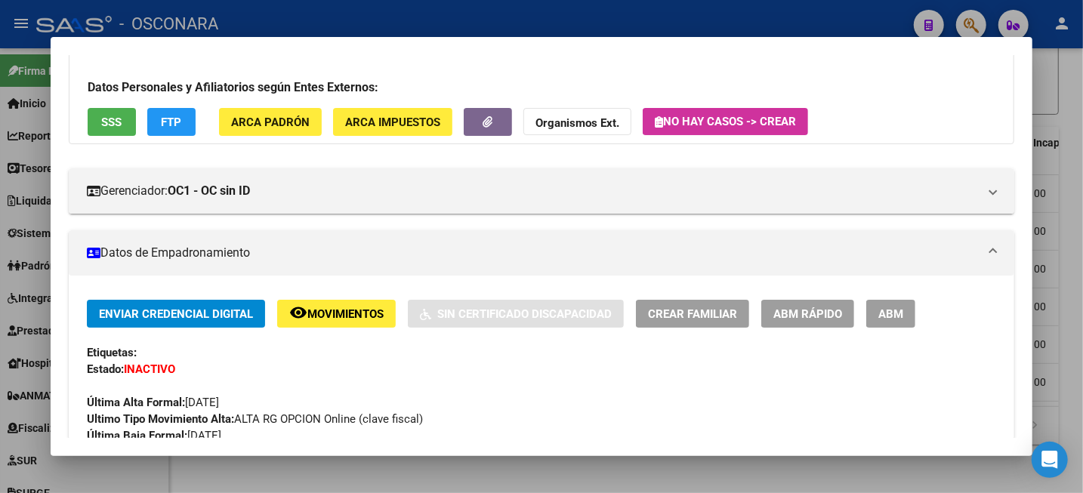
click at [344, 311] on span "Movimientos" at bounding box center [345, 314] width 76 height 14
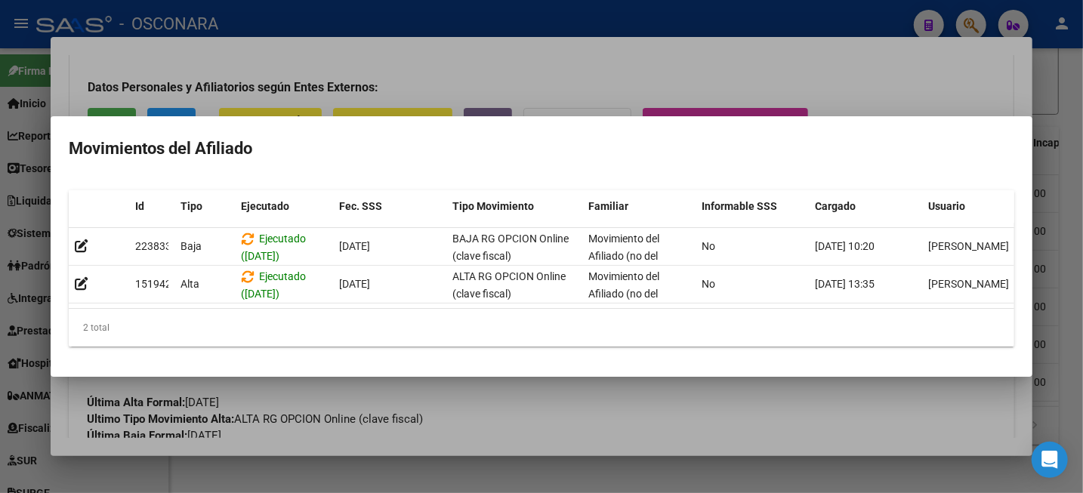
click at [1076, 126] on div at bounding box center [541, 246] width 1083 height 493
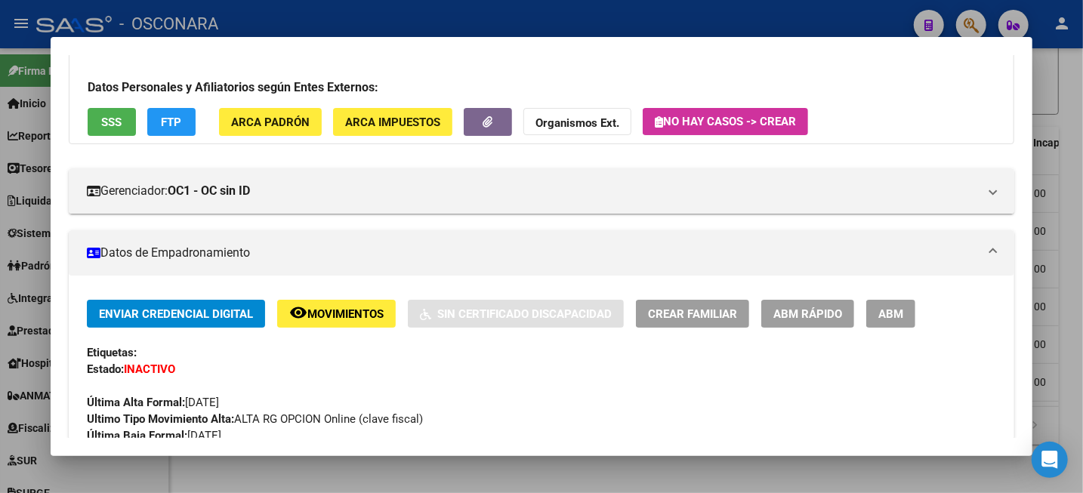
click at [1082, 120] on div at bounding box center [541, 246] width 1083 height 493
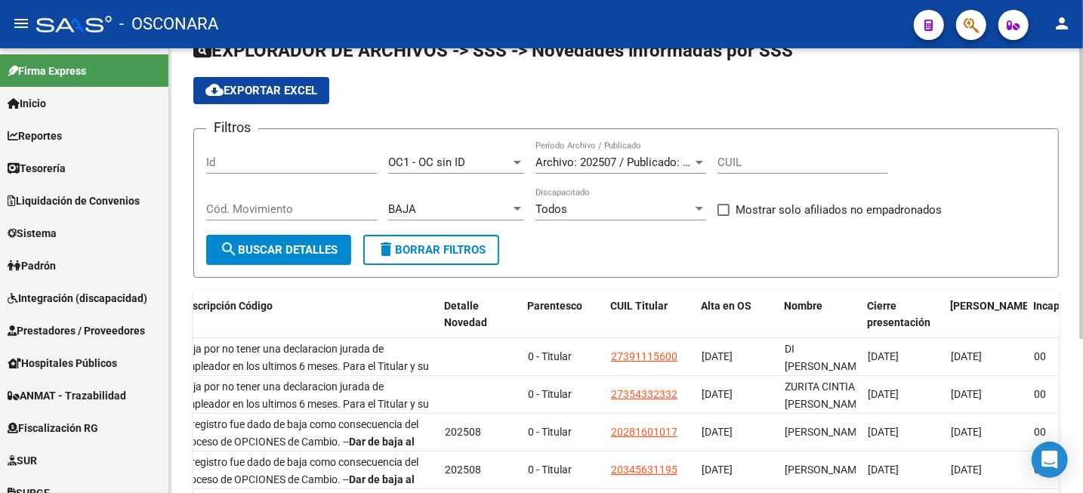
scroll to position [0, 0]
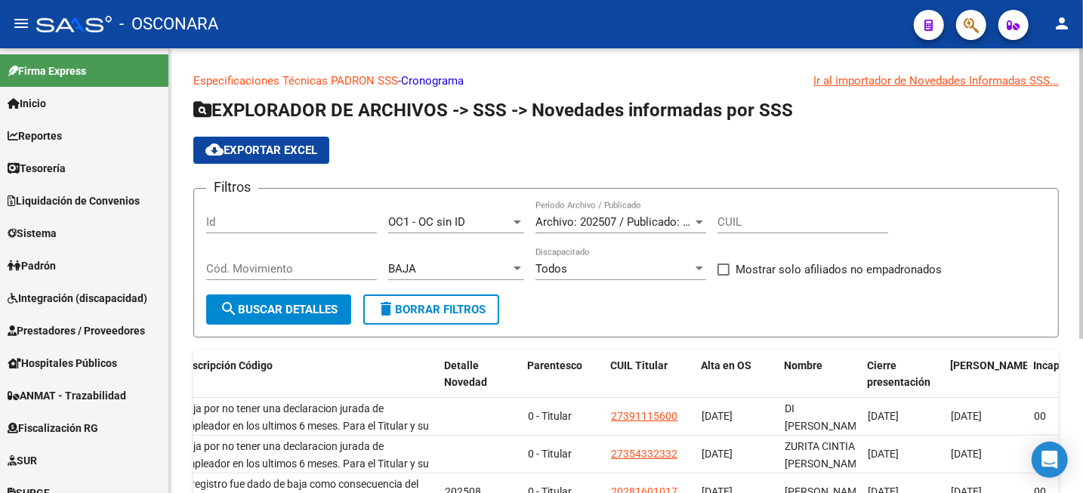
click at [499, 224] on div "OC1 - OC sin ID" at bounding box center [449, 222] width 122 height 14
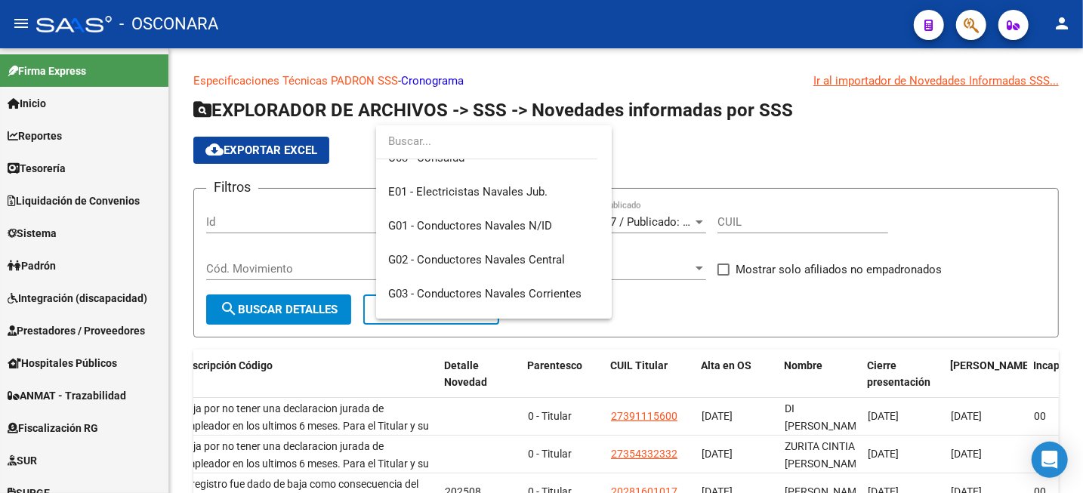
scroll to position [283, 0]
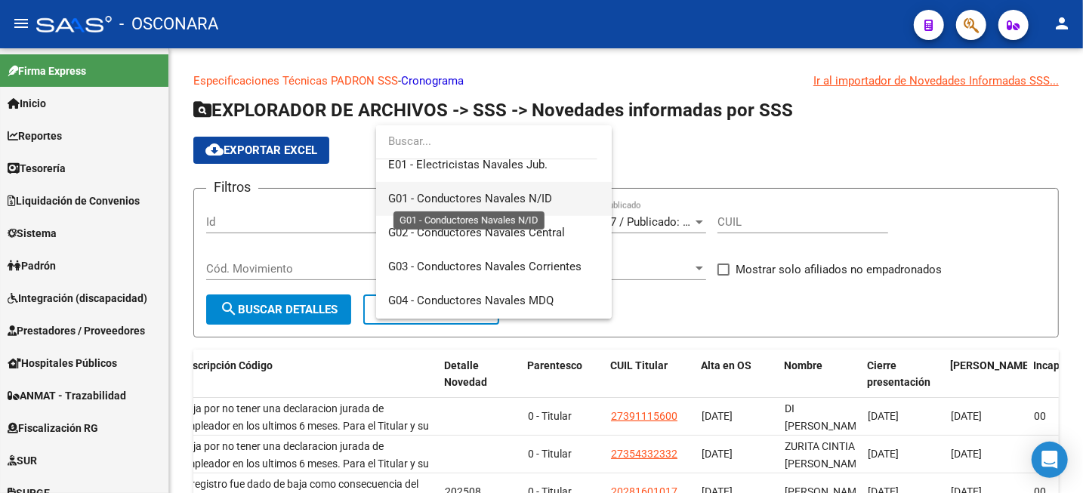
click at [536, 199] on span "G01 - Conductores Navales N/ID" at bounding box center [470, 199] width 164 height 14
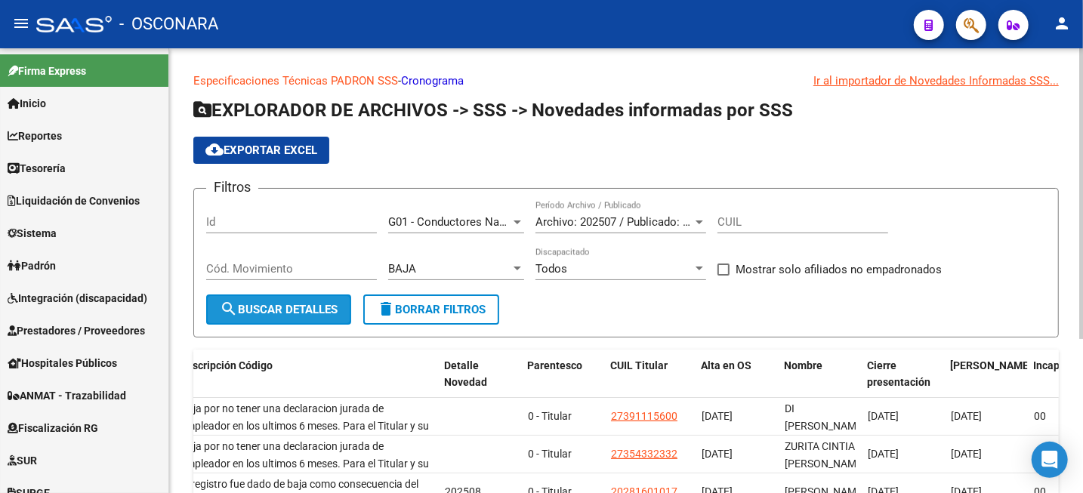
drag, startPoint x: 291, startPoint y: 316, endPoint x: 357, endPoint y: 316, distance: 66.5
click at [291, 317] on button "search Buscar Detalles" at bounding box center [278, 310] width 145 height 30
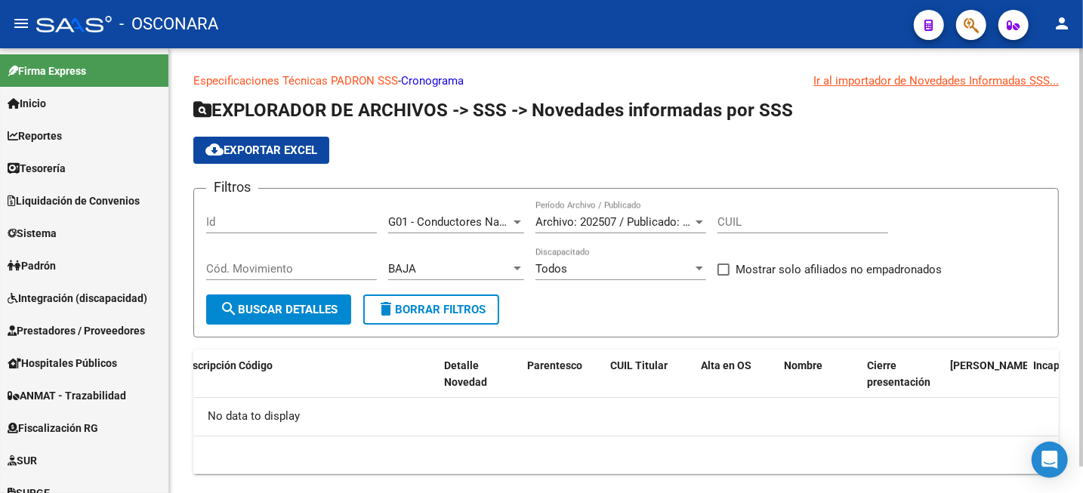
scroll to position [0, 0]
click at [702, 221] on div at bounding box center [700, 223] width 8 height 4
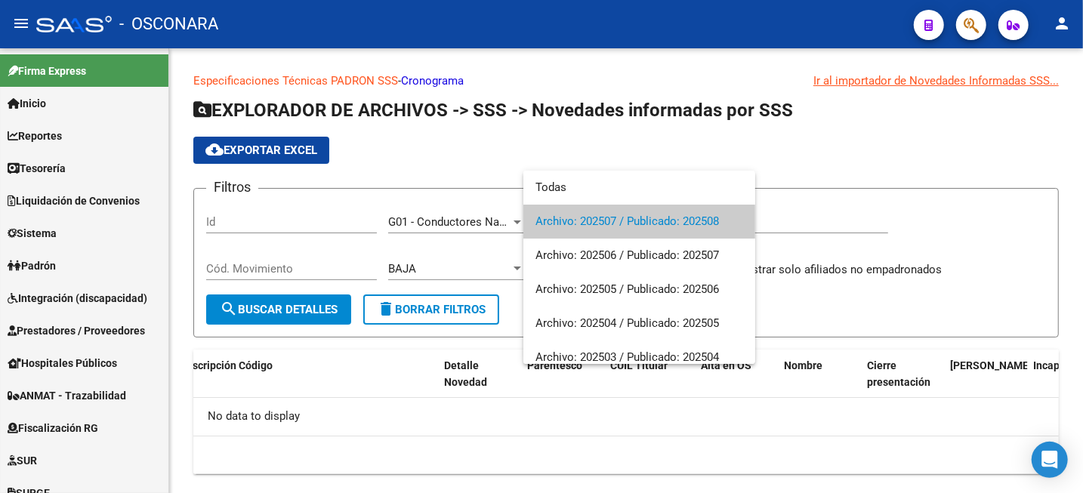
click at [627, 221] on span "Archivo: 202507 / Publicado: 202508" at bounding box center [640, 222] width 208 height 34
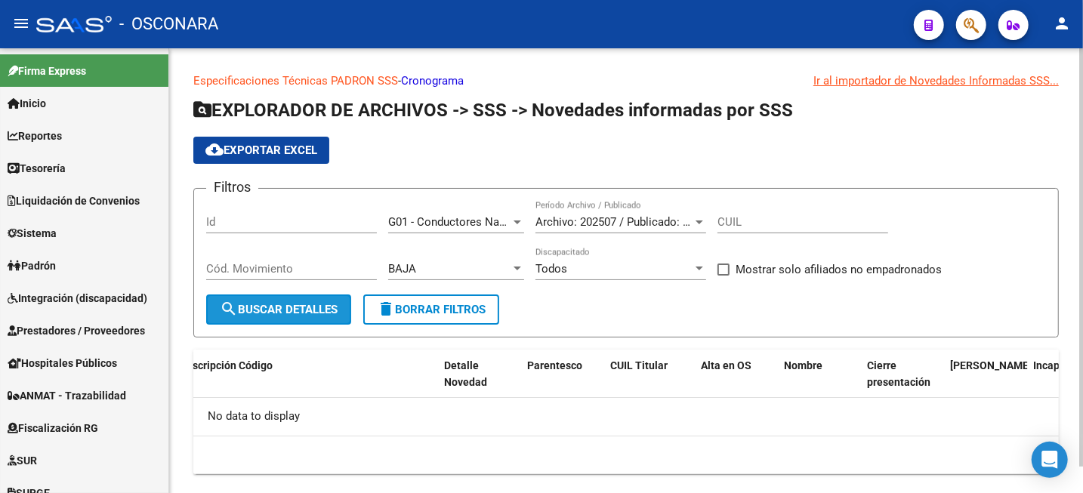
click at [317, 300] on button "search Buscar Detalles" at bounding box center [278, 310] width 145 height 30
click at [301, 309] on span "search Buscar Detalles" at bounding box center [279, 310] width 118 height 14
click at [497, 230] on div "G01 - Conductores Navales N/ID Seleccionar Gerenciador" at bounding box center [456, 217] width 136 height 32
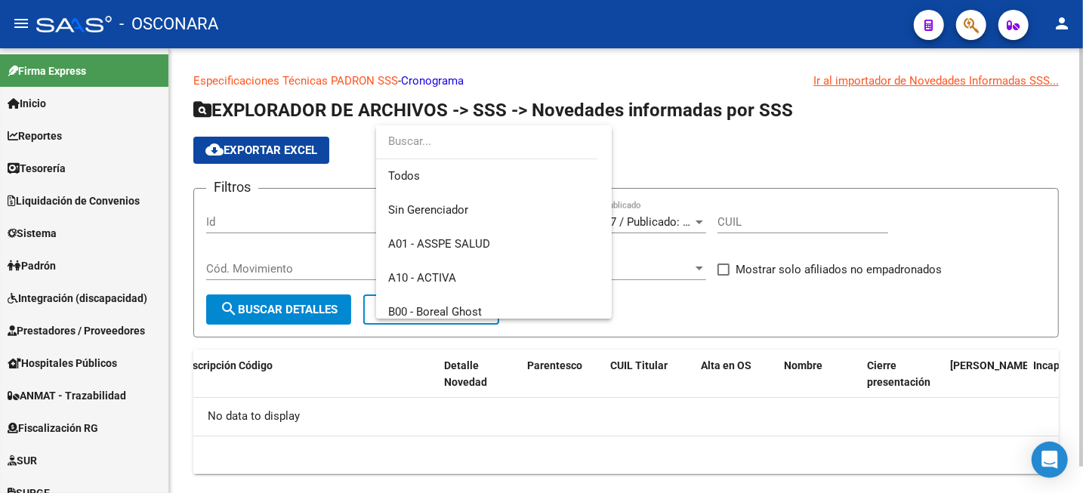
scroll to position [260, 0]
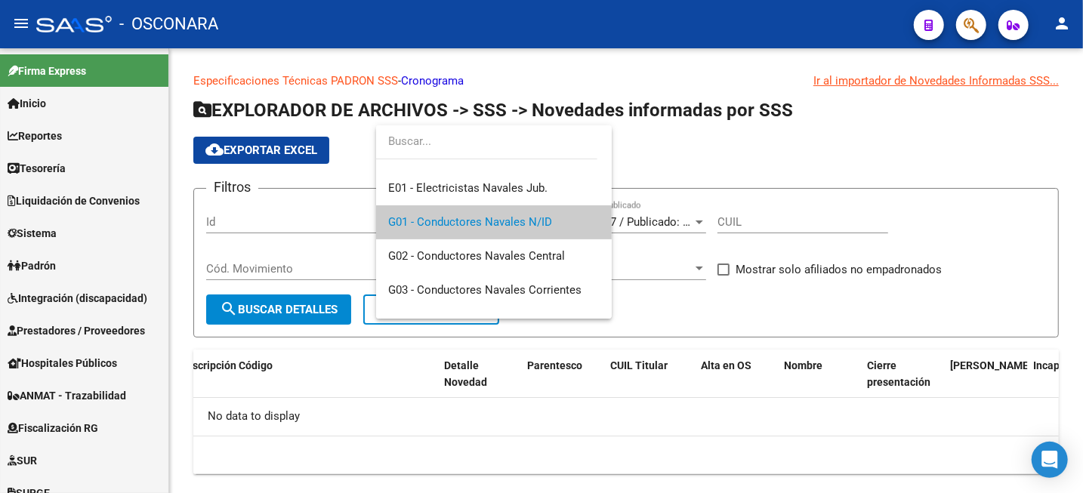
click at [561, 231] on span "G01 - Conductores Navales N/ID" at bounding box center [494, 222] width 212 height 34
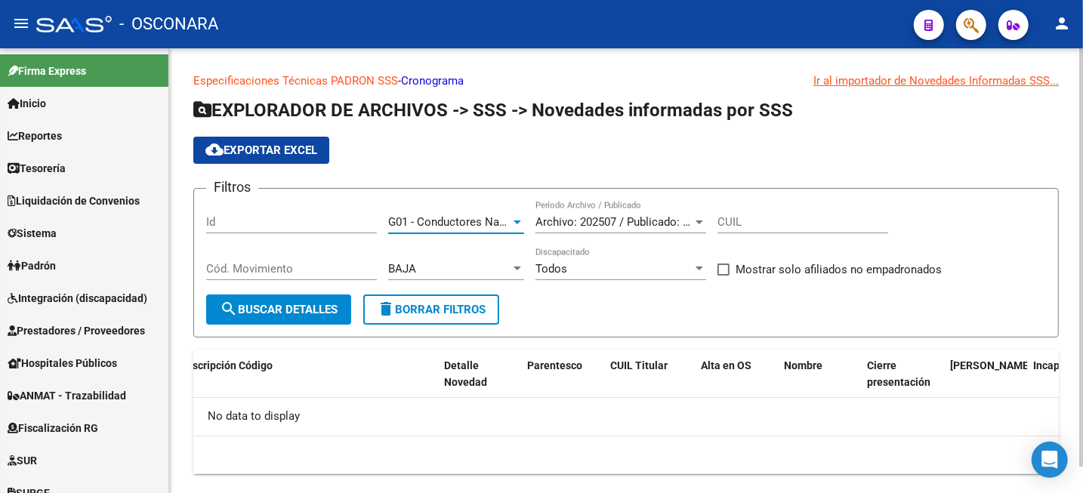
click at [268, 314] on span "search Buscar Detalles" at bounding box center [279, 310] width 118 height 14
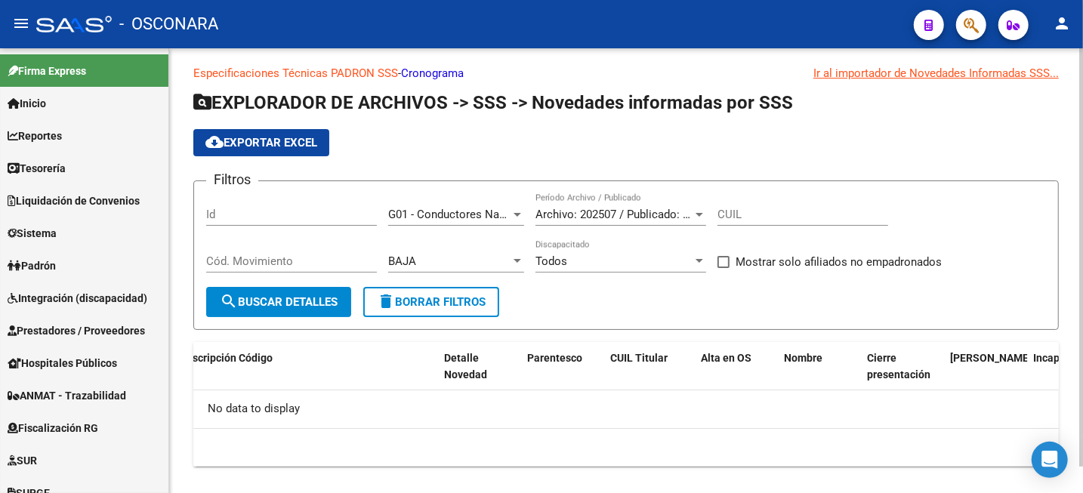
scroll to position [28, 0]
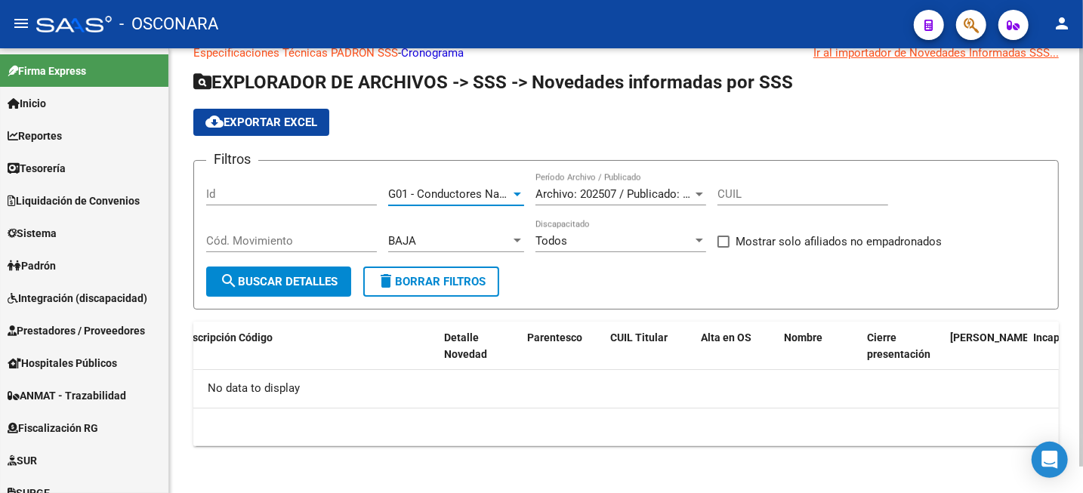
click at [517, 193] on div at bounding box center [518, 195] width 8 height 4
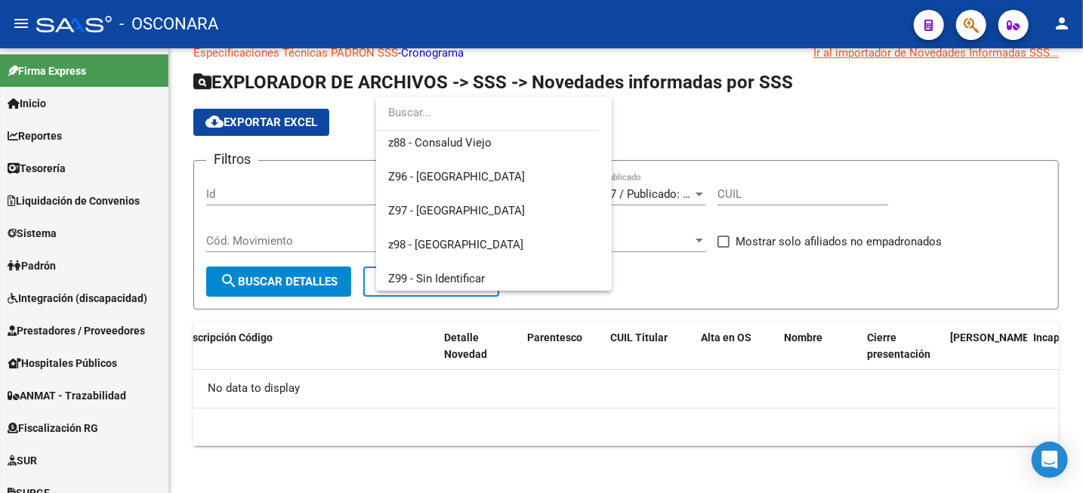
scroll to position [860, 0]
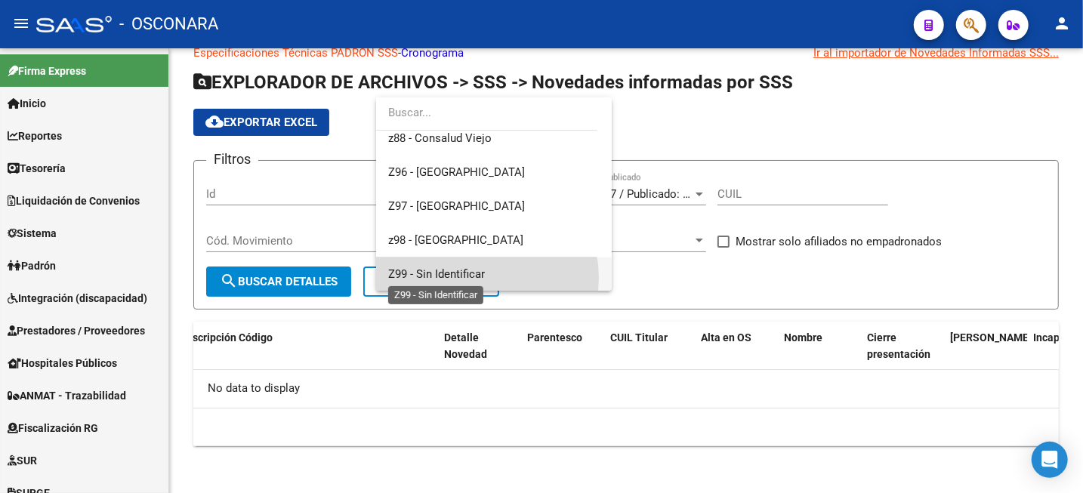
click at [477, 277] on span "Z99 - Sin Identificar" at bounding box center [436, 274] width 97 height 14
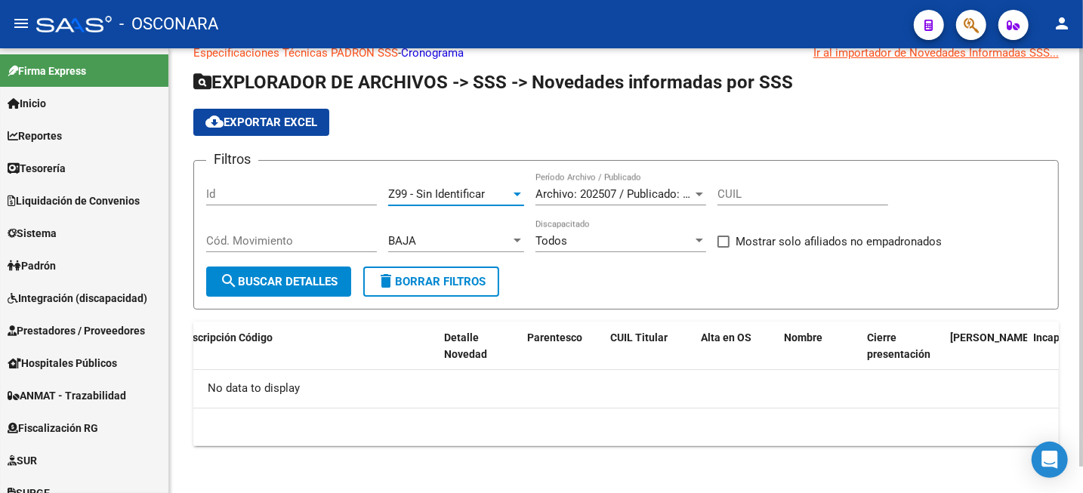
click at [320, 283] on span "search Buscar Detalles" at bounding box center [279, 282] width 118 height 14
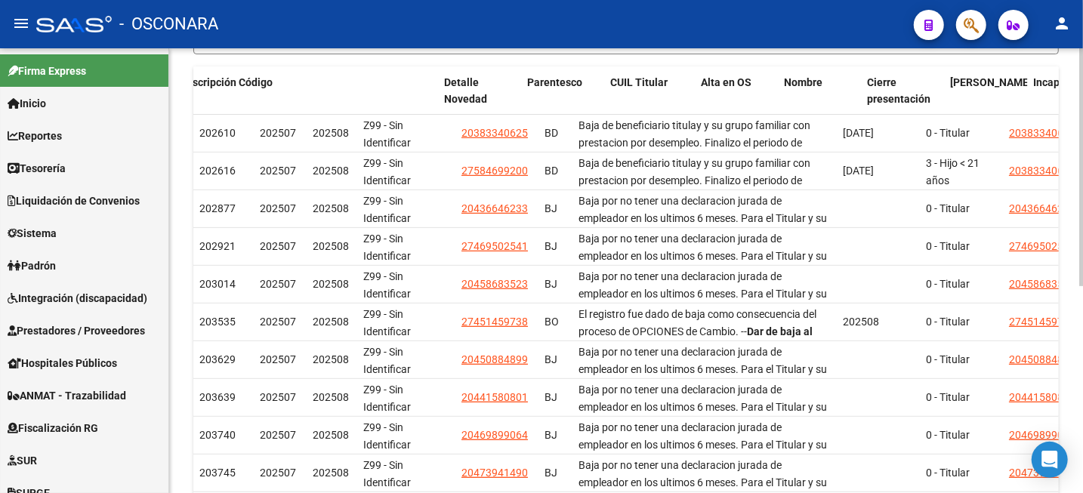
scroll to position [0, 0]
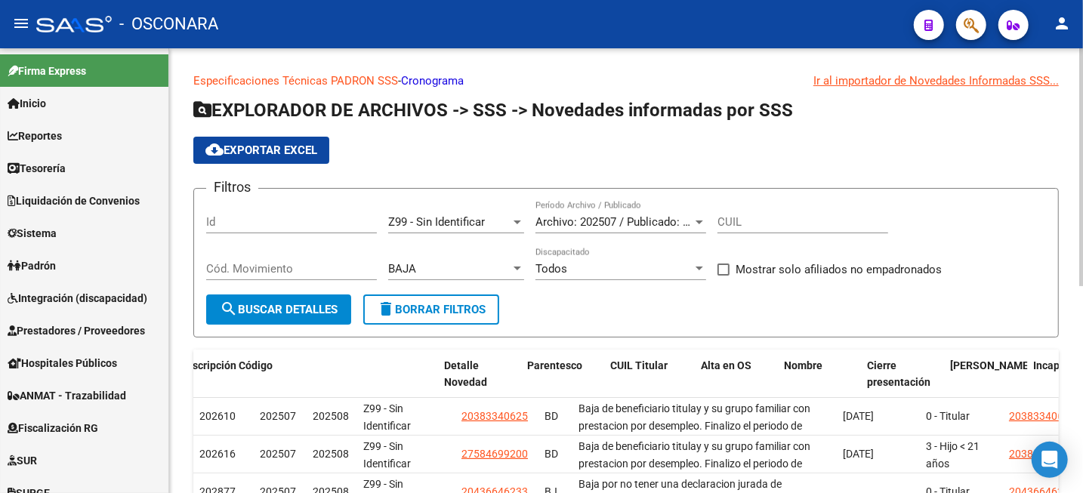
click at [1081, 78] on div at bounding box center [1081, 270] width 4 height 445
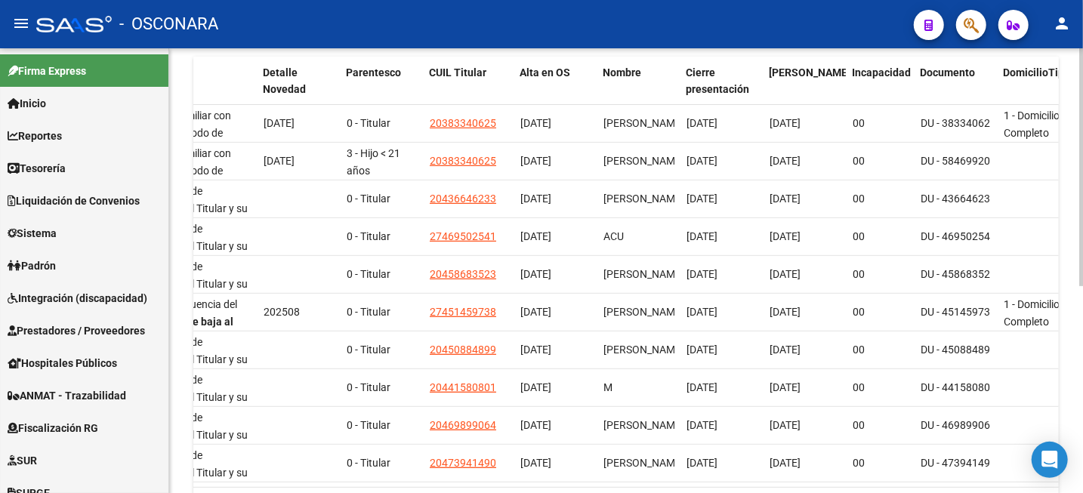
scroll to position [0, 583]
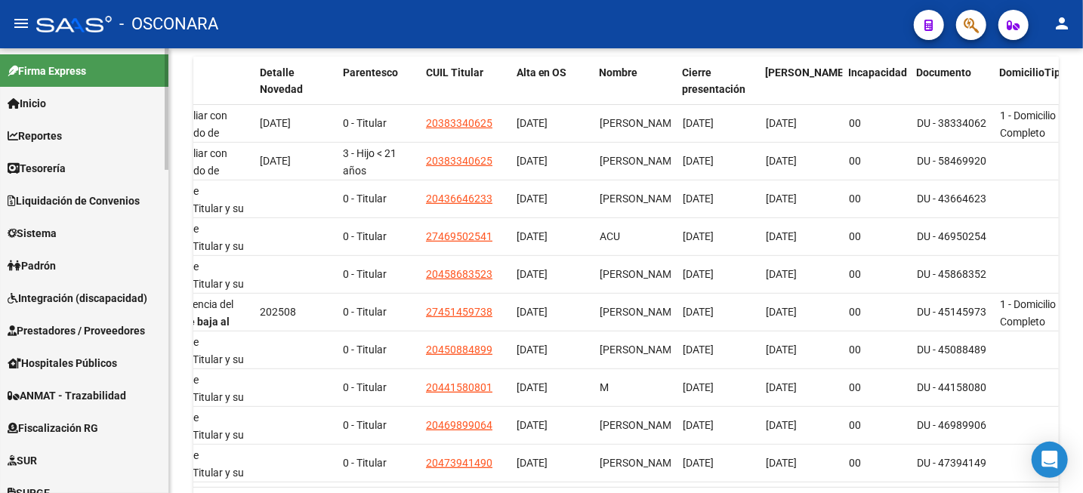
click at [93, 264] on link "Padrón" at bounding box center [84, 265] width 168 height 32
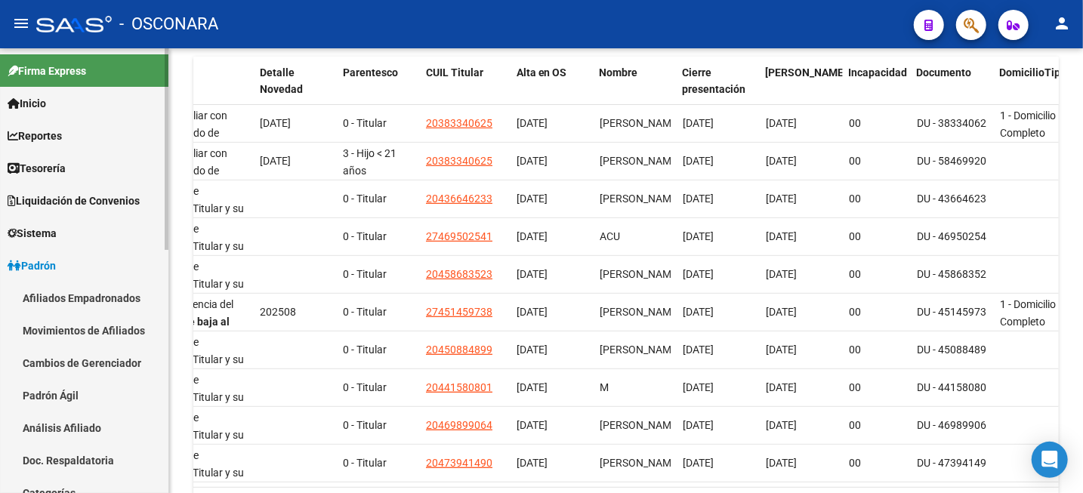
click at [88, 429] on link "Análisis Afiliado" at bounding box center [84, 428] width 168 height 32
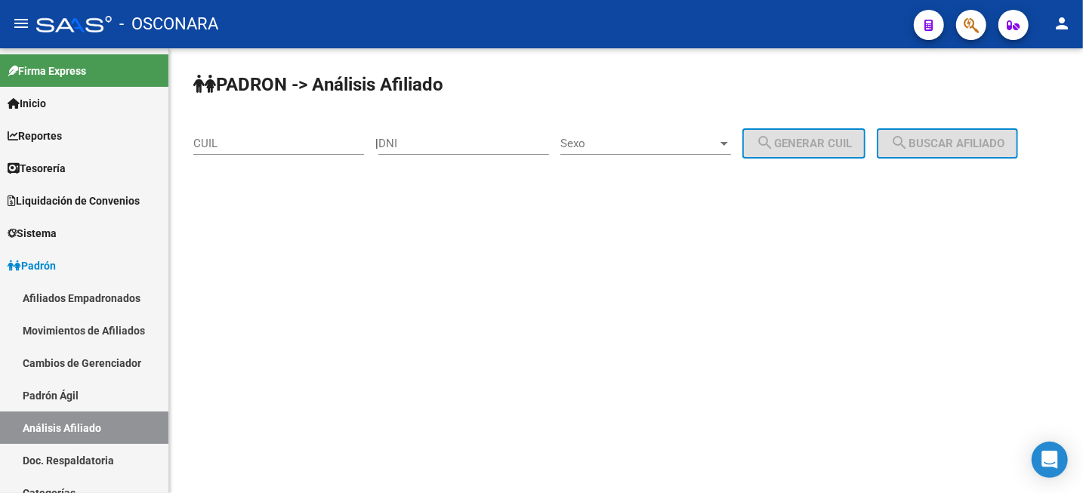
click at [273, 162] on div "CUIL" at bounding box center [278, 145] width 171 height 47
click at [276, 140] on input "CUIL" at bounding box center [278, 144] width 171 height 14
paste input "20-25979984-9"
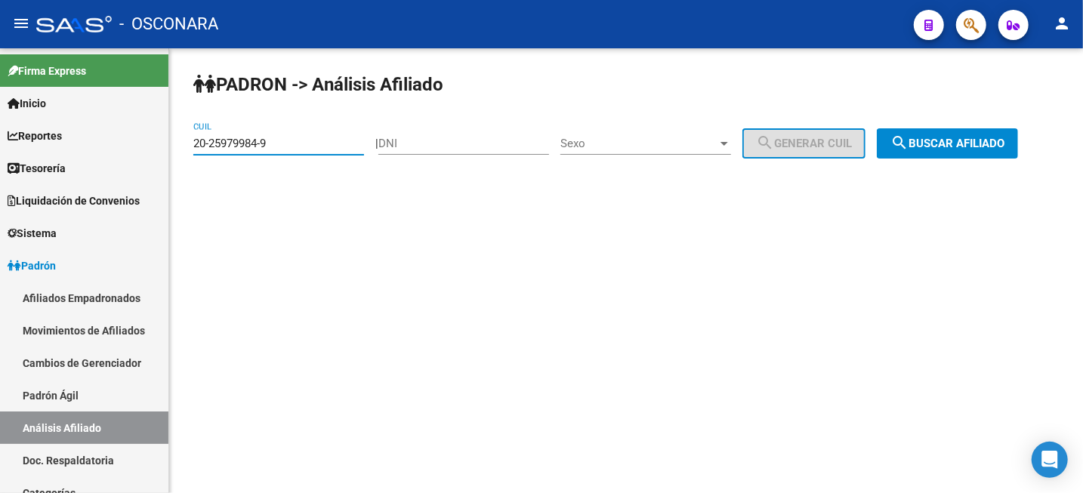
type input "20-25979984-9"
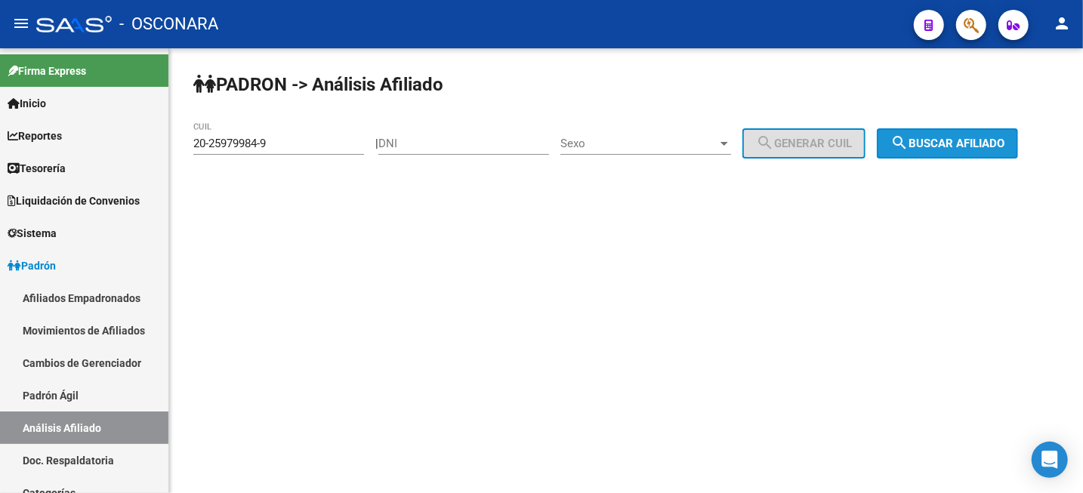
click at [935, 144] on span "search Buscar afiliado" at bounding box center [948, 144] width 114 height 14
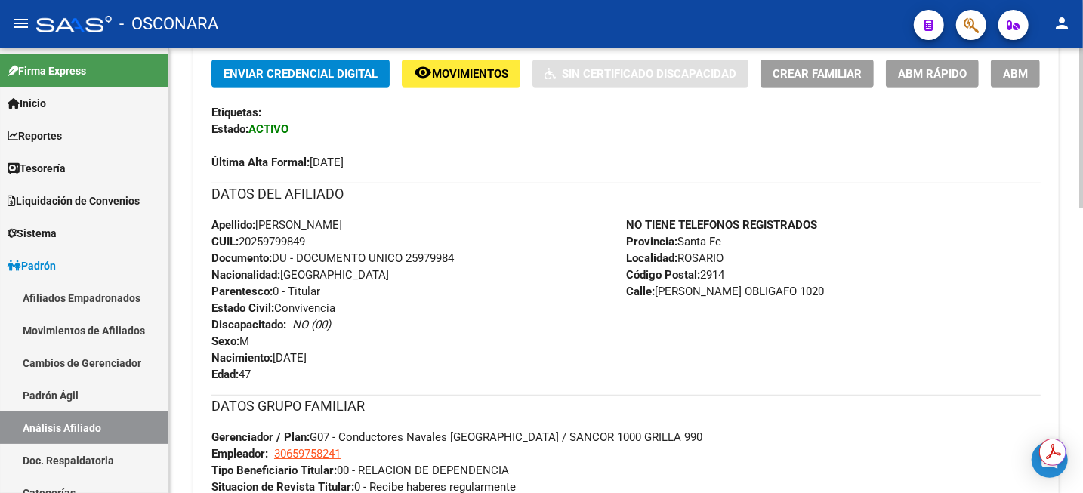
scroll to position [378, 0]
click at [279, 242] on span "CUIL: 20259799849" at bounding box center [259, 243] width 94 height 14
copy span "20259799849"
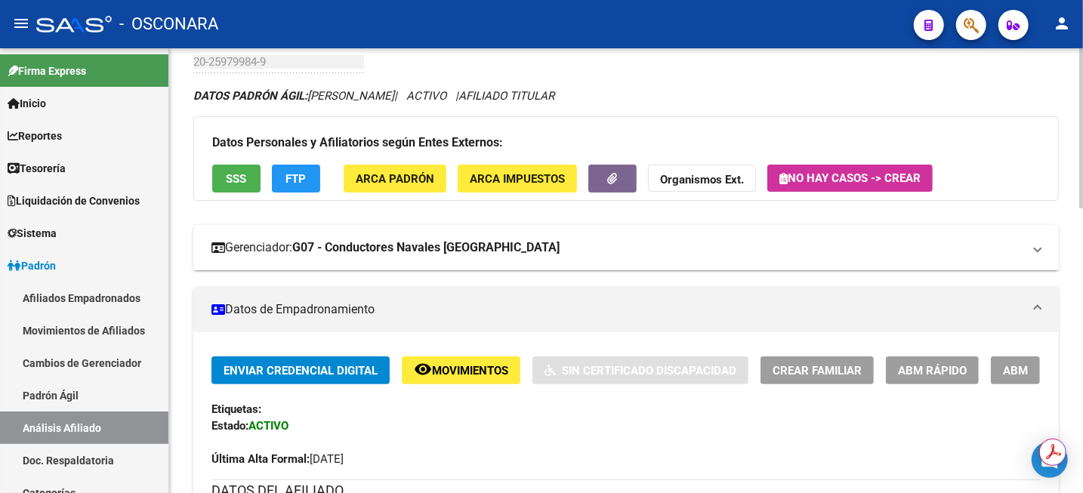
scroll to position [189, 0]
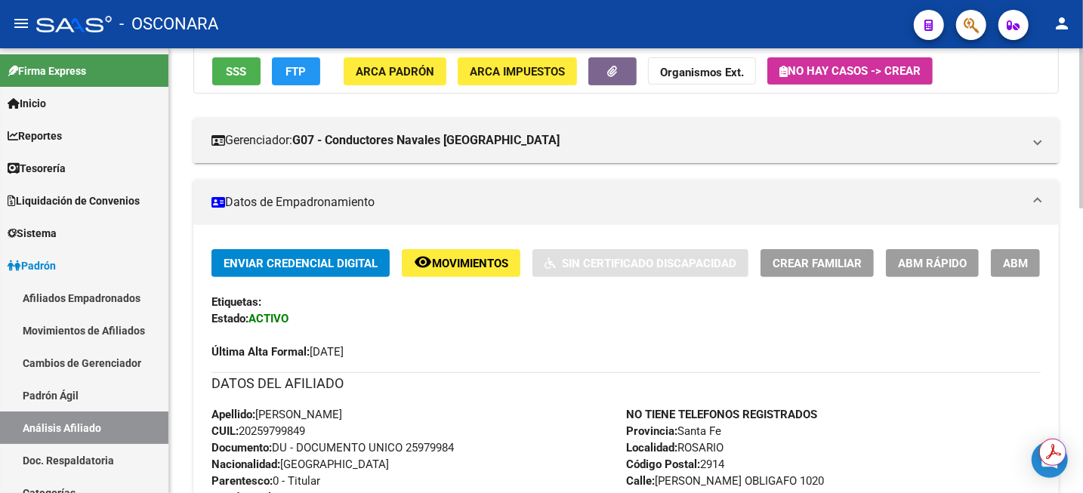
click at [485, 264] on span "Movimientos" at bounding box center [470, 264] width 76 height 14
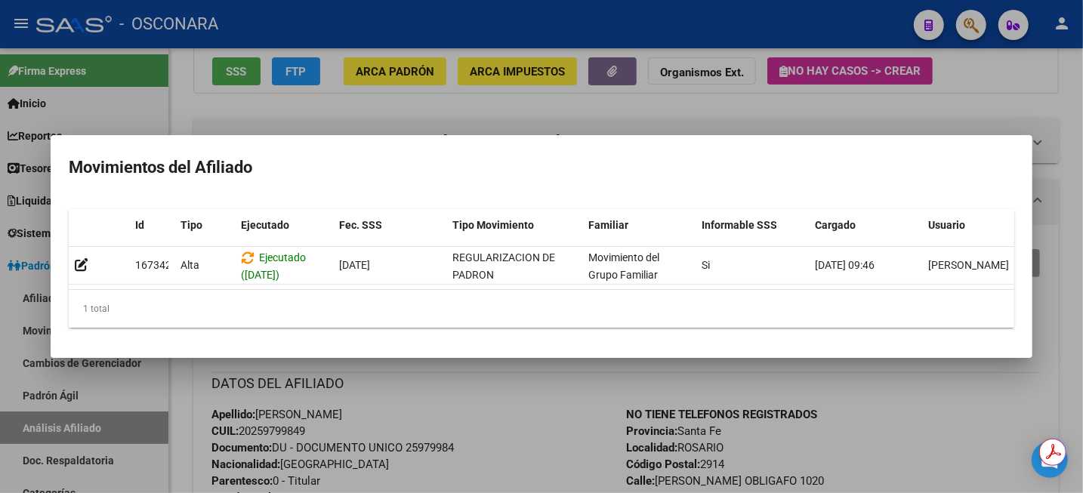
click at [1032, 95] on div at bounding box center [541, 246] width 1083 height 493
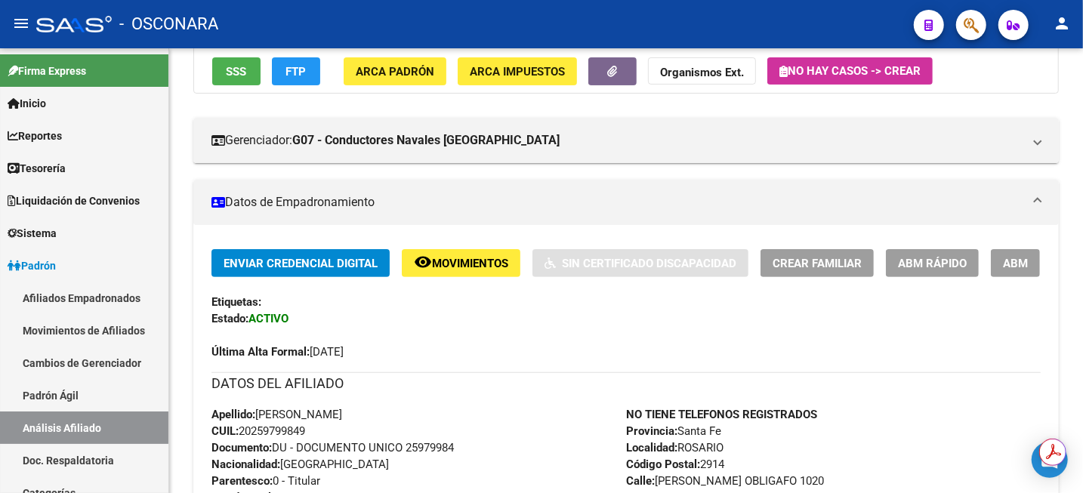
click at [1021, 267] on span "ABM" at bounding box center [1015, 264] width 25 height 14
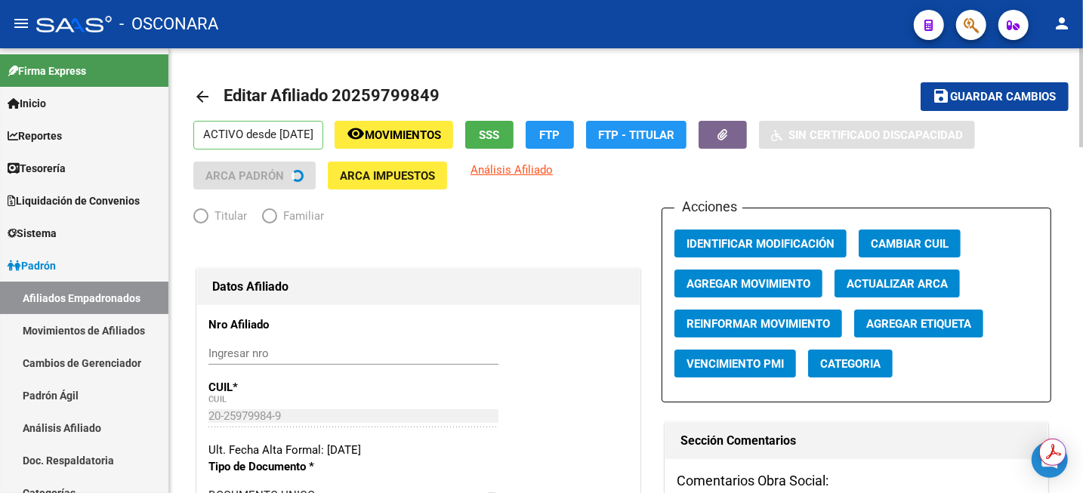
radio input "true"
type input "30-65975824-1"
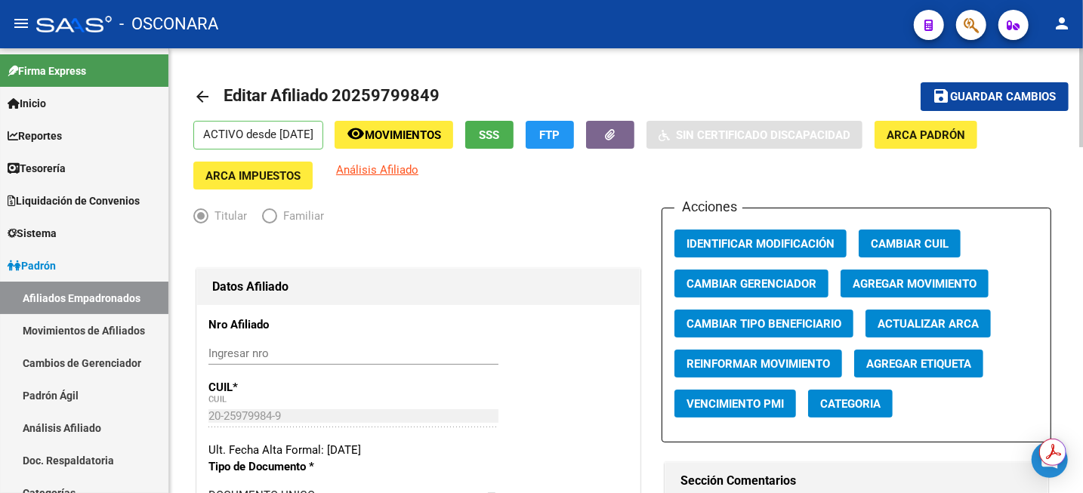
click at [955, 279] on span "Agregar Movimiento" at bounding box center [915, 284] width 124 height 14
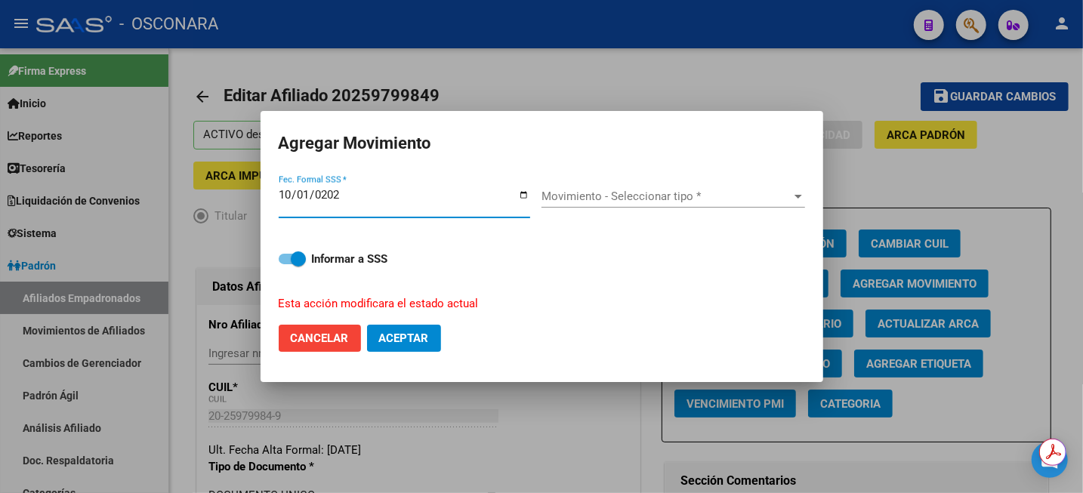
type input "2025-10-01"
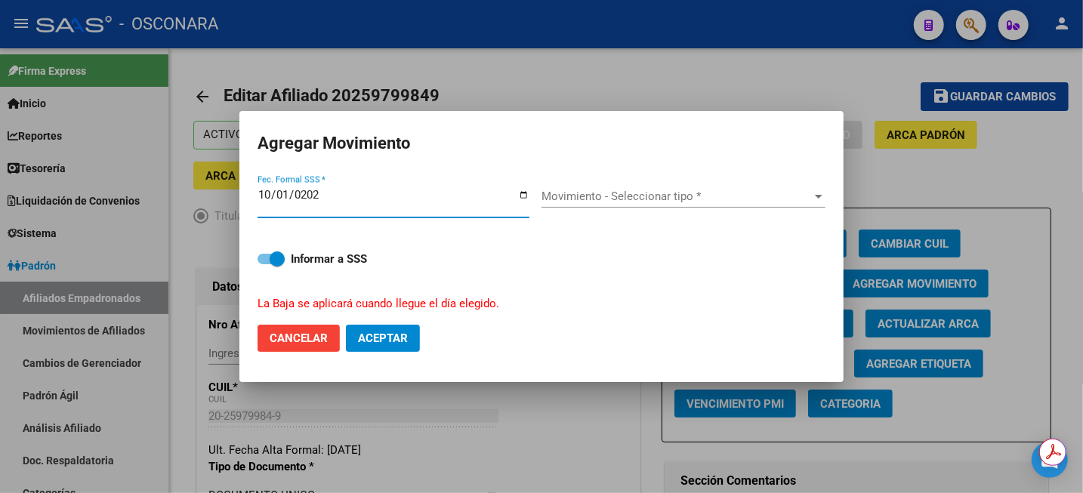
click at [696, 199] on span "Movimiento - Seleccionar tipo *" at bounding box center [677, 197] width 270 height 14
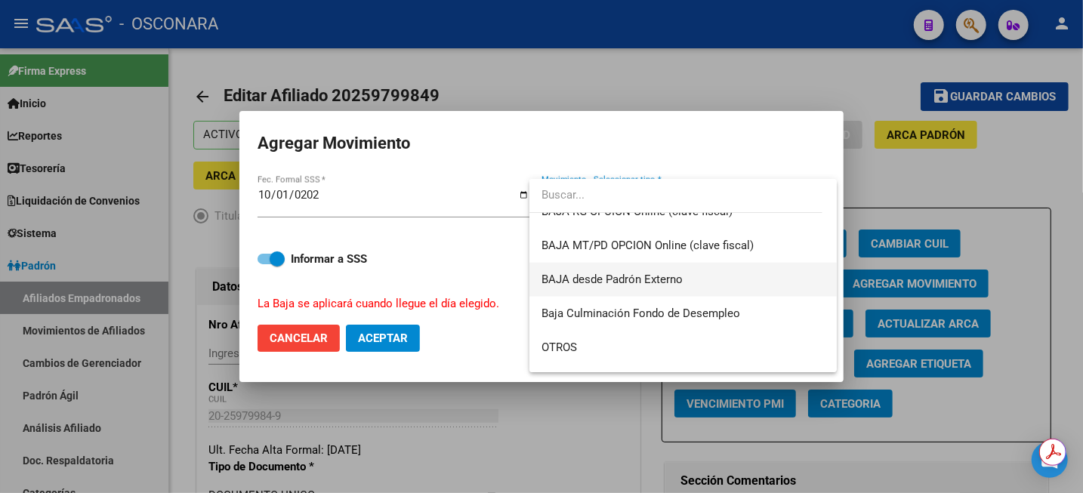
scroll to position [909, 0]
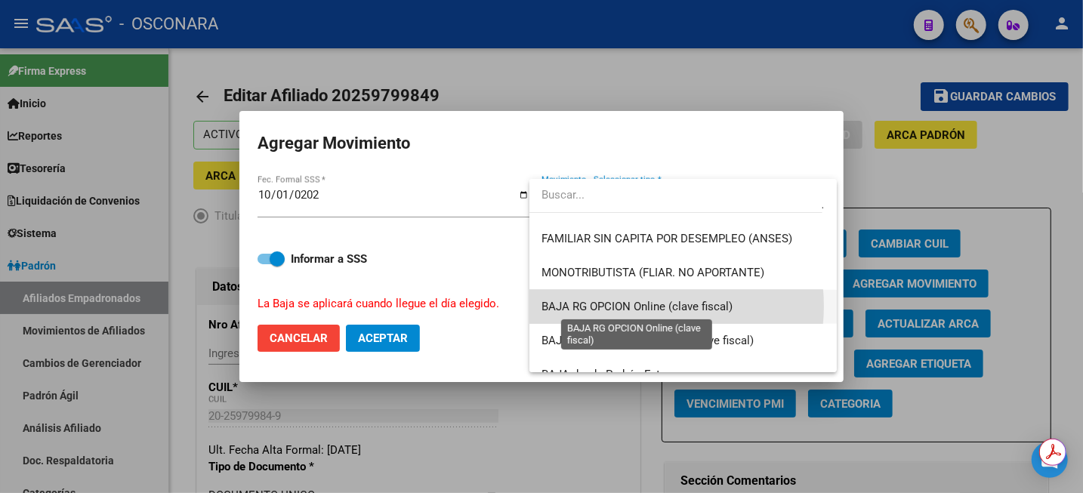
click at [635, 306] on span "BAJA RG OPCION Online (clave fiscal)" at bounding box center [637, 307] width 191 height 14
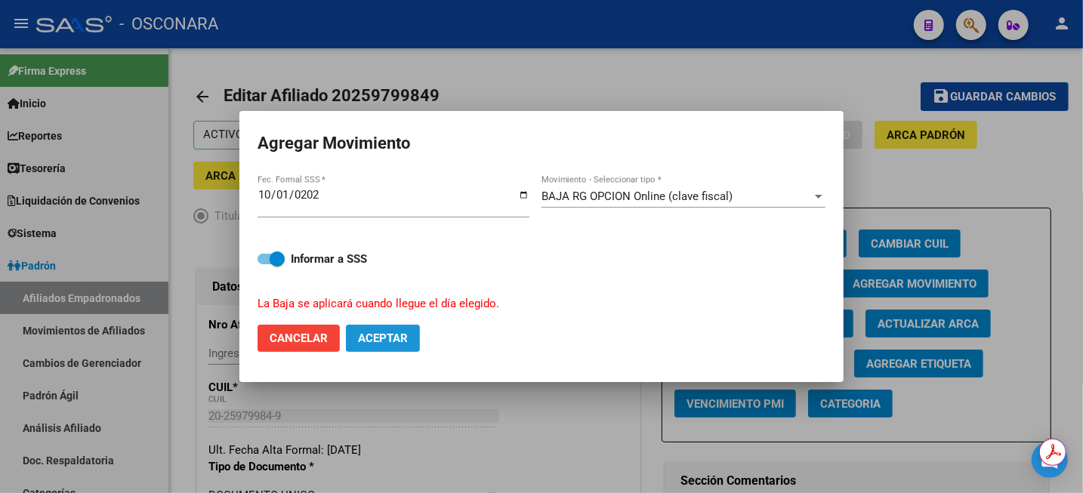
click at [395, 335] on span "Aceptar" at bounding box center [383, 339] width 50 height 14
checkbox input "false"
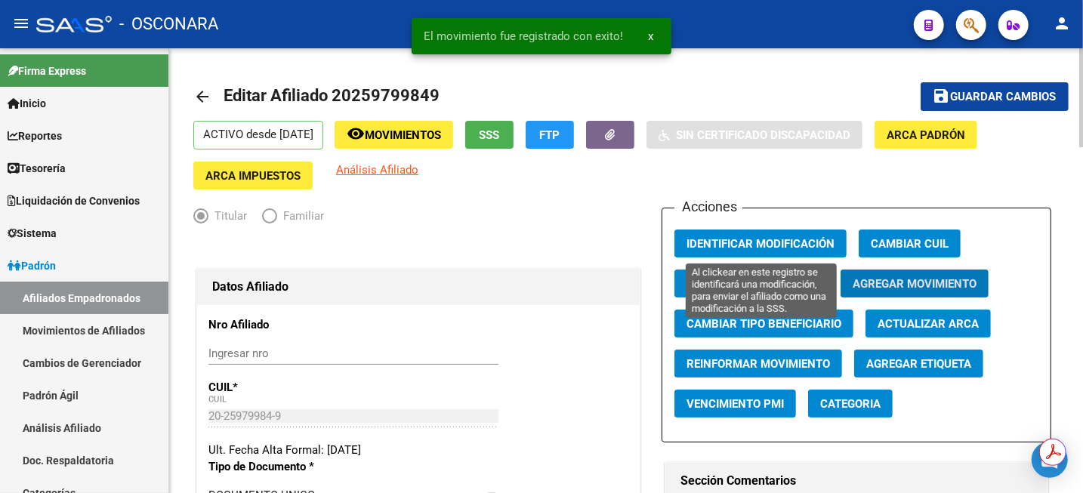
click at [776, 244] on span "Identificar Modificación" at bounding box center [761, 244] width 148 height 14
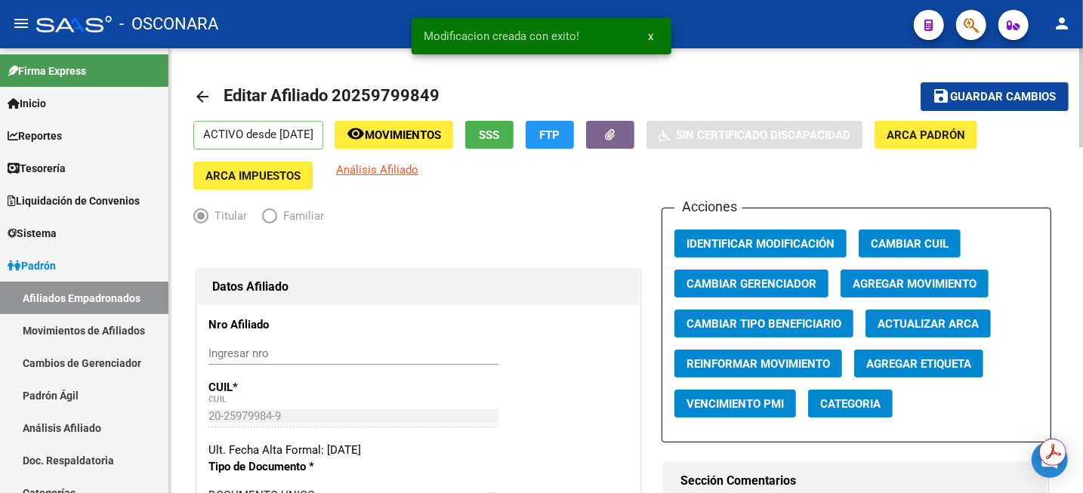
click at [995, 96] on span "Guardar cambios" at bounding box center [1004, 98] width 106 height 14
click at [635, 134] on button "button" at bounding box center [610, 135] width 48 height 28
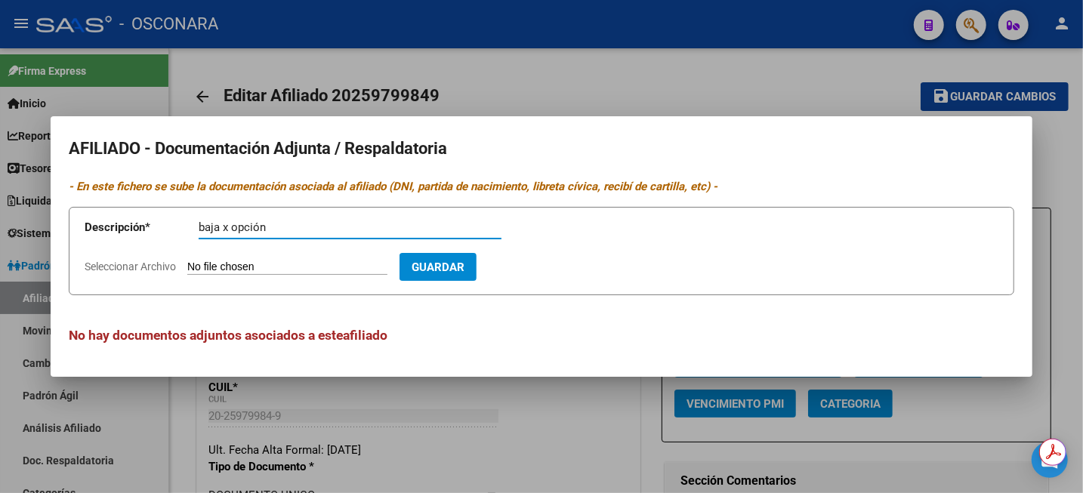
type input "baja x opción"
type input "C:\fakepath\Correo de Obra Social de Conductores Navales - Transfluvial del Lit…"
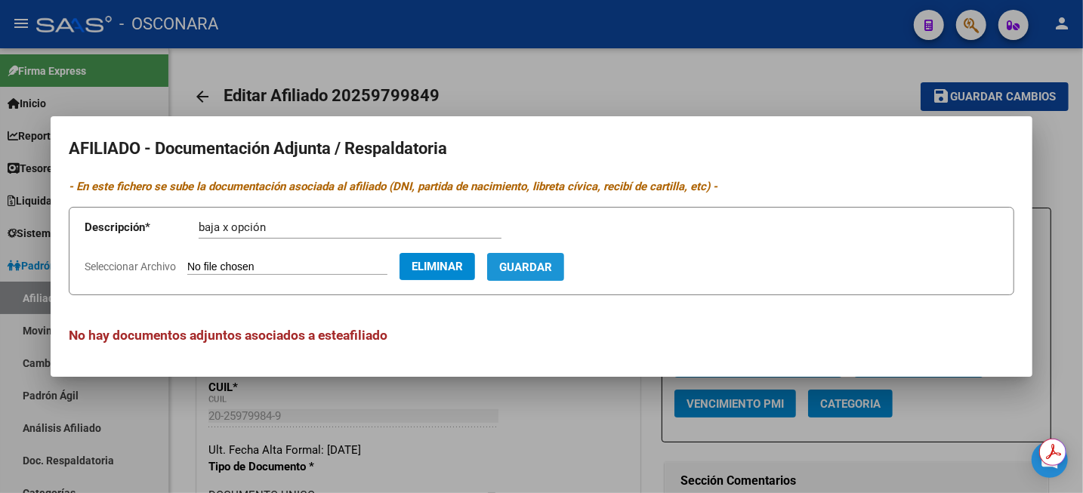
drag, startPoint x: 560, startPoint y: 269, endPoint x: 727, endPoint y: 236, distance: 170.1
click at [552, 268] on span "Guardar" at bounding box center [525, 268] width 53 height 14
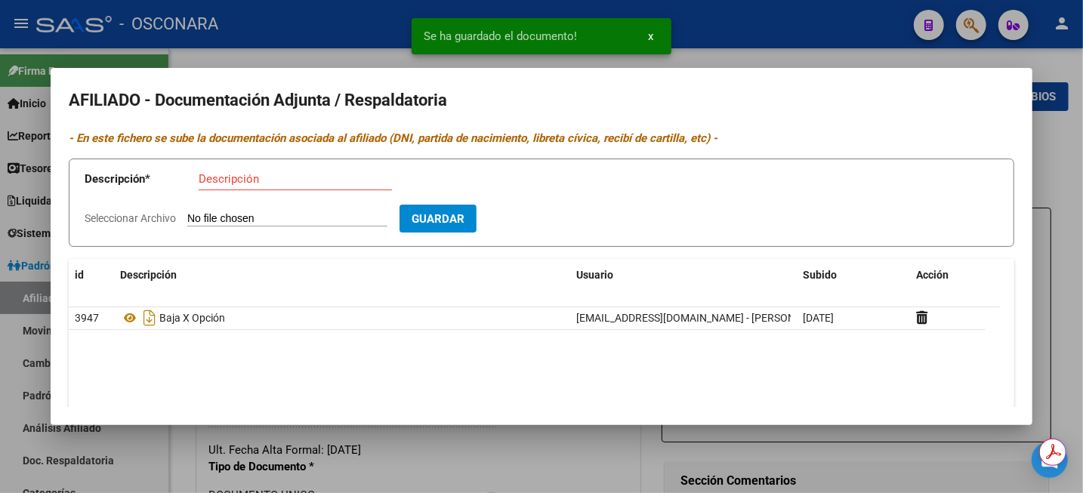
click at [1064, 151] on div at bounding box center [541, 246] width 1083 height 493
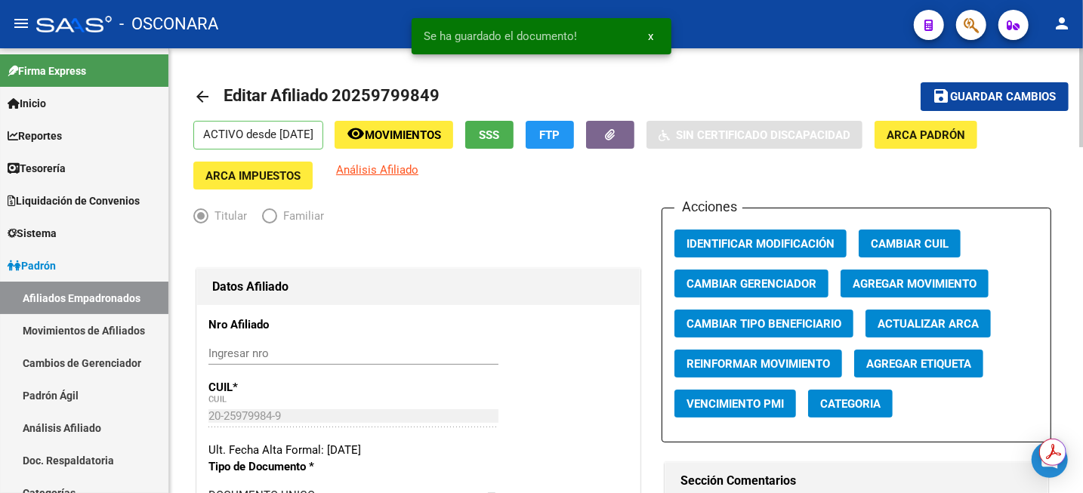
click at [411, 130] on span "Movimientos" at bounding box center [403, 135] width 76 height 14
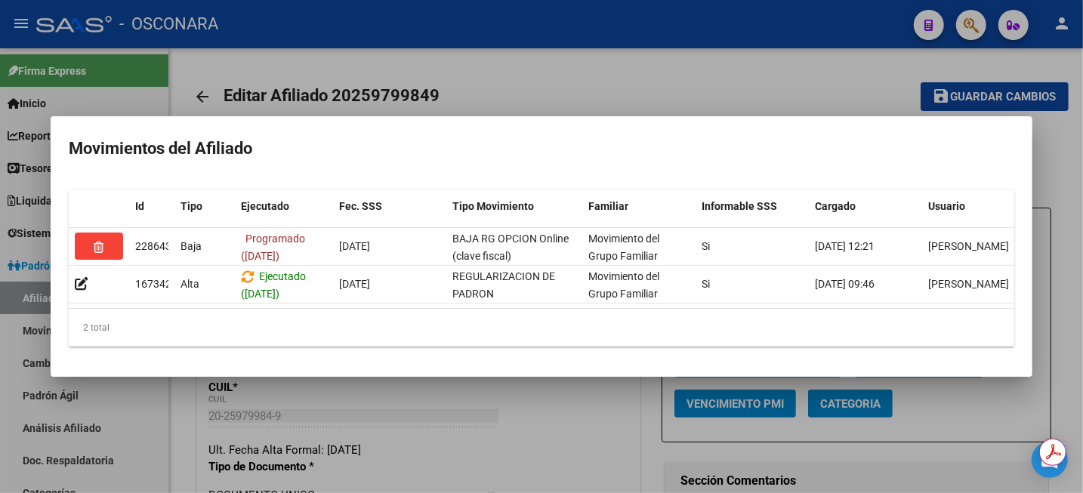
click at [739, 33] on div at bounding box center [541, 246] width 1083 height 493
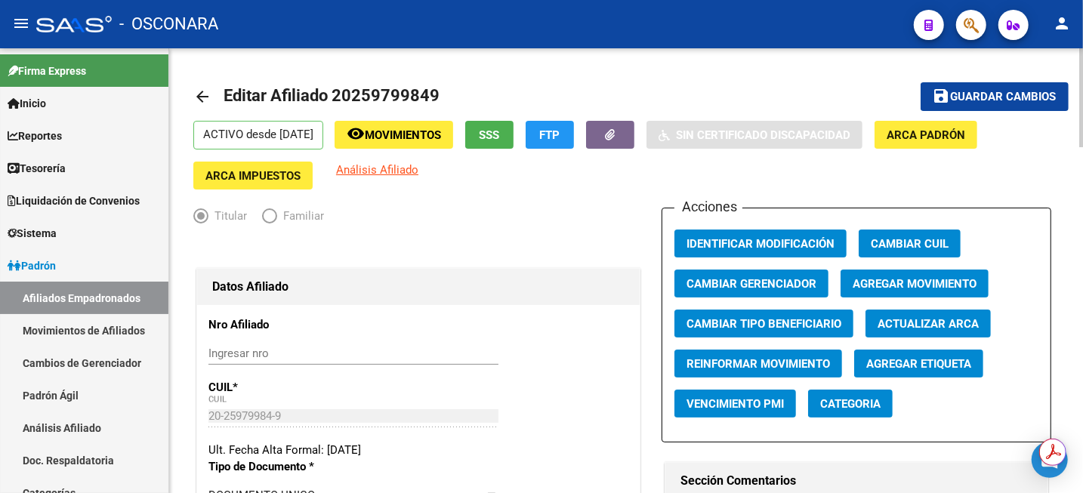
click at [965, 96] on span "Guardar cambios" at bounding box center [1004, 98] width 106 height 14
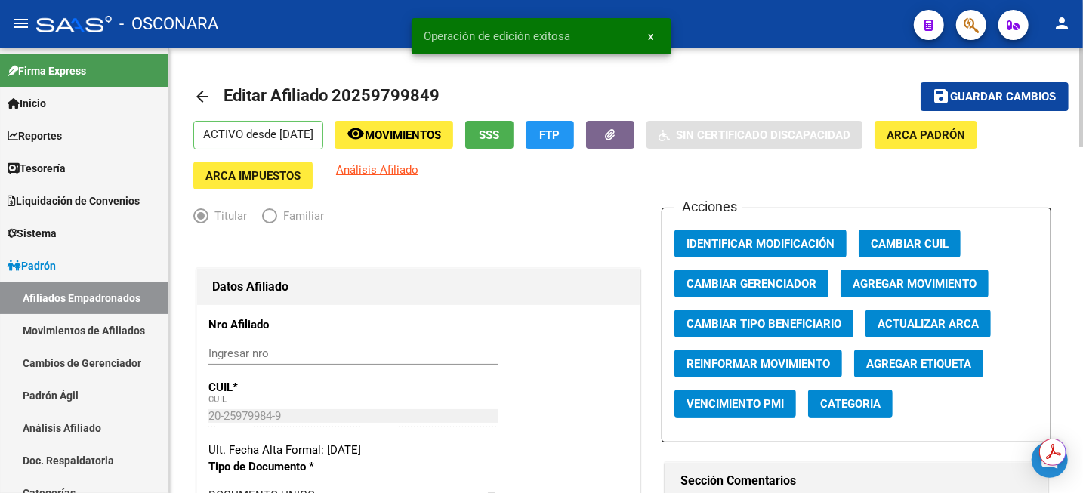
click at [413, 128] on span "Movimientos" at bounding box center [403, 135] width 76 height 14
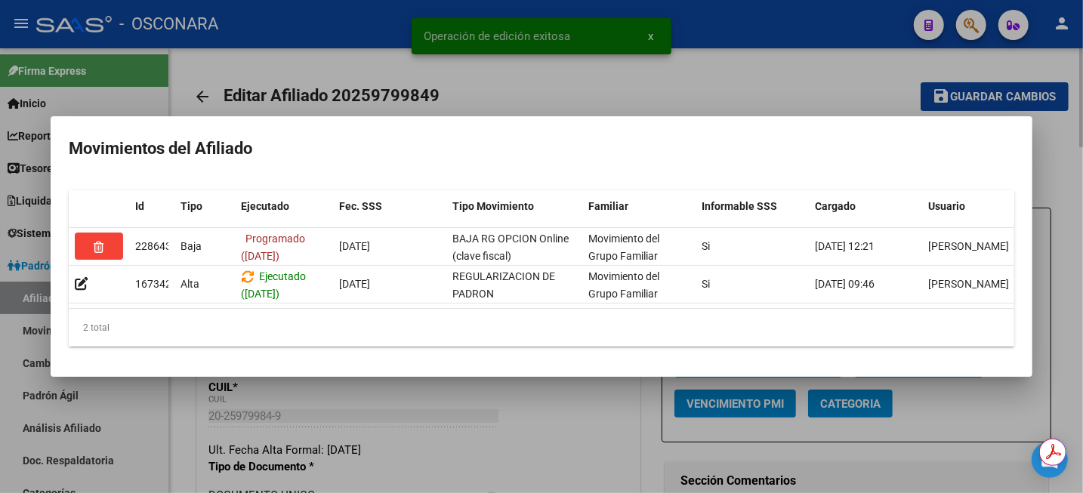
click at [746, 63] on div at bounding box center [541, 246] width 1083 height 493
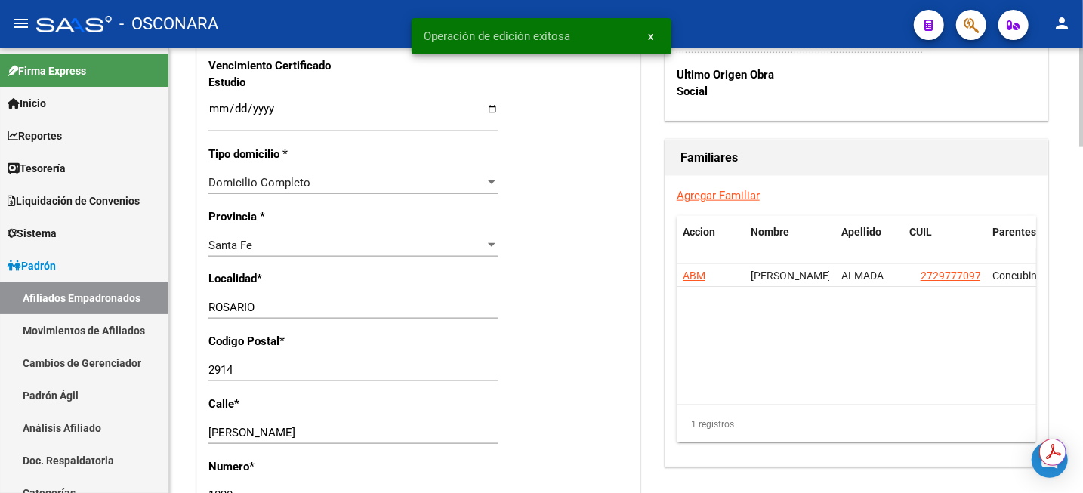
scroll to position [1039, 0]
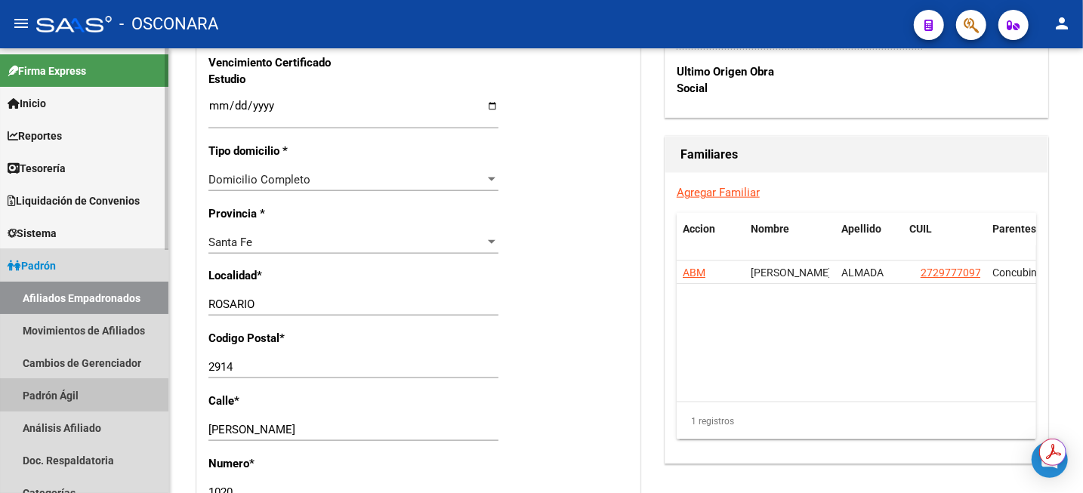
click at [65, 396] on link "Padrón Ágil" at bounding box center [84, 395] width 168 height 32
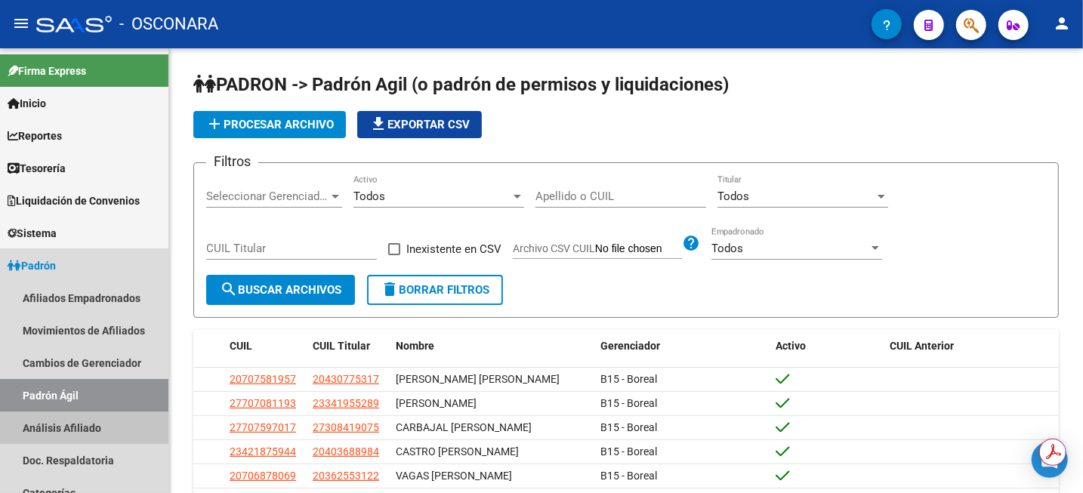
drag, startPoint x: 57, startPoint y: 428, endPoint x: 597, endPoint y: 212, distance: 581.0
click at [60, 427] on link "Análisis Afiliado" at bounding box center [84, 428] width 168 height 32
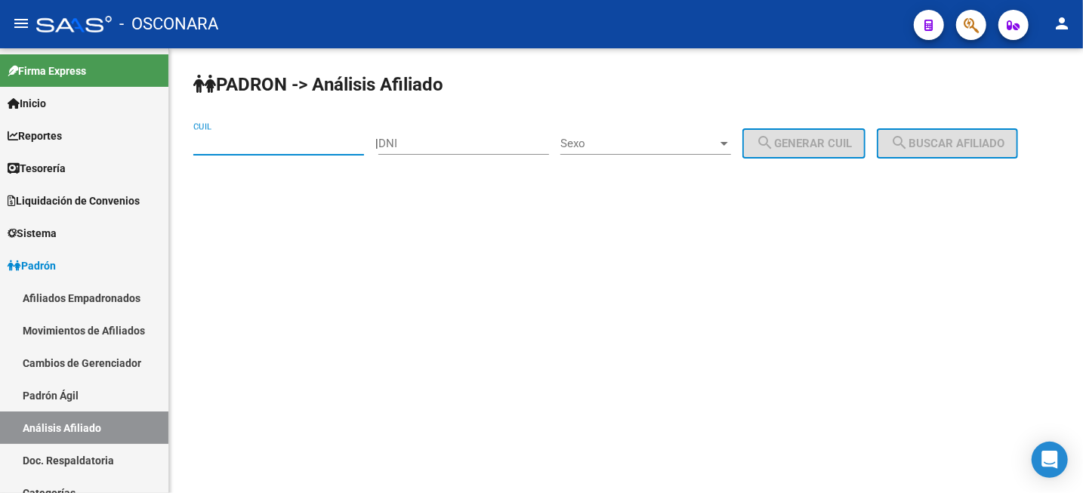
paste input "23-33558752-9"
click at [306, 147] on input "23-33558752-9" at bounding box center [278, 144] width 171 height 14
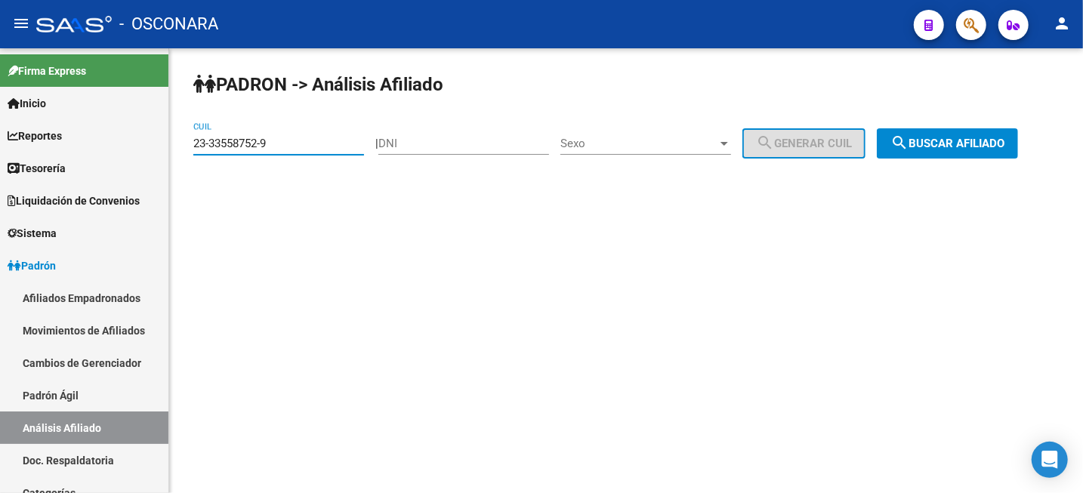
type input "23-33558752-9"
click at [982, 147] on span "search Buscar afiliado" at bounding box center [948, 144] width 114 height 14
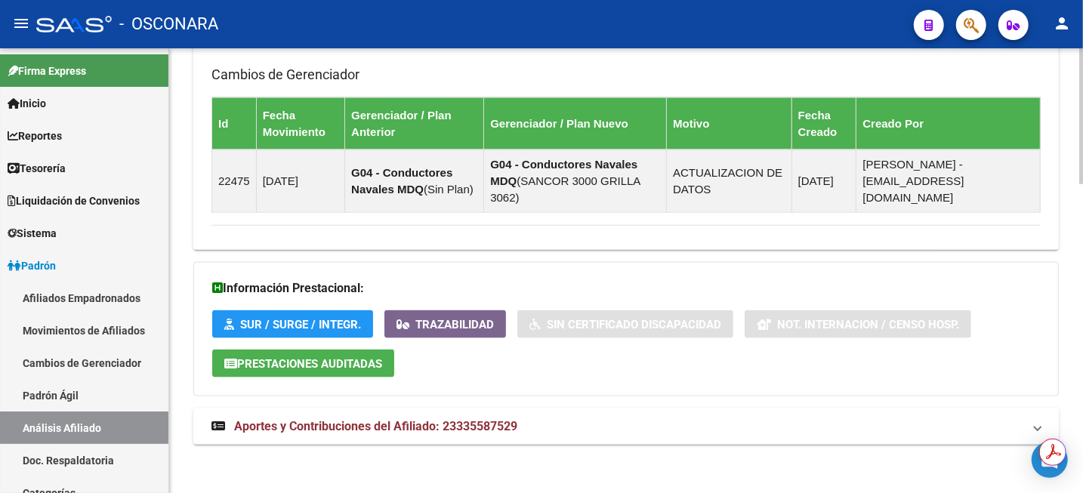
scroll to position [1008, 0]
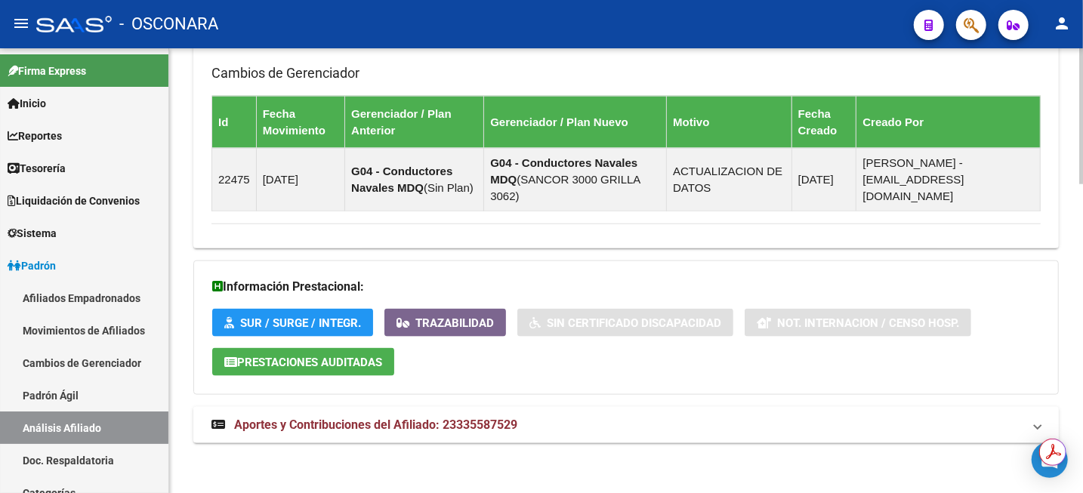
click at [429, 431] on strong "Aportes y Contribuciones del Afiliado: 23335587529" at bounding box center [365, 425] width 306 height 17
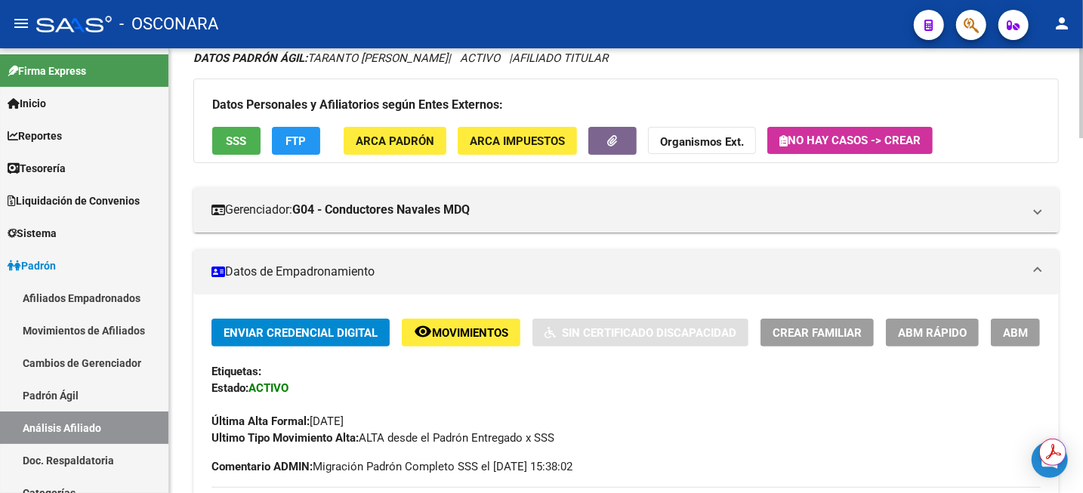
scroll to position [189, 0]
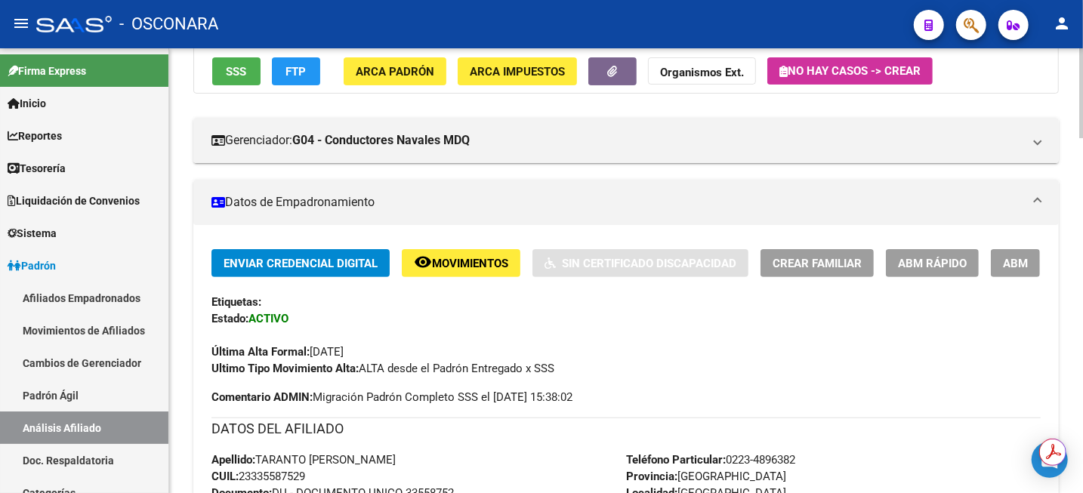
click at [1031, 265] on button "ABM" at bounding box center [1015, 263] width 49 height 28
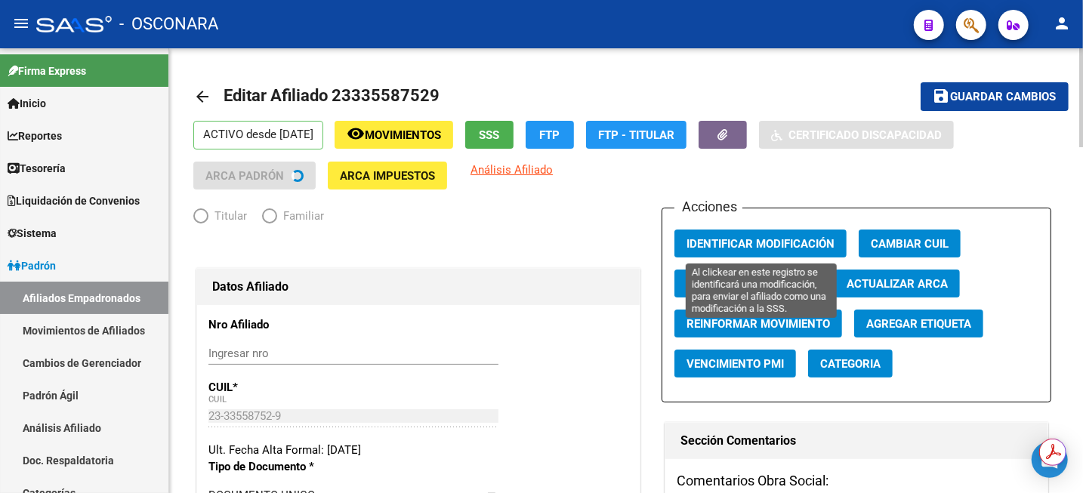
radio input "true"
type input "30-63281550-2"
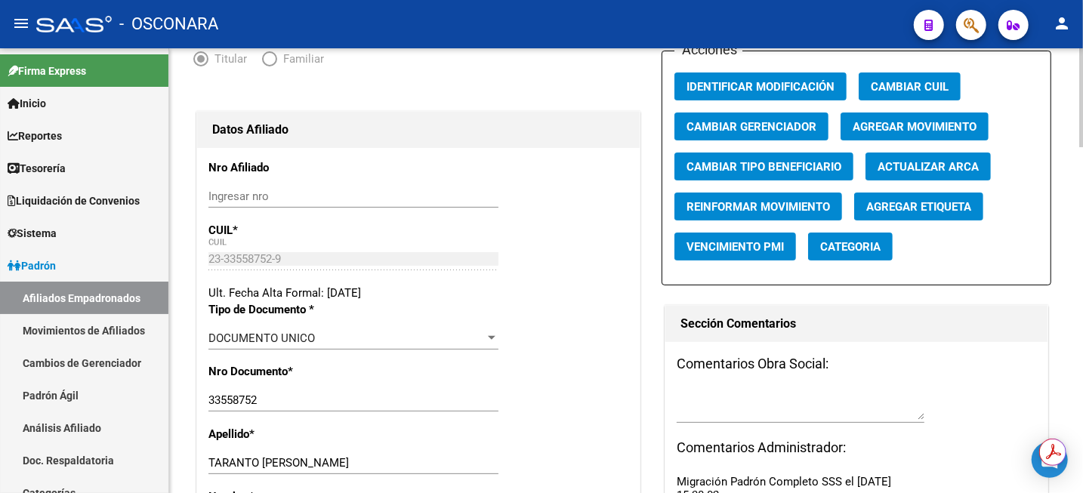
scroll to position [283, 0]
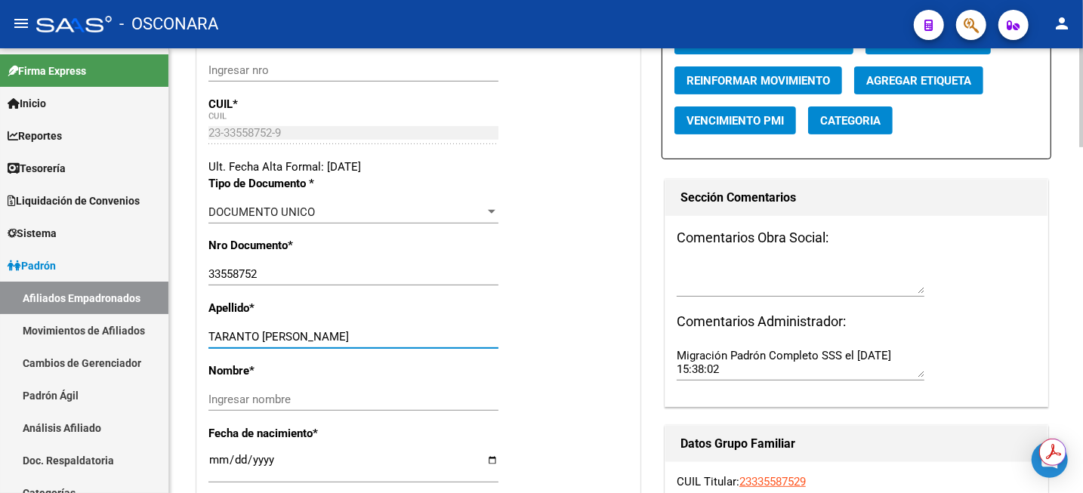
drag, startPoint x: 264, startPoint y: 337, endPoint x: 363, endPoint y: 340, distance: 99.8
click at [363, 340] on input "TARANTO CRISTIAN JAVIER" at bounding box center [353, 337] width 290 height 14
type input "TARANTO"
click at [273, 393] on input "Ingresar nombre" at bounding box center [353, 400] width 290 height 14
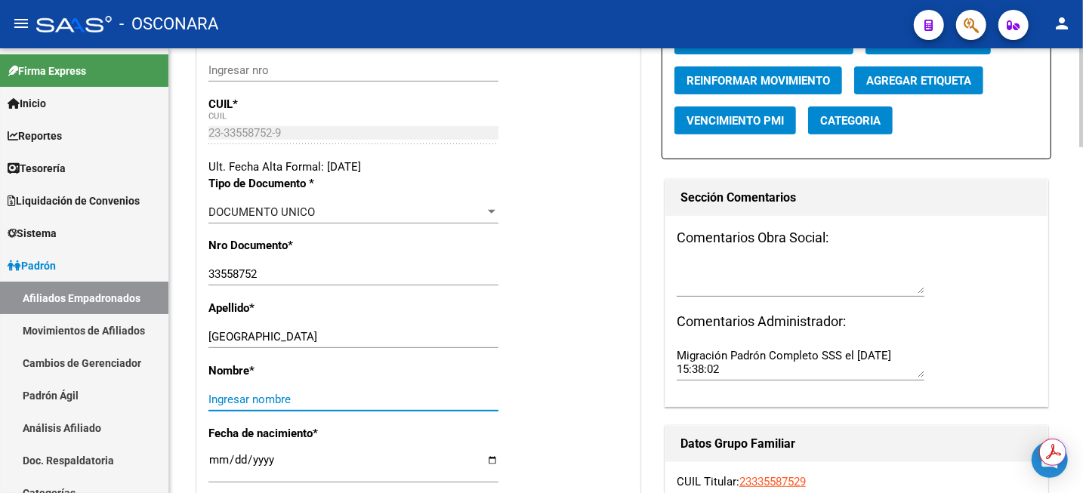
paste input "CRISTIAN JAVIER"
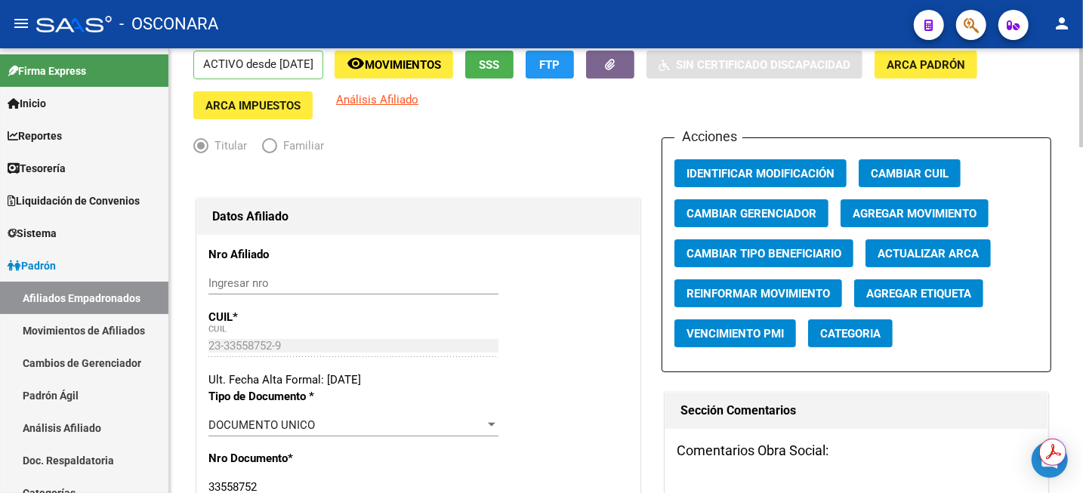
scroll to position [0, 0]
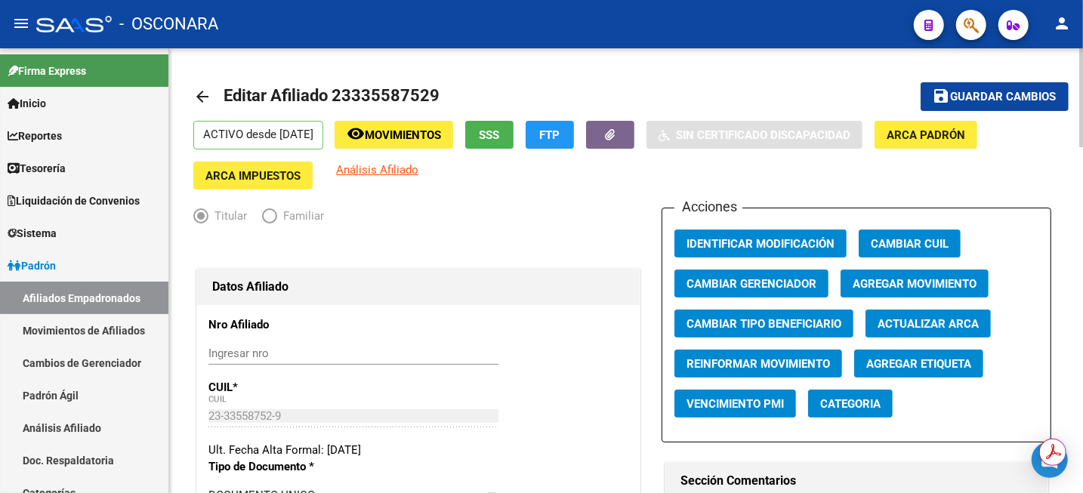
type input "CRISTIAN JAVIER"
click at [931, 288] on span "Agregar Movimiento" at bounding box center [915, 284] width 124 height 14
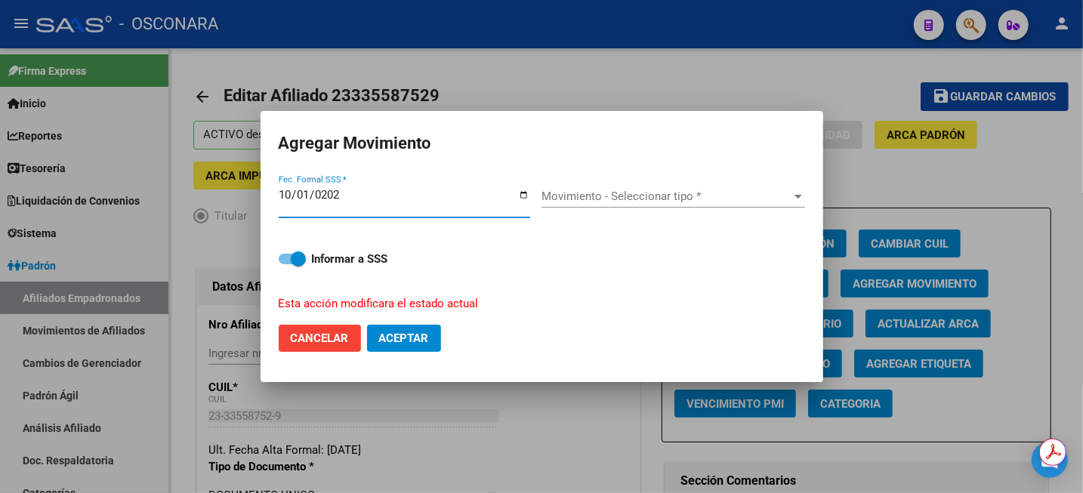
type input "2025-10-01"
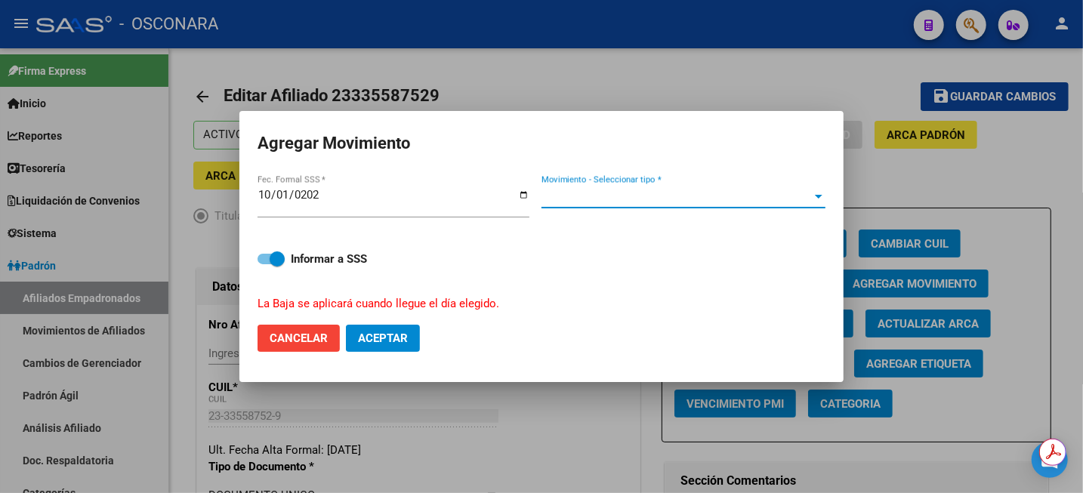
click at [684, 202] on span "Movimiento - Seleccionar tipo *" at bounding box center [677, 197] width 270 height 14
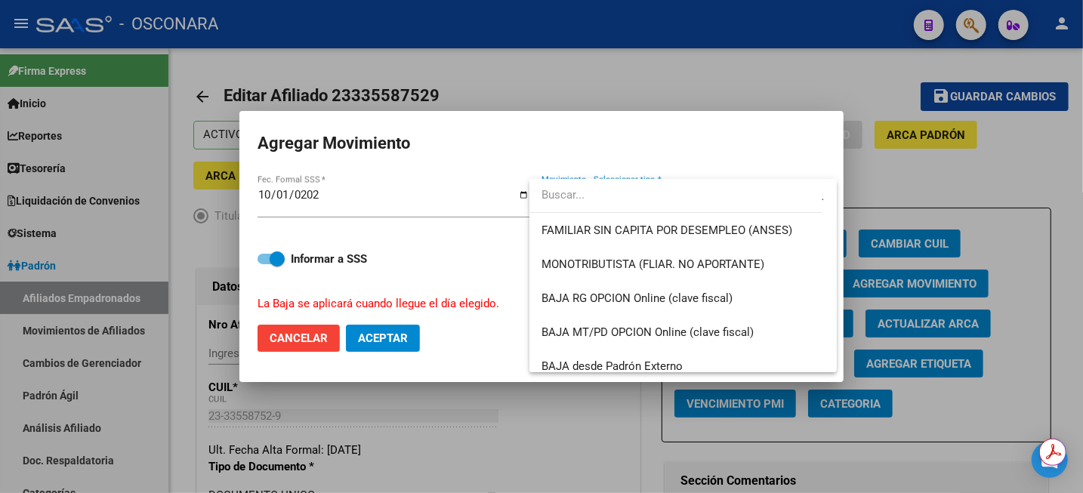
scroll to position [944, 0]
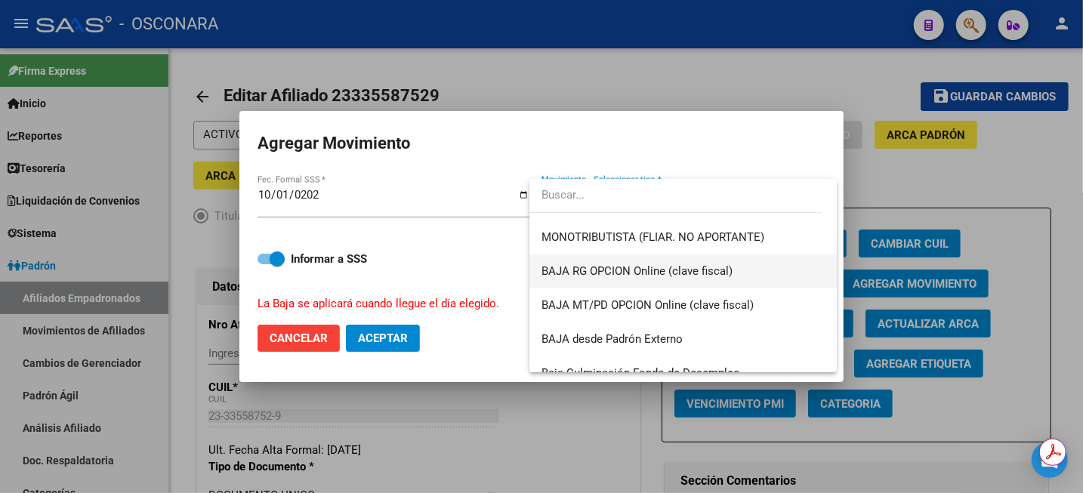
click at [742, 271] on span "BAJA RG OPCION Online (clave fiscal)" at bounding box center [683, 272] width 283 height 34
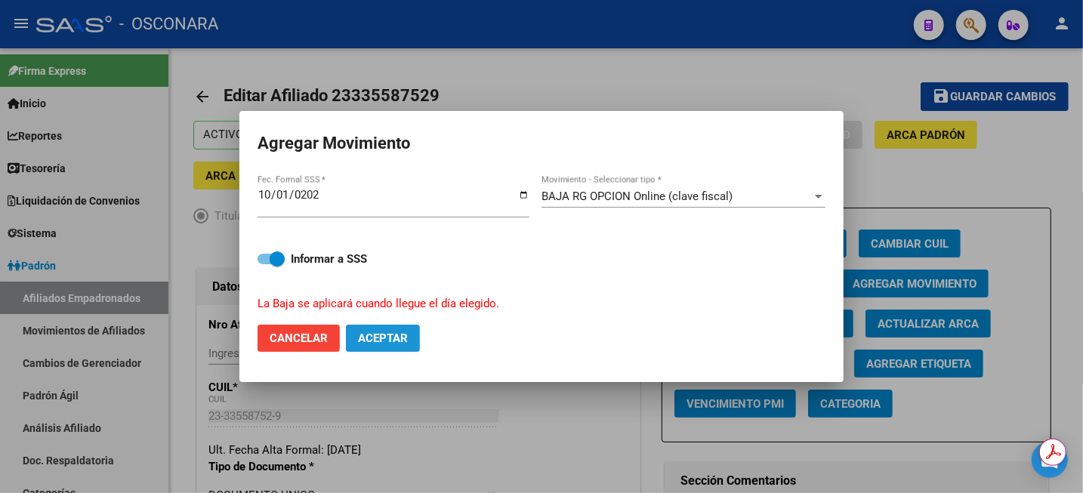
drag, startPoint x: 412, startPoint y: 346, endPoint x: 518, endPoint y: 318, distance: 109.4
click at [412, 345] on button "Aceptar" at bounding box center [383, 338] width 74 height 27
checkbox input "false"
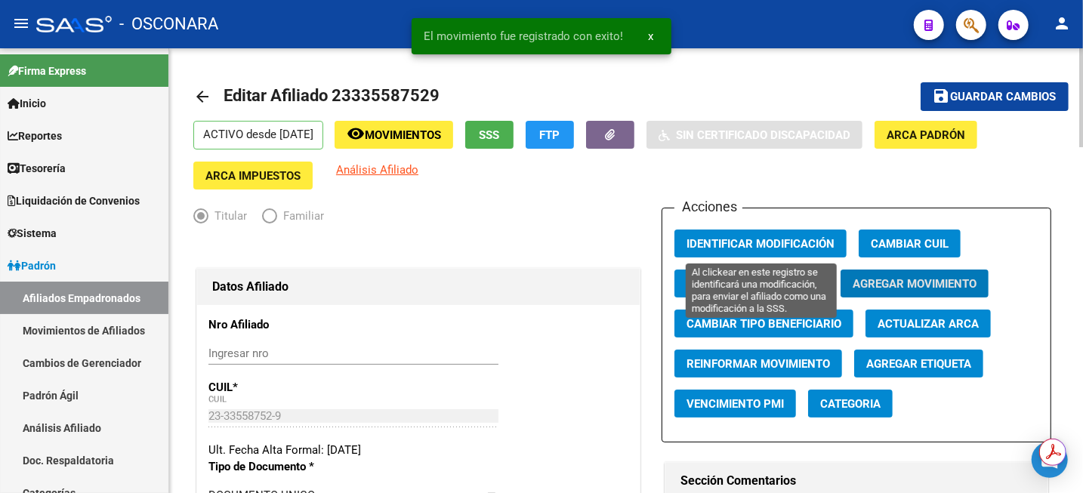
click at [831, 231] on button "Identificar Modificación" at bounding box center [761, 244] width 172 height 28
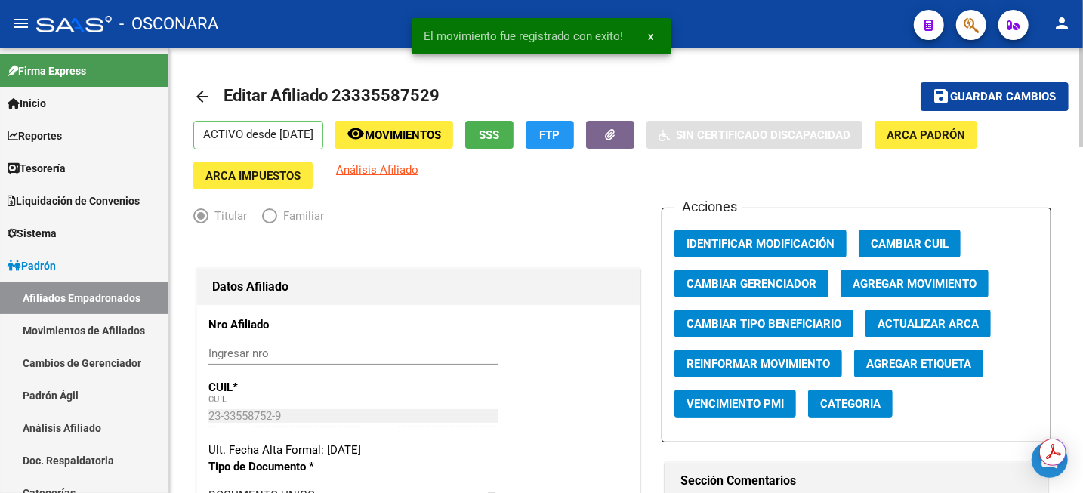
click at [968, 99] on span "Guardar cambios" at bounding box center [1004, 98] width 106 height 14
click at [635, 131] on button "button" at bounding box center [610, 135] width 48 height 28
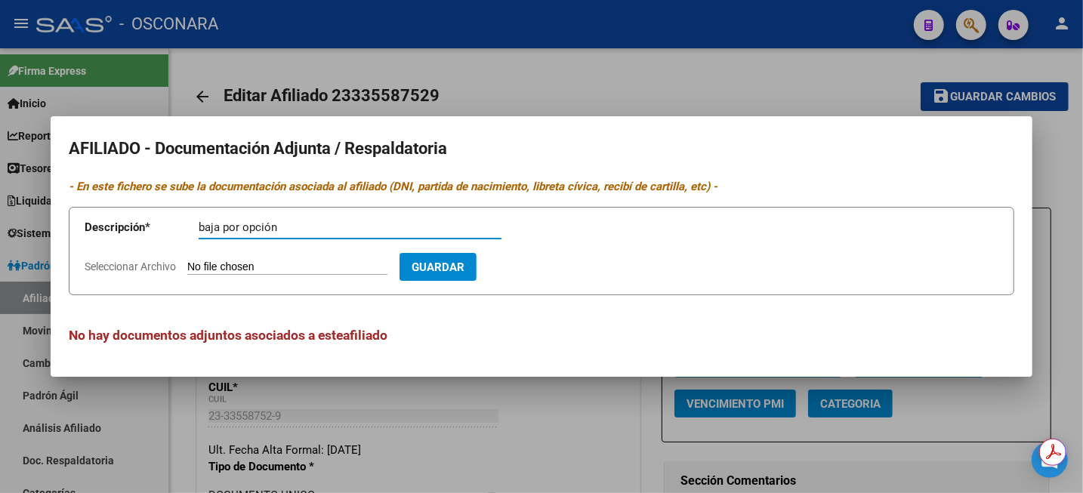
type input "baja por opción"
type input "C:\fakepath\WhatsApp Image 2025-09-19 at 12.14.59 (1).zip"
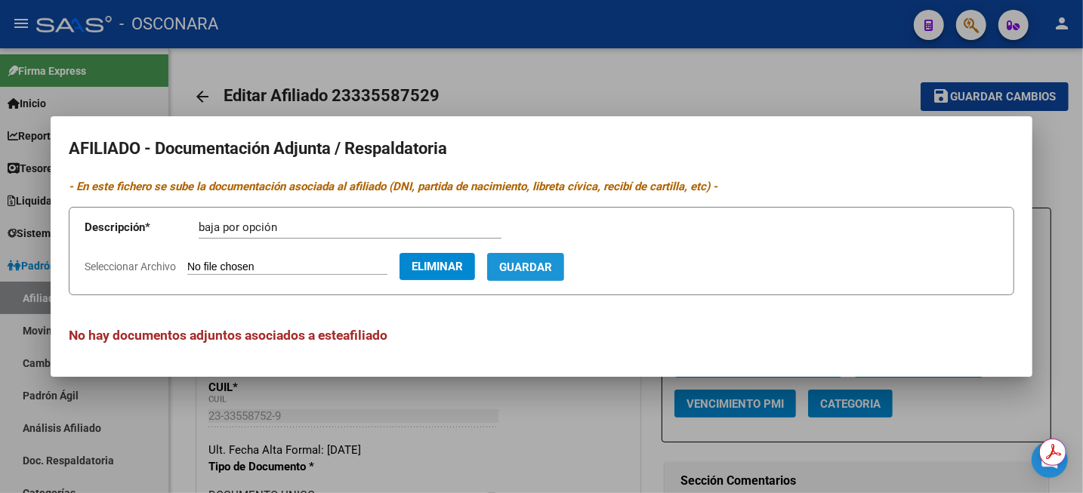
click at [552, 270] on span "Guardar" at bounding box center [525, 268] width 53 height 14
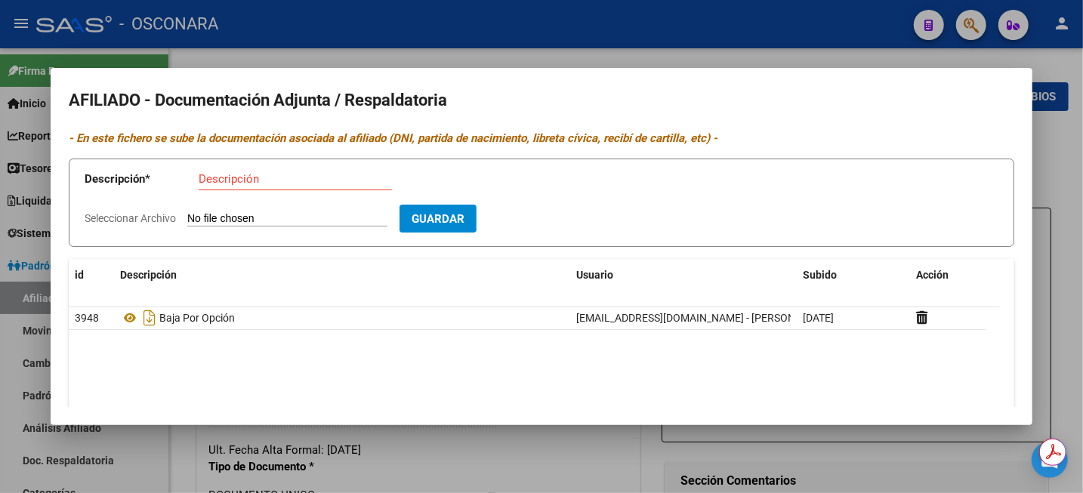
click at [1079, 165] on div at bounding box center [541, 246] width 1083 height 493
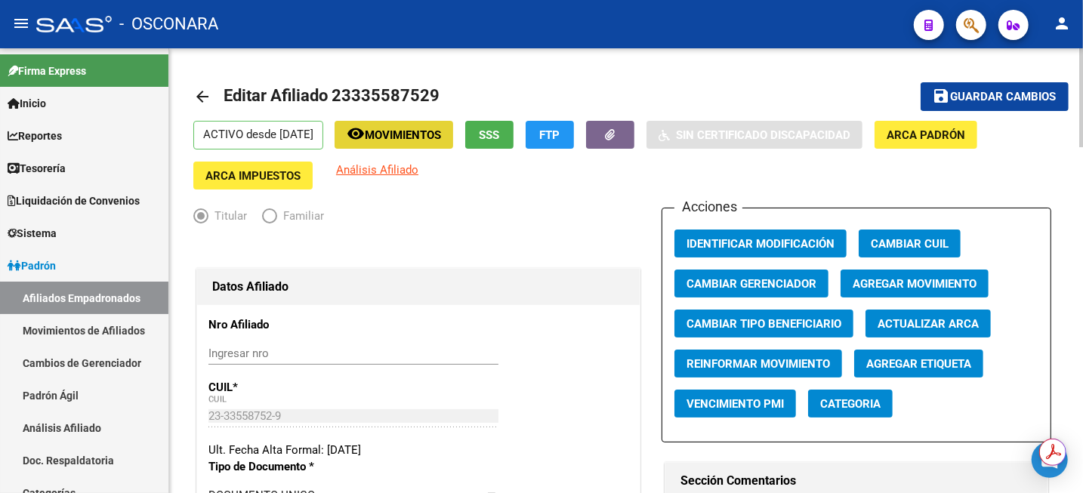
click at [431, 125] on button "remove_red_eye Movimientos" at bounding box center [394, 135] width 119 height 28
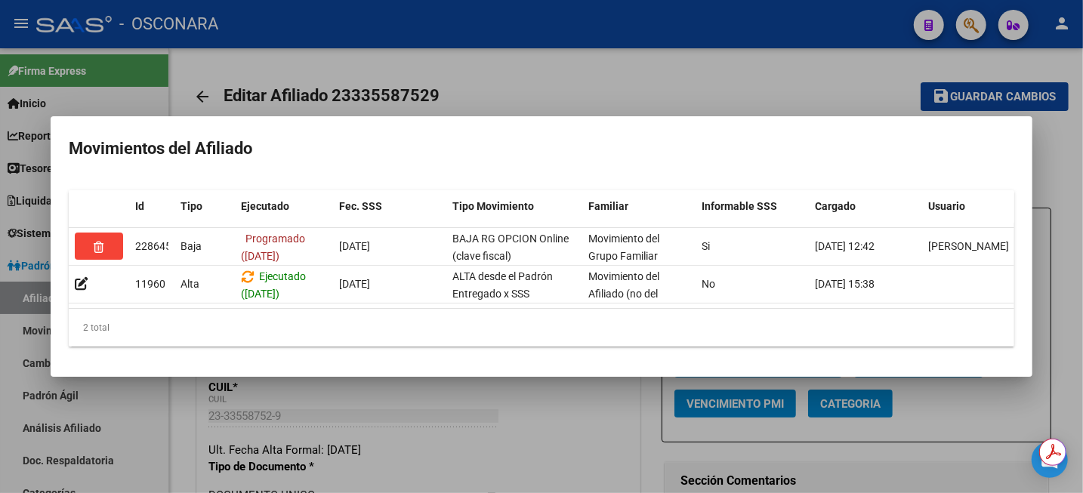
click at [693, 71] on div at bounding box center [541, 246] width 1083 height 493
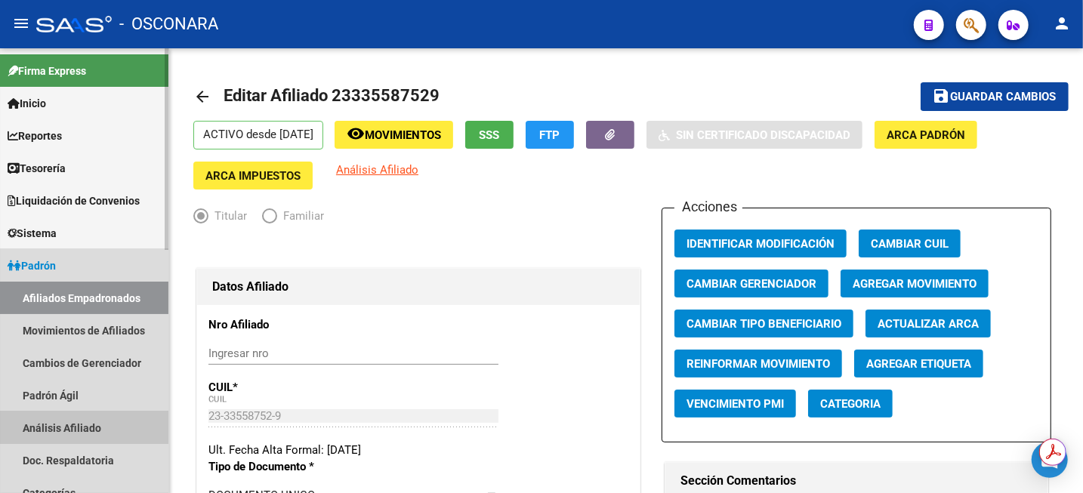
drag, startPoint x: 74, startPoint y: 437, endPoint x: 82, endPoint y: 436, distance: 7.7
click at [75, 437] on link "Análisis Afiliado" at bounding box center [84, 428] width 168 height 32
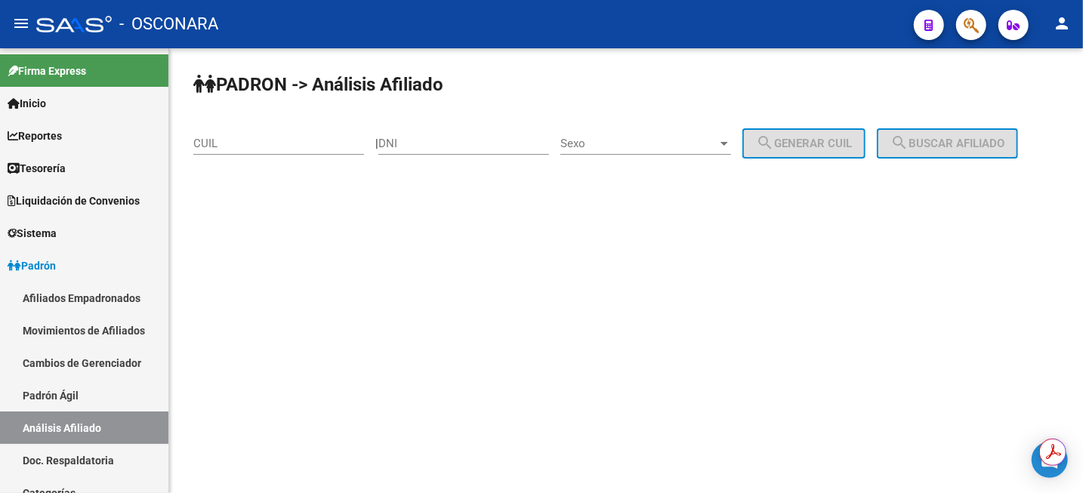
click at [275, 141] on input "CUIL" at bounding box center [278, 144] width 171 height 14
paste input "20-16622951-1"
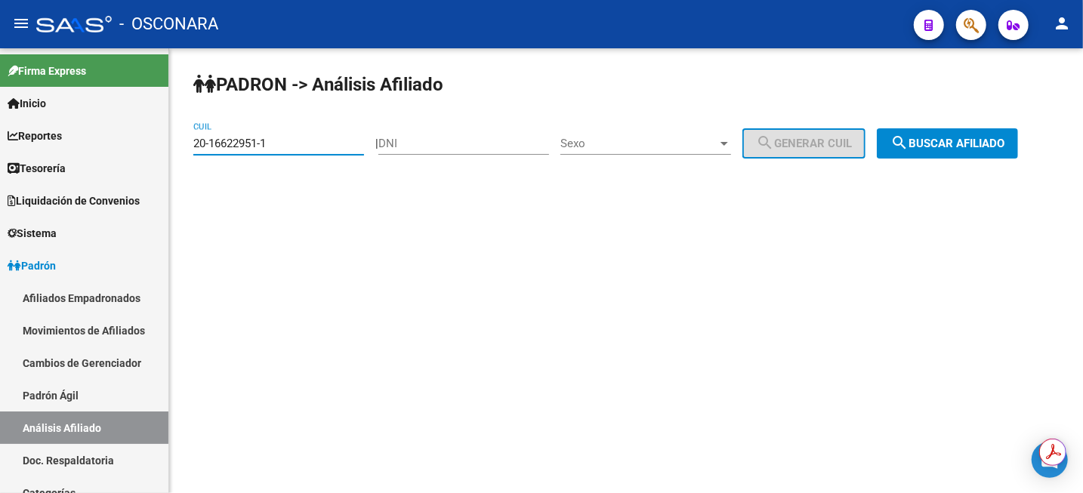
type input "20-16622951-1"
click at [986, 141] on span "search Buscar afiliado" at bounding box center [948, 144] width 114 height 14
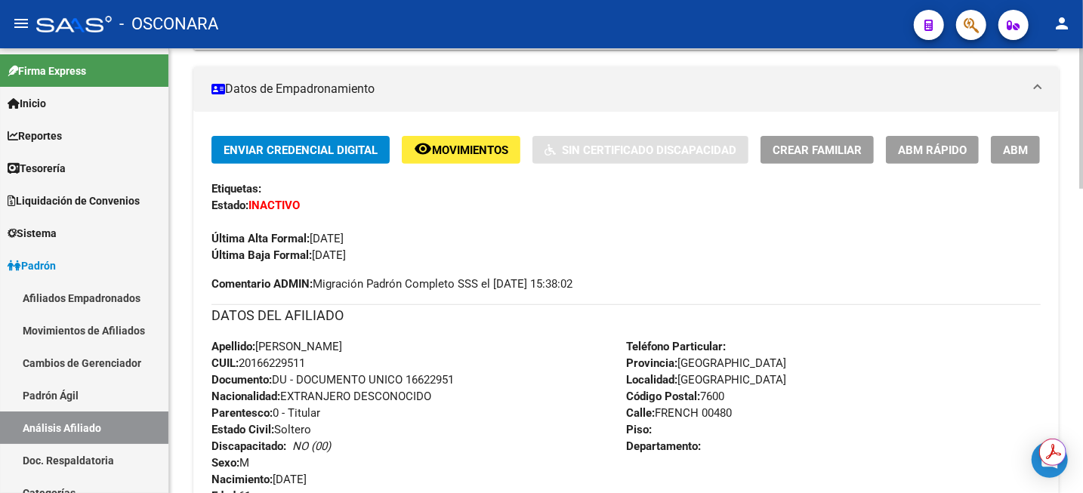
scroll to position [283, 0]
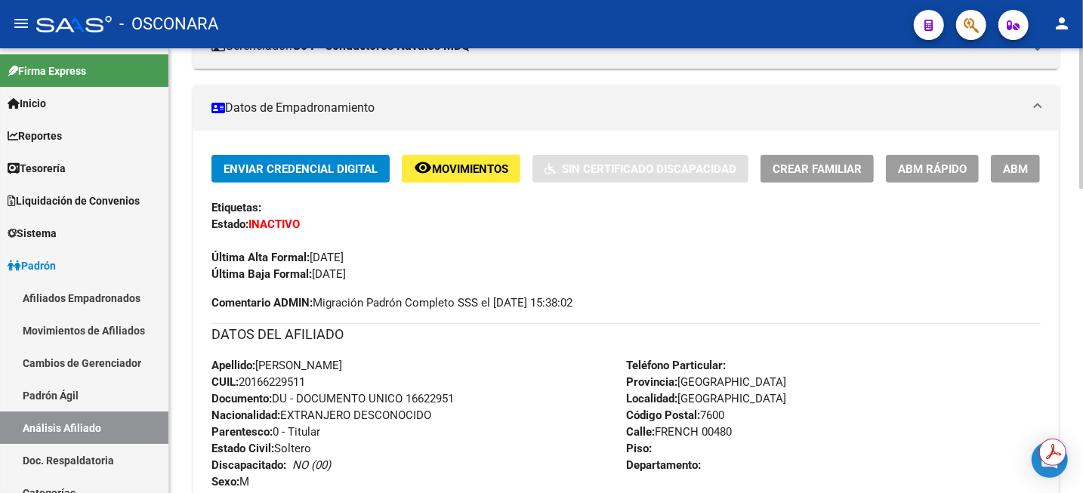
click at [455, 166] on span "Movimientos" at bounding box center [470, 169] width 76 height 14
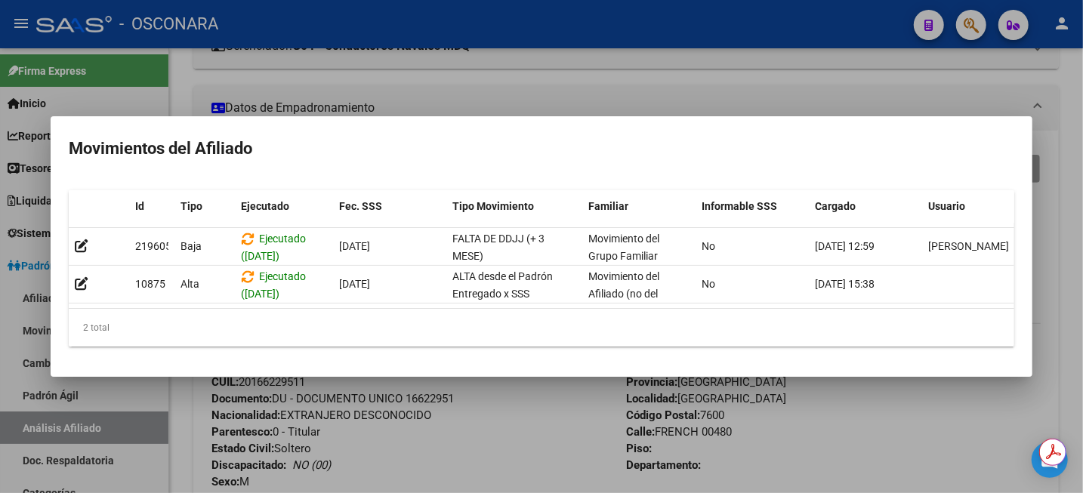
click at [1070, 106] on div at bounding box center [541, 246] width 1083 height 493
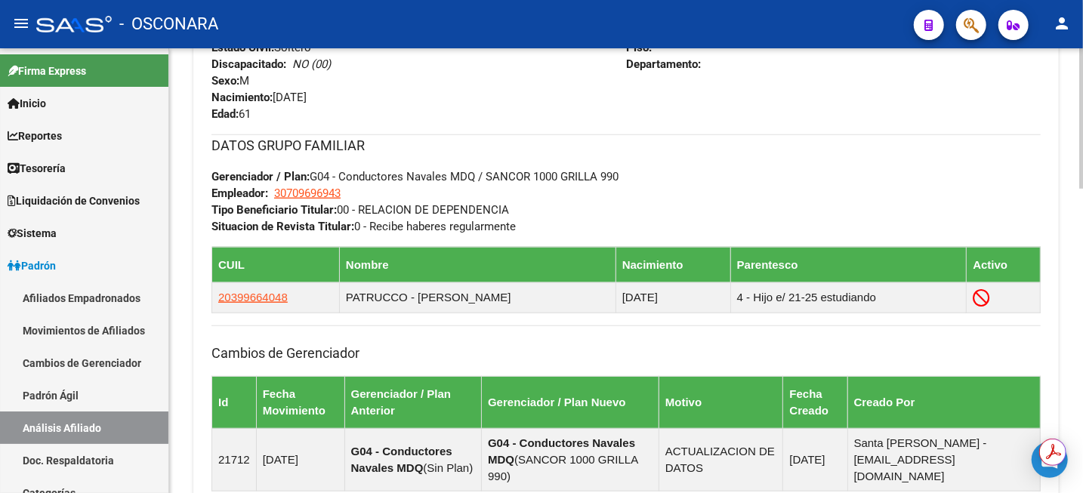
scroll to position [661, 0]
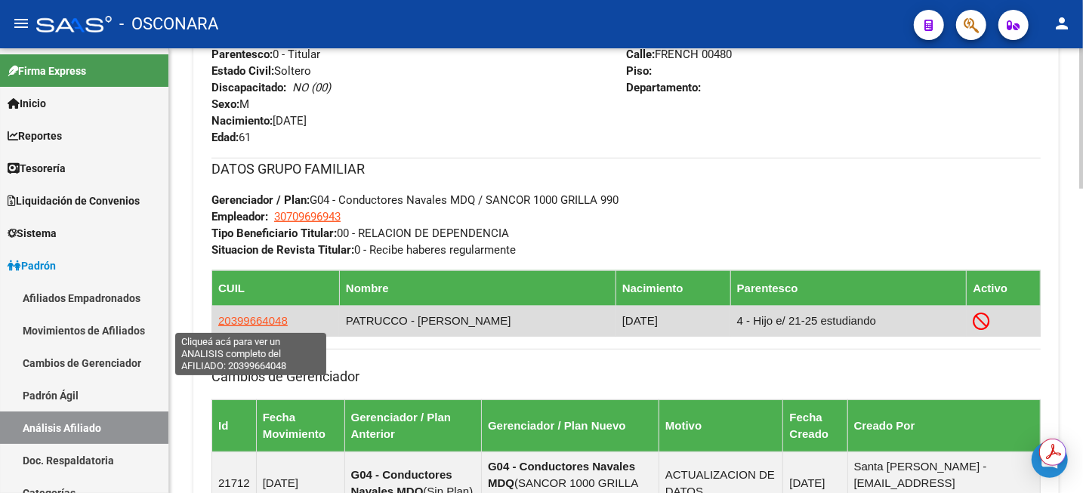
click at [242, 323] on span "20399664048" at bounding box center [252, 320] width 69 height 13
type textarea "20399664048"
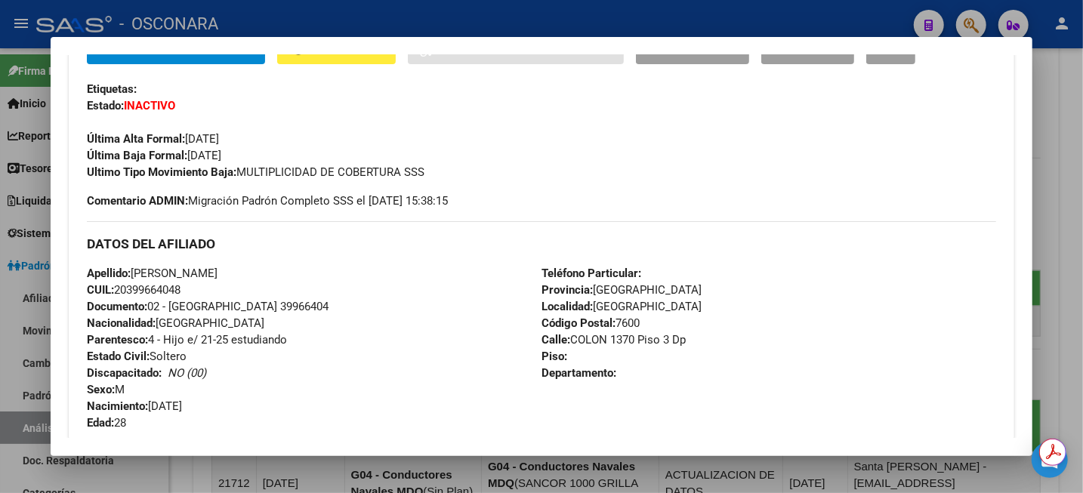
scroll to position [378, 0]
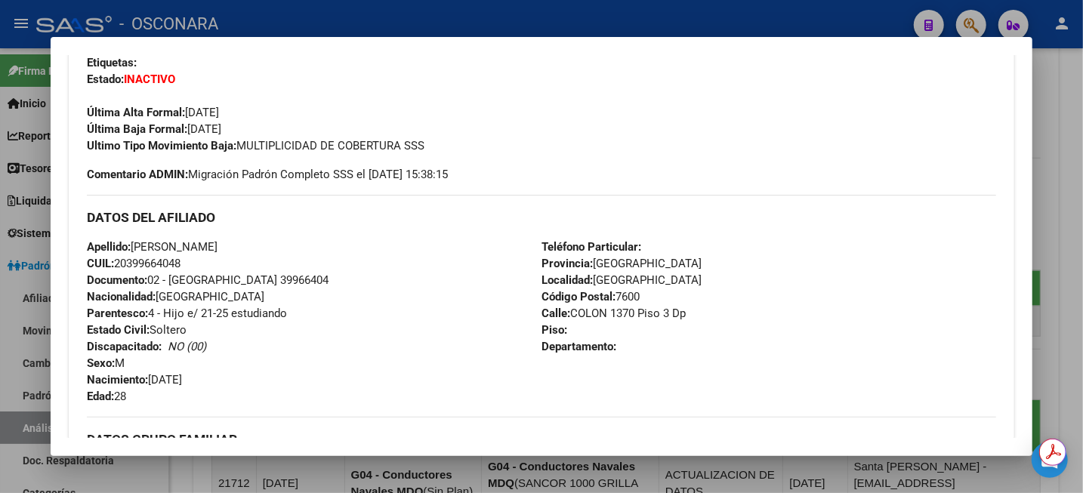
click at [1075, 122] on div at bounding box center [541, 246] width 1083 height 493
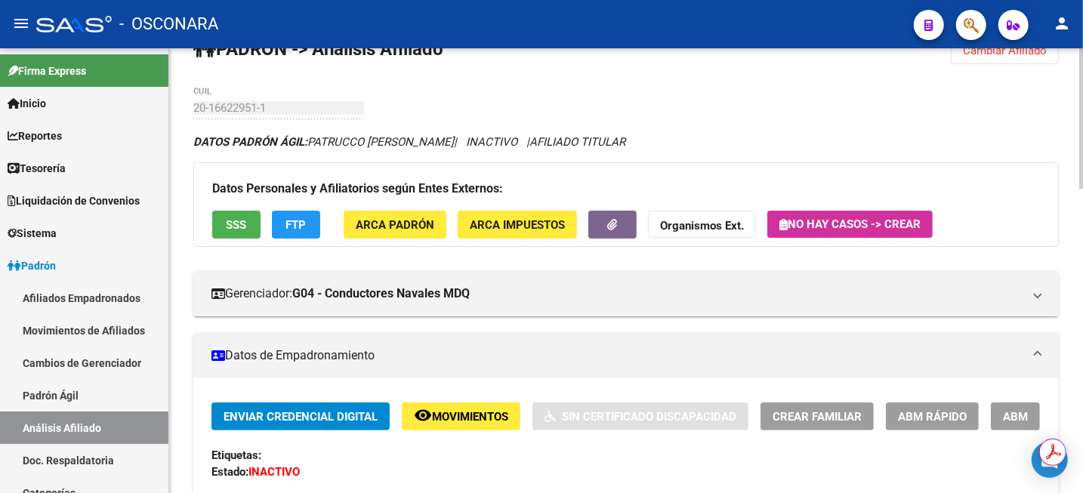
scroll to position [0, 0]
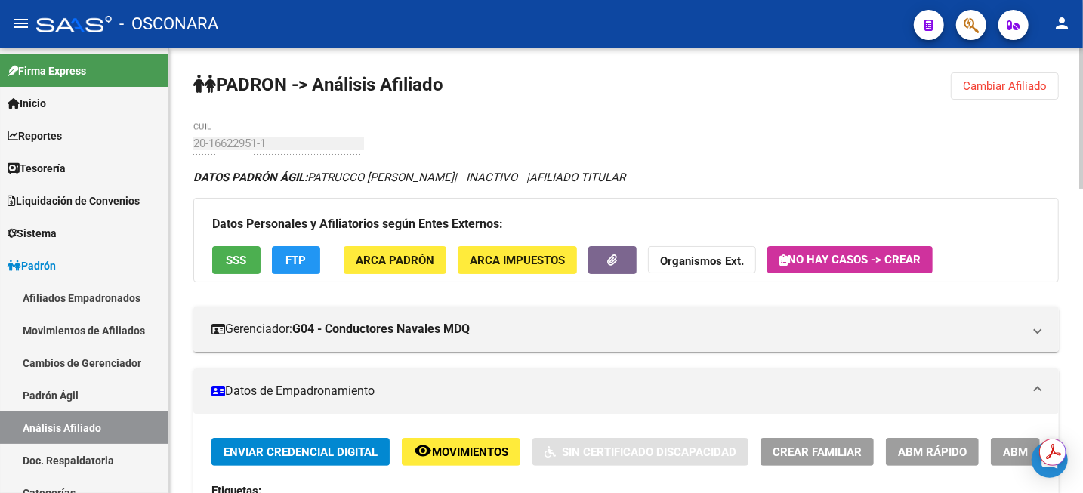
click at [1014, 91] on span "Cambiar Afiliado" at bounding box center [1005, 86] width 84 height 14
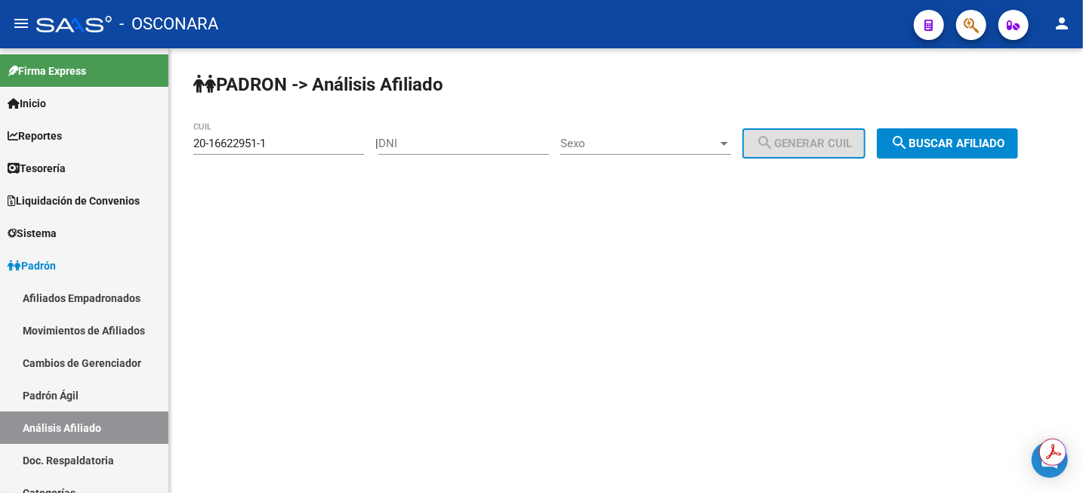
click at [334, 138] on input "20-16622951-1" at bounding box center [278, 144] width 171 height 14
click at [333, 147] on input "20-16622951-1" at bounding box center [278, 144] width 171 height 14
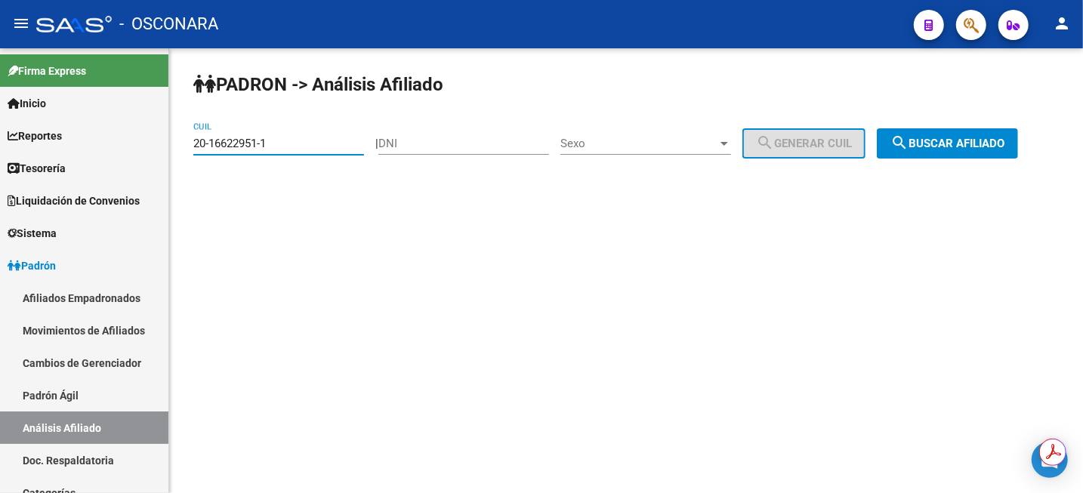
paste input "3-33558752-9"
type input "23-33558752-9"
click at [1005, 142] on span "search Buscar afiliado" at bounding box center [948, 144] width 114 height 14
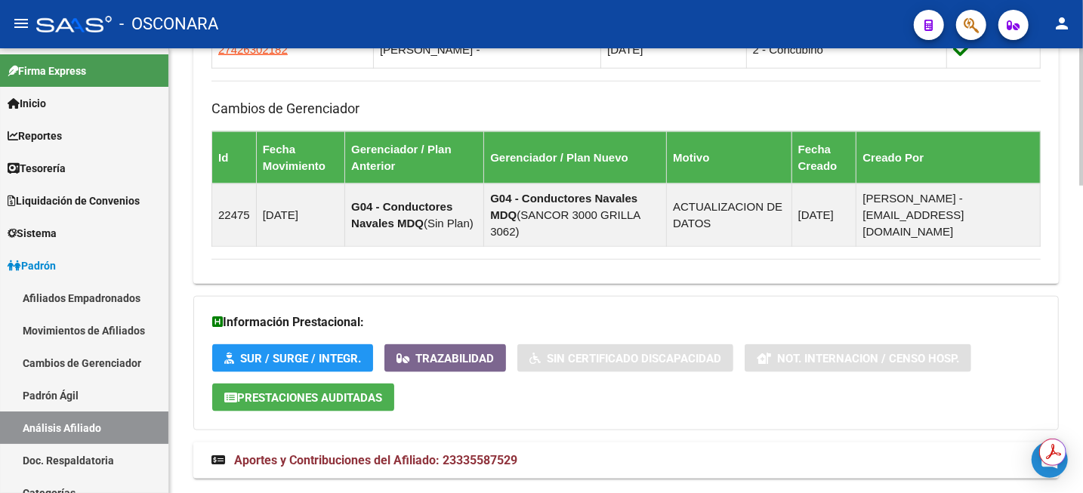
scroll to position [992, 0]
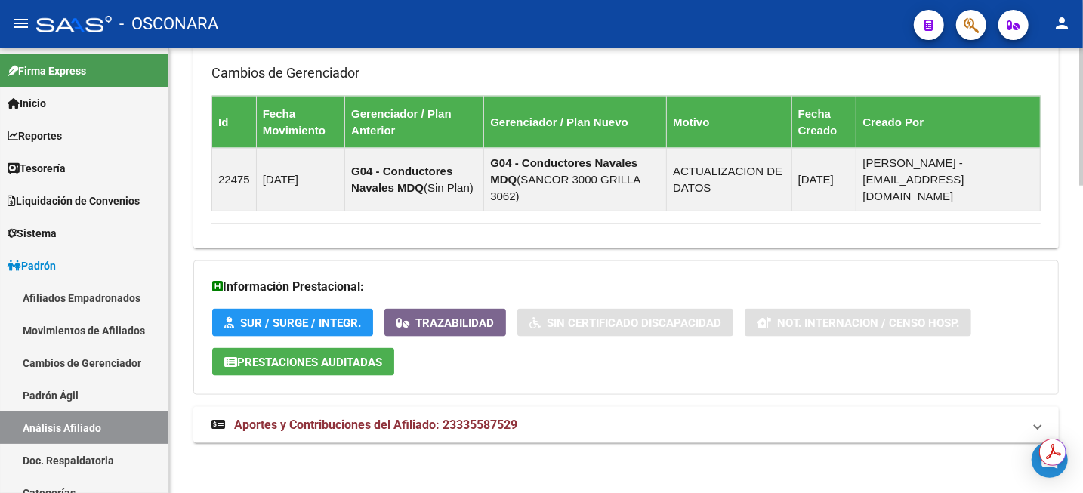
drag, startPoint x: 491, startPoint y: 411, endPoint x: 526, endPoint y: 398, distance: 37.8
click at [491, 411] on mat-expansion-panel-header "Aportes y Contribuciones del Afiliado: 23335587529" at bounding box center [626, 425] width 866 height 36
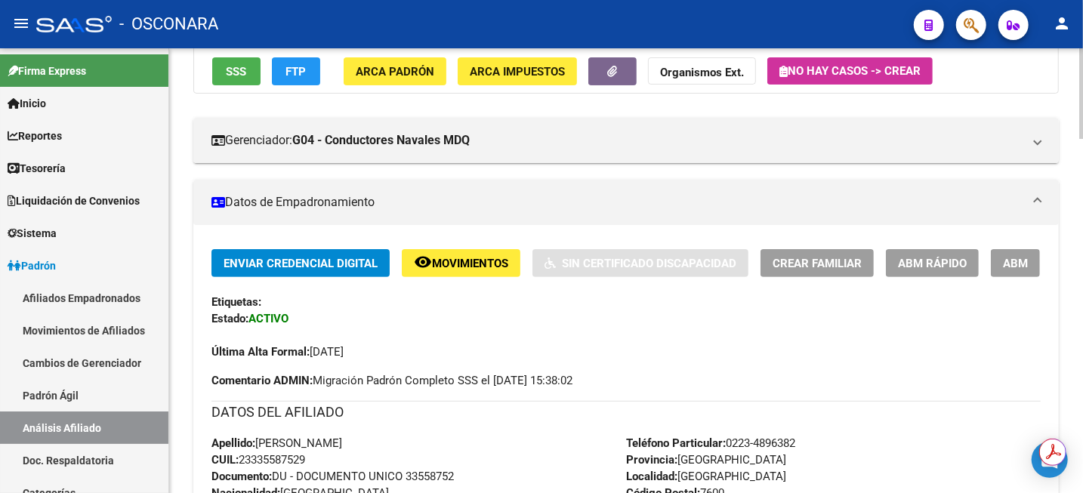
scroll to position [378, 0]
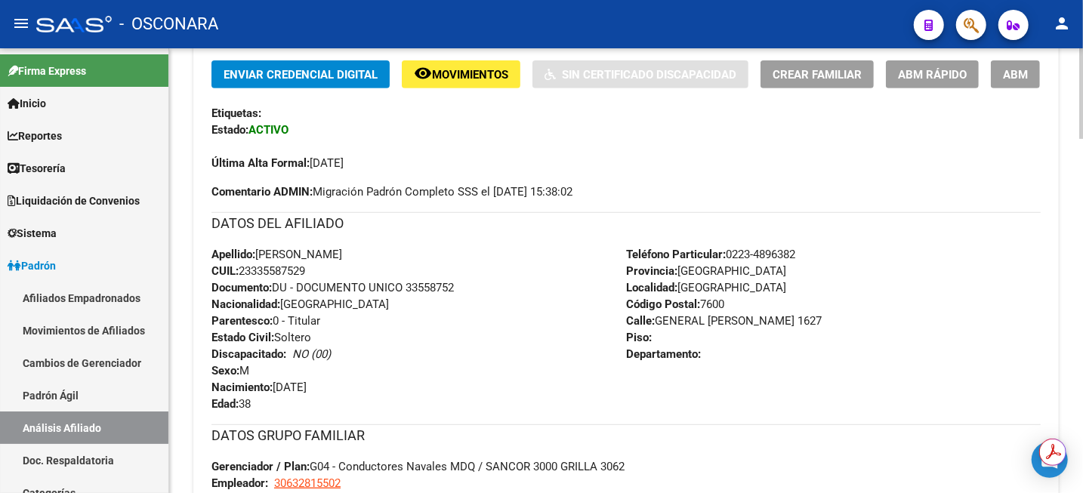
click at [422, 289] on span "Documento: DU - DOCUMENTO UNICO 33558752" at bounding box center [333, 288] width 242 height 14
copy span "33558752"
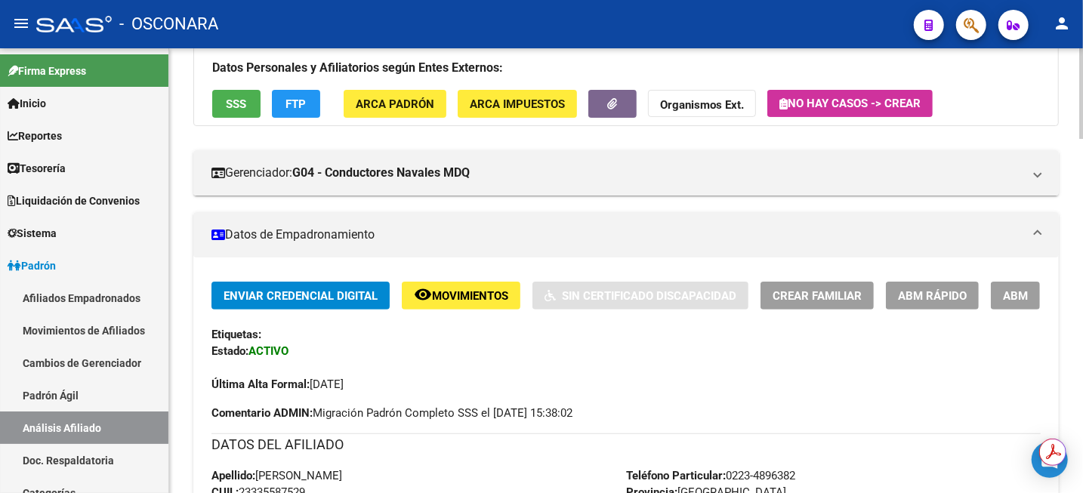
scroll to position [189, 0]
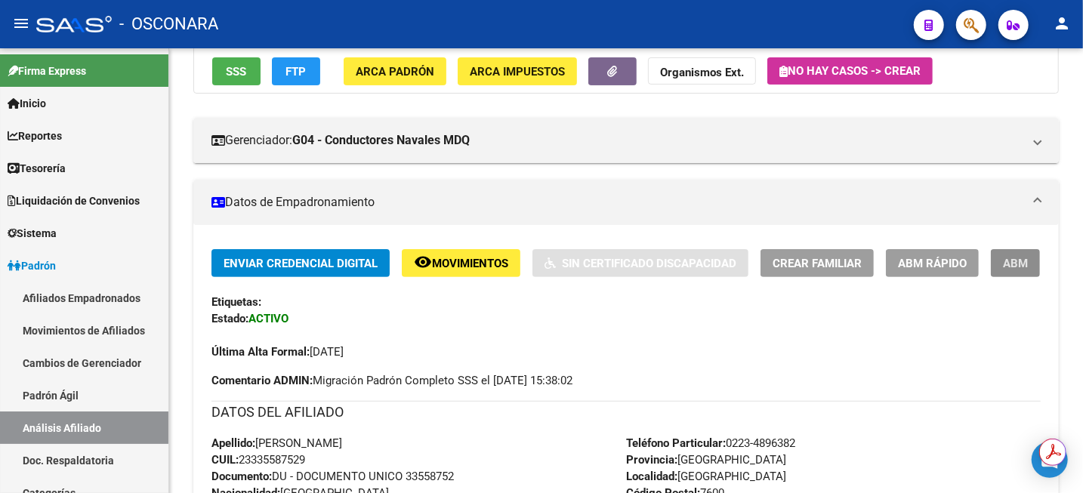
drag, startPoint x: 1017, startPoint y: 266, endPoint x: 1047, endPoint y: 180, distance: 91.0
click at [1017, 265] on span "ABM" at bounding box center [1015, 264] width 25 height 14
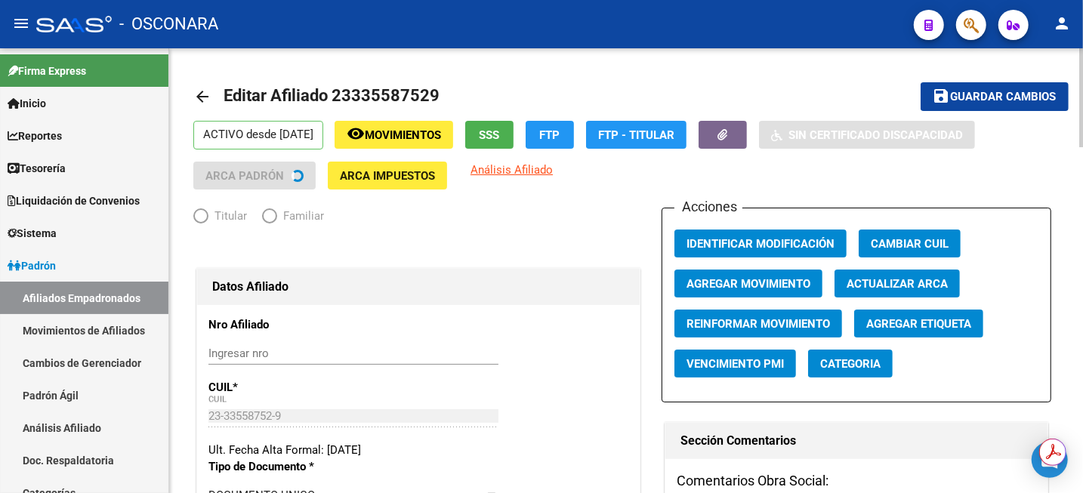
radio input "true"
type input "30-63281550-2"
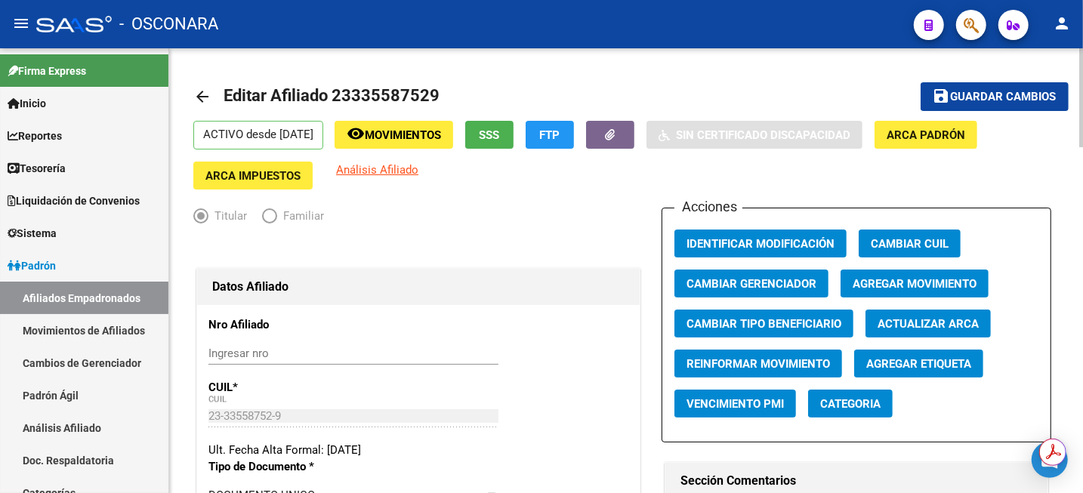
click at [411, 138] on span "Movimientos" at bounding box center [403, 135] width 76 height 14
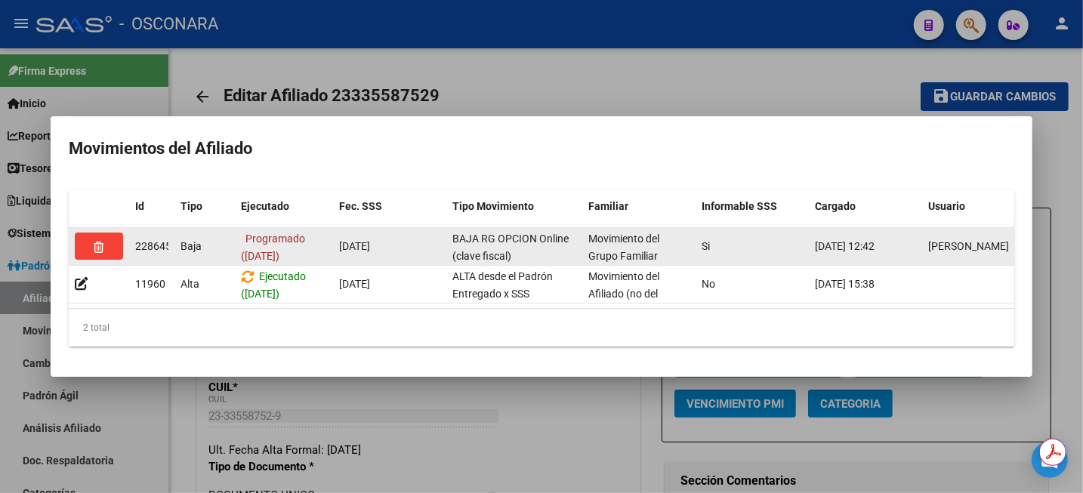
click at [88, 242] on button "button" at bounding box center [99, 246] width 48 height 27
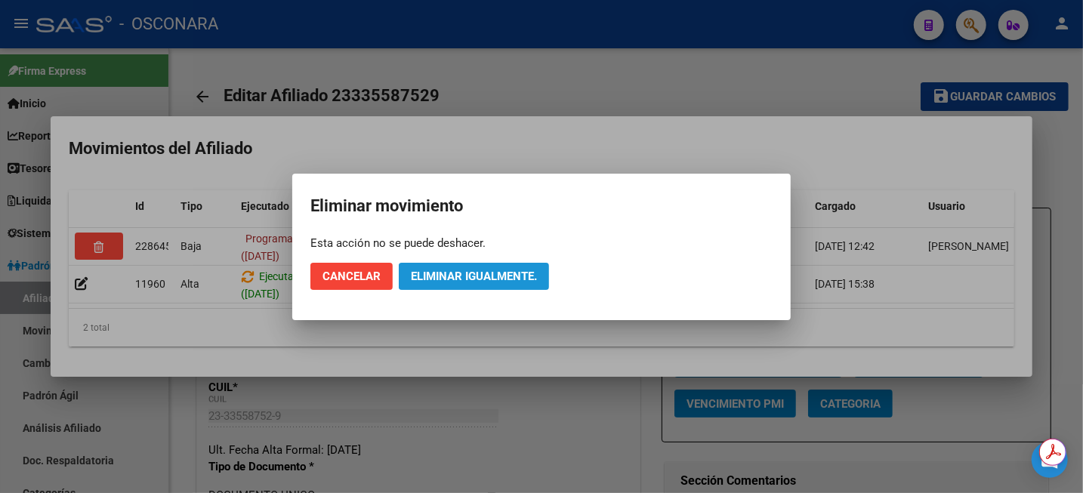
click at [470, 274] on span "Eliminar igualmente." at bounding box center [474, 277] width 126 height 14
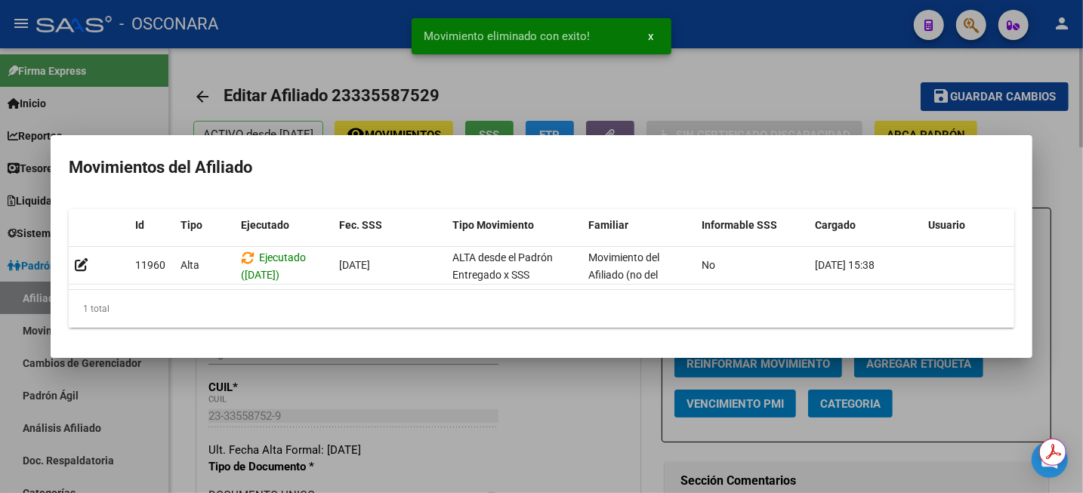
click at [832, 59] on div at bounding box center [541, 246] width 1083 height 493
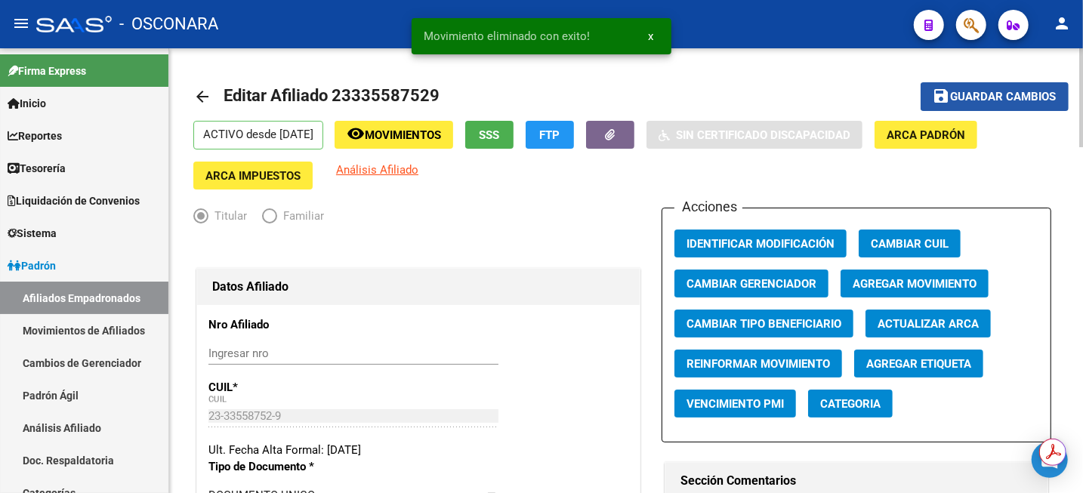
click at [1003, 100] on span "Guardar cambios" at bounding box center [1004, 98] width 106 height 14
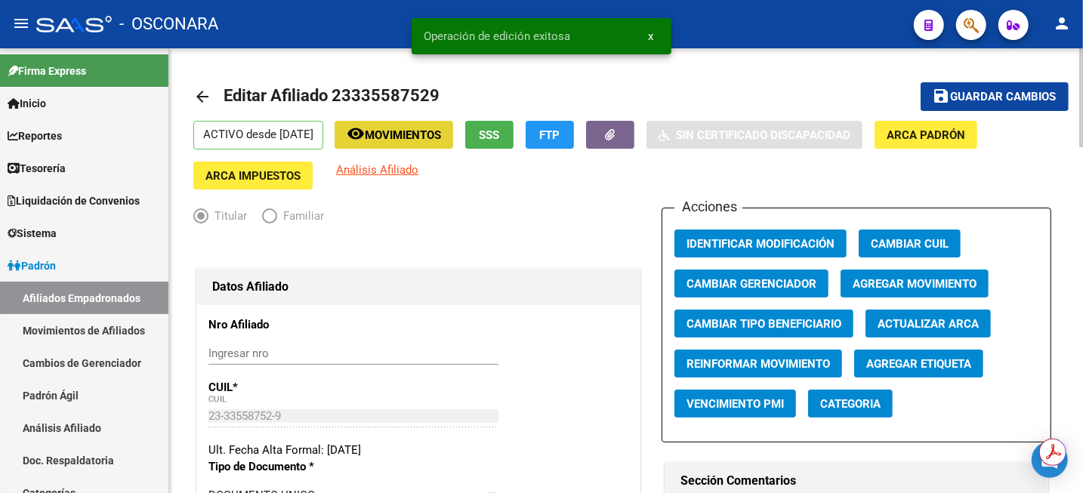
click at [440, 137] on span "Movimientos" at bounding box center [403, 135] width 76 height 14
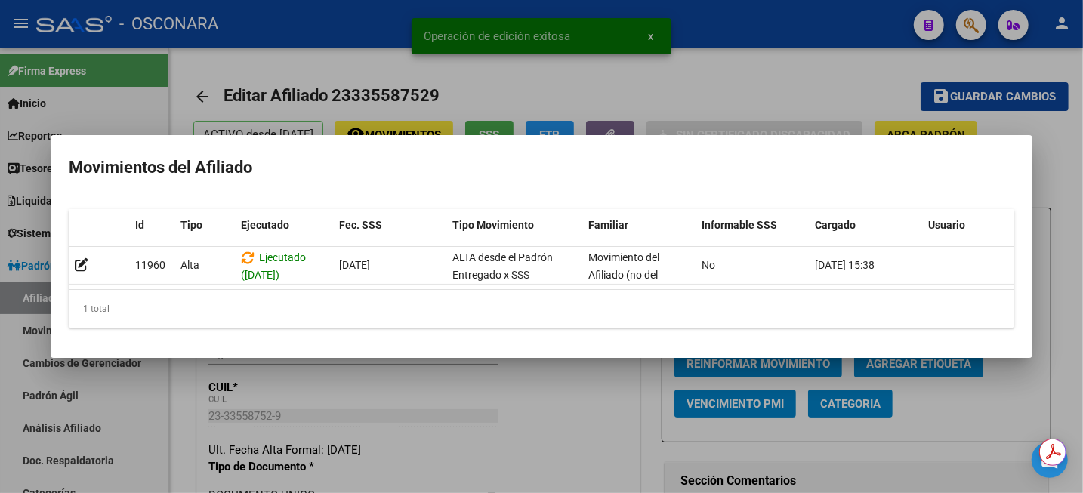
click at [808, 56] on div at bounding box center [541, 246] width 1083 height 493
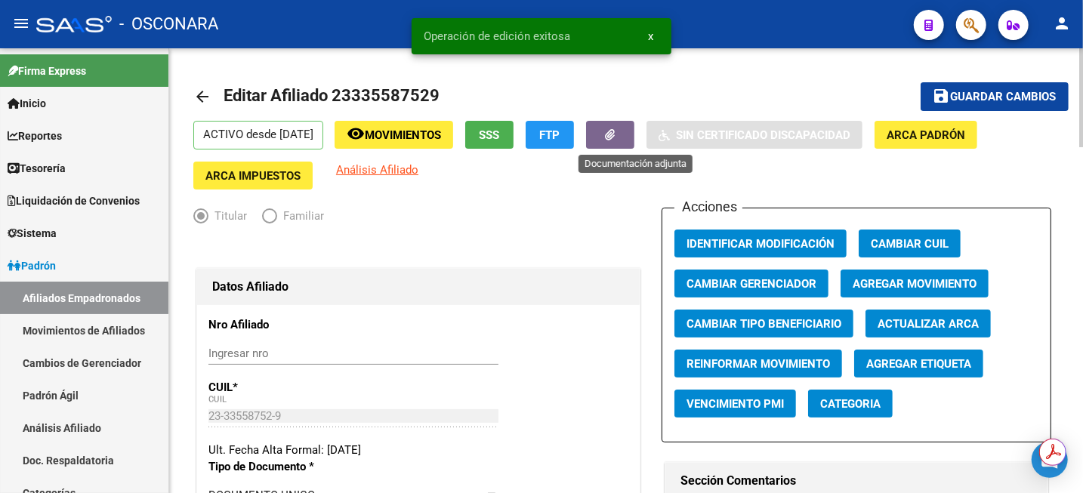
click at [635, 131] on button "button" at bounding box center [610, 135] width 48 height 28
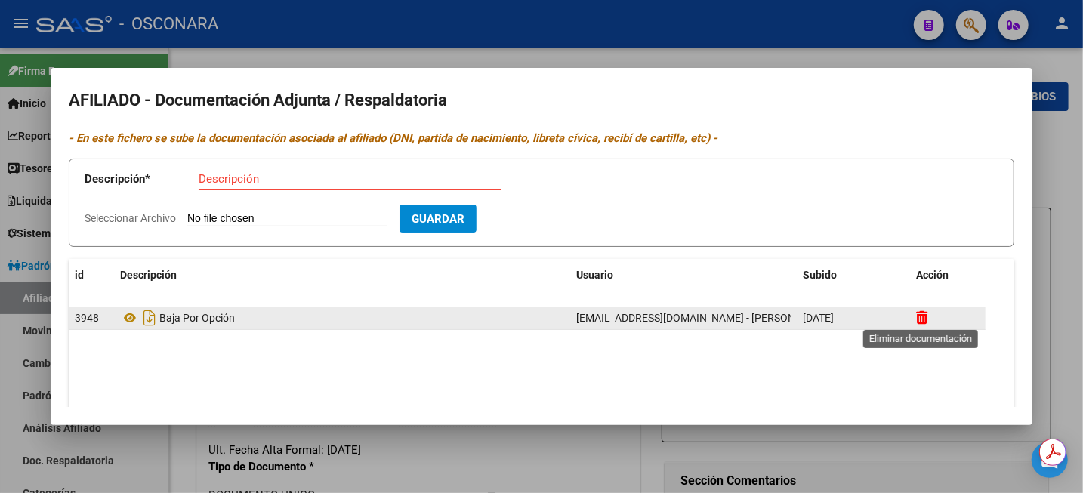
click at [925, 318] on icon at bounding box center [921, 317] width 11 height 14
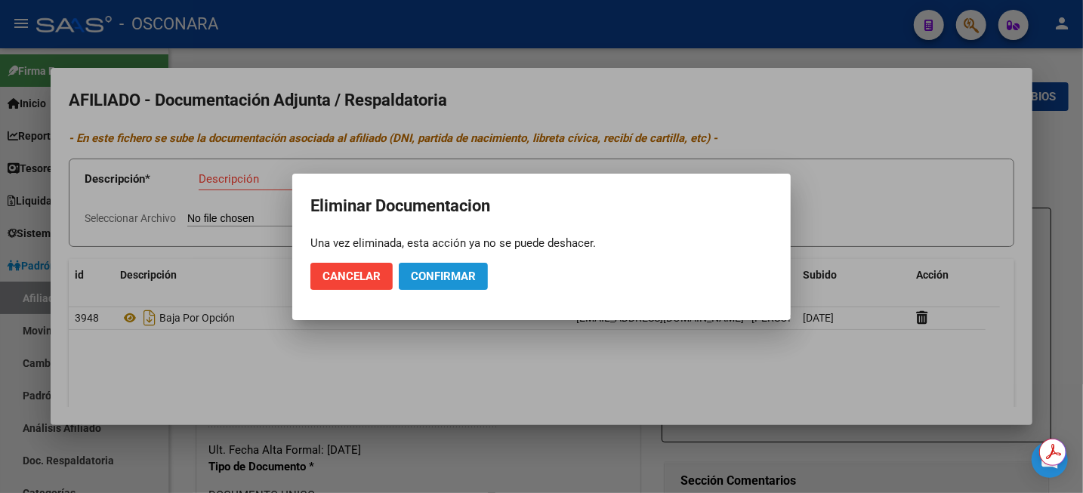
click at [449, 280] on span "Confirmar" at bounding box center [443, 277] width 65 height 14
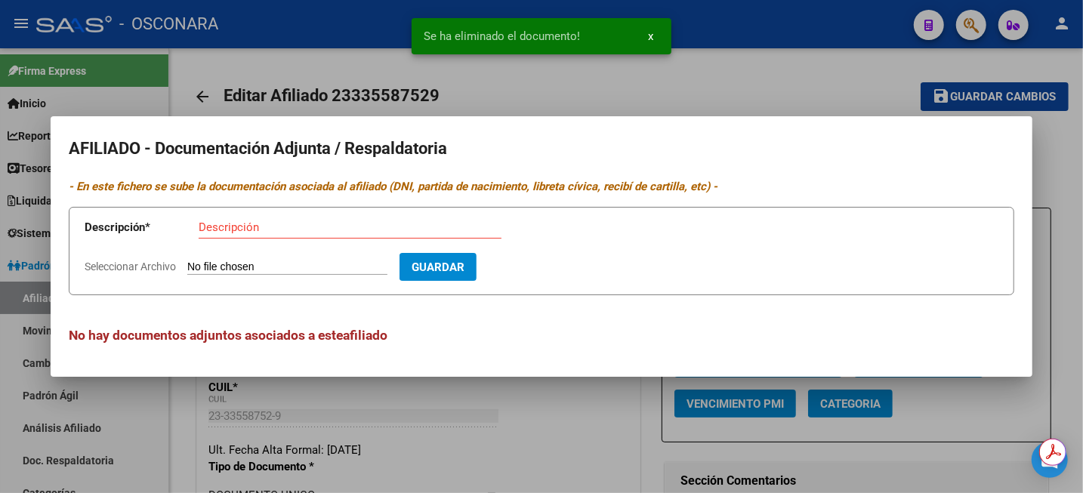
click at [1066, 173] on div at bounding box center [541, 246] width 1083 height 493
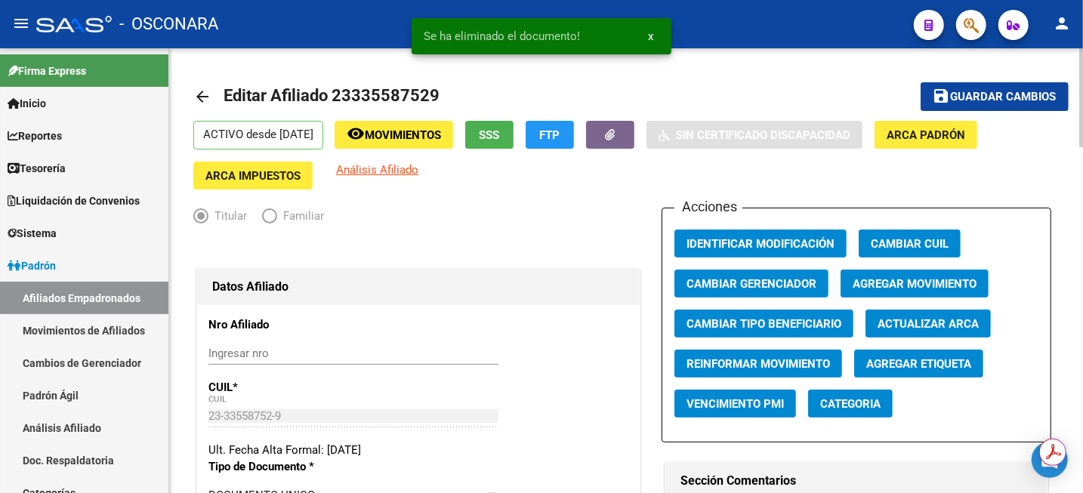
click at [1008, 100] on span "Guardar cambios" at bounding box center [1004, 98] width 106 height 14
click at [389, 100] on span "Editar Afiliado 23335587529" at bounding box center [332, 95] width 216 height 19
copy h1 "23335587529"
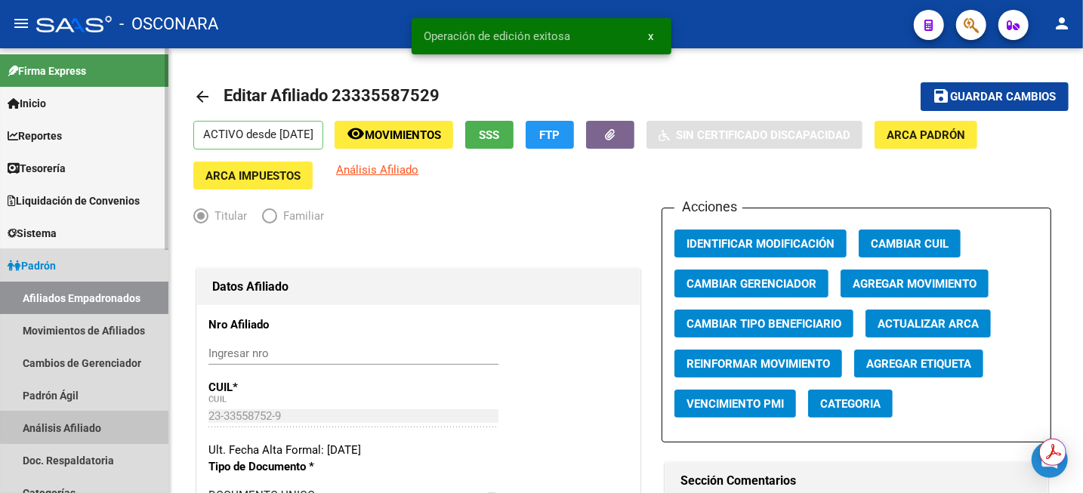
click at [91, 426] on link "Análisis Afiliado" at bounding box center [84, 428] width 168 height 32
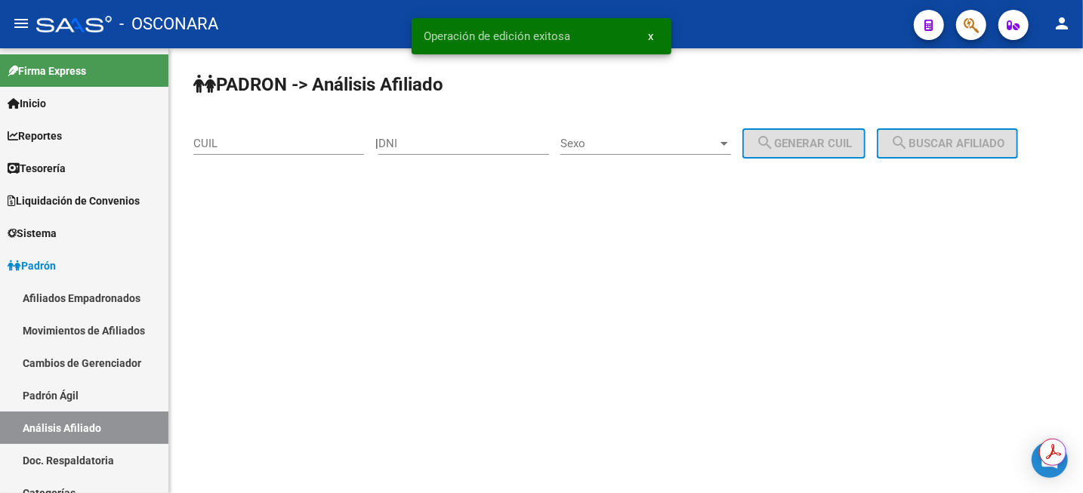
click at [249, 151] on div "CUIL" at bounding box center [278, 138] width 171 height 32
paste input "23-33558752-9"
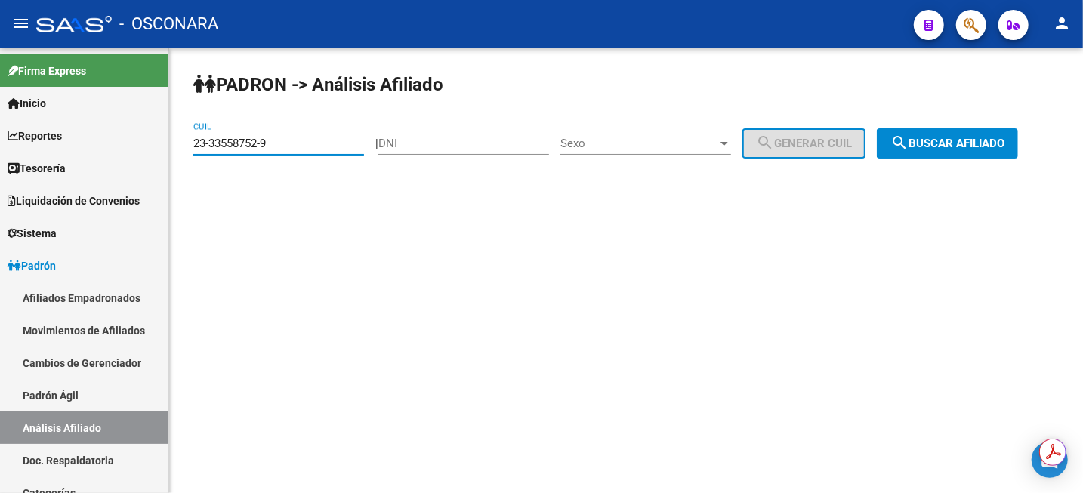
type input "23-33558752-9"
click at [954, 150] on span "search Buscar afiliado" at bounding box center [948, 144] width 114 height 14
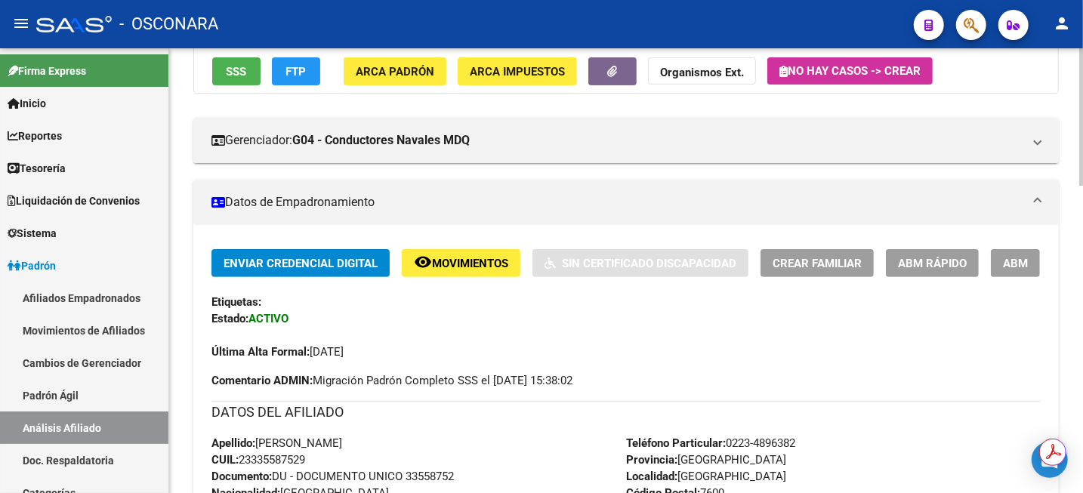
scroll to position [189, 0]
click at [476, 269] on span "Movimientos" at bounding box center [470, 264] width 76 height 14
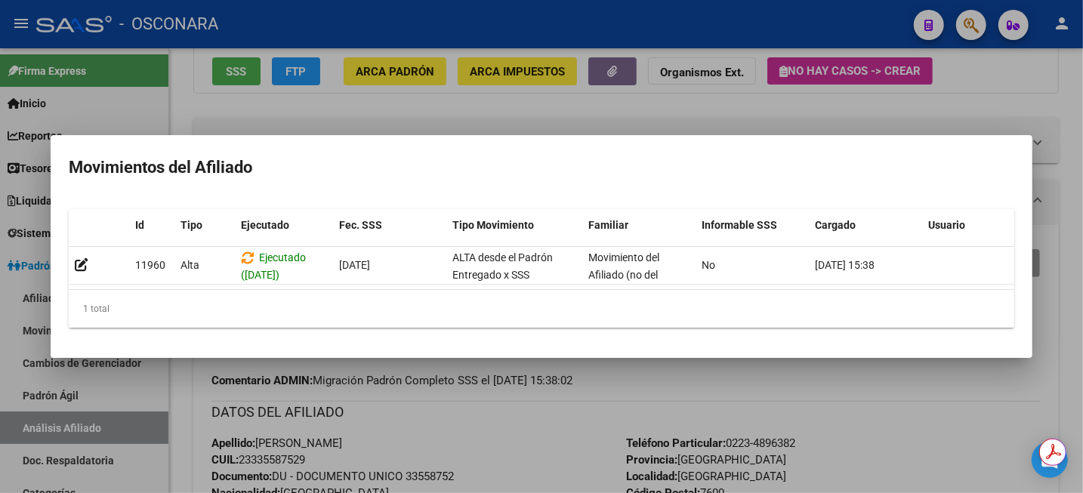
click at [1026, 82] on div at bounding box center [541, 246] width 1083 height 493
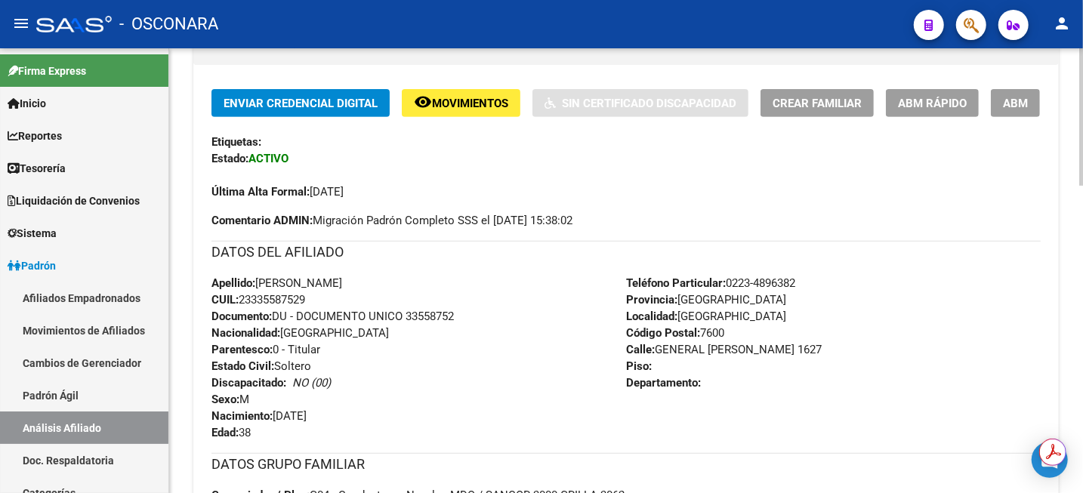
scroll to position [236, 0]
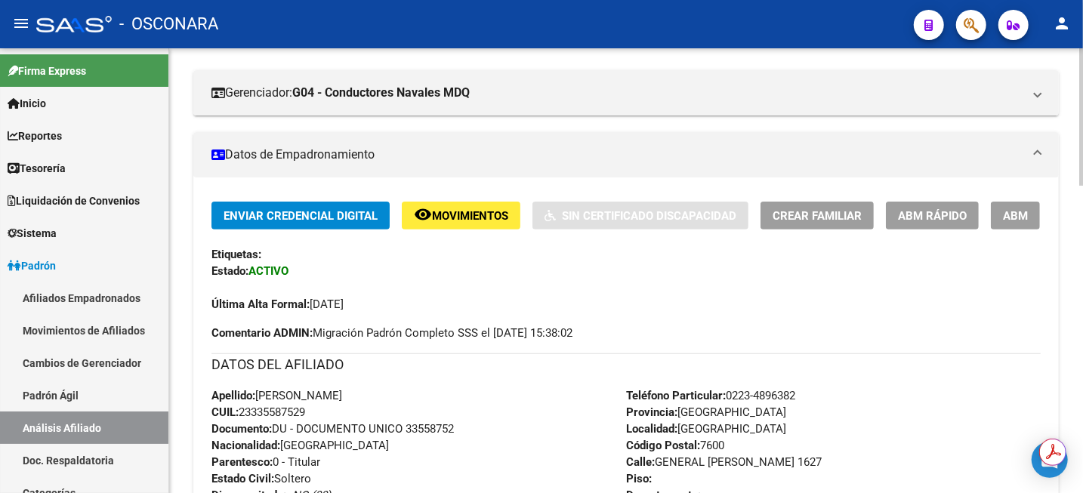
click at [1024, 210] on span "ABM" at bounding box center [1015, 216] width 25 height 14
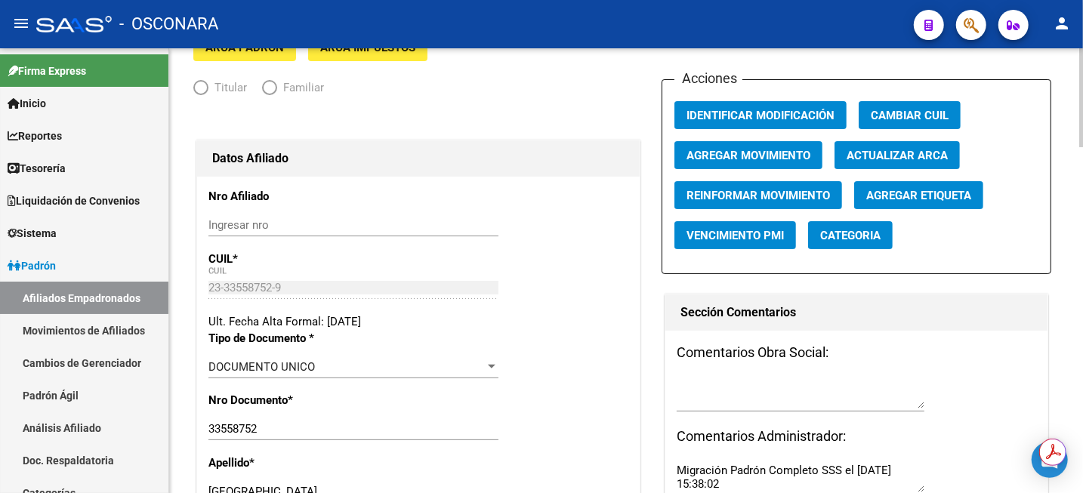
radio input "true"
type input "30-63281550-2"
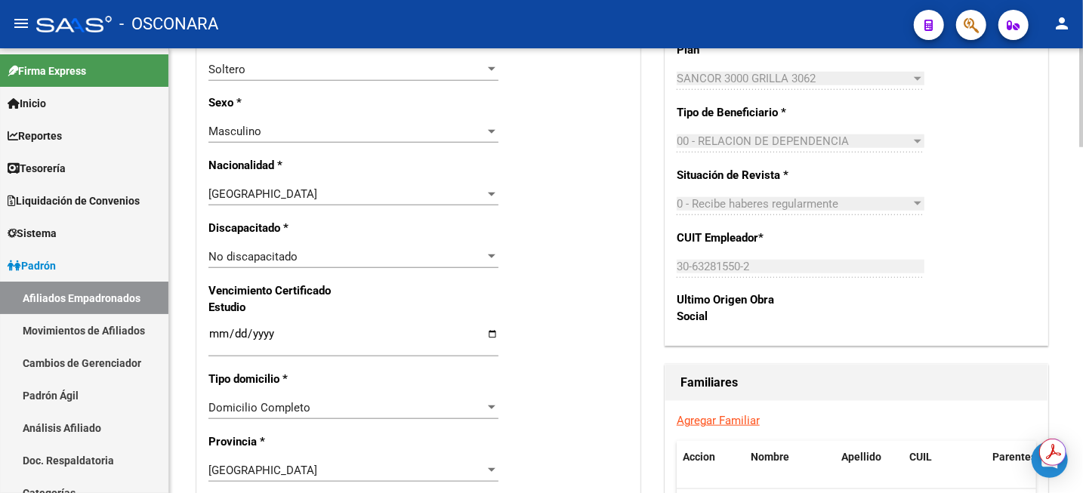
scroll to position [937, 0]
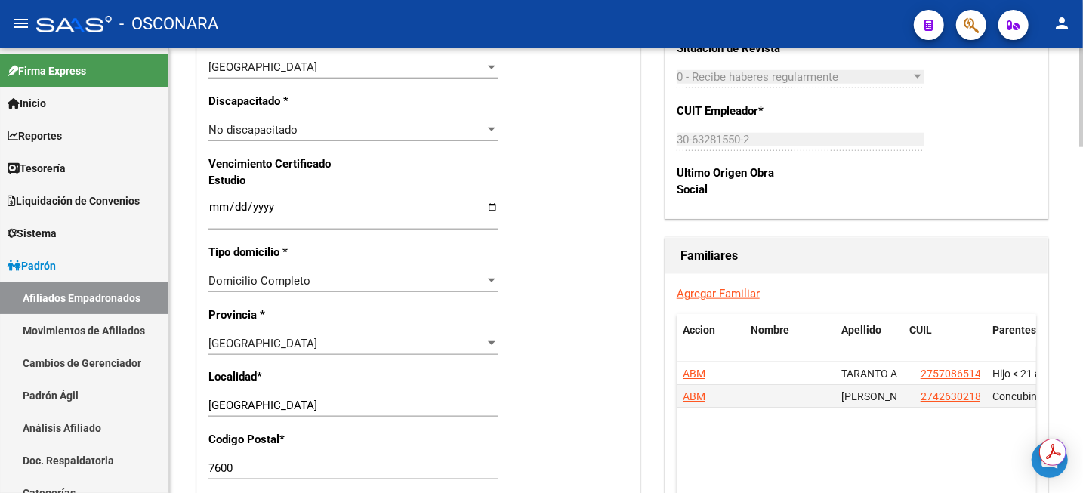
click at [725, 296] on link "Agregar Familiar" at bounding box center [718, 294] width 83 height 14
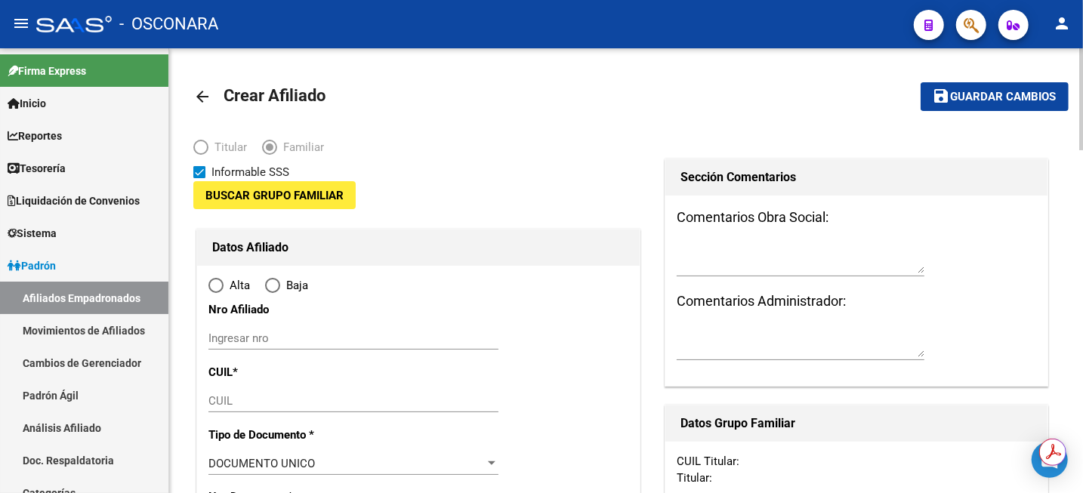
type input "30-63281550-2"
type input "MAR DEL PLATA"
type input "7600"
type input "GENERAL MOSCONI"
type input "1627"
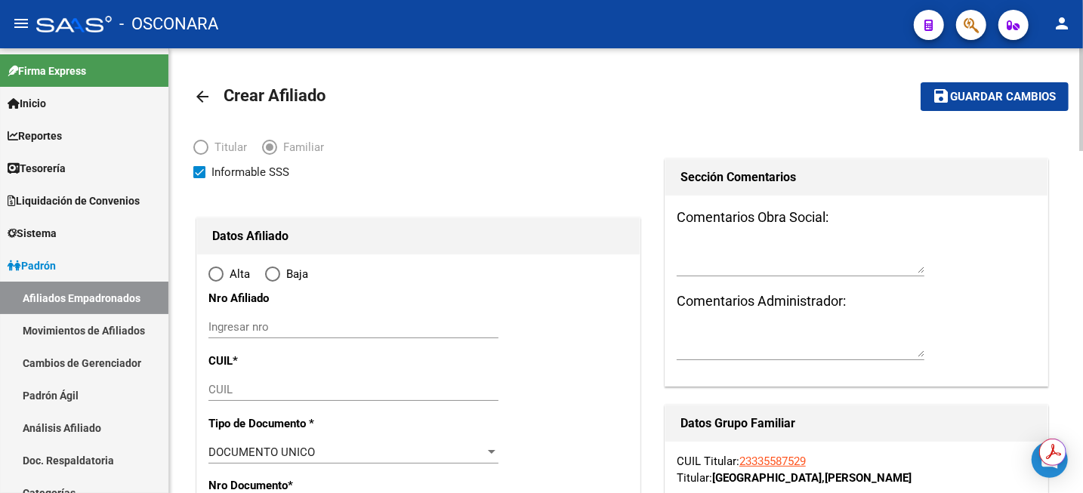
radio input "true"
type input "30-63281550-2"
click at [274, 379] on div "CUIL" at bounding box center [353, 389] width 290 height 23
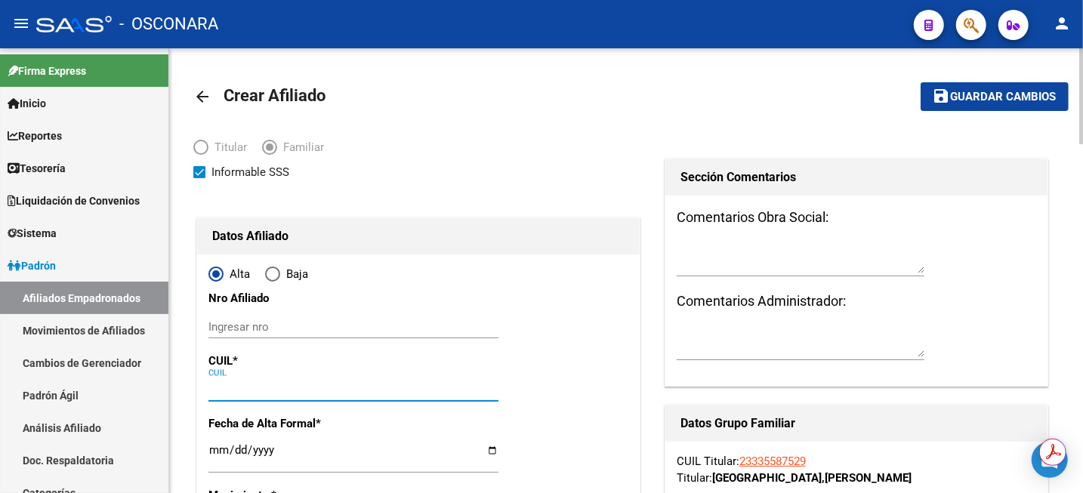
paste input "27-70518101-8"
type input "27-70518101-8"
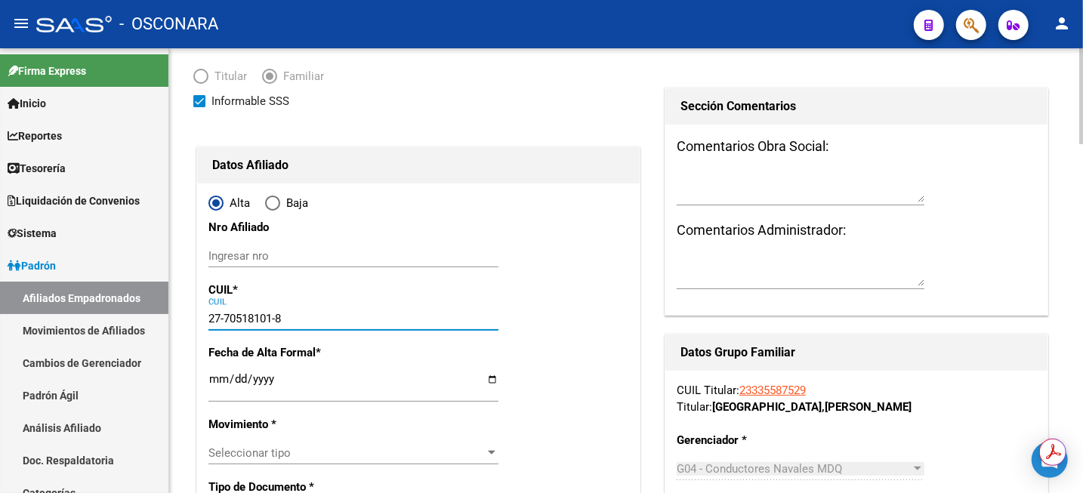
scroll to position [189, 0]
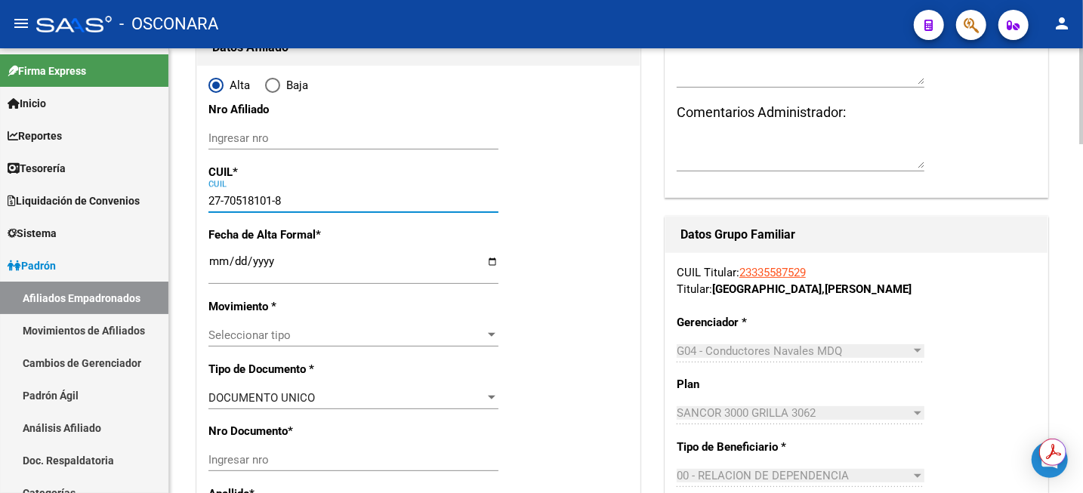
type input "27-70518101-8"
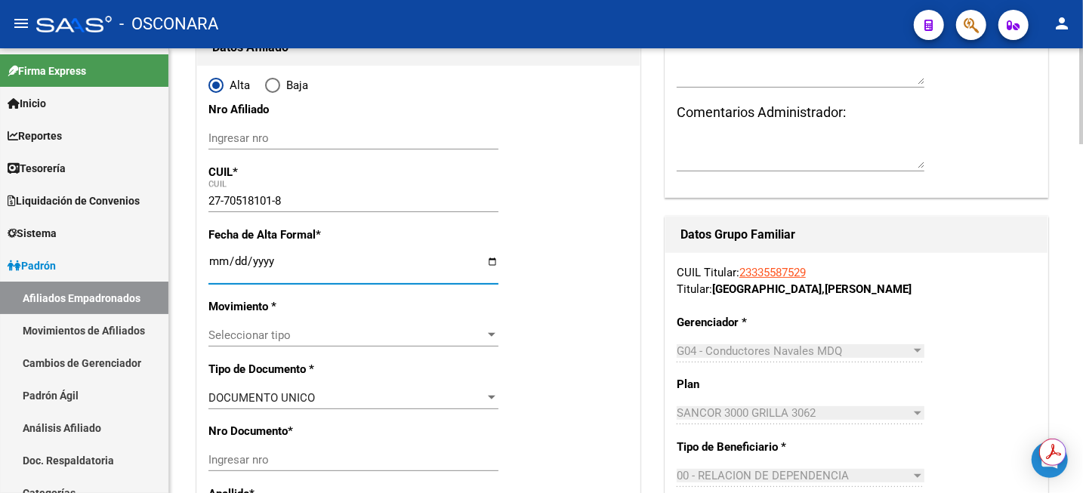
click at [222, 267] on input "Ingresar fecha" at bounding box center [353, 267] width 290 height 24
type input "2025-04-01"
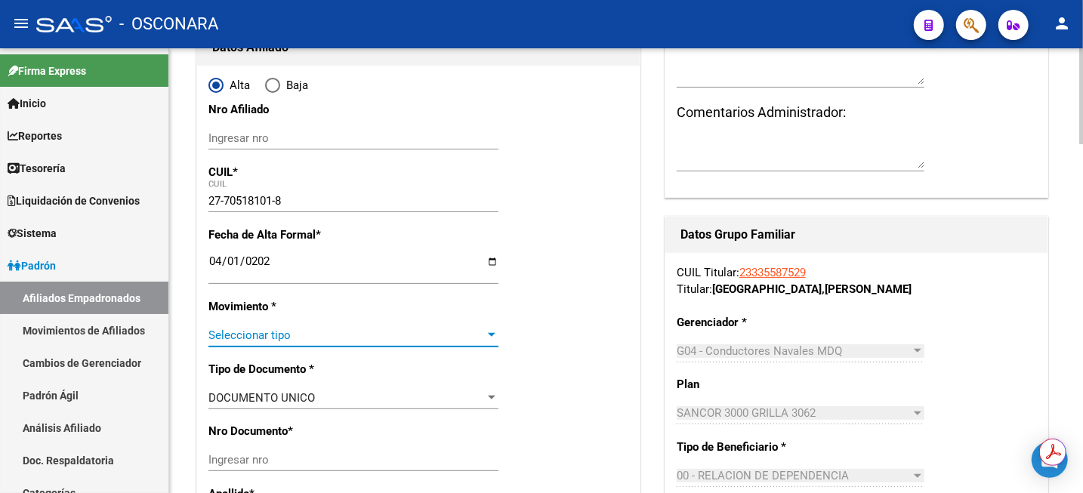
click at [322, 333] on span "Seleccionar tipo" at bounding box center [346, 336] width 276 height 14
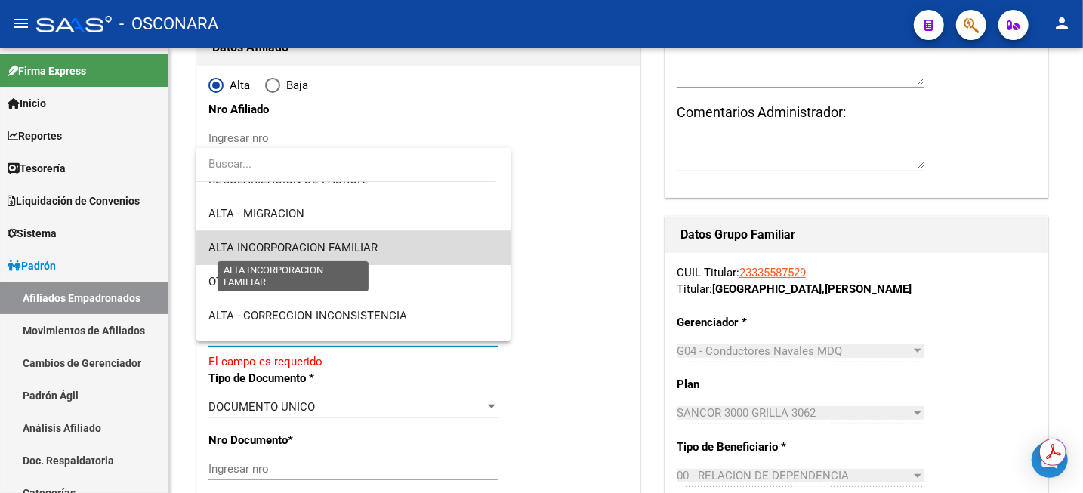
click at [366, 252] on span "ALTA INCORPORACION FAMILIAR" at bounding box center [292, 248] width 169 height 14
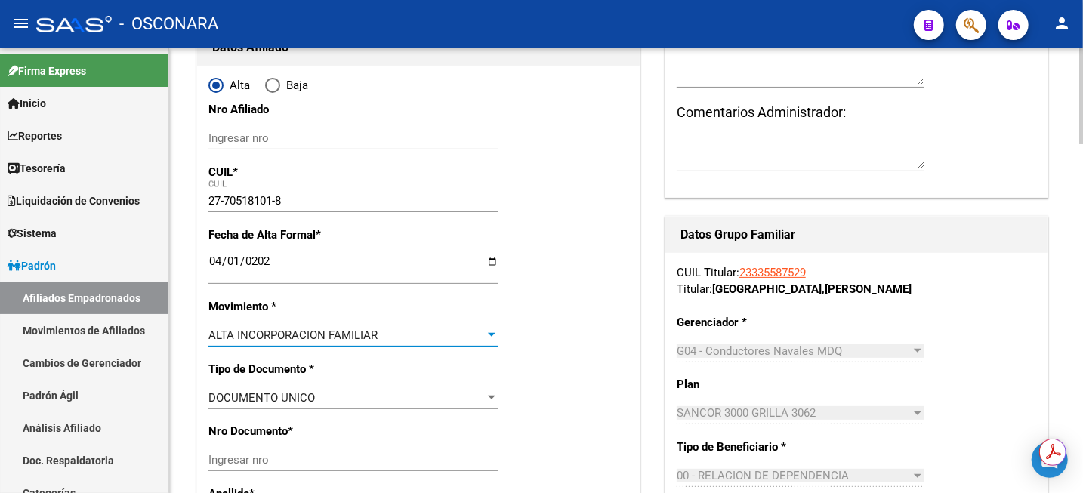
click at [233, 198] on input "27-70518101-8" at bounding box center [353, 201] width 290 height 14
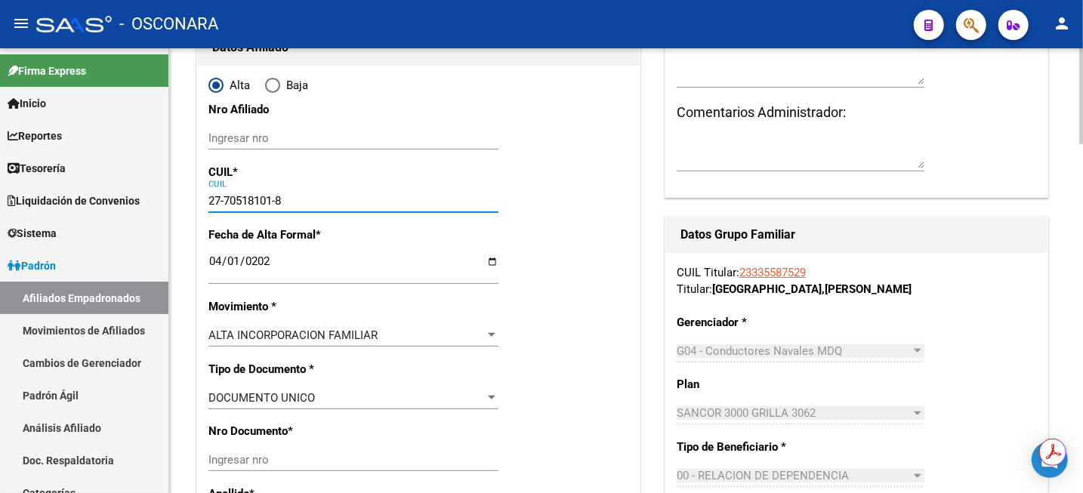
click at [233, 198] on input "27-70518101-8" at bounding box center [353, 201] width 290 height 14
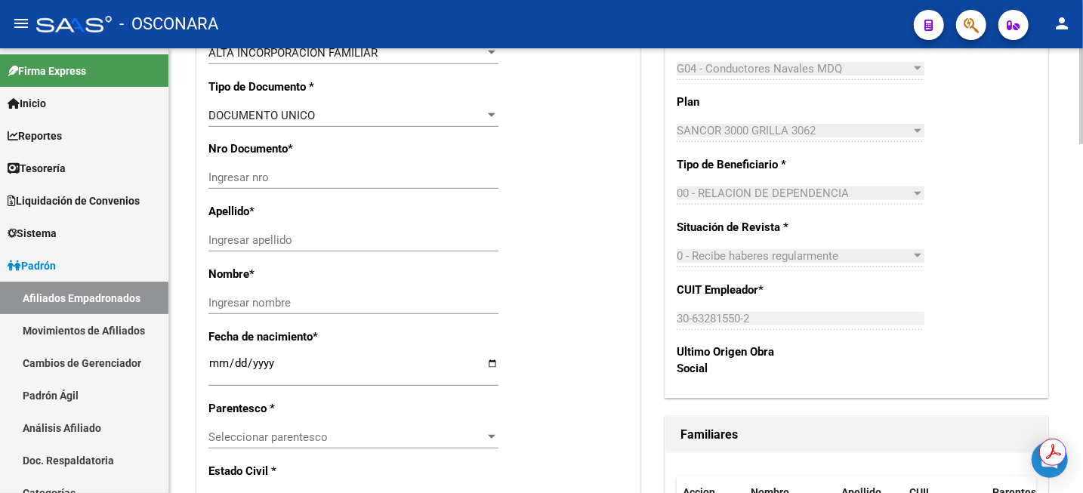
scroll to position [472, 0]
click at [313, 178] on input "Ingresar nro" at bounding box center [353, 177] width 290 height 14
paste input "70518101"
type input "70518101"
click at [329, 242] on input "Ingresar apellido" at bounding box center [353, 240] width 290 height 14
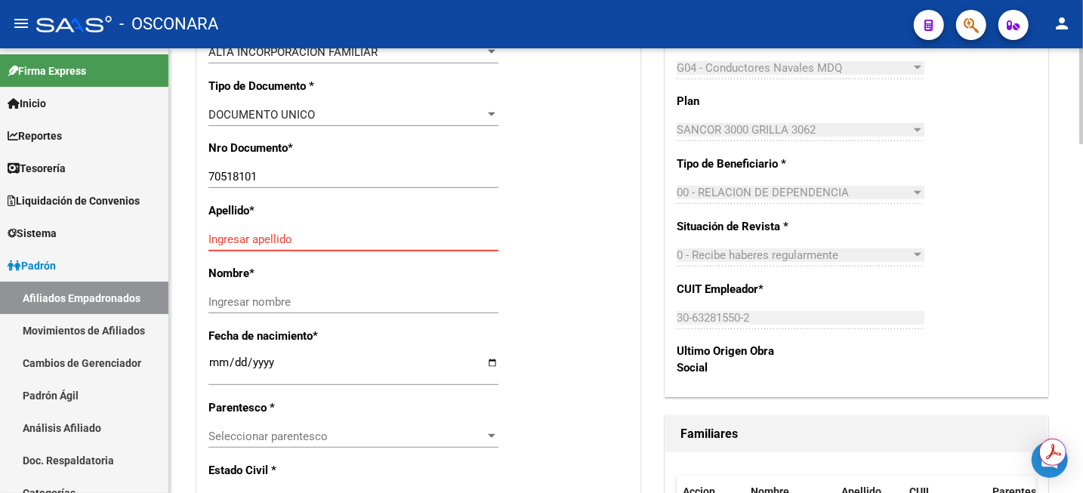
paste input "TARANTO OLIVIA"
drag, startPoint x: 274, startPoint y: 236, endPoint x: 317, endPoint y: 238, distance: 43.1
click at [317, 238] on input "TARANTO OLIVIA" at bounding box center [353, 240] width 290 height 14
type input "TARANTO"
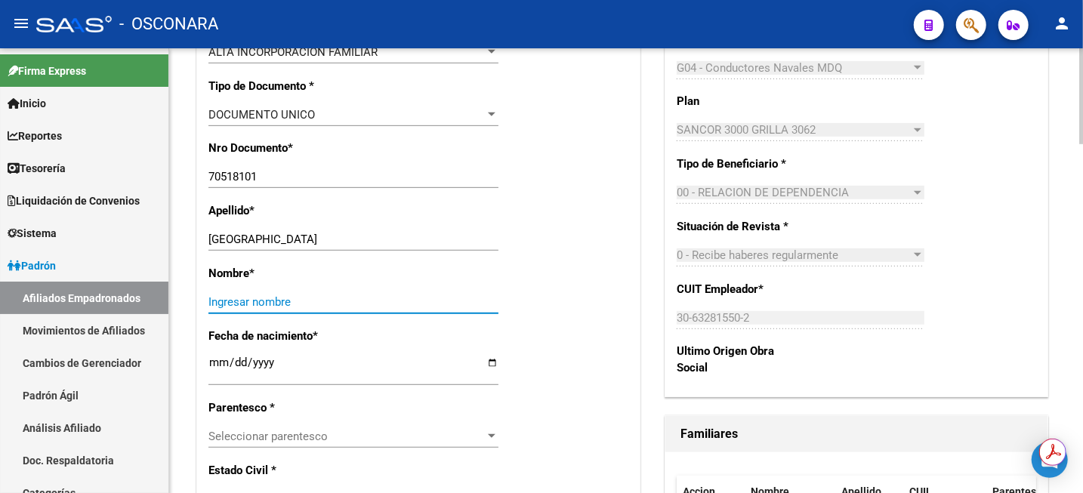
paste input "OLIVIA"
click at [253, 295] on input "OLIVIA" at bounding box center [353, 302] width 290 height 14
type input "OLIVIA"
click at [227, 369] on input "Ingresar fecha" at bounding box center [353, 369] width 290 height 24
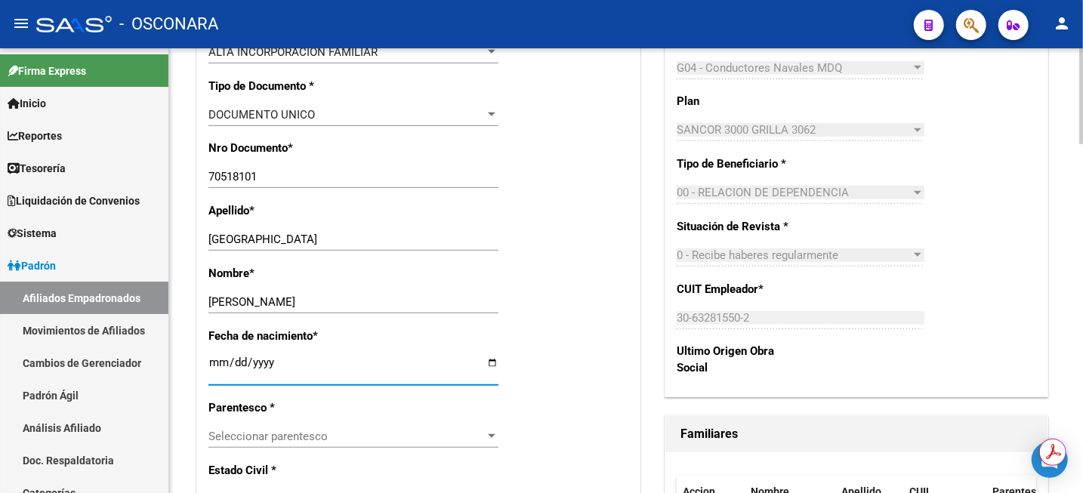
scroll to position [481, 0]
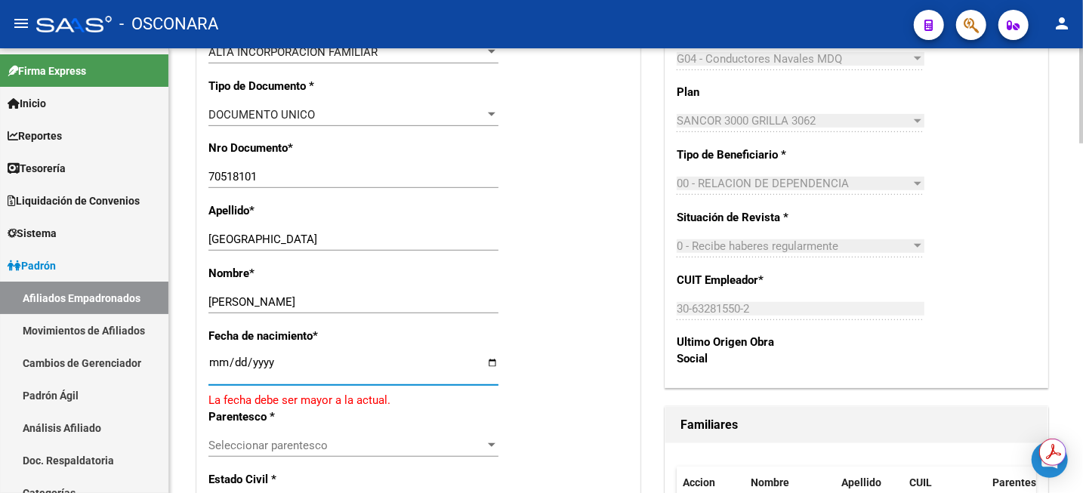
type input "2024-12-13"
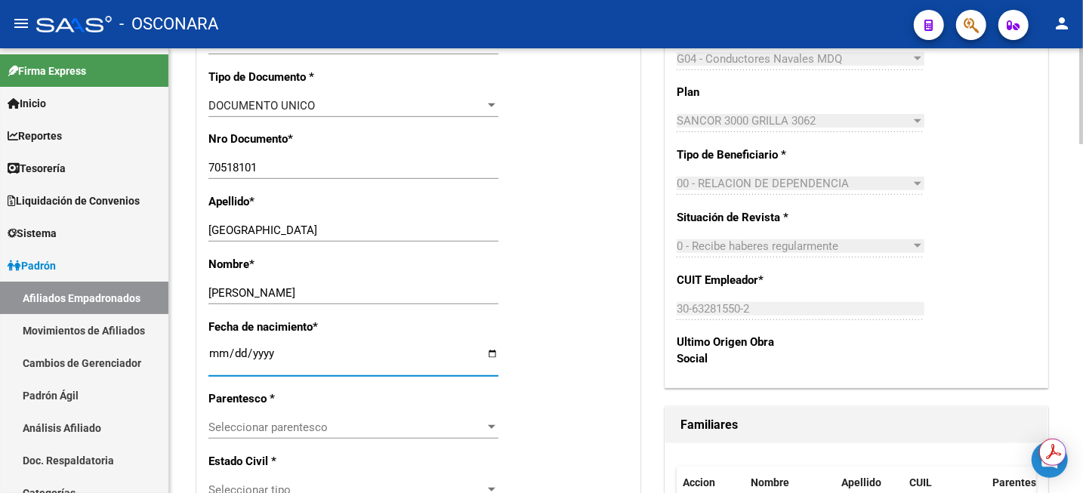
scroll to position [472, 0]
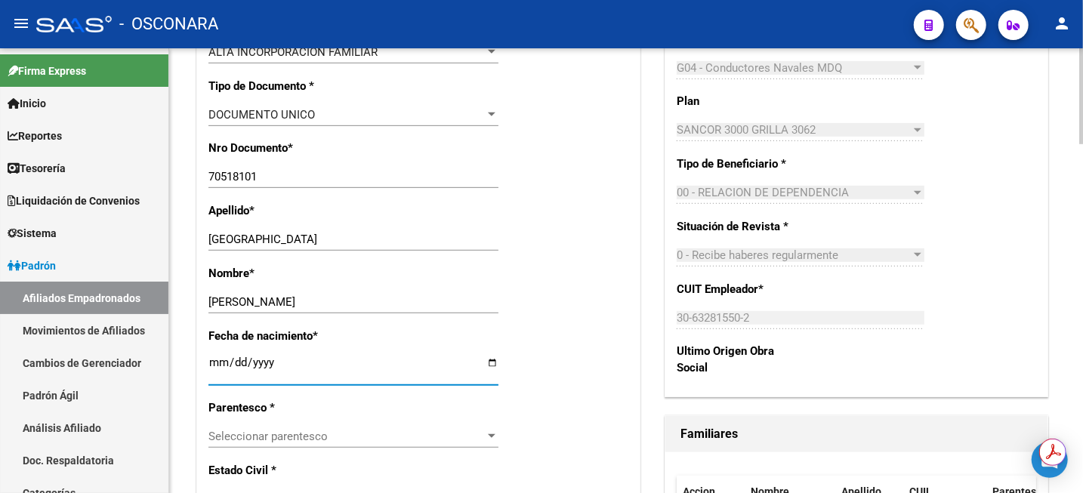
click at [357, 430] on span "Seleccionar parentesco" at bounding box center [346, 437] width 276 height 14
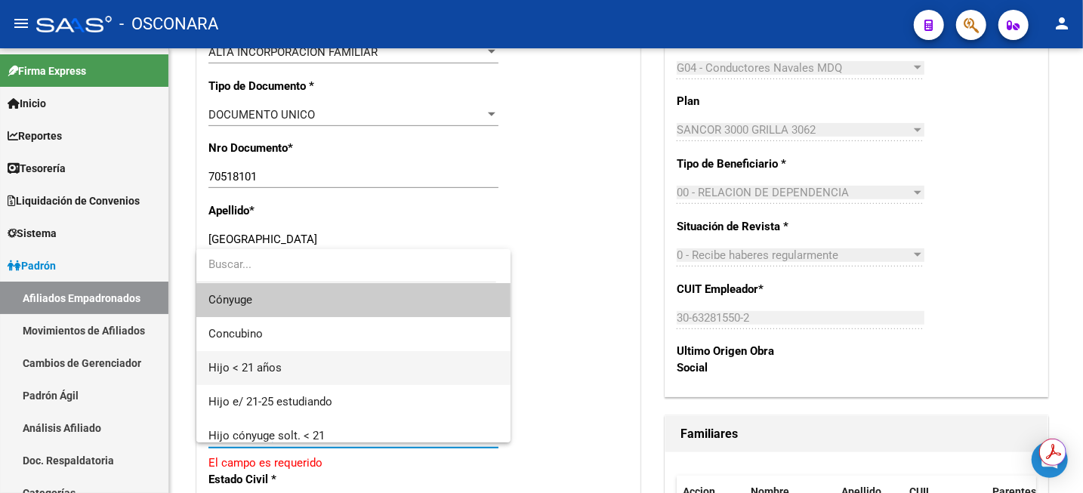
click at [359, 375] on span "Hijo < 21 años" at bounding box center [353, 368] width 290 height 34
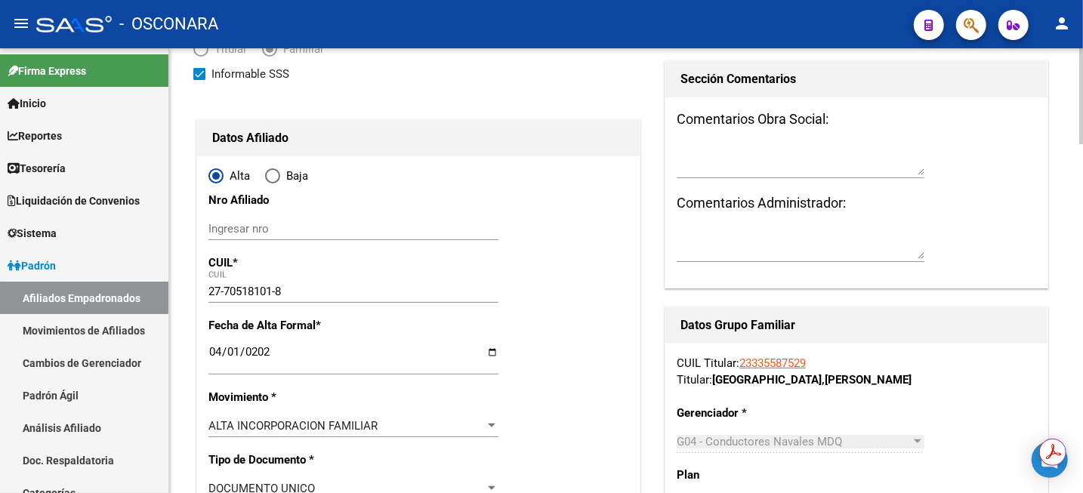
scroll to position [0, 0]
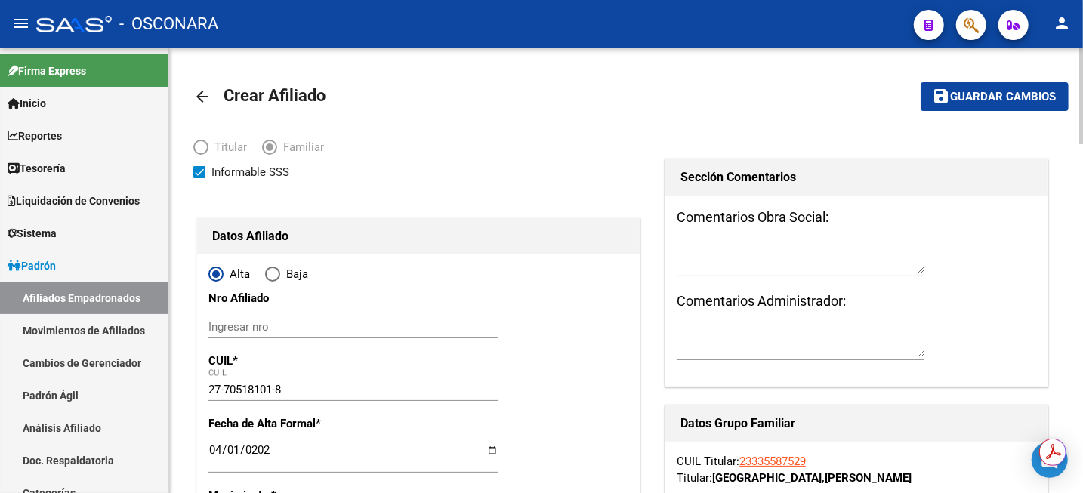
click at [1003, 97] on span "Guardar cambios" at bounding box center [1004, 98] width 106 height 14
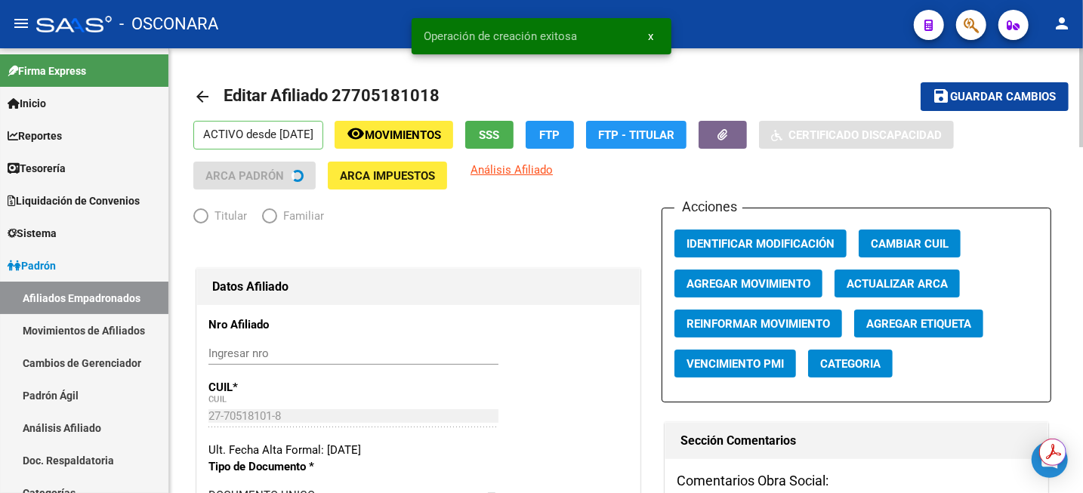
radio input "true"
type input "30-63281550-2"
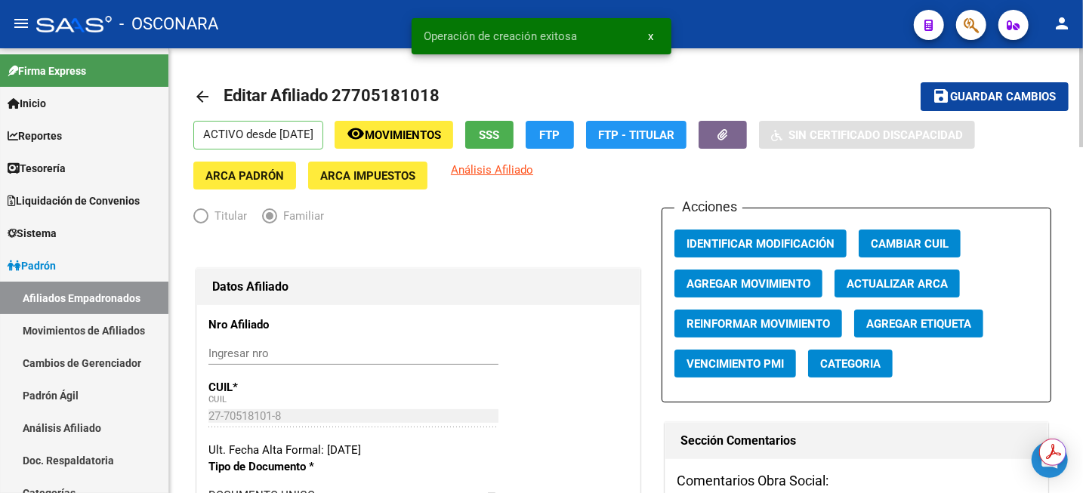
click at [428, 120] on mat-toolbar-row "arrow_back Editar Afiliado 27705181018" at bounding box center [530, 97] width 675 height 48
click at [431, 137] on span "Movimientos" at bounding box center [403, 135] width 76 height 14
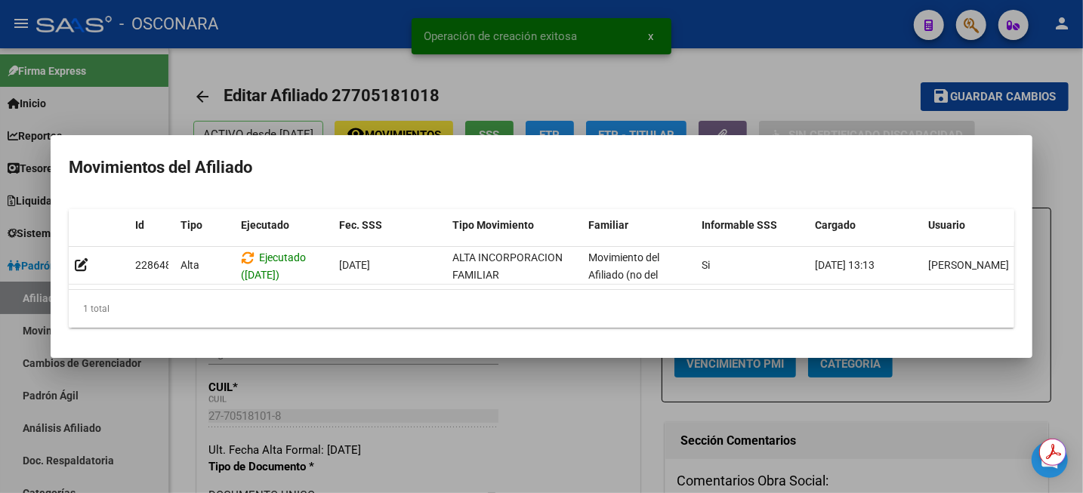
click at [766, 76] on div at bounding box center [541, 246] width 1083 height 493
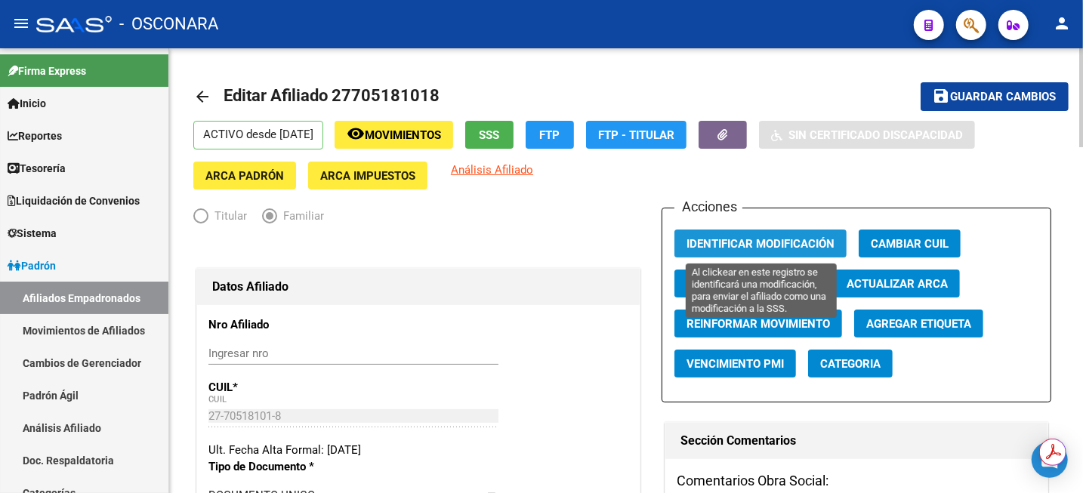
click at [804, 247] on span "Identificar Modificación" at bounding box center [761, 244] width 148 height 14
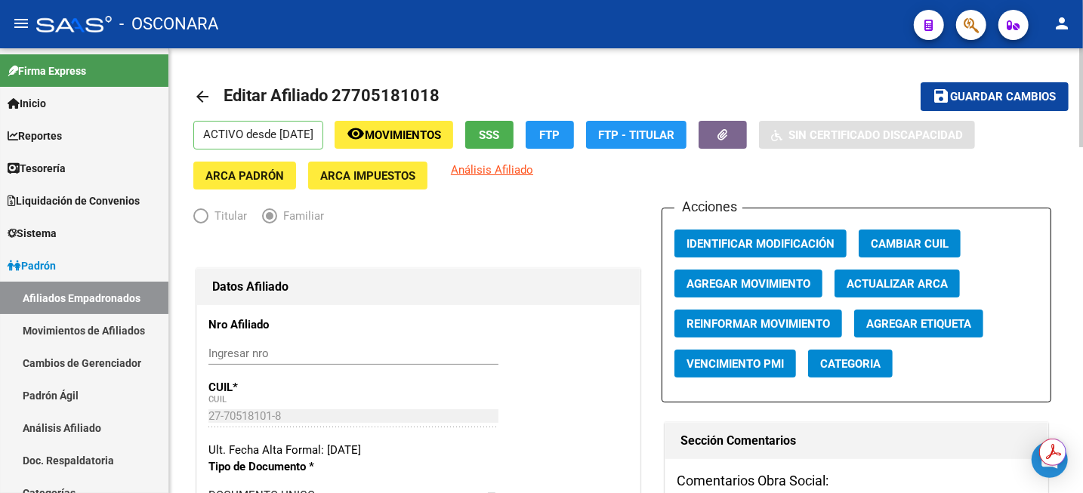
click at [951, 100] on span "Guardar cambios" at bounding box center [1004, 98] width 106 height 14
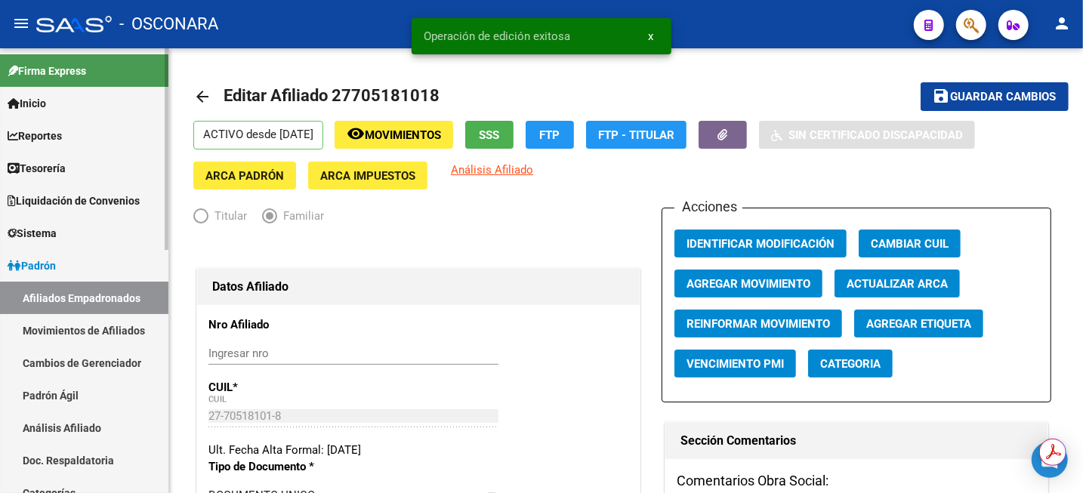
click at [82, 432] on link "Análisis Afiliado" at bounding box center [84, 428] width 168 height 32
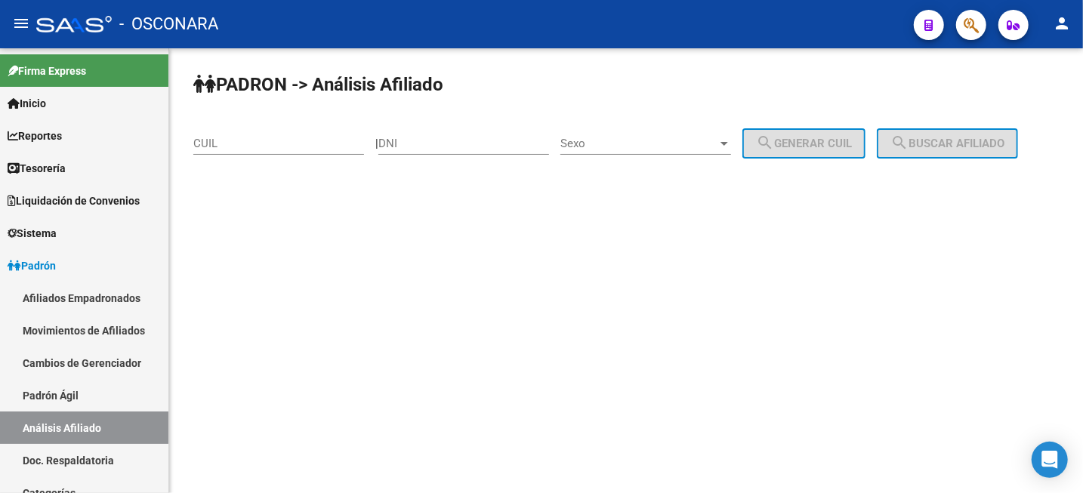
click at [339, 144] on input "CUIL" at bounding box center [278, 144] width 171 height 14
paste input "23-33558752-9"
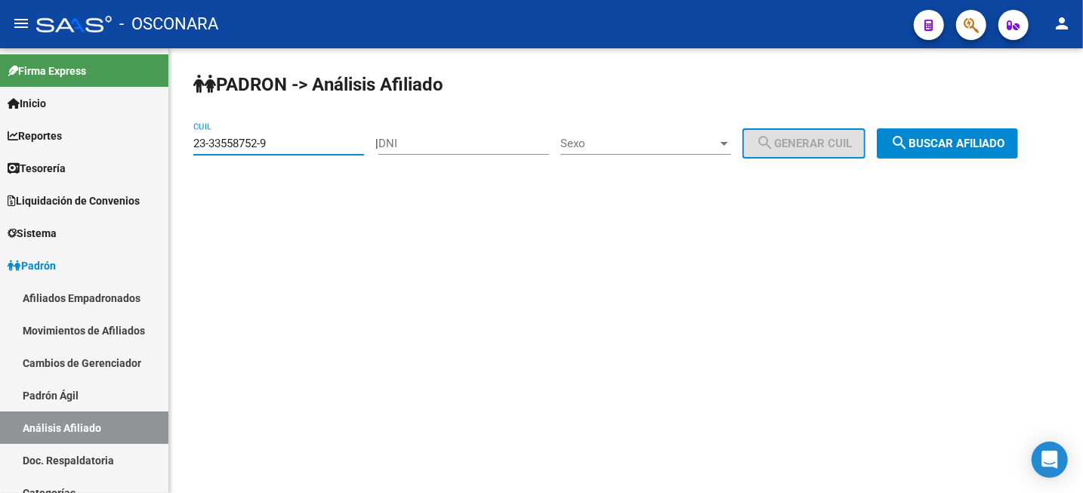
type input "23-33558752-9"
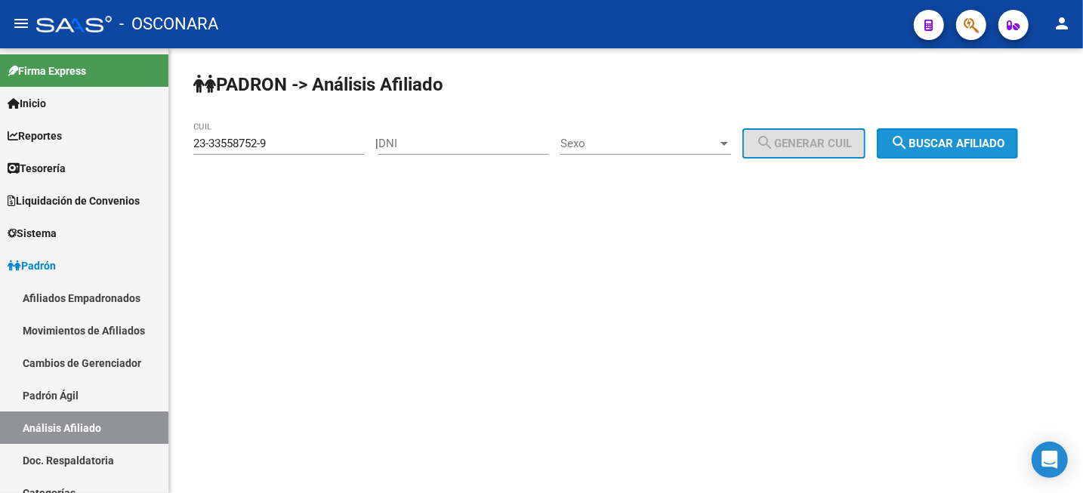
click at [931, 141] on span "search Buscar afiliado" at bounding box center [948, 144] width 114 height 14
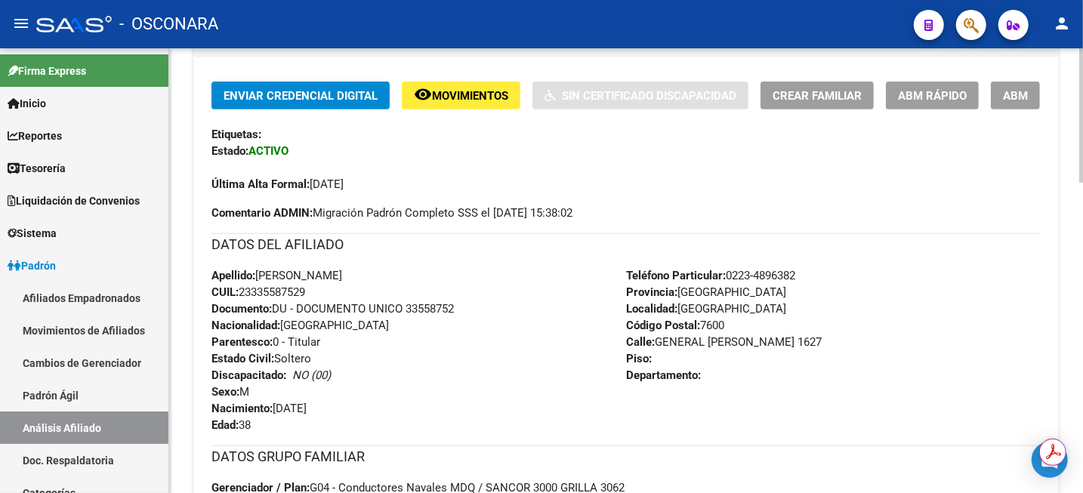
scroll to position [378, 0]
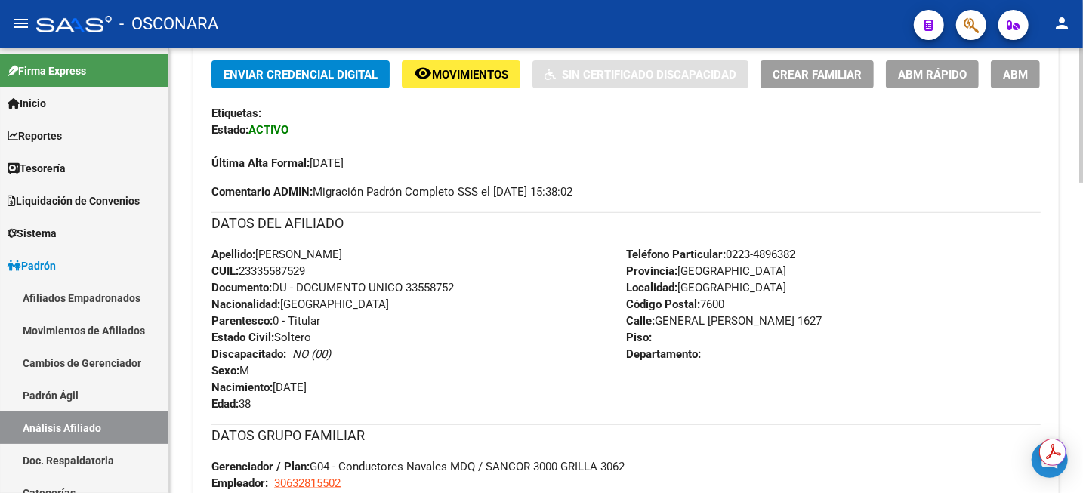
drag, startPoint x: 313, startPoint y: 269, endPoint x: 213, endPoint y: 257, distance: 101.2
click at [213, 257] on div "Apellido: CRISTIAN JAVIER TARANTO CUIL: 23335587529 Documento: DU - DOCUMENTO U…" at bounding box center [419, 329] width 415 height 166
copy div "Apellido: CRISTIAN JAVIER TARANTO CUIL: 23335587529"
